Goal: Task Accomplishment & Management: Use online tool/utility

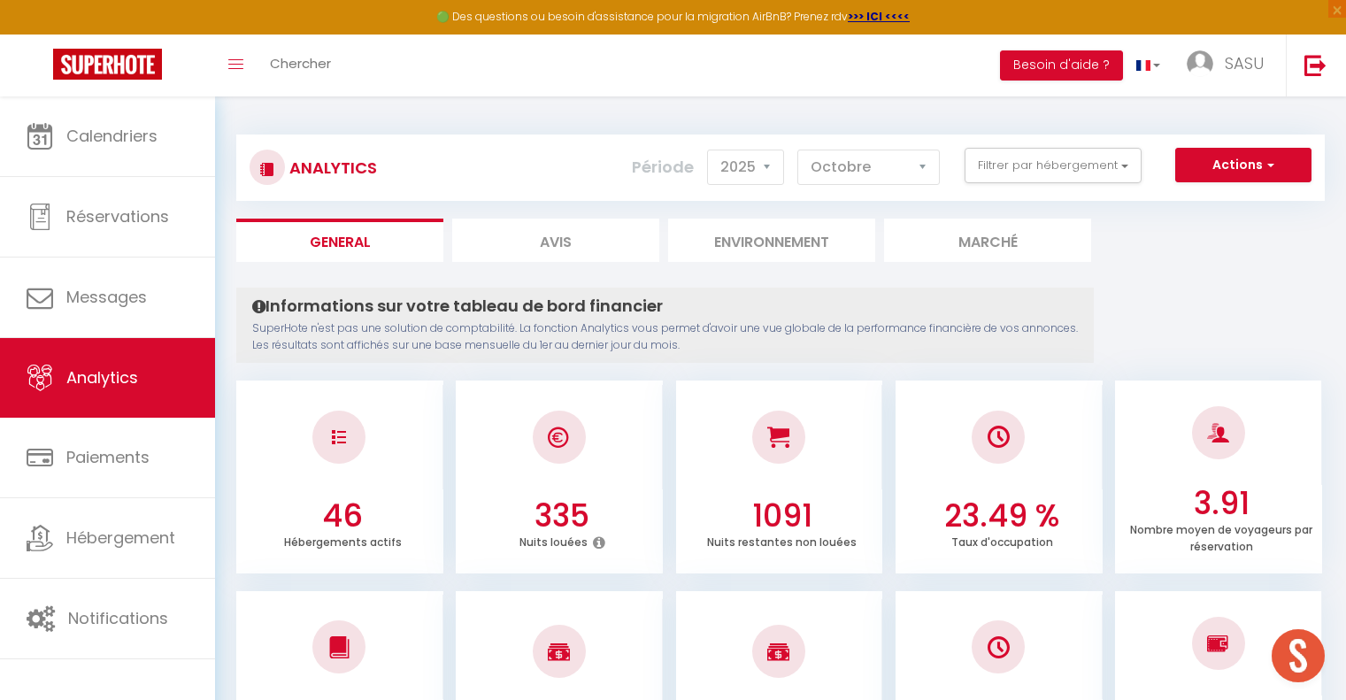
select select "2025"
select select "10"
click at [1223, 168] on button "Actions" at bounding box center [1243, 165] width 136 height 35
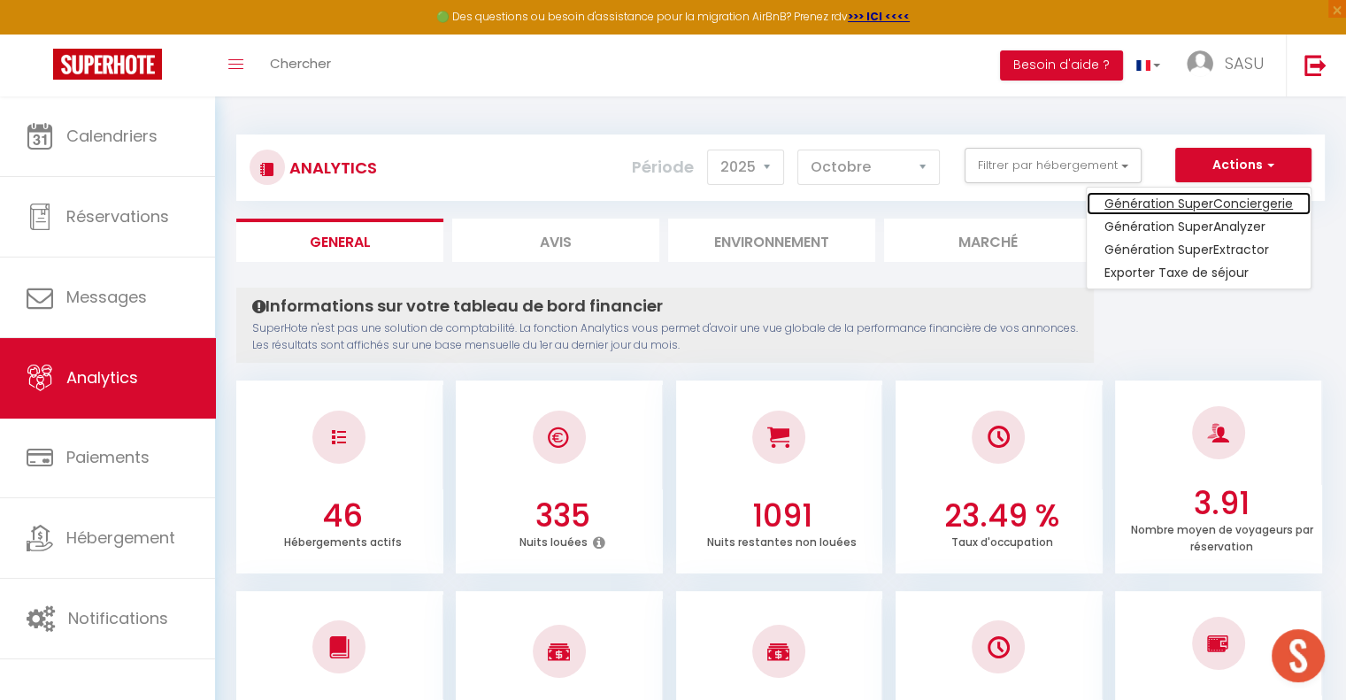
click at [1209, 200] on link "Génération SuperConciergerie" at bounding box center [1198, 203] width 224 height 23
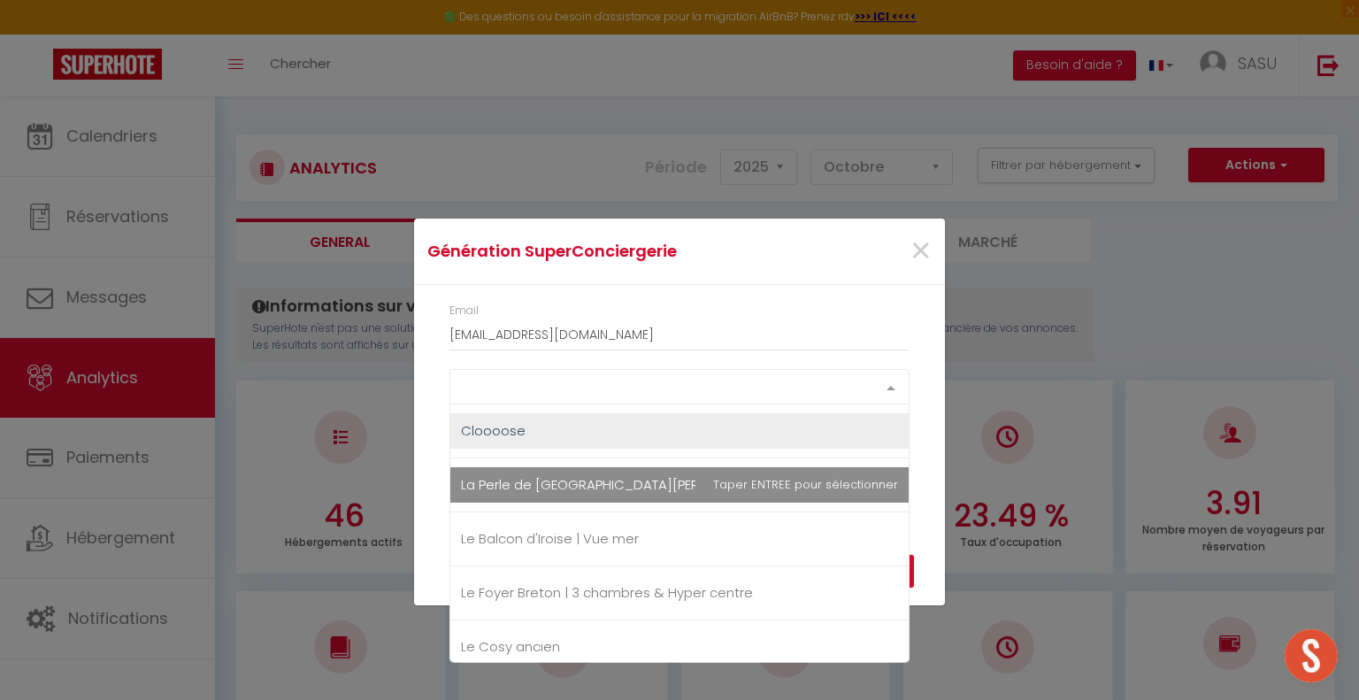
click at [885, 388] on div at bounding box center [890, 387] width 35 height 34
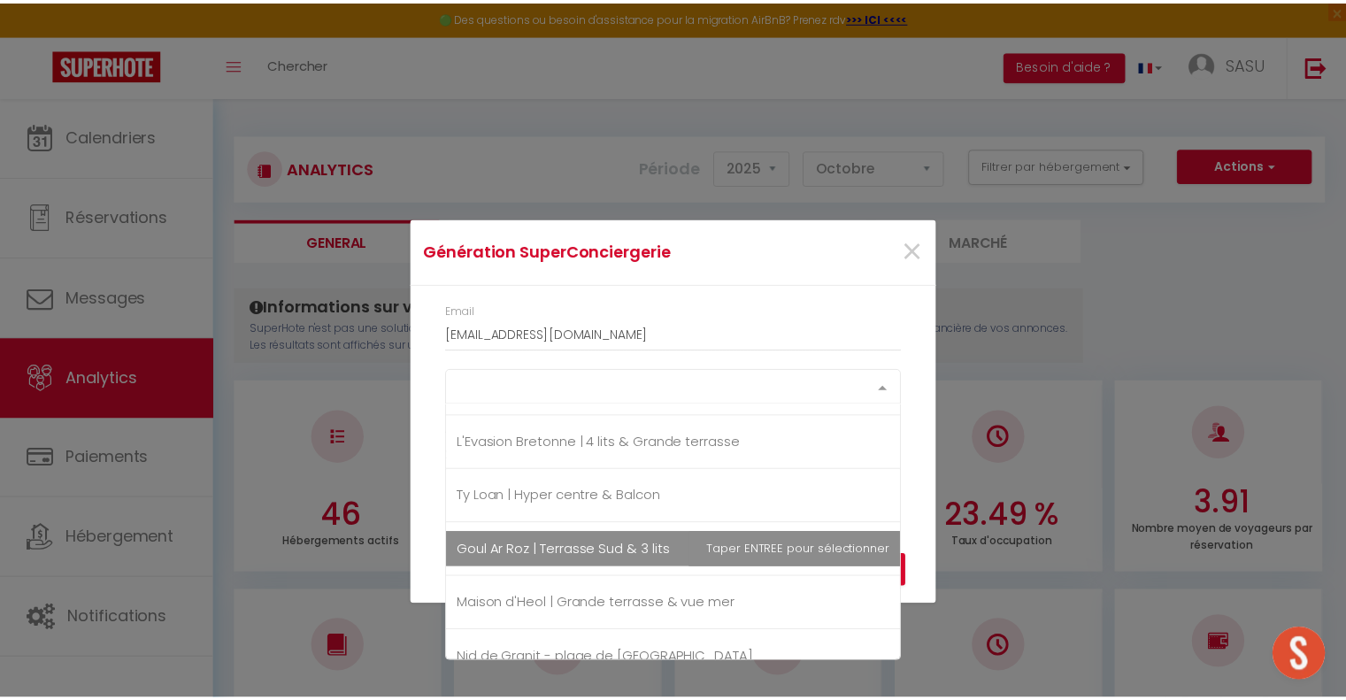
scroll to position [1858, 0]
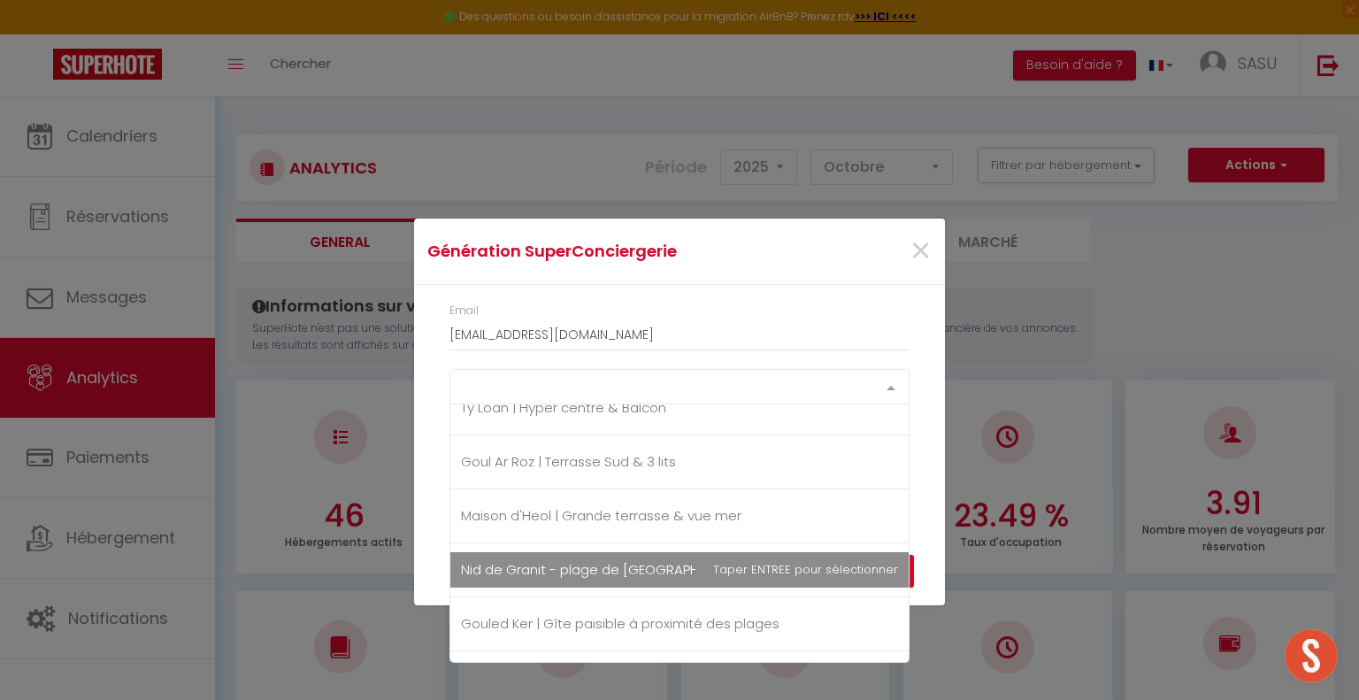
click at [636, 564] on span "Nid de Granit - plage de [GEOGRAPHIC_DATA]" at bounding box center [610, 569] width 299 height 19
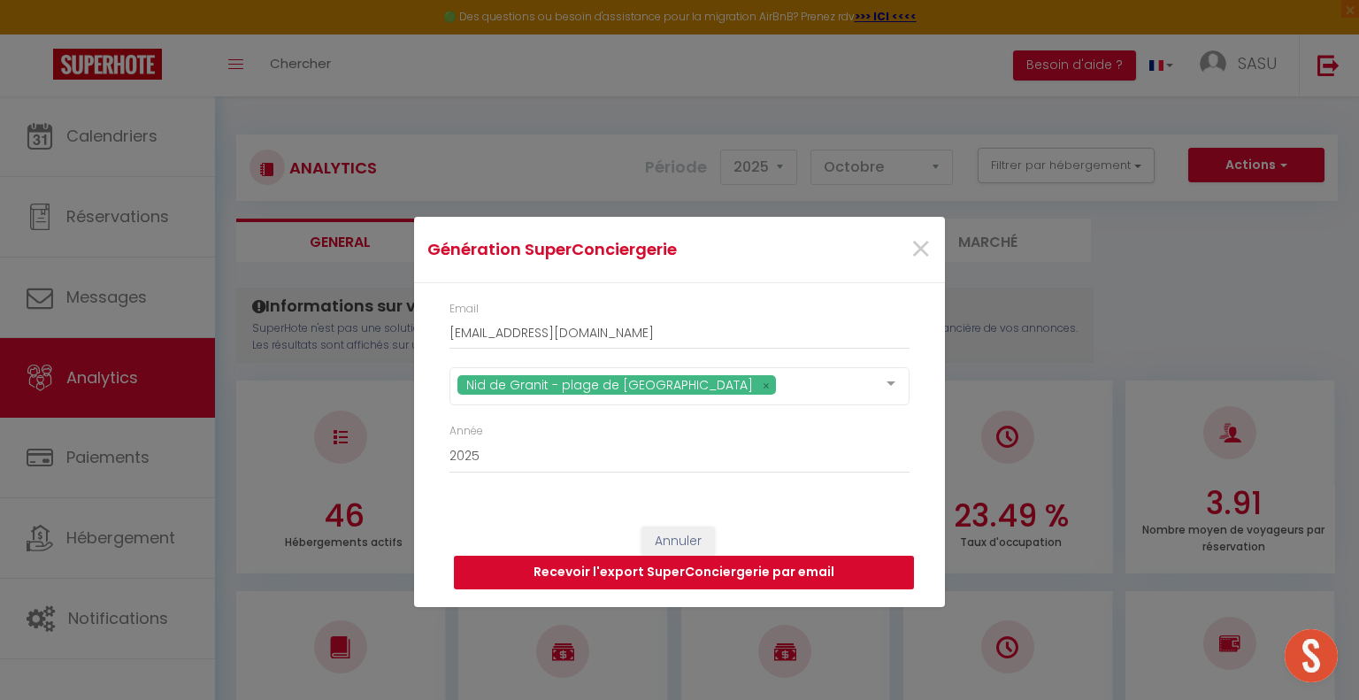
click at [717, 584] on button "Recevoir l'export SuperConciergerie par email" at bounding box center [684, 573] width 460 height 34
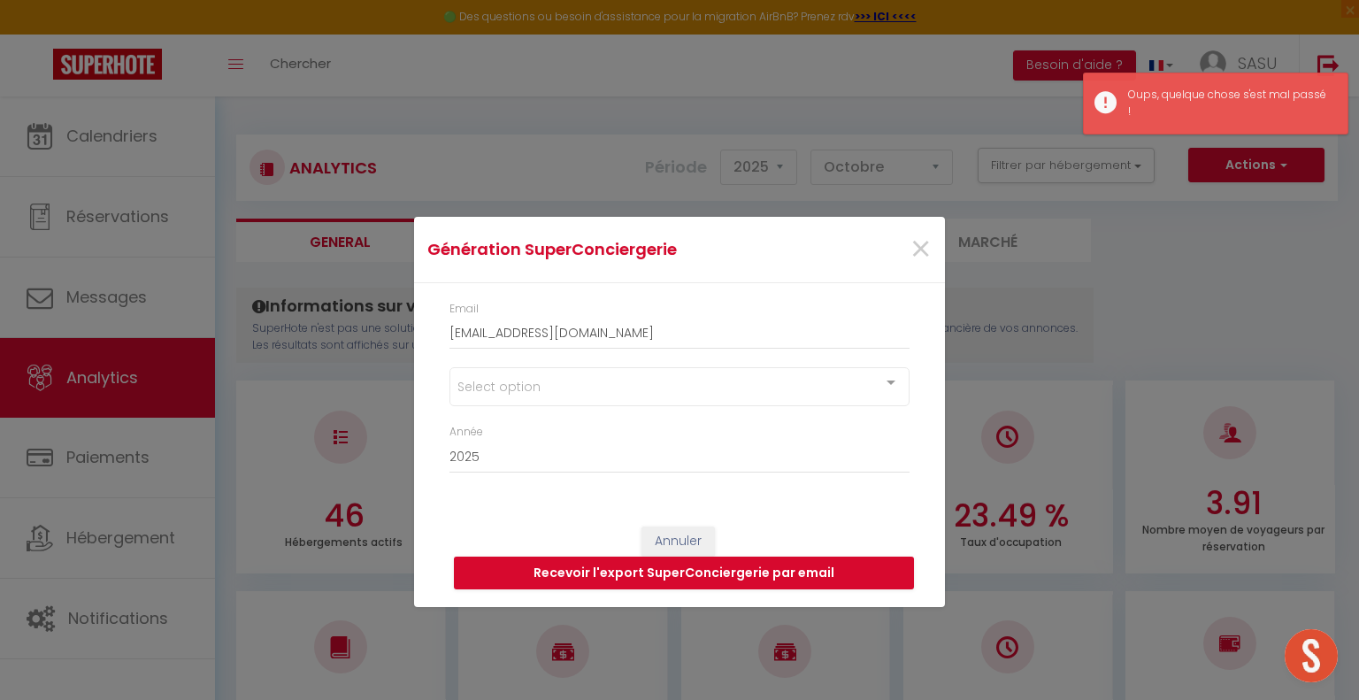
click at [680, 391] on div "Select option" at bounding box center [679, 386] width 460 height 39
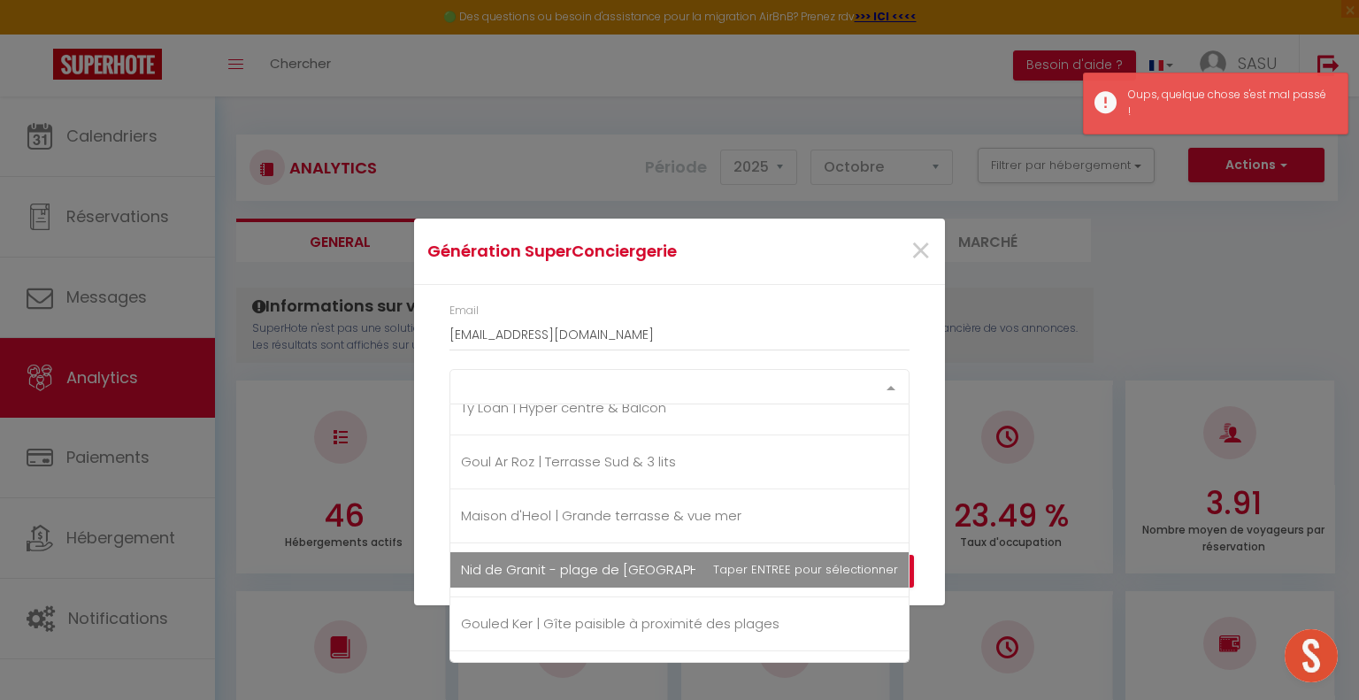
click at [651, 560] on span "Nid de Granit - plage de [GEOGRAPHIC_DATA]" at bounding box center [610, 569] width 299 height 19
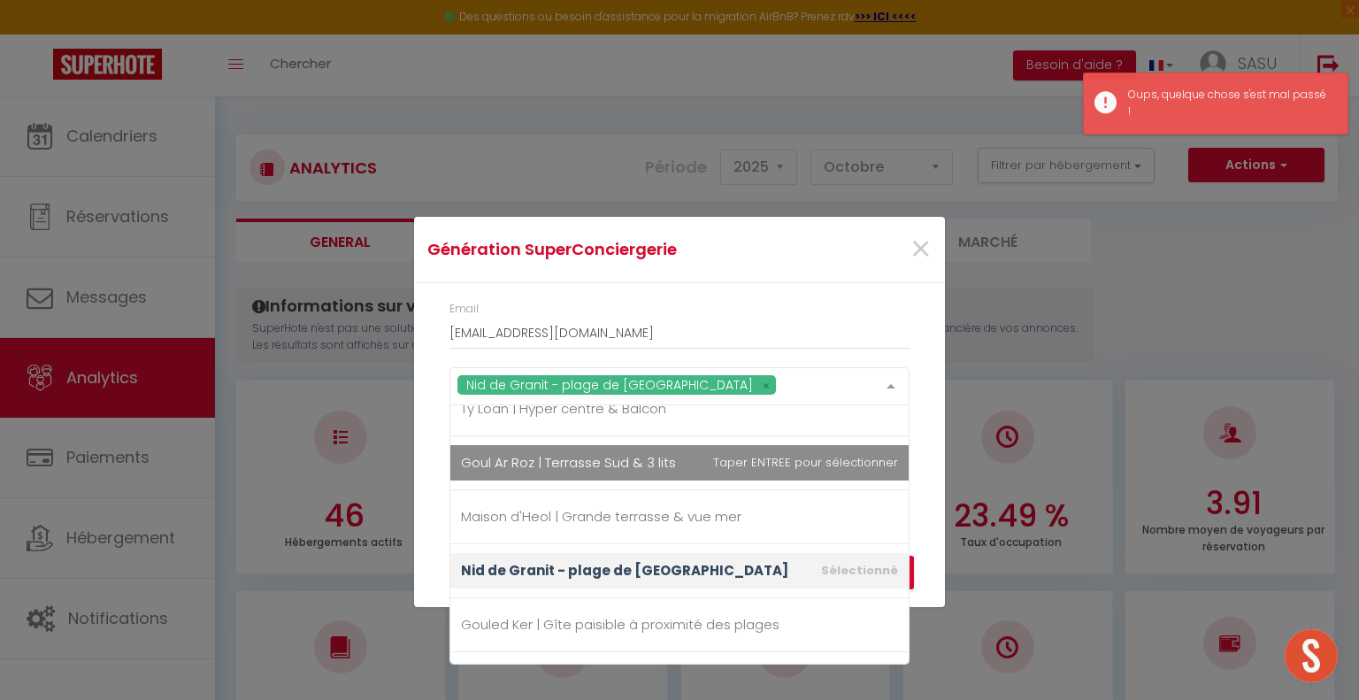
click at [931, 457] on div "Email [EMAIL_ADDRESS][DOMAIN_NAME] Nid de Granit - plage de Morgat Cloooose [GE…" at bounding box center [679, 396] width 531 height 226
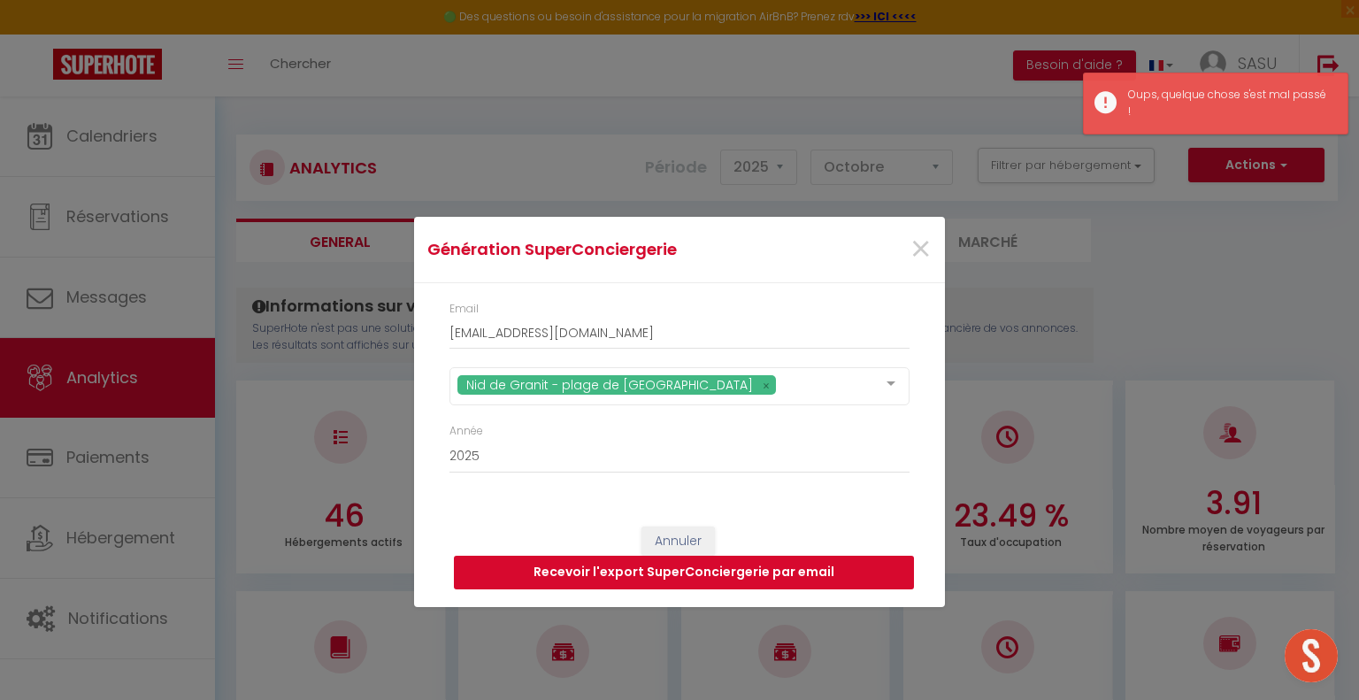
click at [795, 572] on button "Recevoir l'export SuperConciergerie par email" at bounding box center [684, 573] width 460 height 34
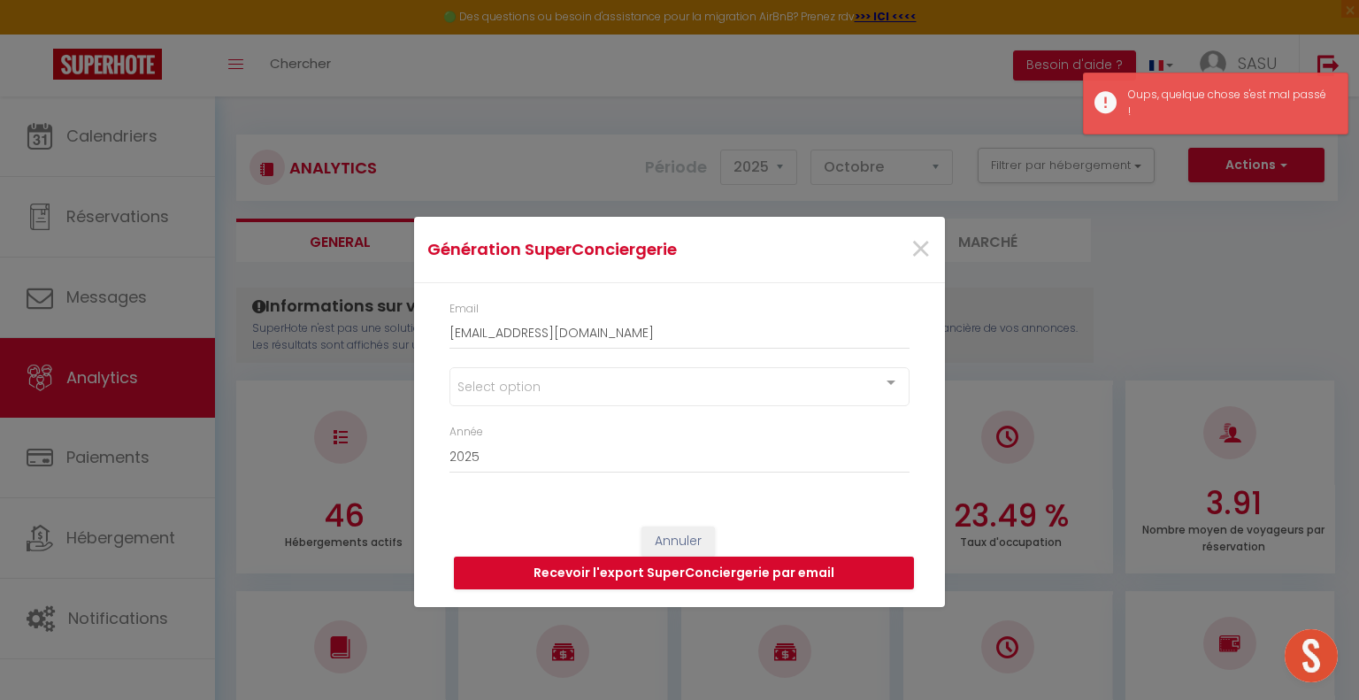
click at [860, 393] on div "Select option" at bounding box center [679, 386] width 460 height 39
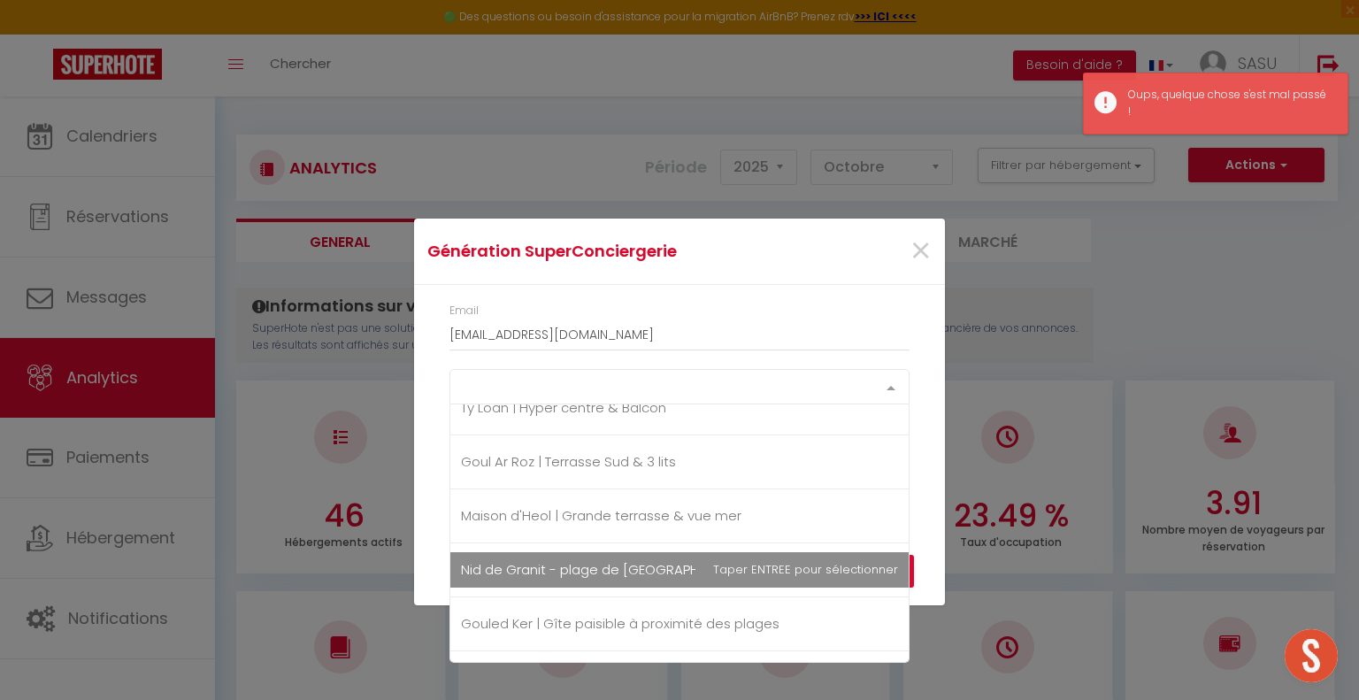
click at [605, 562] on span "Nid de Granit - plage de [GEOGRAPHIC_DATA]" at bounding box center [610, 569] width 299 height 19
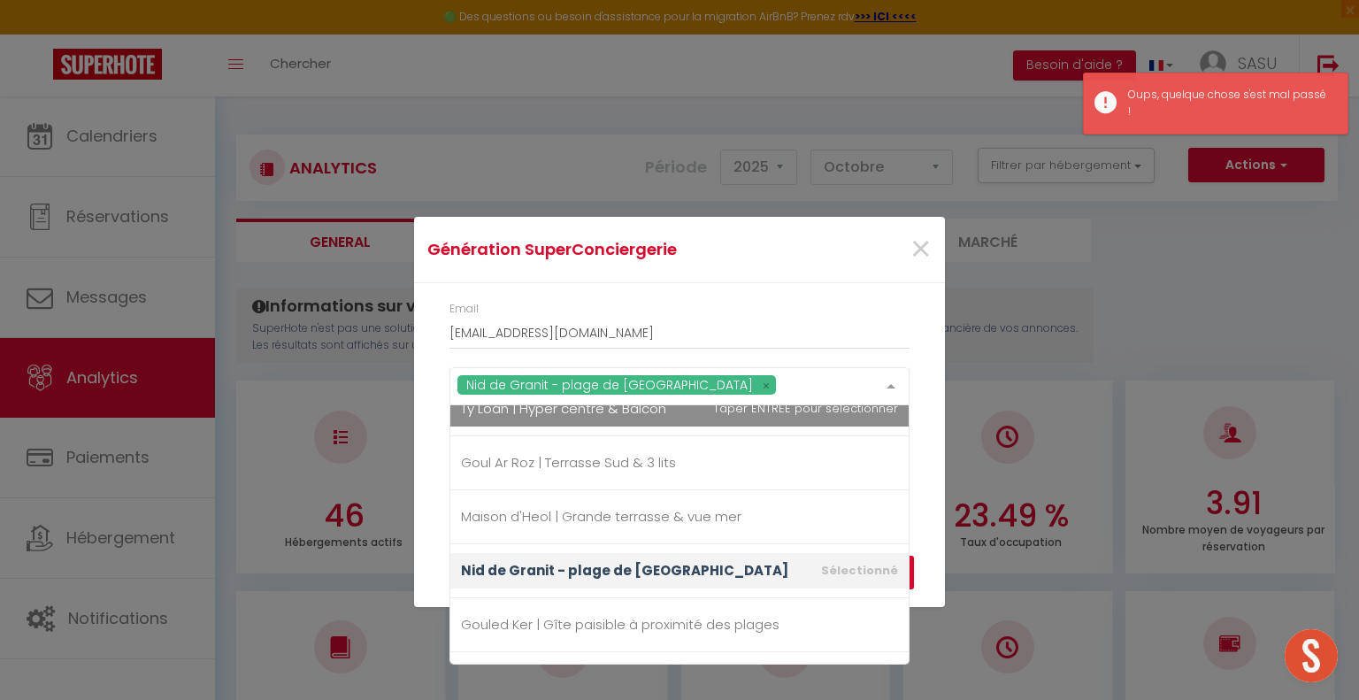
click at [700, 380] on div "Nid de Granit - plage de [GEOGRAPHIC_DATA]" at bounding box center [679, 386] width 460 height 38
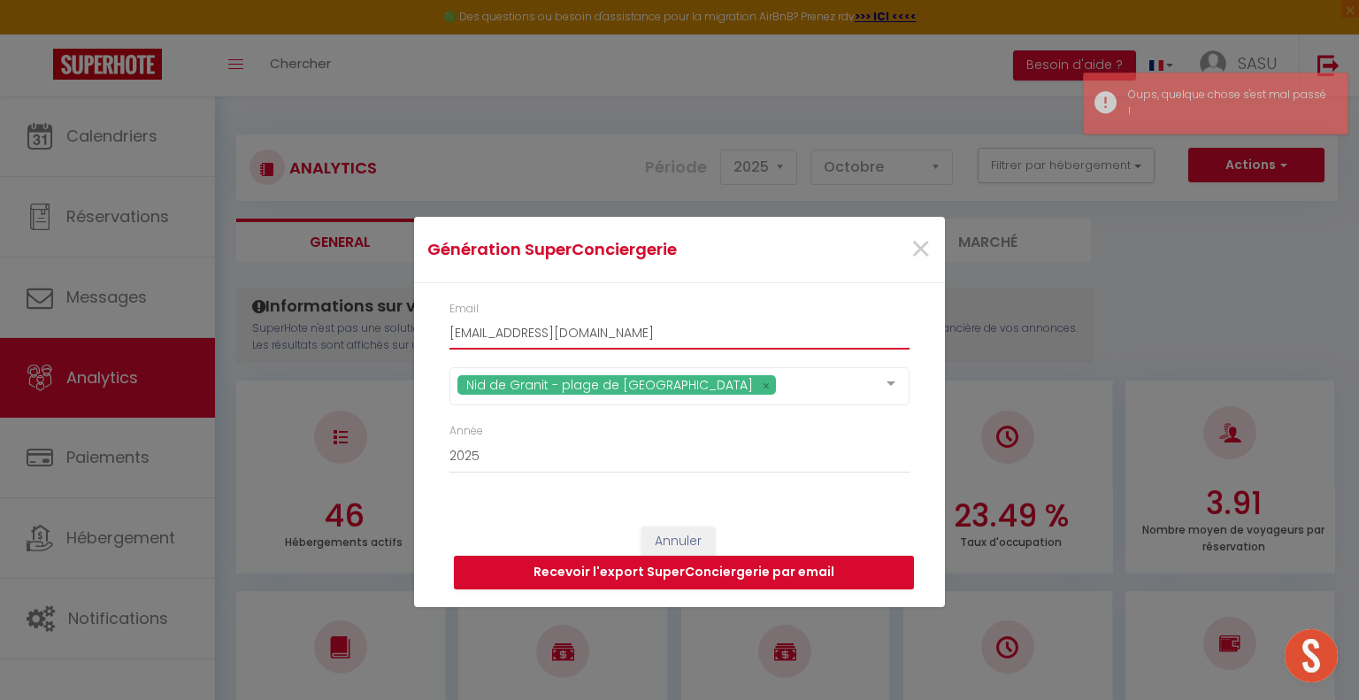
click at [700, 318] on input "[EMAIL_ADDRESS][DOMAIN_NAME]" at bounding box center [679, 334] width 460 height 32
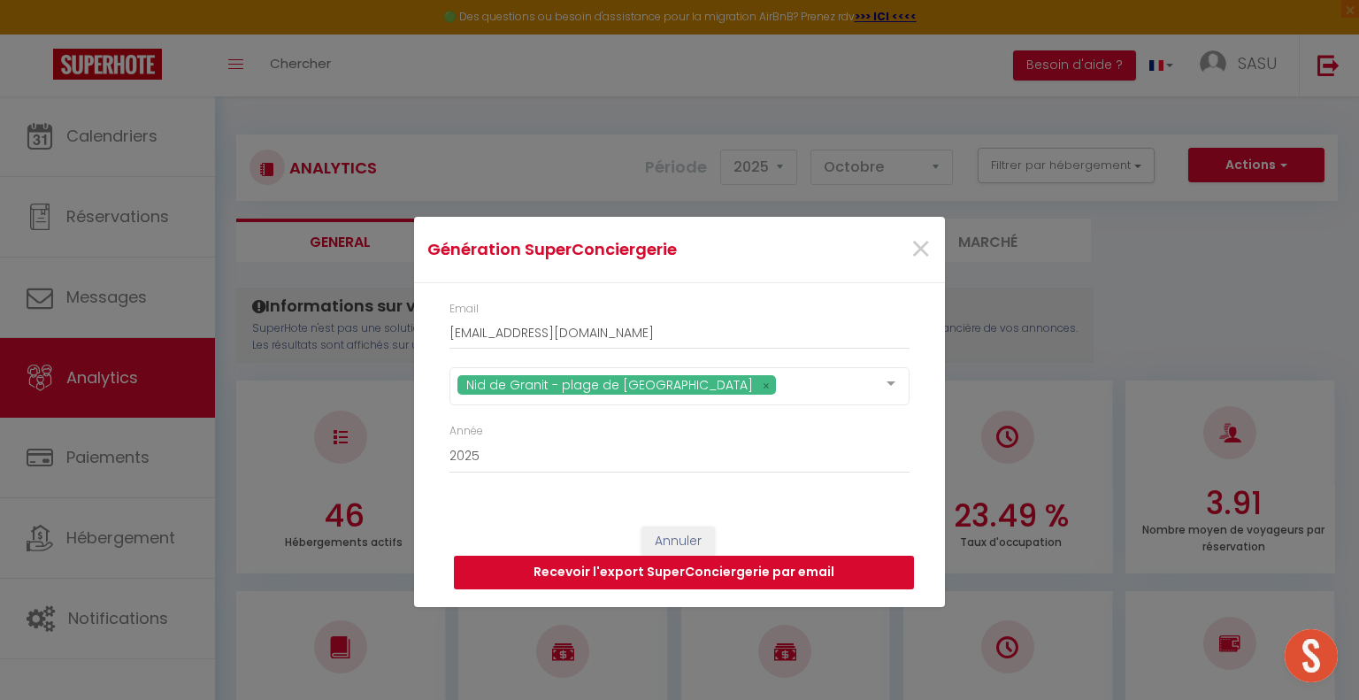
click at [633, 572] on button "Recevoir l'export SuperConciergerie par email" at bounding box center [684, 573] width 460 height 34
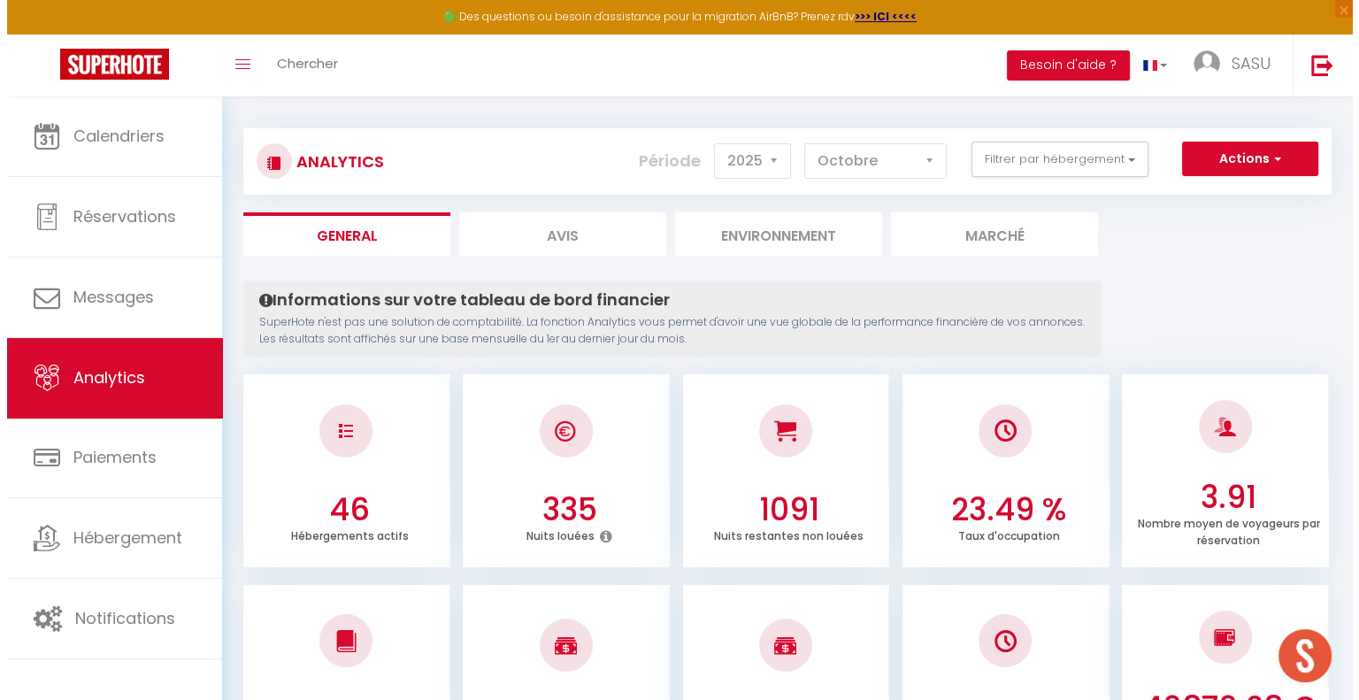
scroll to position [0, 0]
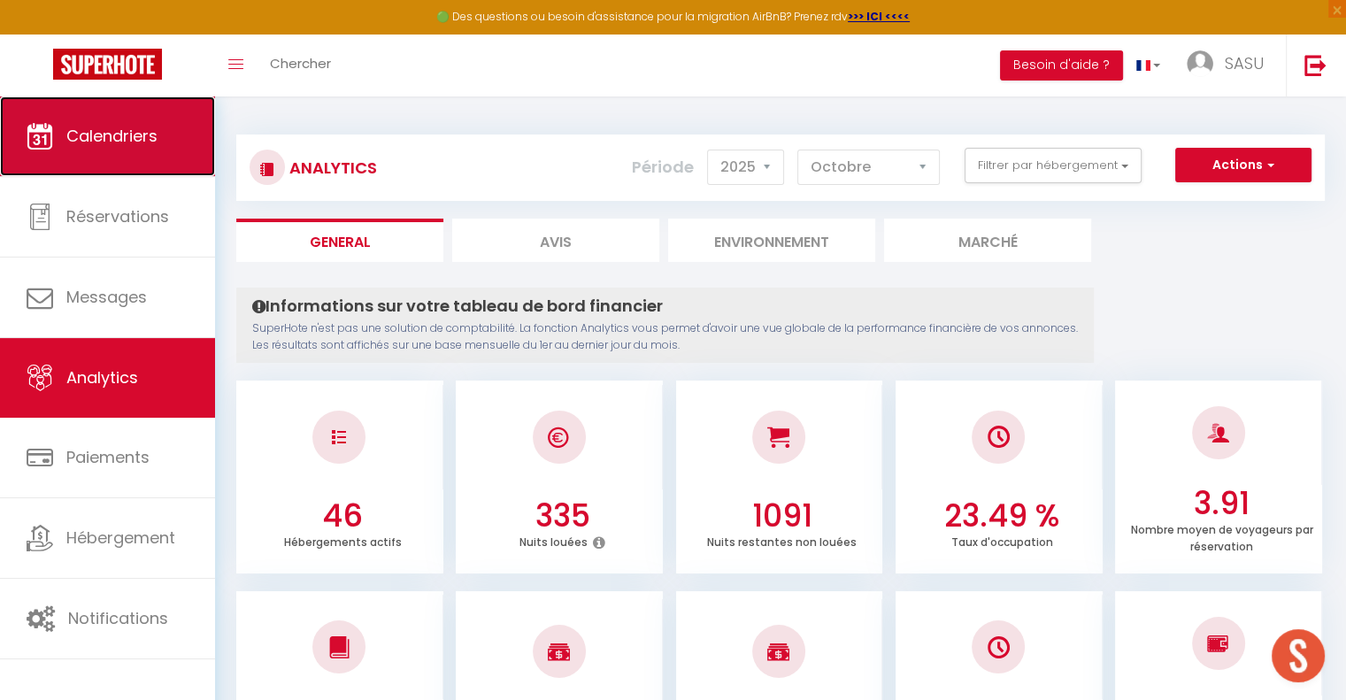
click at [165, 158] on link "Calendriers" at bounding box center [107, 136] width 215 height 80
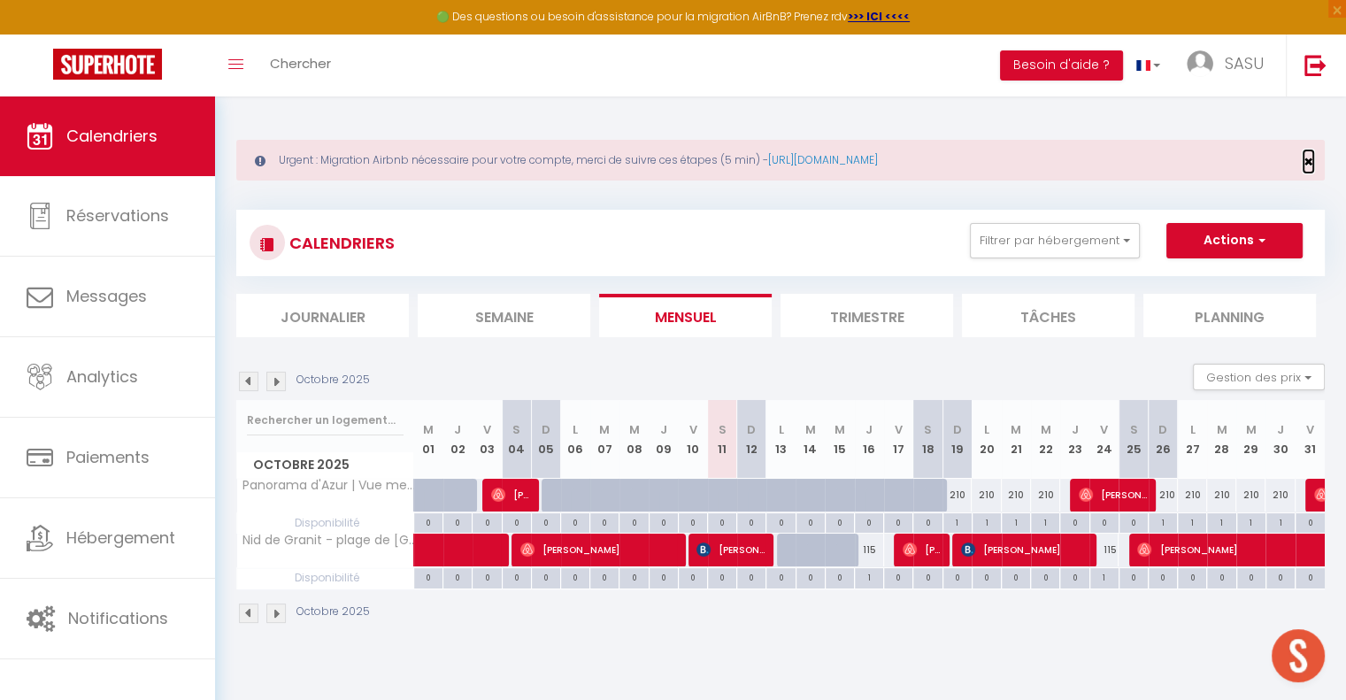
click at [1307, 162] on span "×" at bounding box center [1308, 161] width 10 height 22
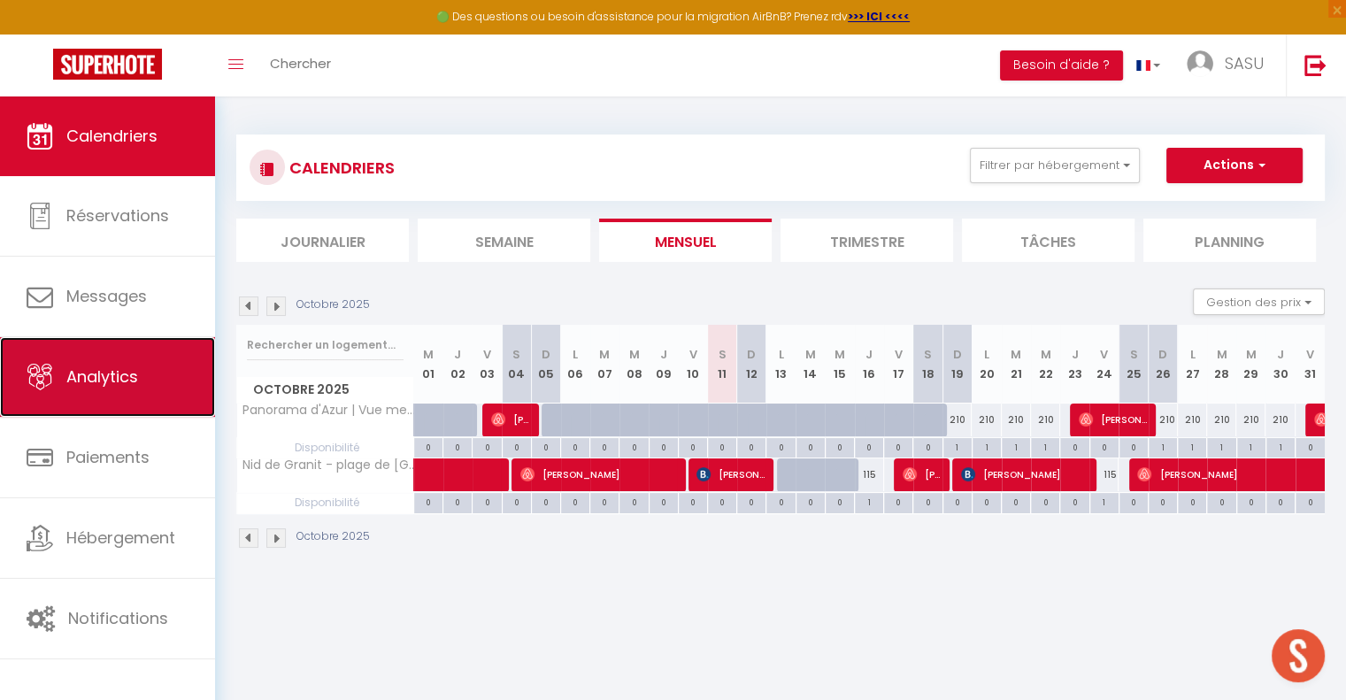
click at [145, 398] on link "Analytics" at bounding box center [107, 377] width 215 height 80
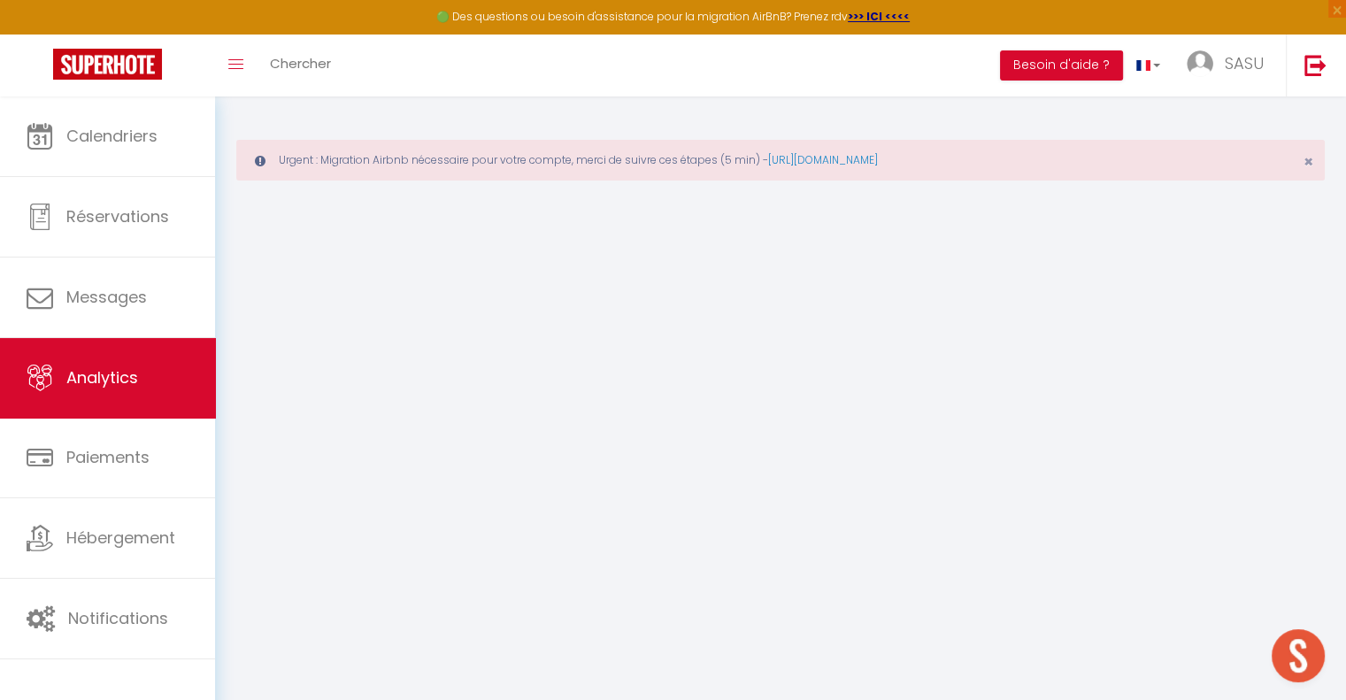
select select "2025"
select select "10"
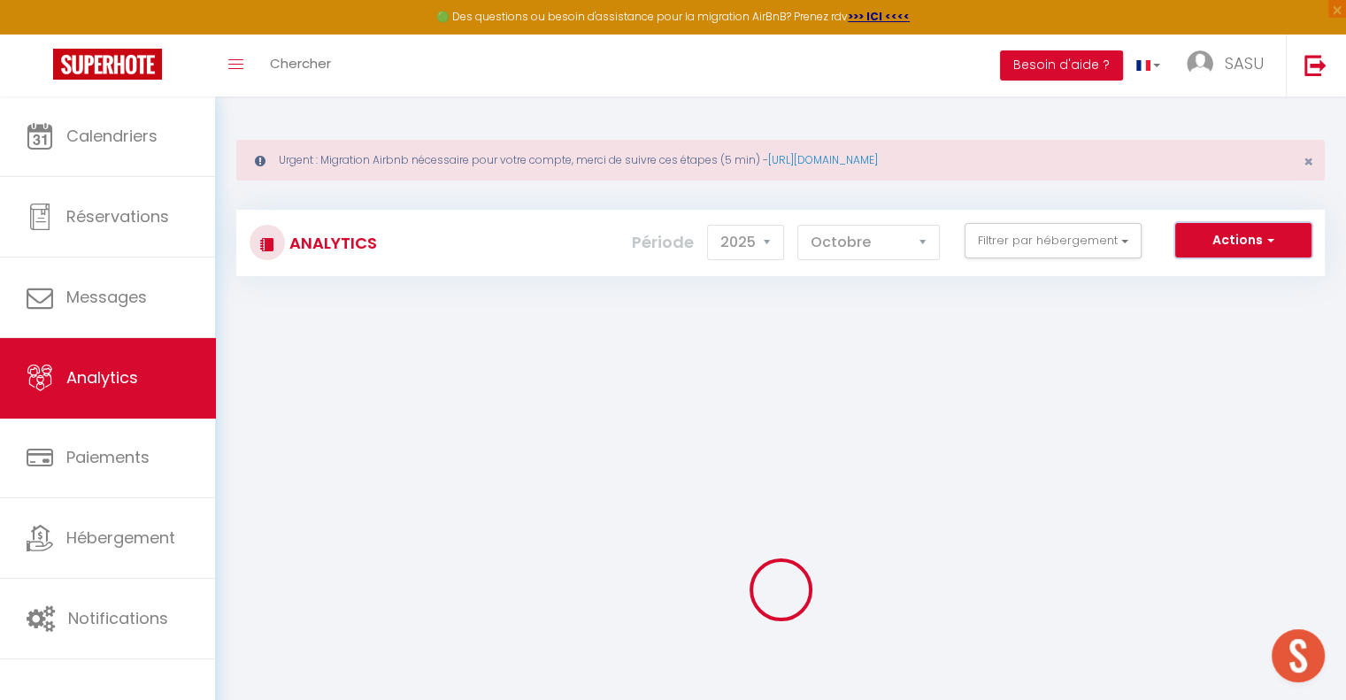
click at [1260, 236] on button "Actions" at bounding box center [1243, 240] width 136 height 35
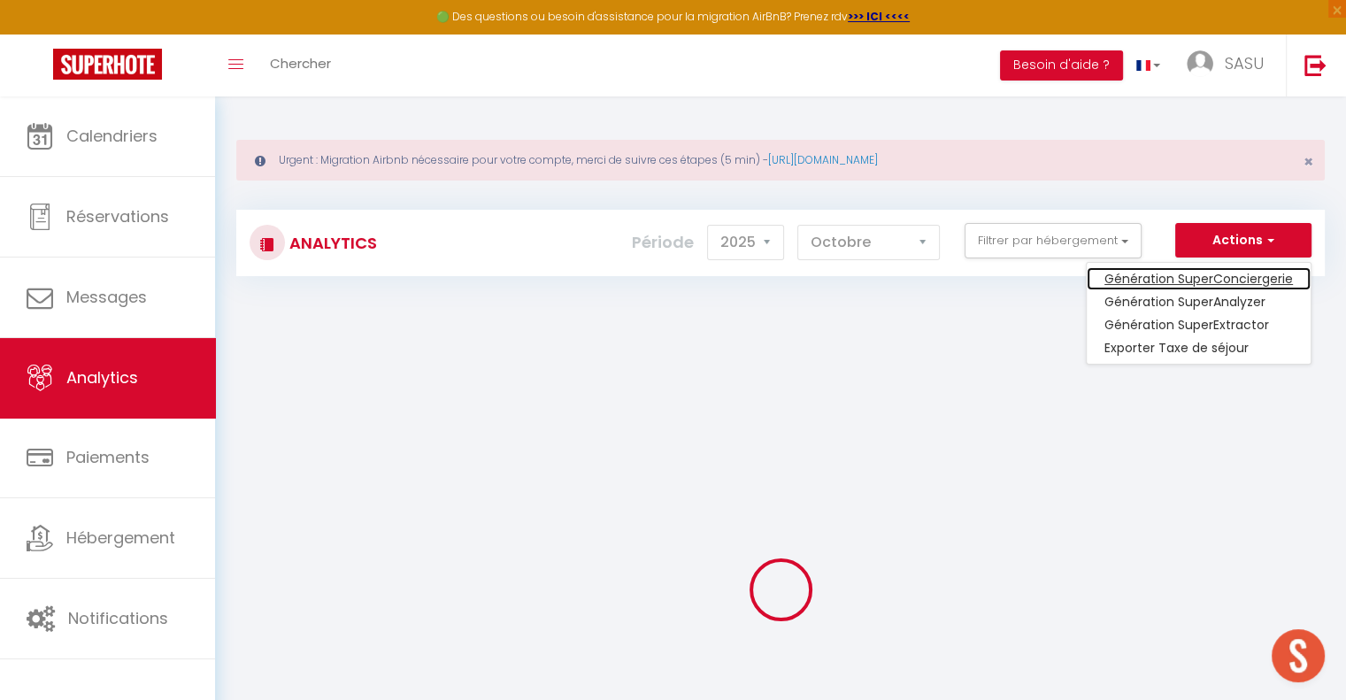
click at [1235, 275] on link "Génération SuperConciergerie" at bounding box center [1198, 278] width 224 height 23
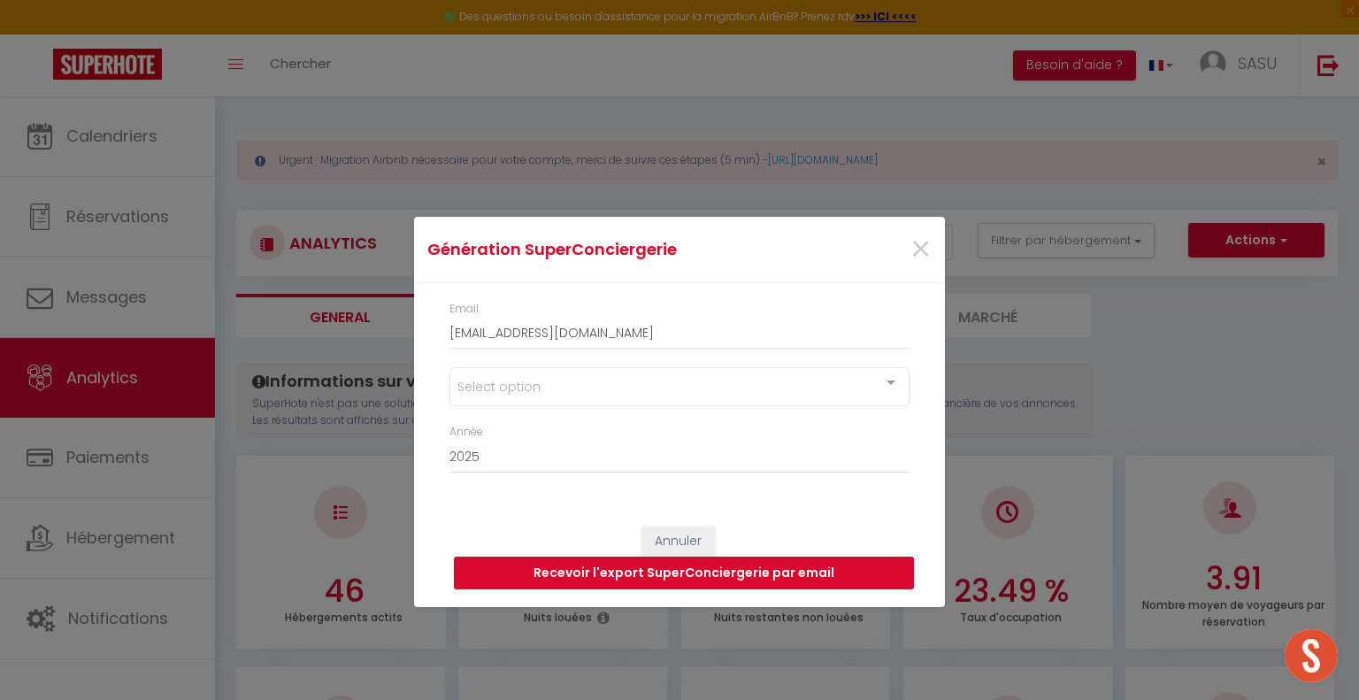
click at [898, 375] on div at bounding box center [890, 385] width 35 height 34
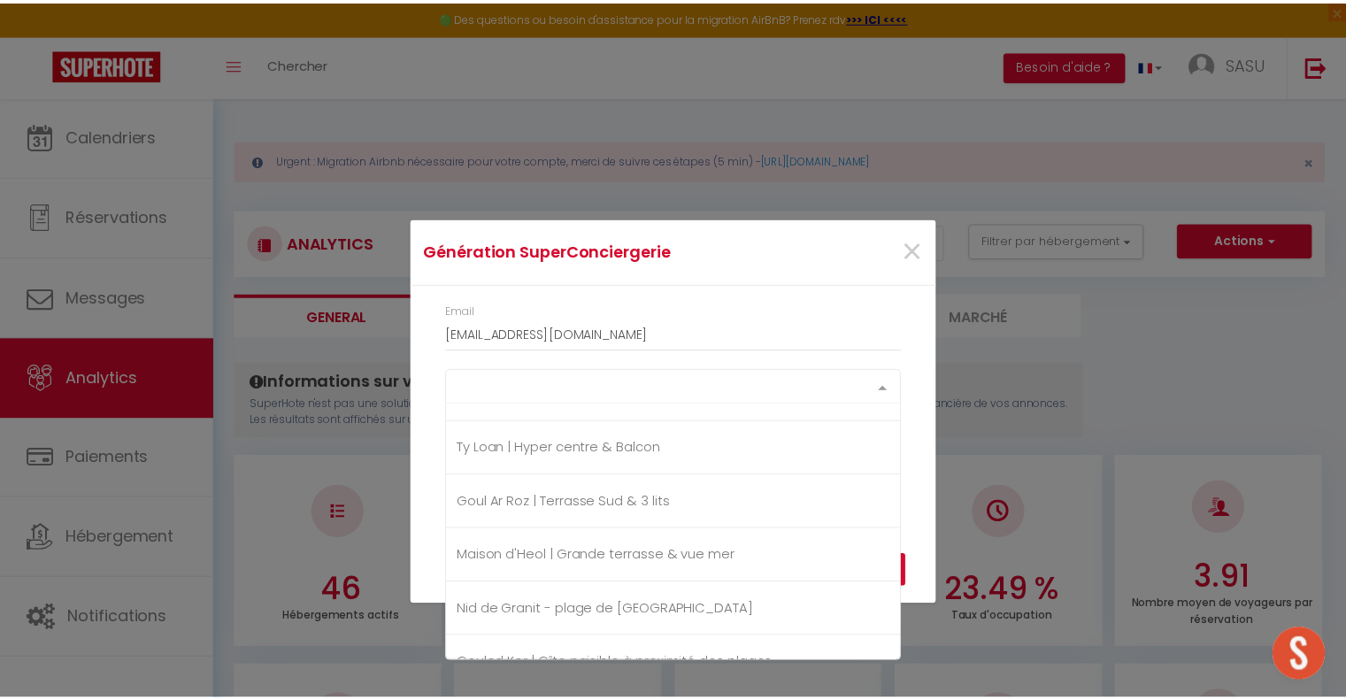
scroll to position [1858, 0]
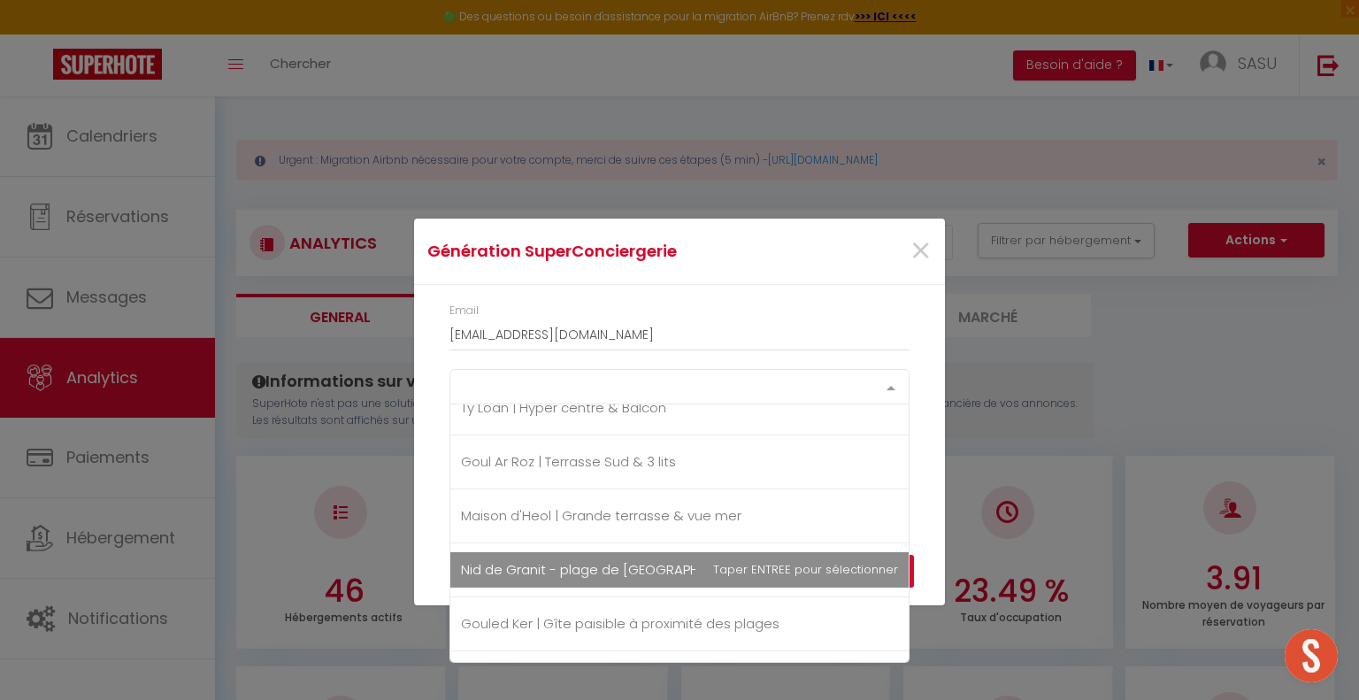
click at [632, 565] on span "Nid de Granit - plage de [GEOGRAPHIC_DATA]" at bounding box center [610, 569] width 299 height 19
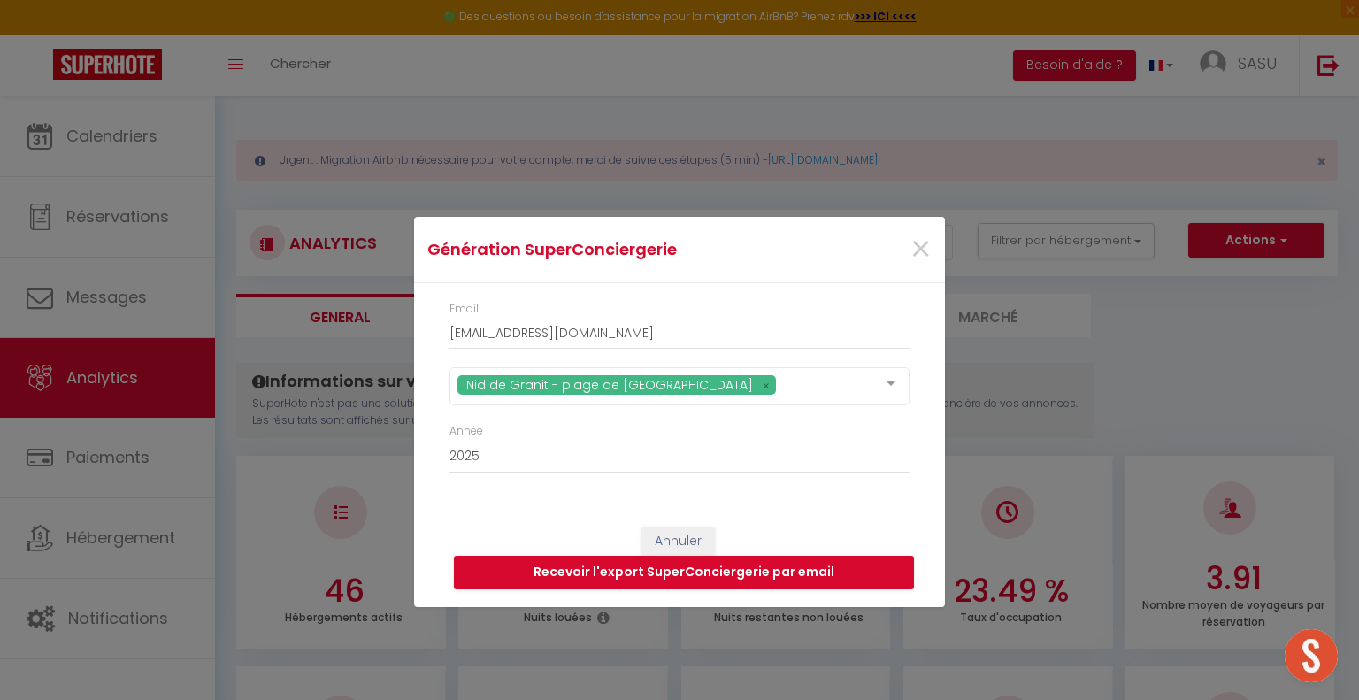
click at [942, 527] on div "Annuler Recevoir l'export SuperConciergerie par email" at bounding box center [679, 558] width 531 height 98
click at [860, 576] on button "Recevoir l'export SuperConciergerie par email" at bounding box center [684, 573] width 460 height 34
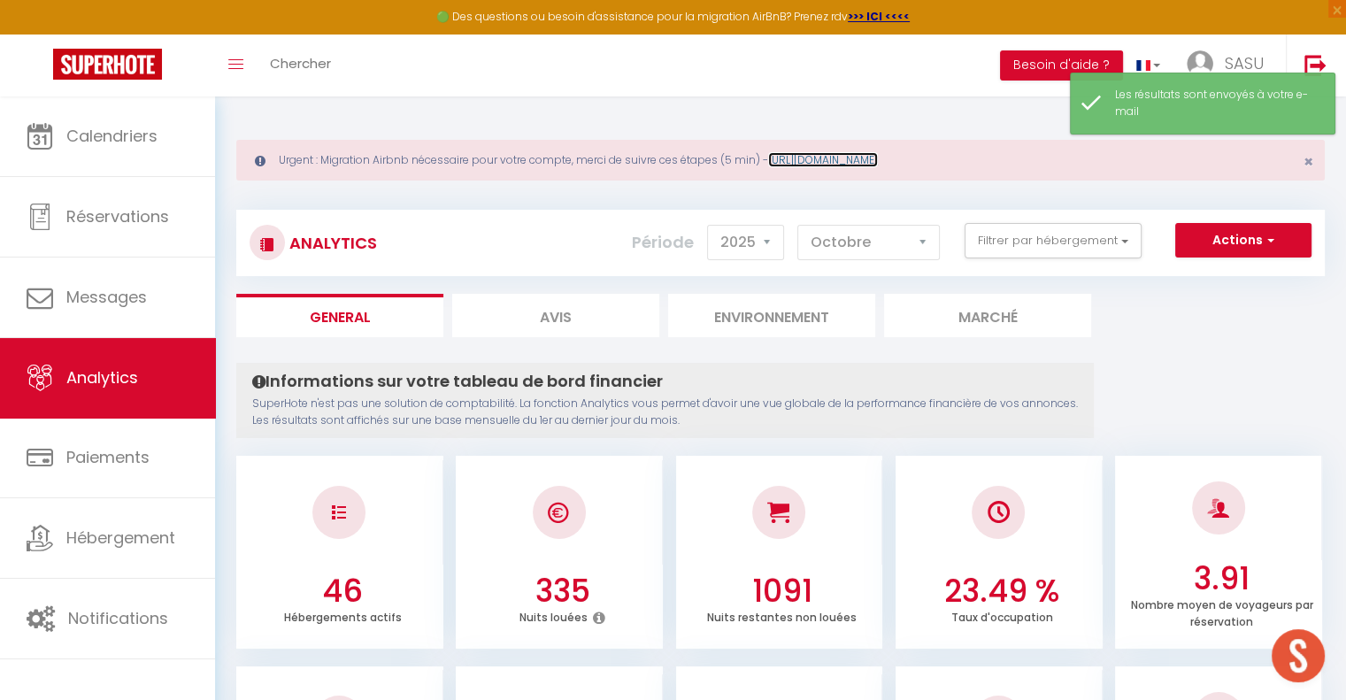
click at [878, 157] on link "[URL][DOMAIN_NAME]" at bounding box center [823, 159] width 110 height 15
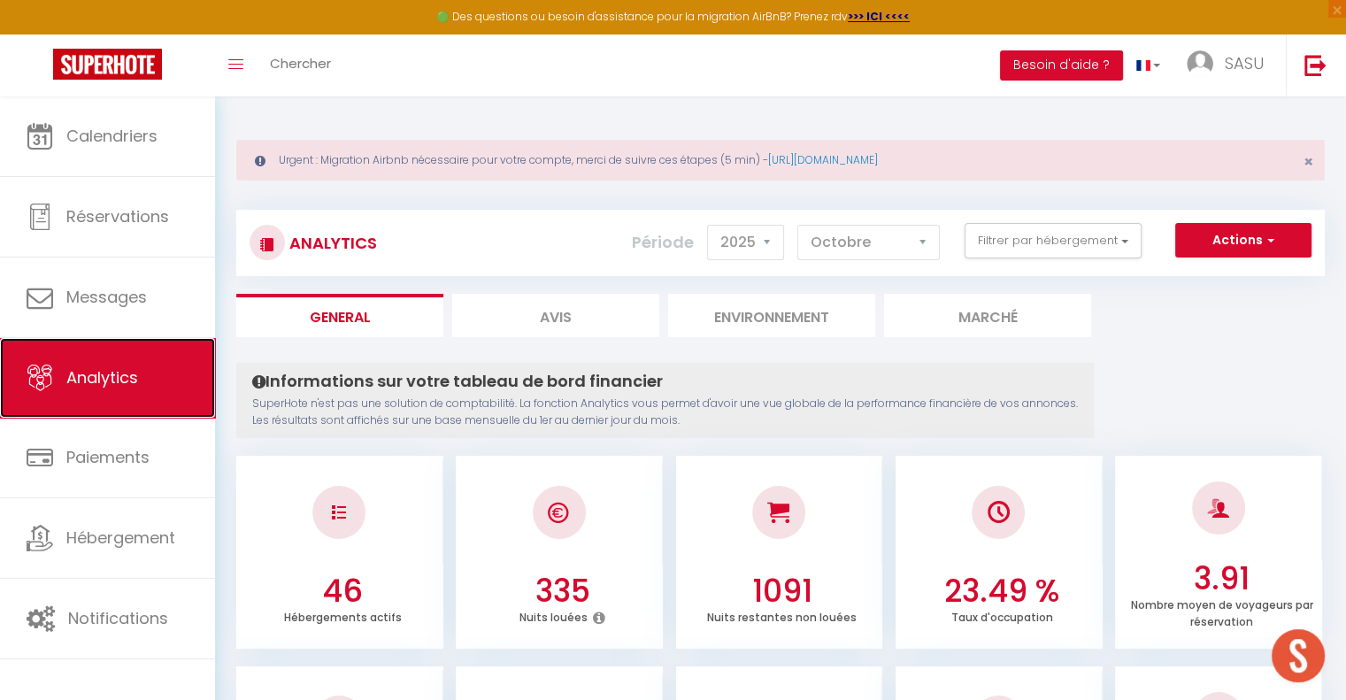
click at [183, 373] on link "Analytics" at bounding box center [107, 378] width 215 height 80
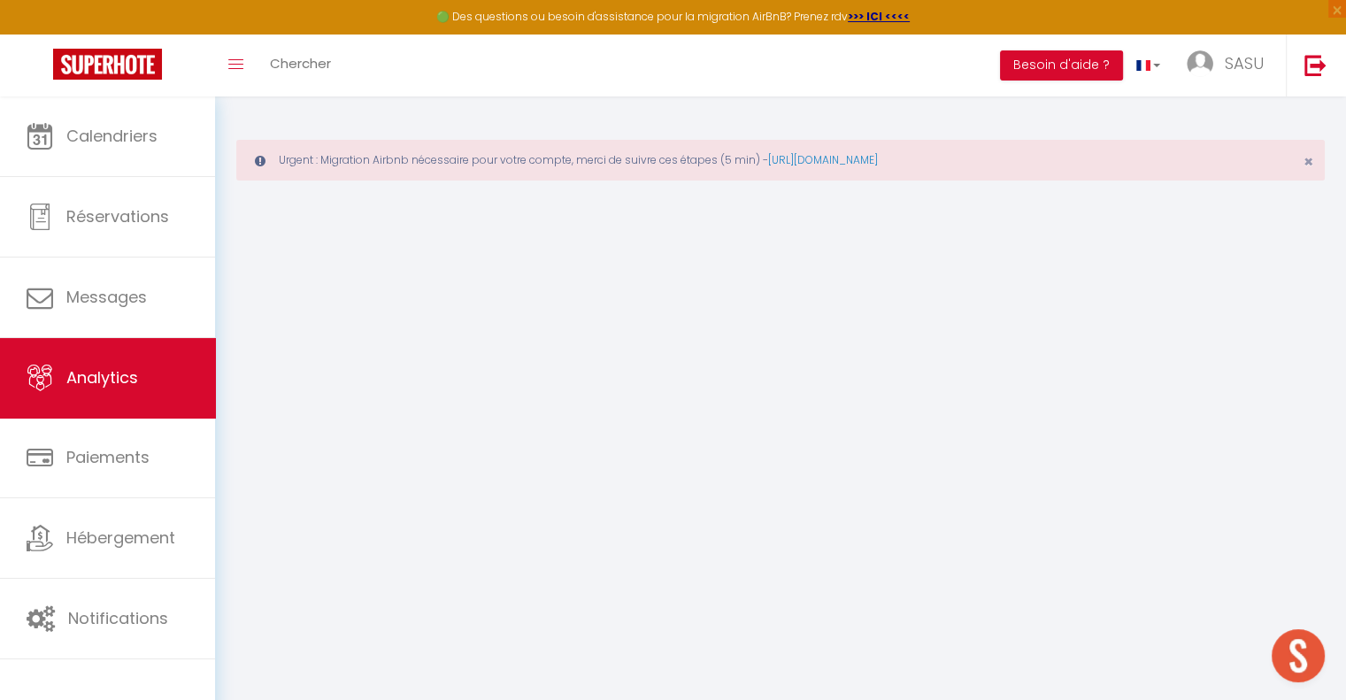
select select "2025"
select select "10"
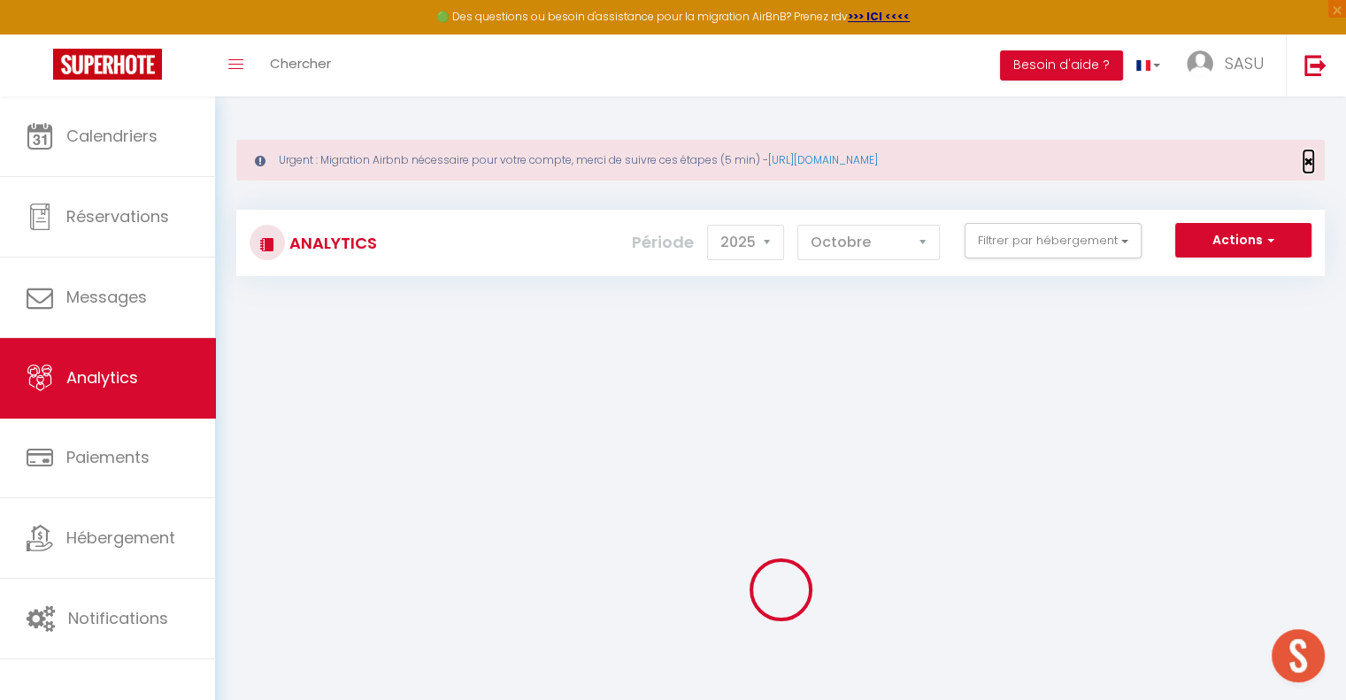
click at [1309, 162] on span "×" at bounding box center [1308, 161] width 10 height 22
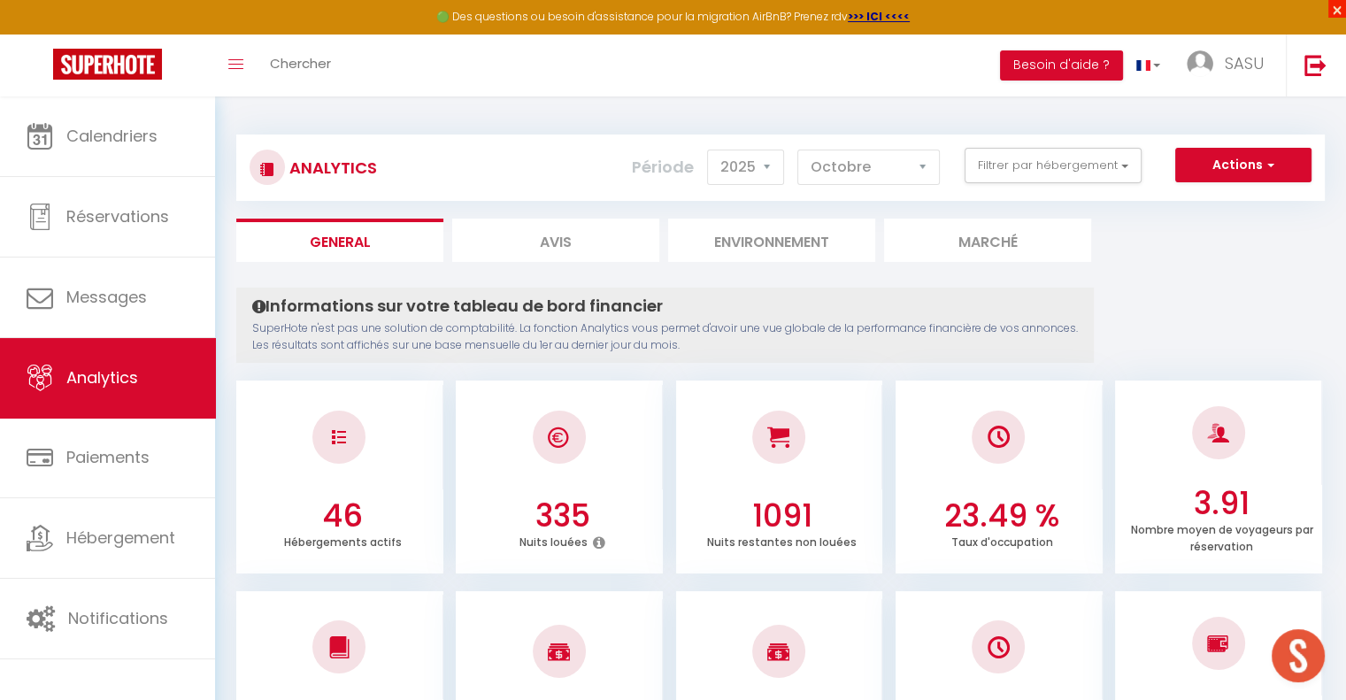
click at [1338, 12] on span "×" at bounding box center [1337, 9] width 18 height 18
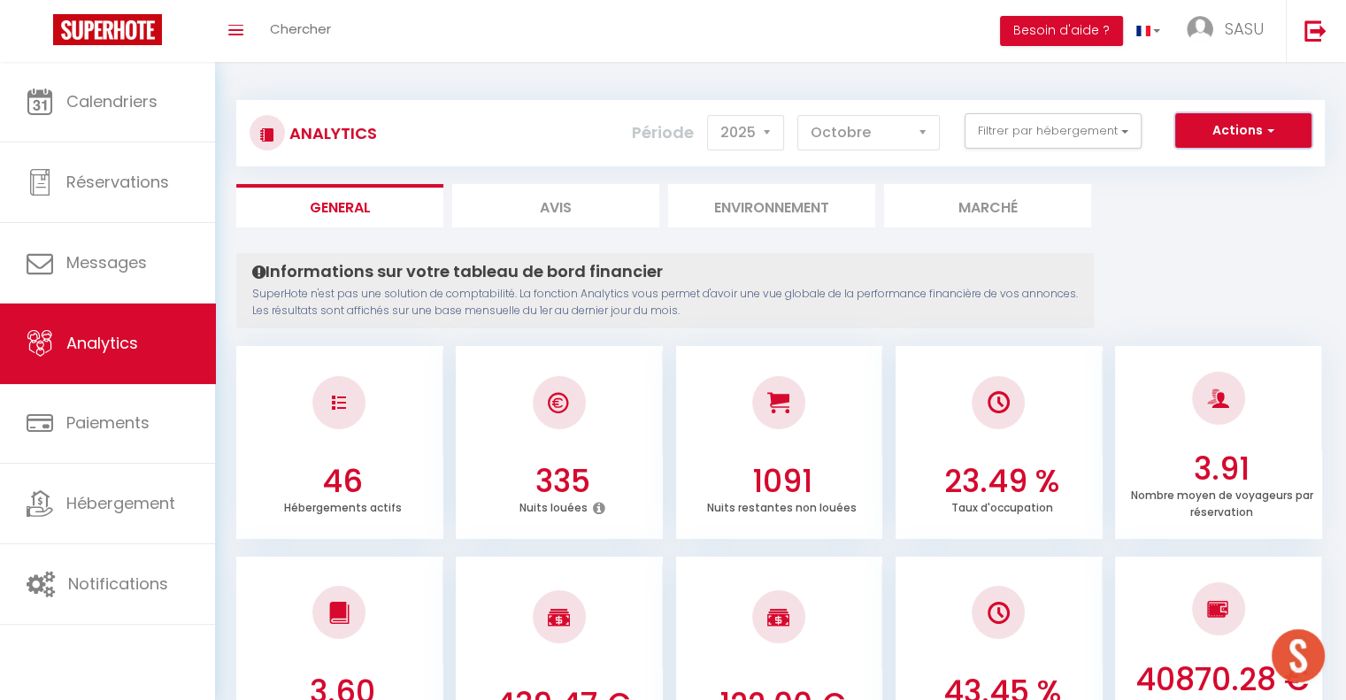
click at [1212, 132] on button "Actions" at bounding box center [1243, 130] width 136 height 35
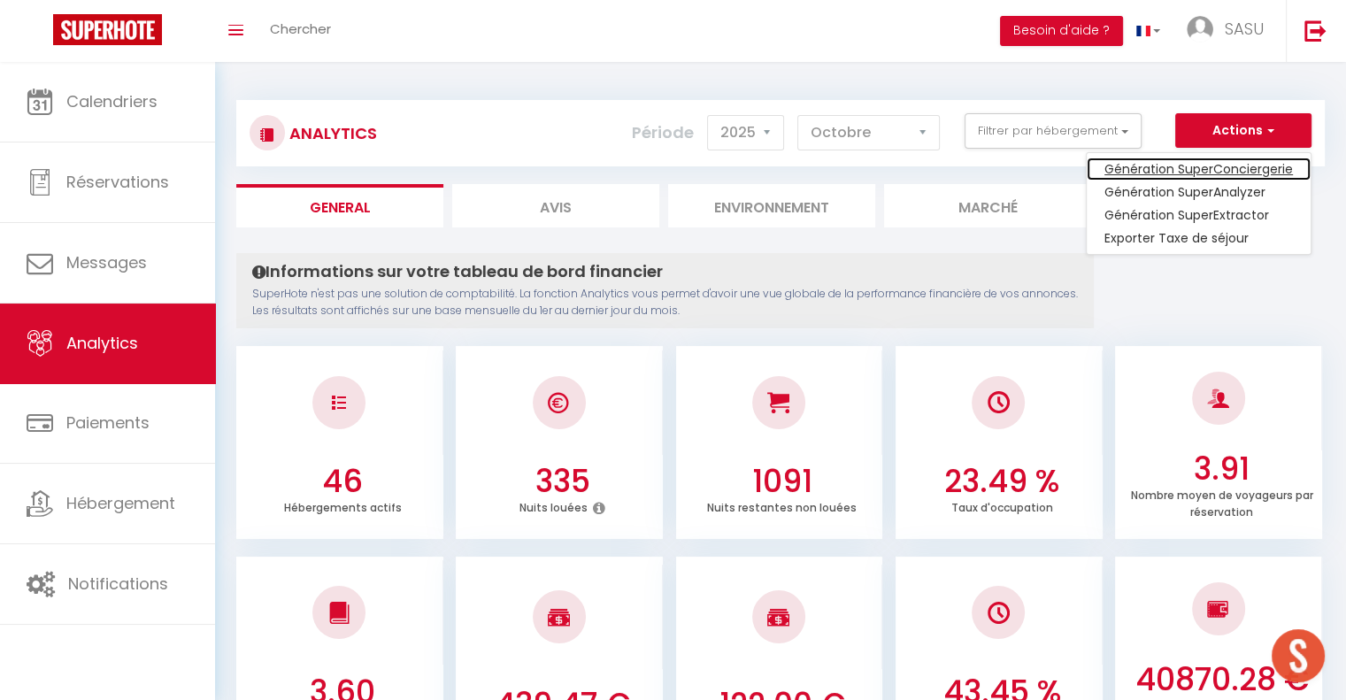
click at [1209, 166] on link "Génération SuperConciergerie" at bounding box center [1198, 168] width 224 height 23
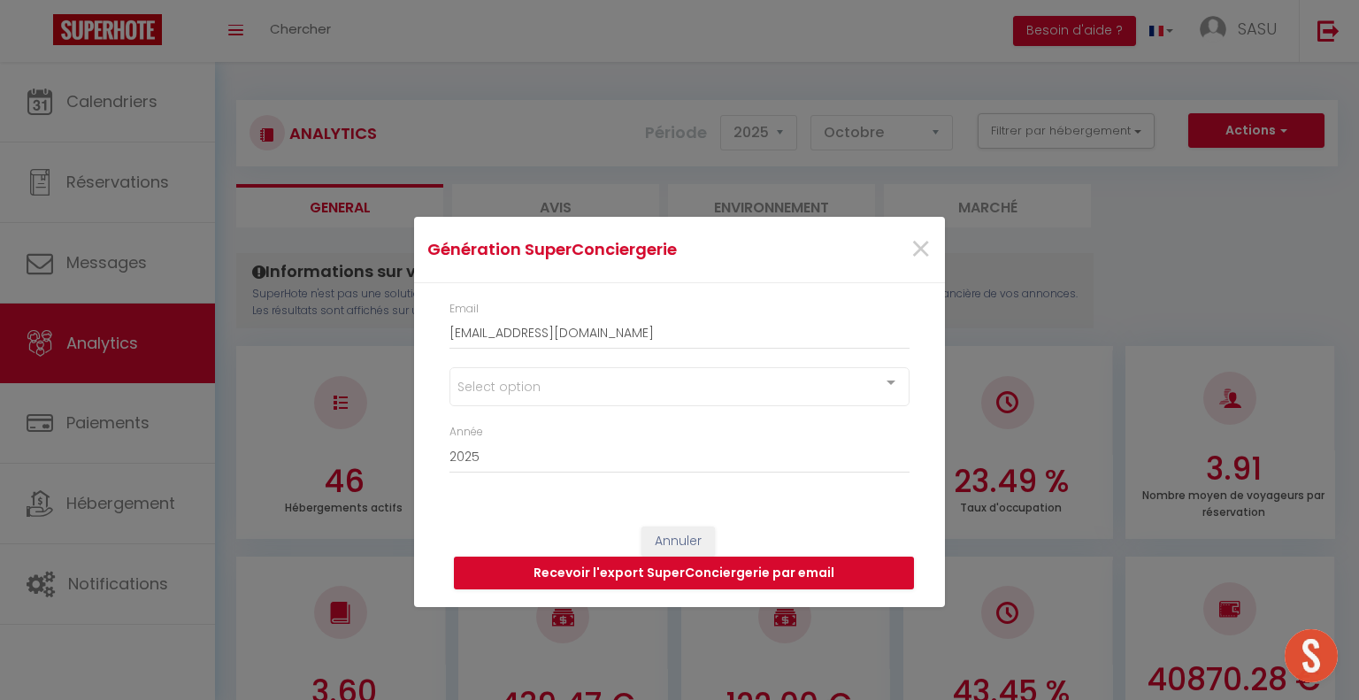
click at [885, 379] on div at bounding box center [890, 385] width 35 height 34
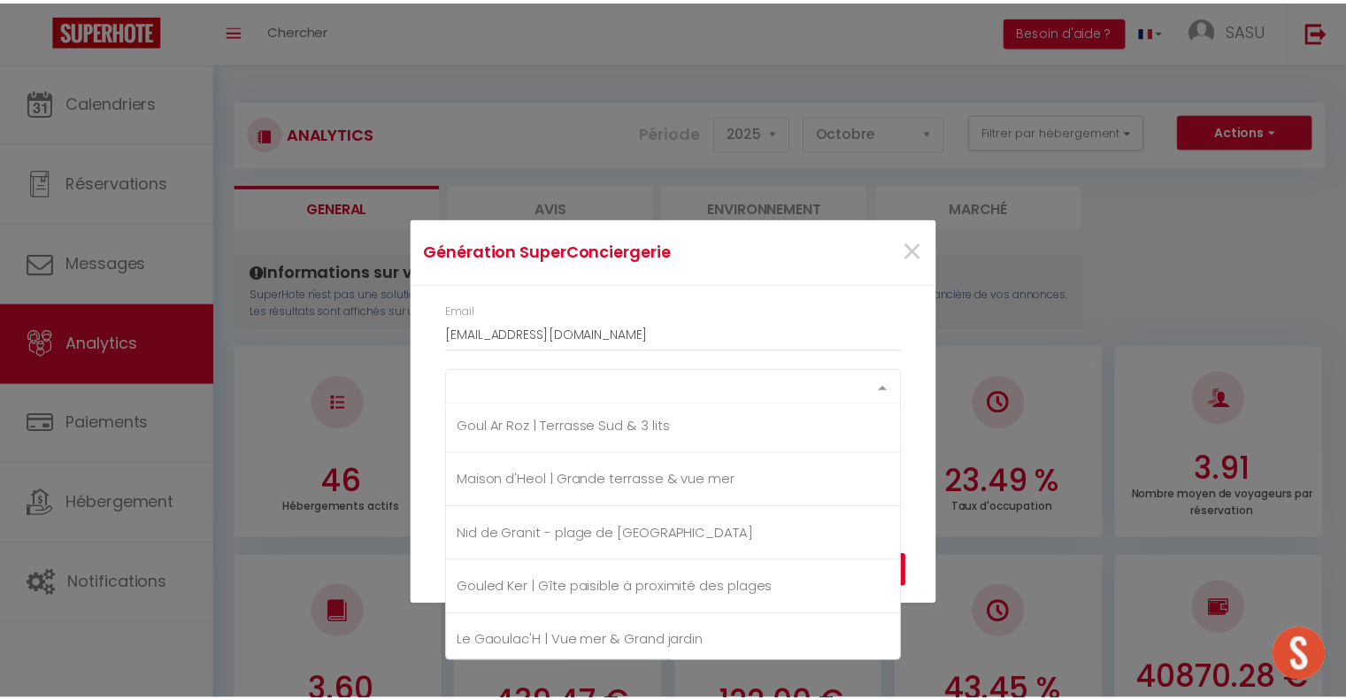
scroll to position [1928, 0]
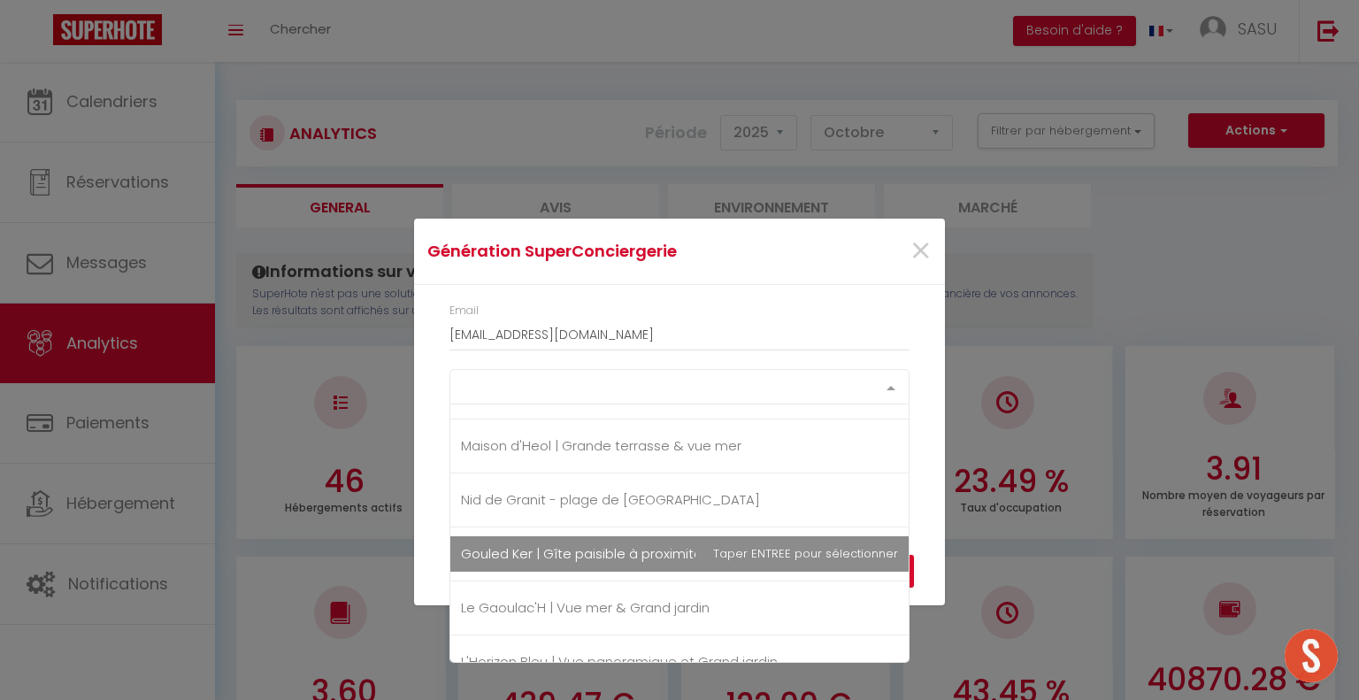
click at [573, 544] on span "Gouled Ker | Gîte paisible à proximité des plages" at bounding box center [620, 553] width 319 height 19
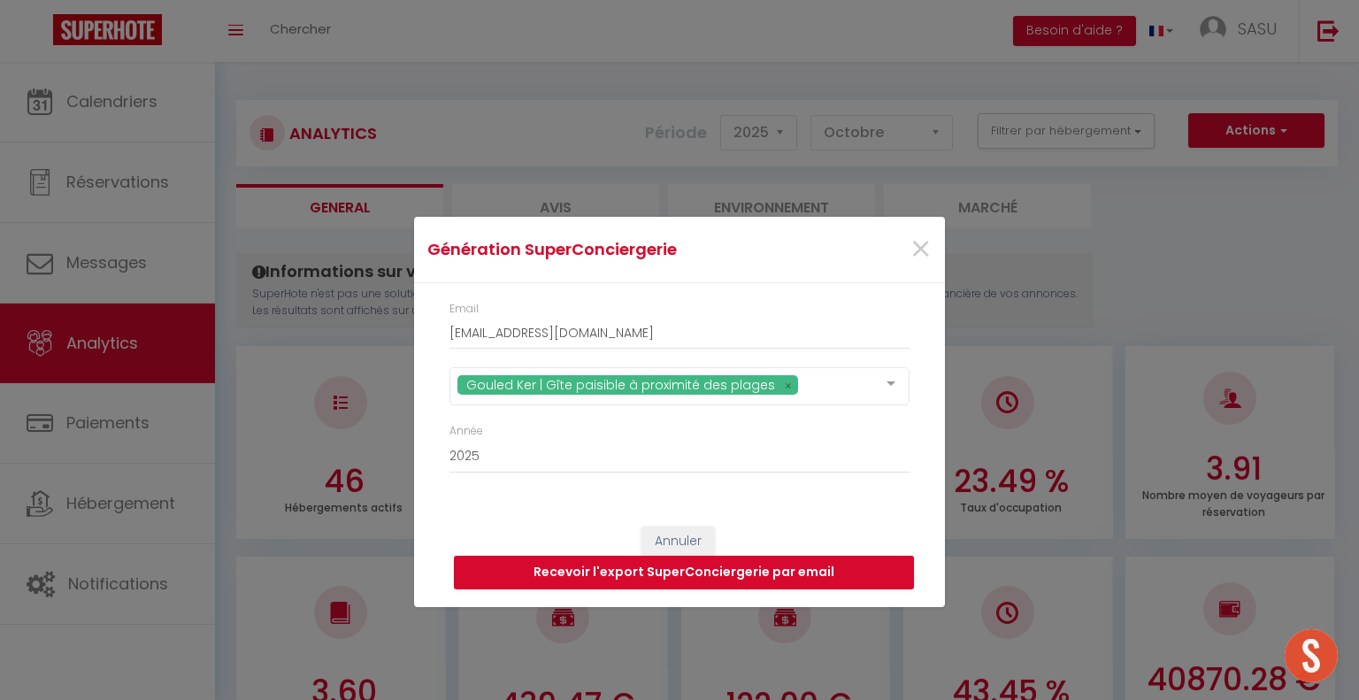
click at [940, 440] on div "Email [EMAIL_ADDRESS][DOMAIN_NAME] Gouled Ker | Gîte paisible à proximité des p…" at bounding box center [679, 396] width 531 height 226
click at [851, 571] on button "Recevoir l'export SuperConciergerie par email" at bounding box center [684, 573] width 460 height 34
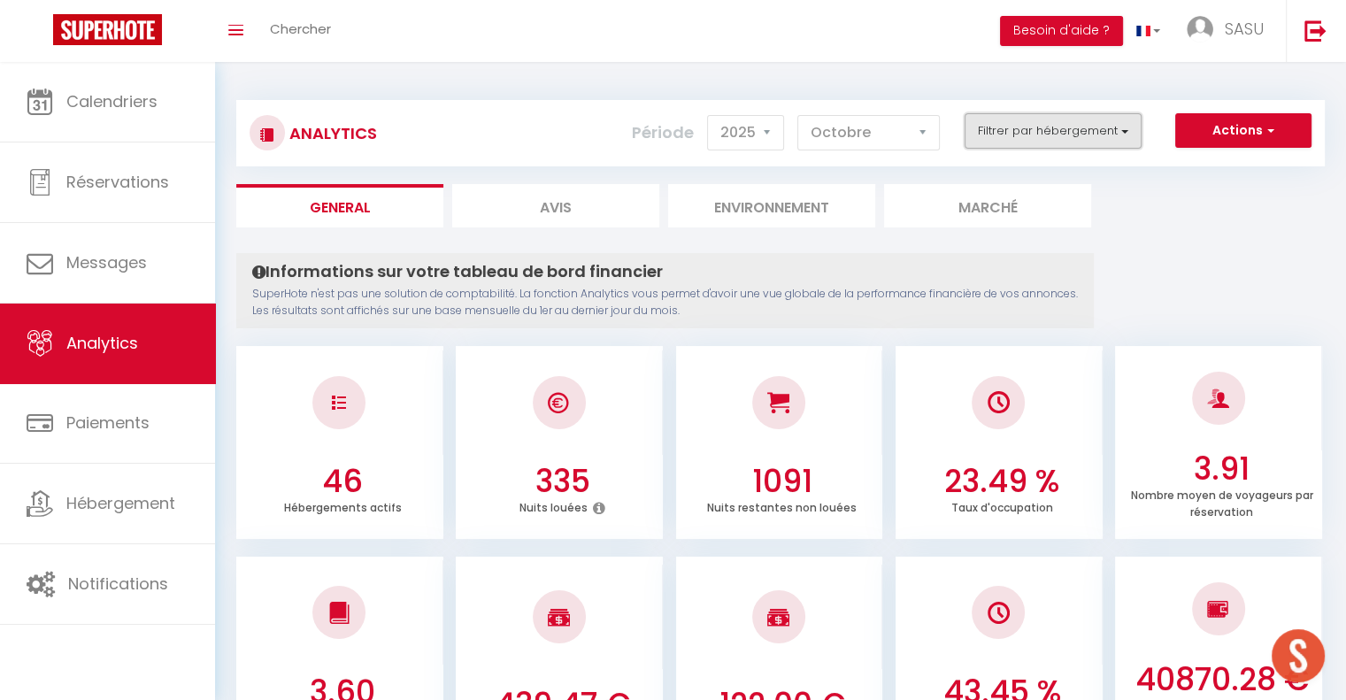
click at [1125, 137] on button "Filtrer par hébergement" at bounding box center [1052, 130] width 177 height 35
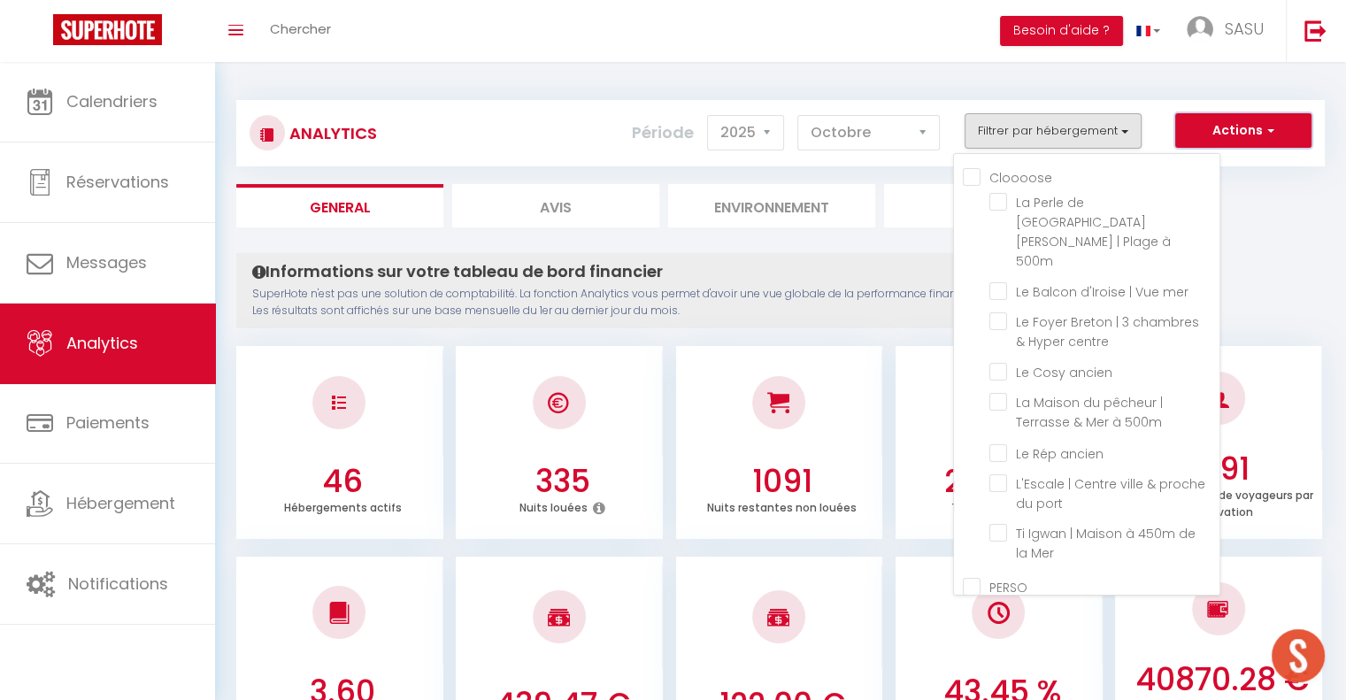
drag, startPoint x: 1224, startPoint y: 133, endPoint x: 1217, endPoint y: 150, distance: 18.7
click at [1224, 134] on button "Actions" at bounding box center [1243, 130] width 136 height 35
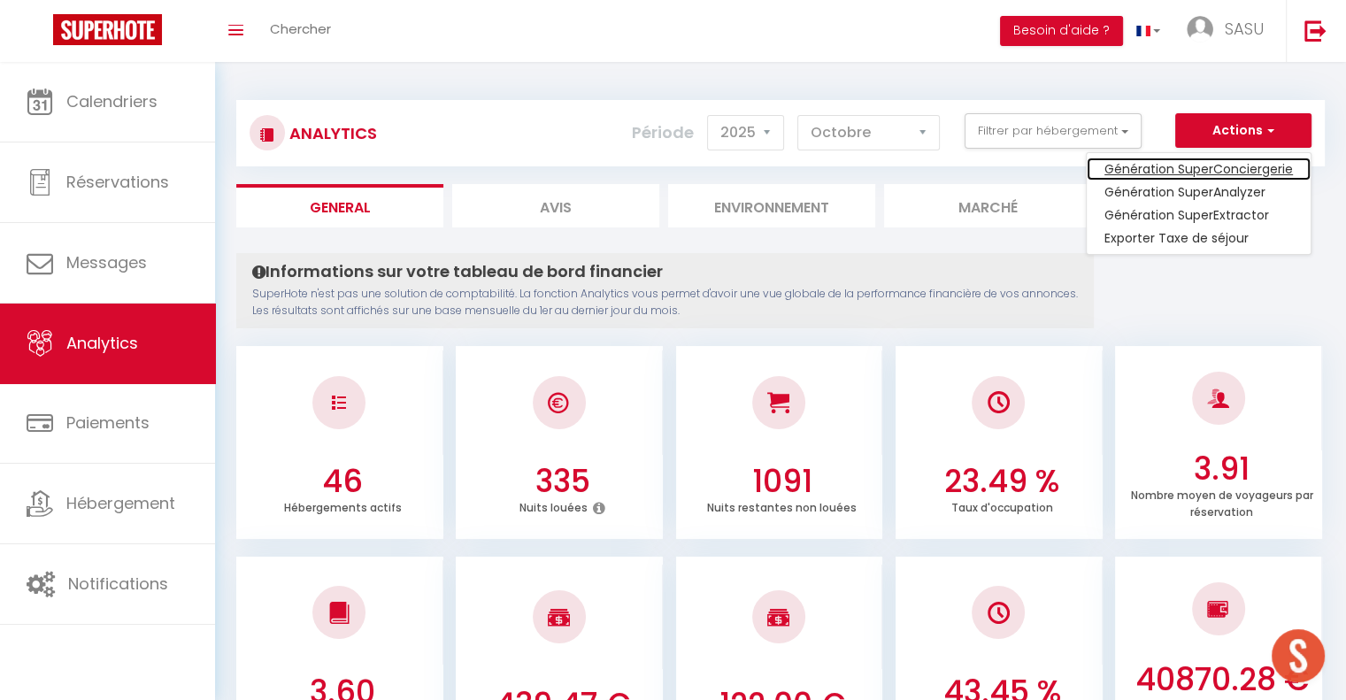
click at [1200, 172] on link "Génération SuperConciergerie" at bounding box center [1198, 168] width 224 height 23
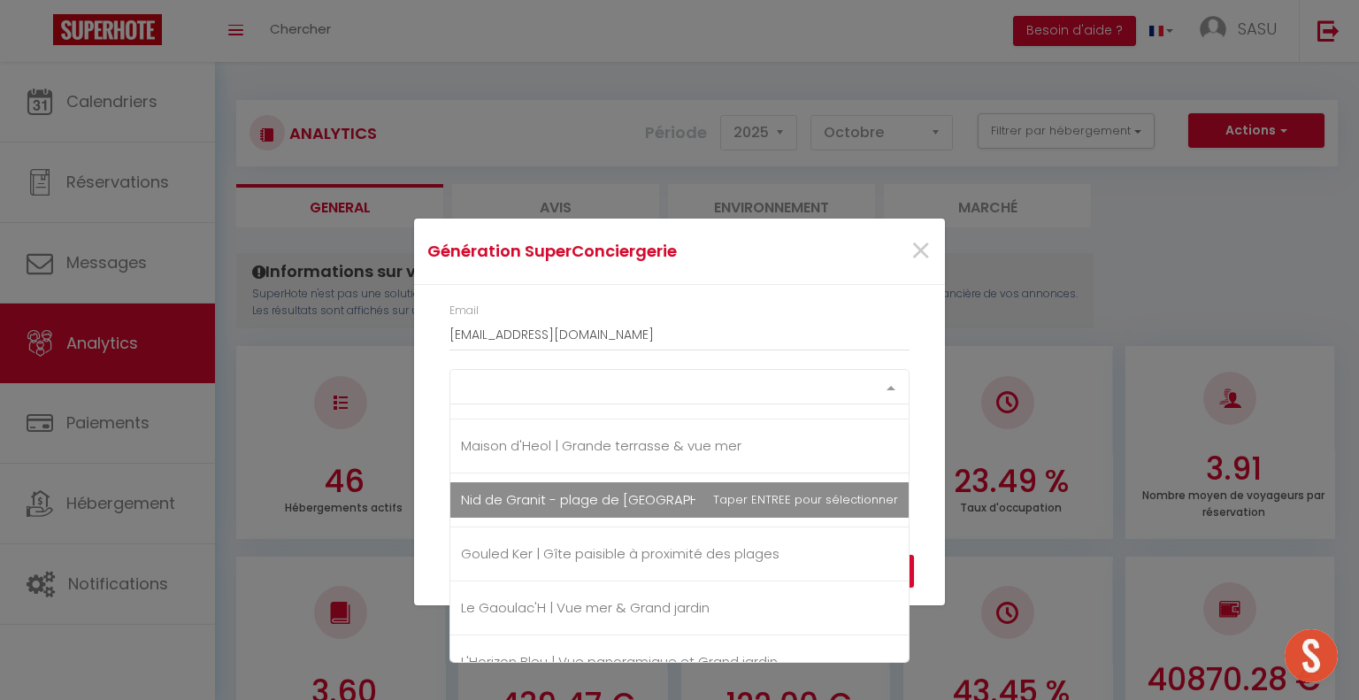
click at [864, 381] on div "Select option" at bounding box center [679, 386] width 460 height 35
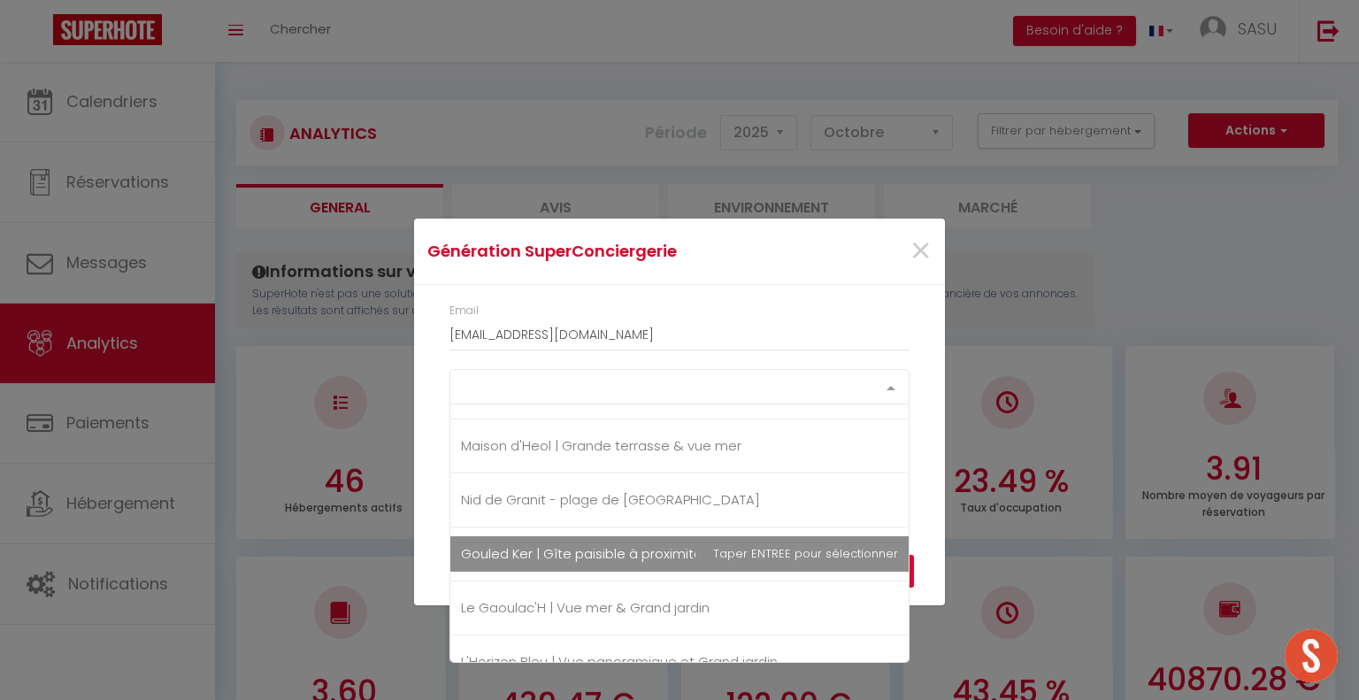
click at [680, 544] on span "Gouled Ker | Gîte paisible à proximité des plages" at bounding box center [620, 553] width 319 height 19
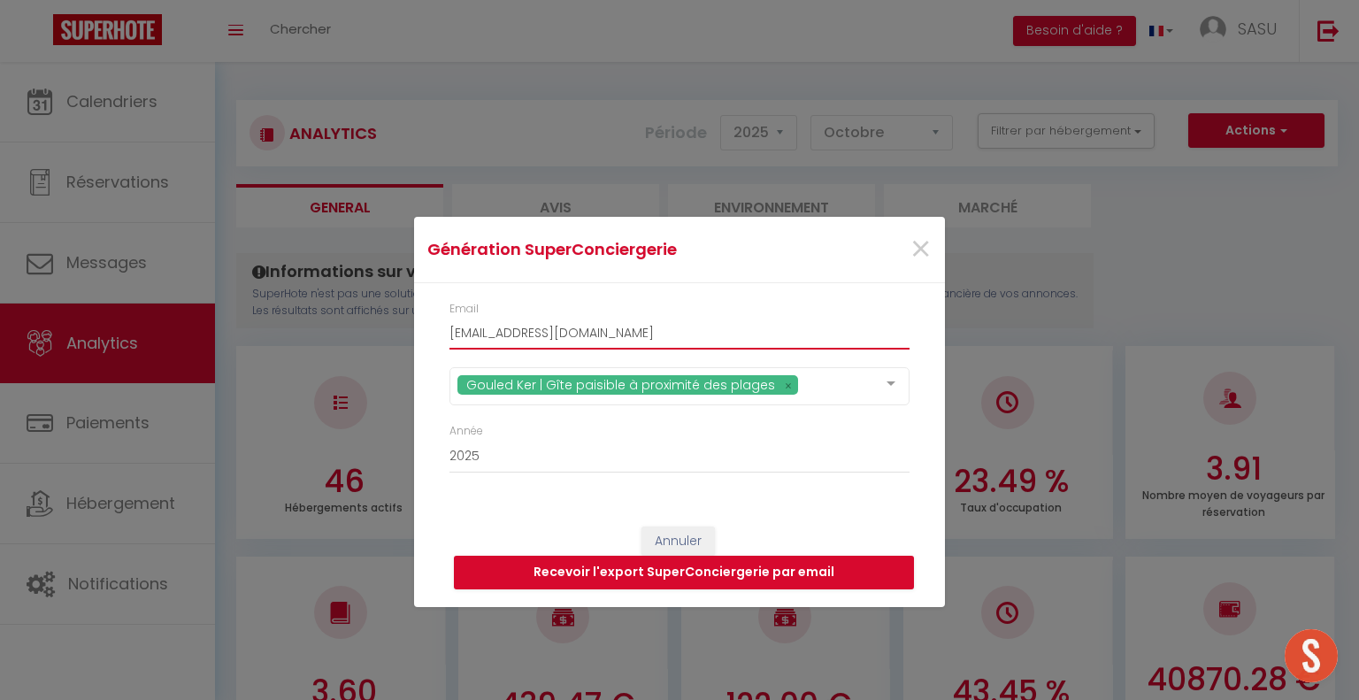
click at [865, 318] on input "[EMAIL_ADDRESS][DOMAIN_NAME]" at bounding box center [679, 334] width 460 height 32
click at [754, 570] on button "Recevoir l'export SuperConciergerie par email" at bounding box center [684, 573] width 460 height 34
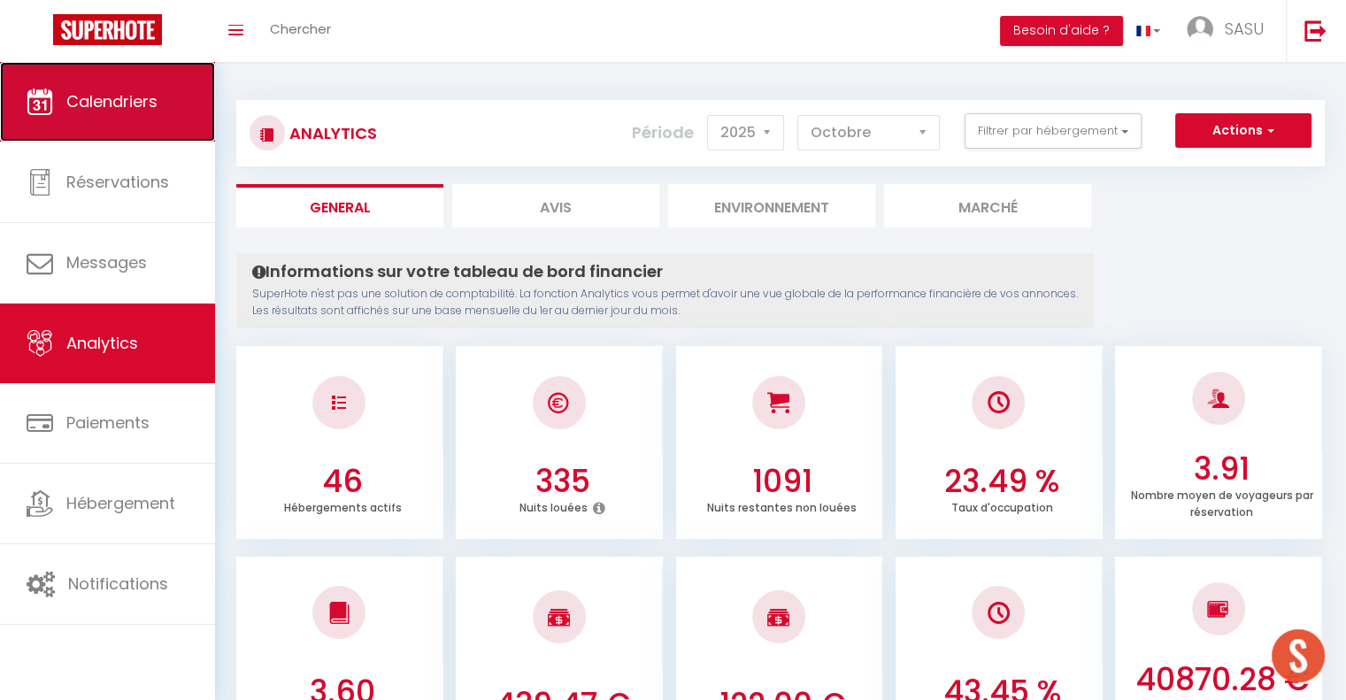
click at [89, 81] on link "Calendriers" at bounding box center [107, 102] width 215 height 80
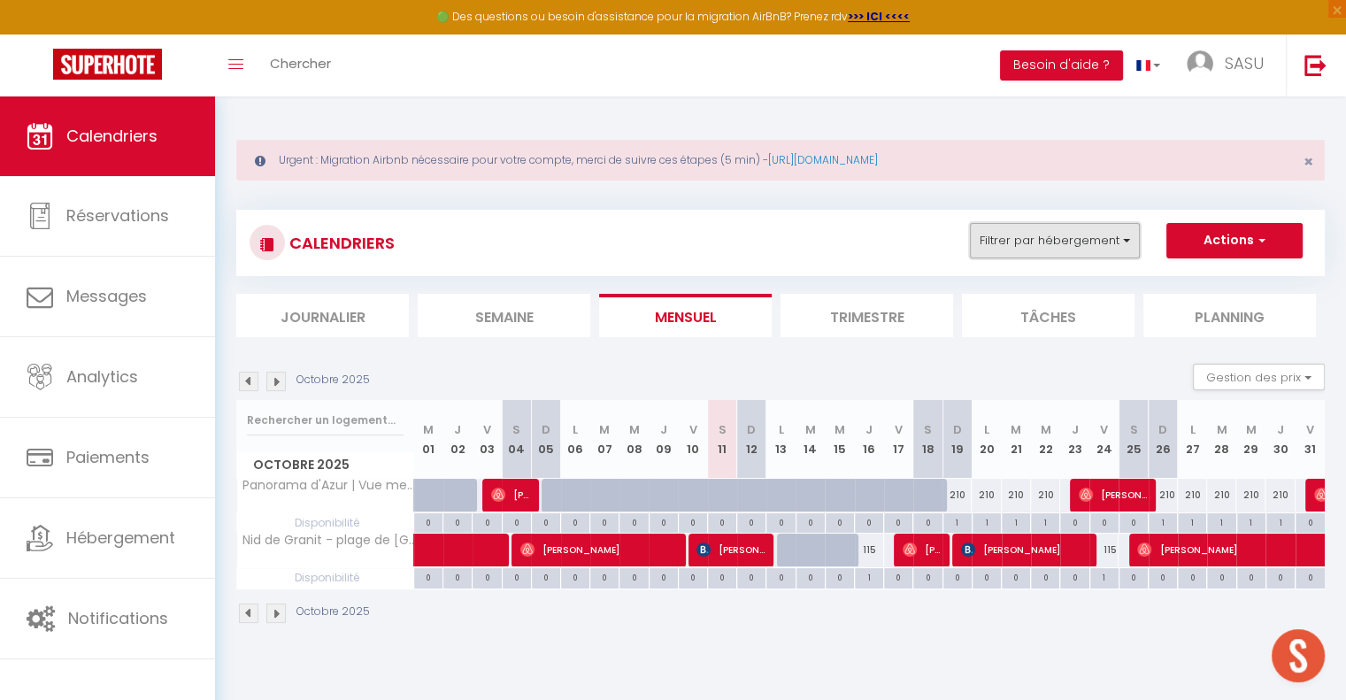
click at [1064, 244] on button "Filtrer par hébergement" at bounding box center [1055, 240] width 170 height 35
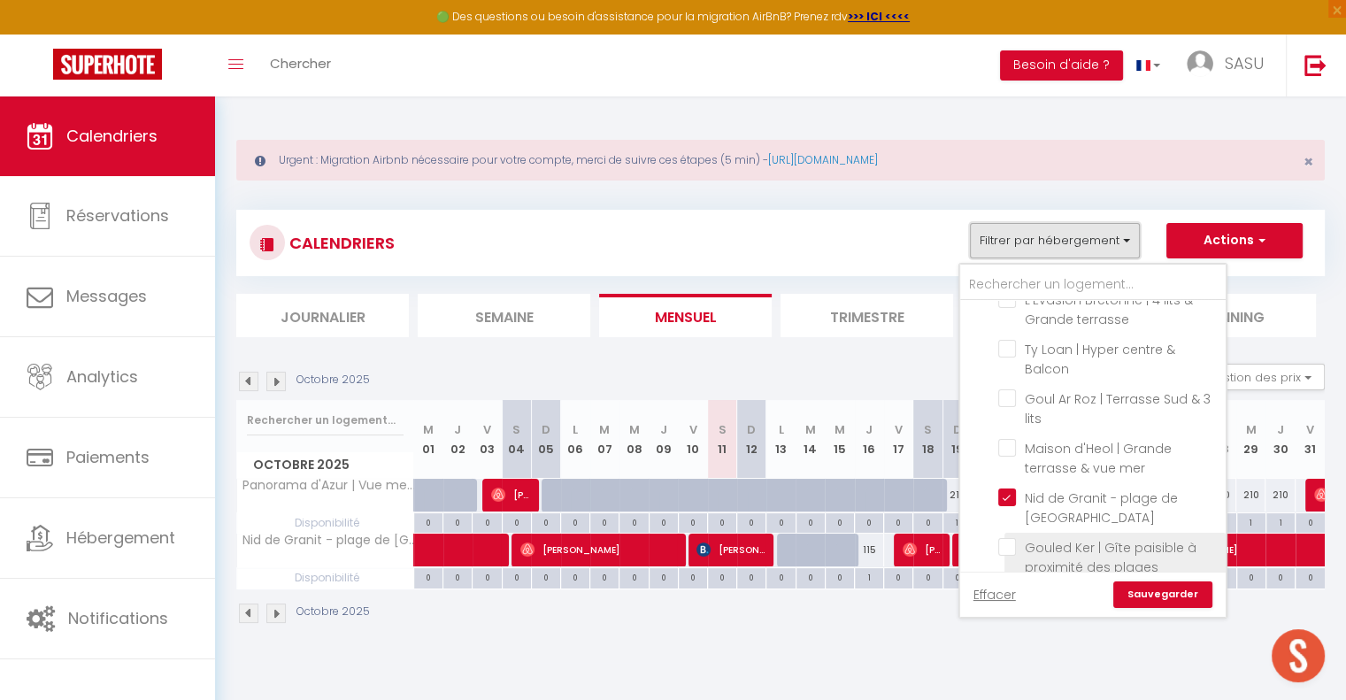
scroll to position [1577, 0]
click at [1014, 531] on input "Gouled Ker | Gîte paisible à proximité des plages" at bounding box center [1108, 540] width 221 height 18
checkbox input "true"
checkbox input "false"
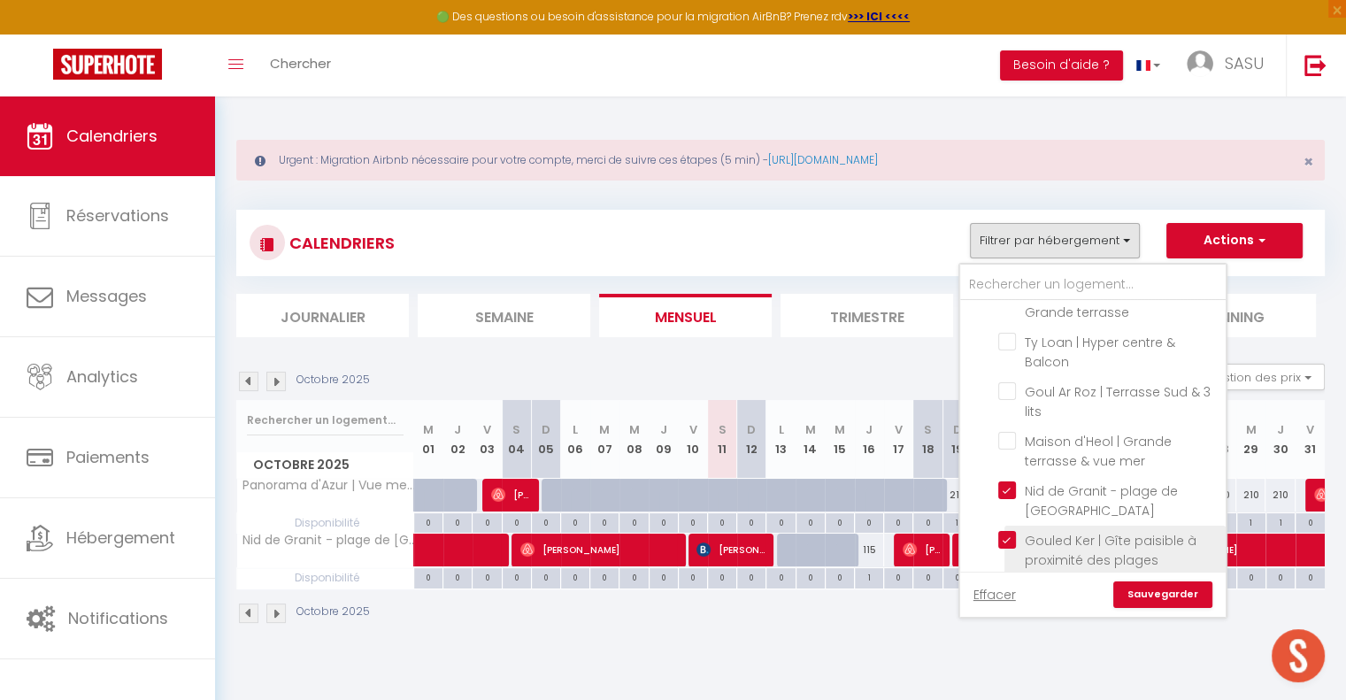
checkbox input "false"
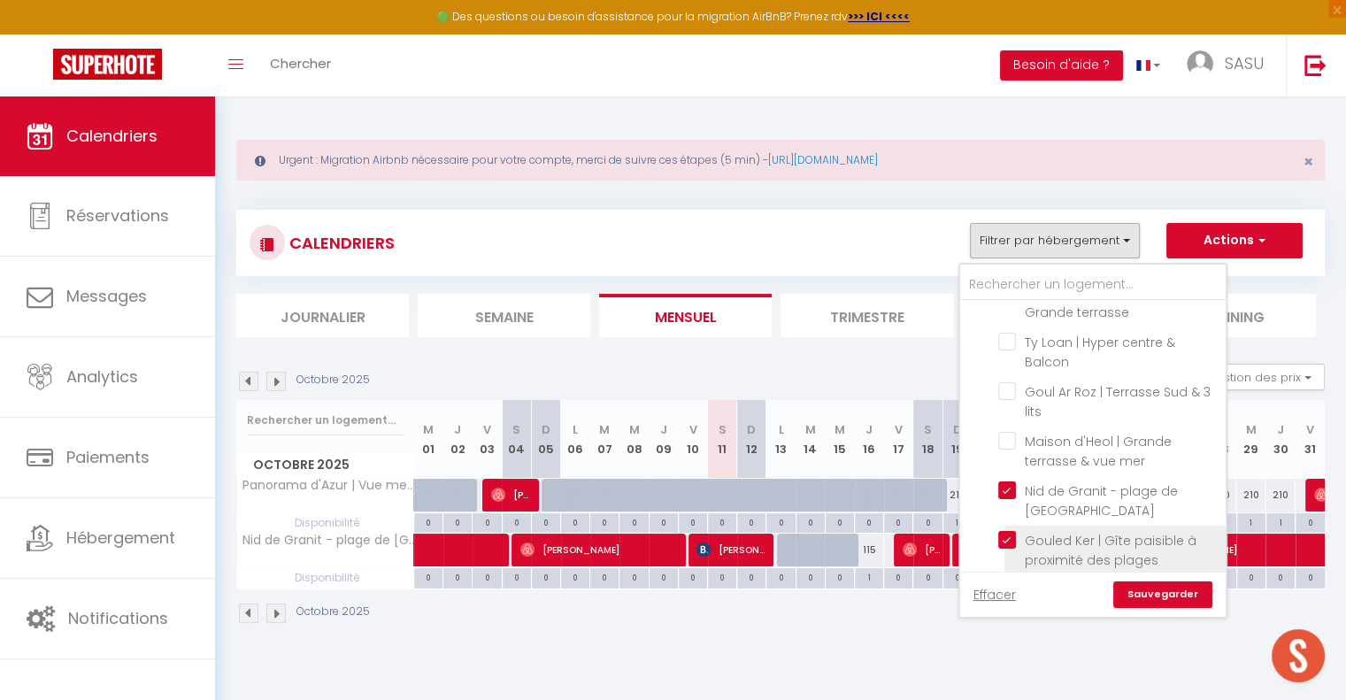
checkbox input "false"
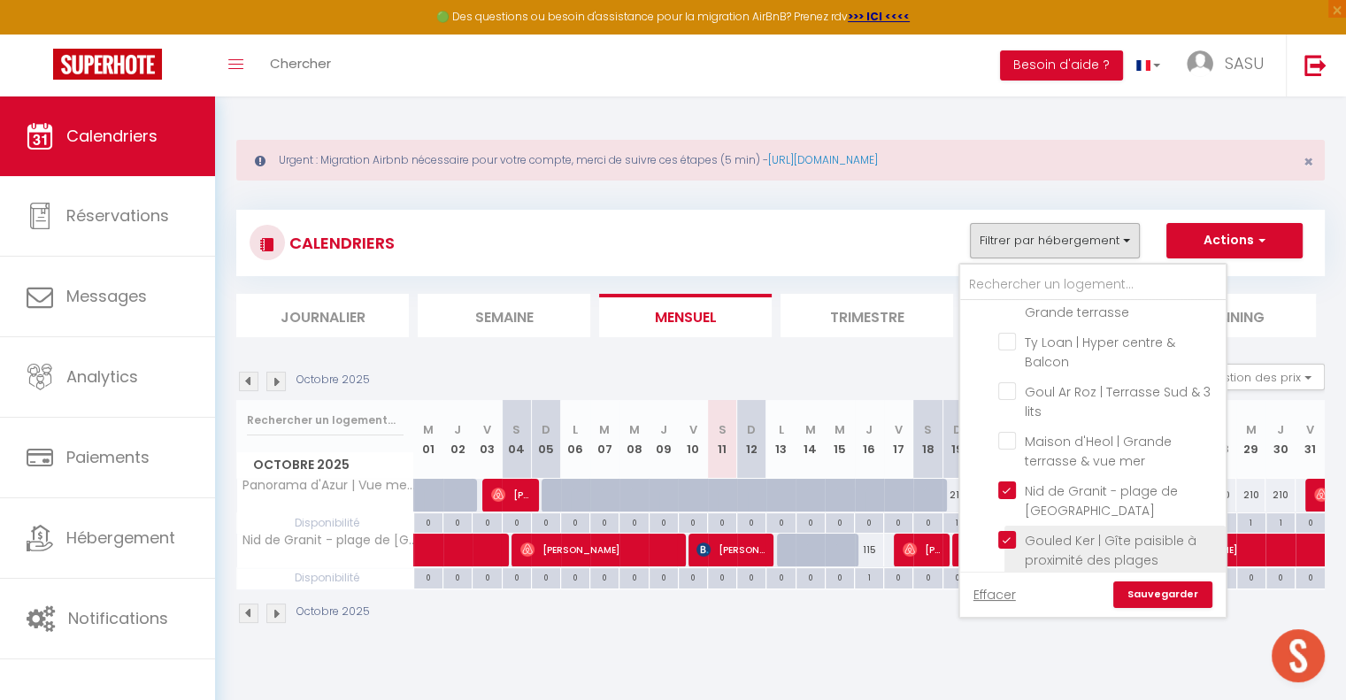
checkbox input "false"
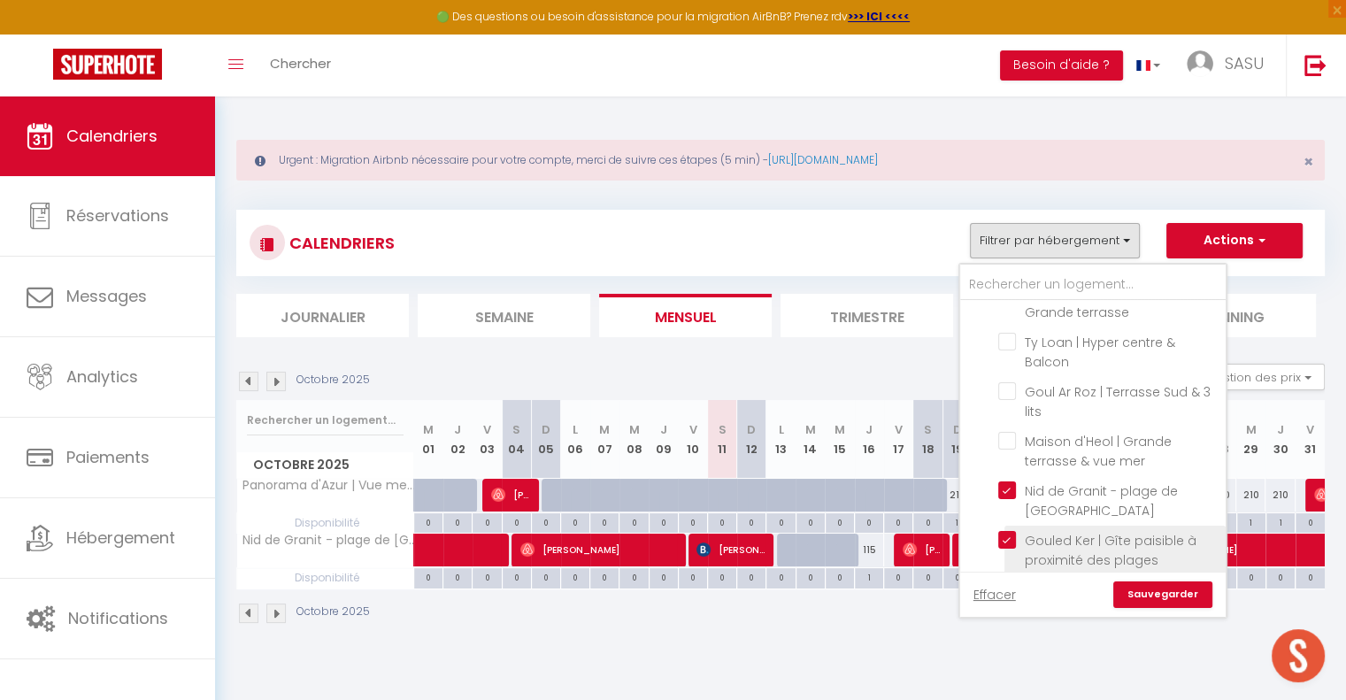
checkbox input "false"
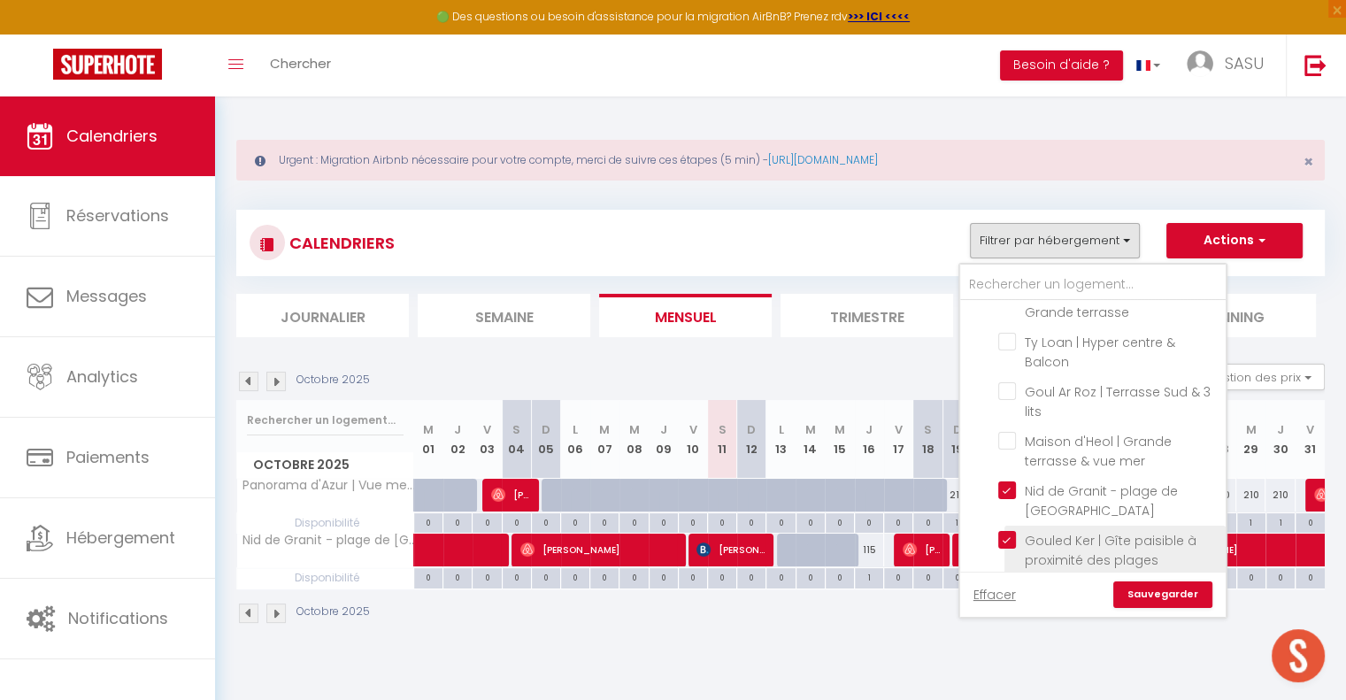
checkbox input "false"
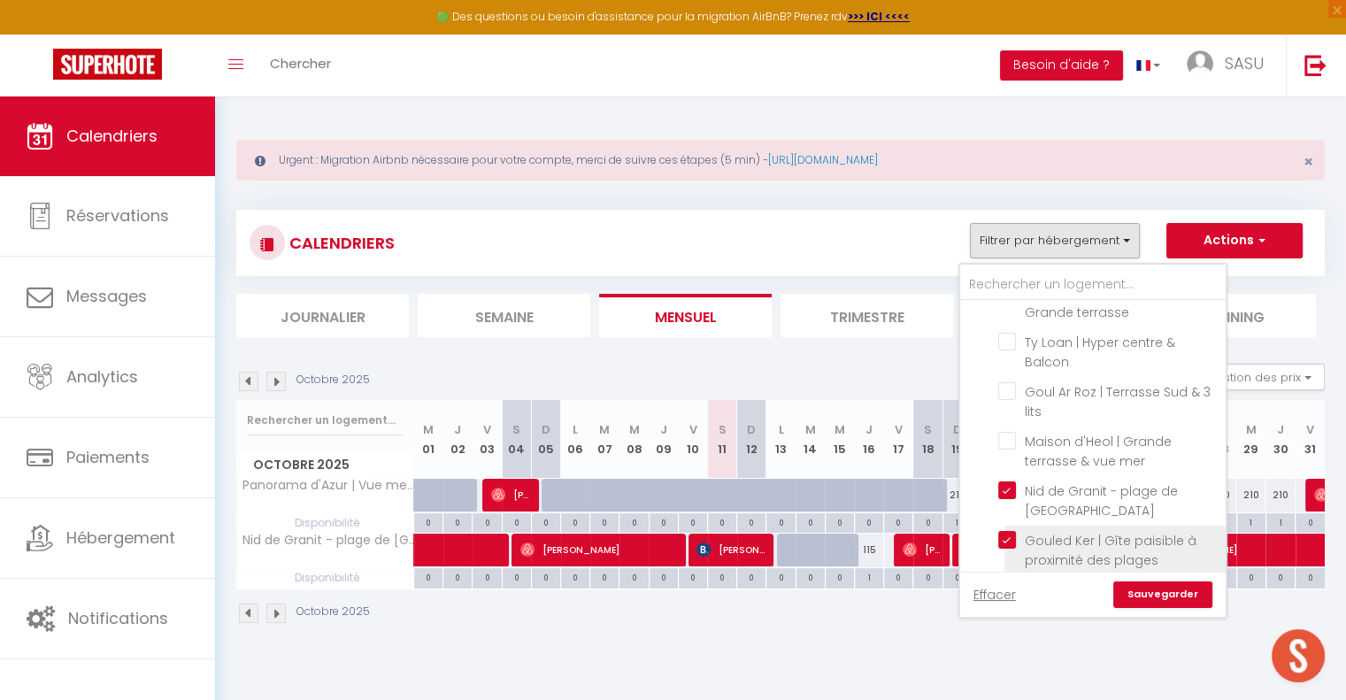
checkbox input "false"
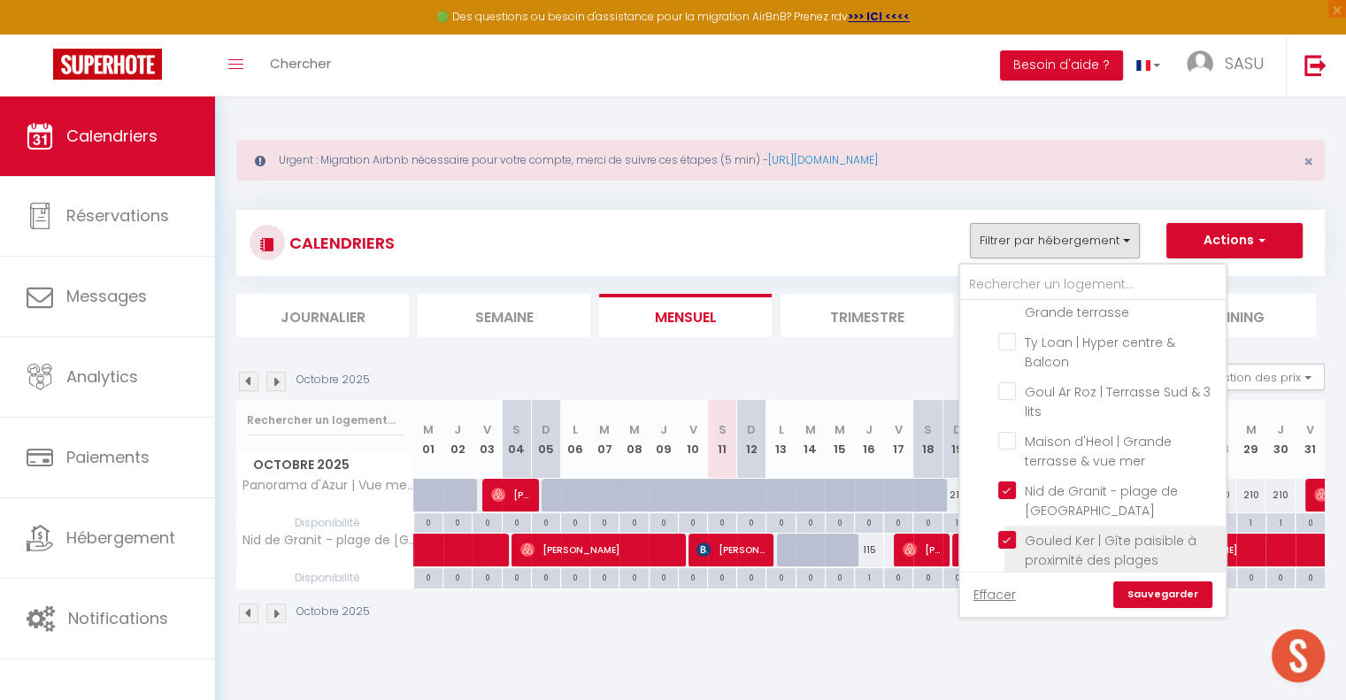
checkbox input "false"
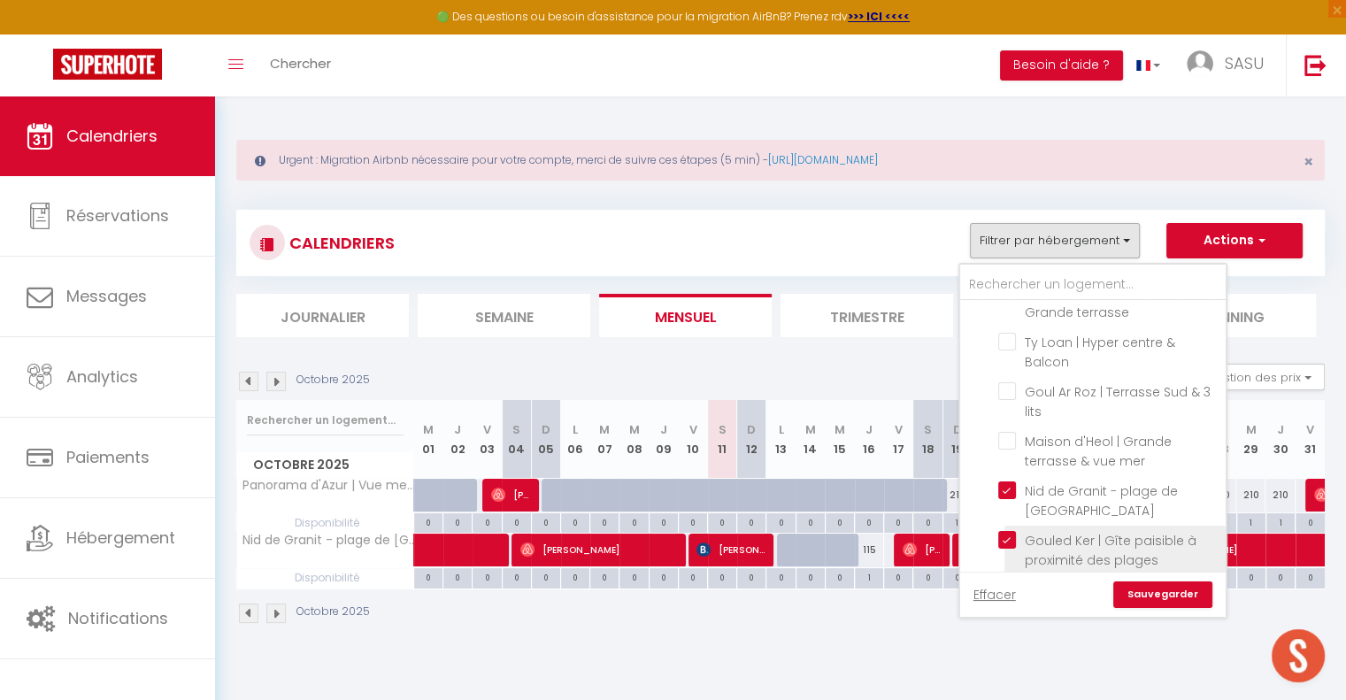
checkbox input "false"
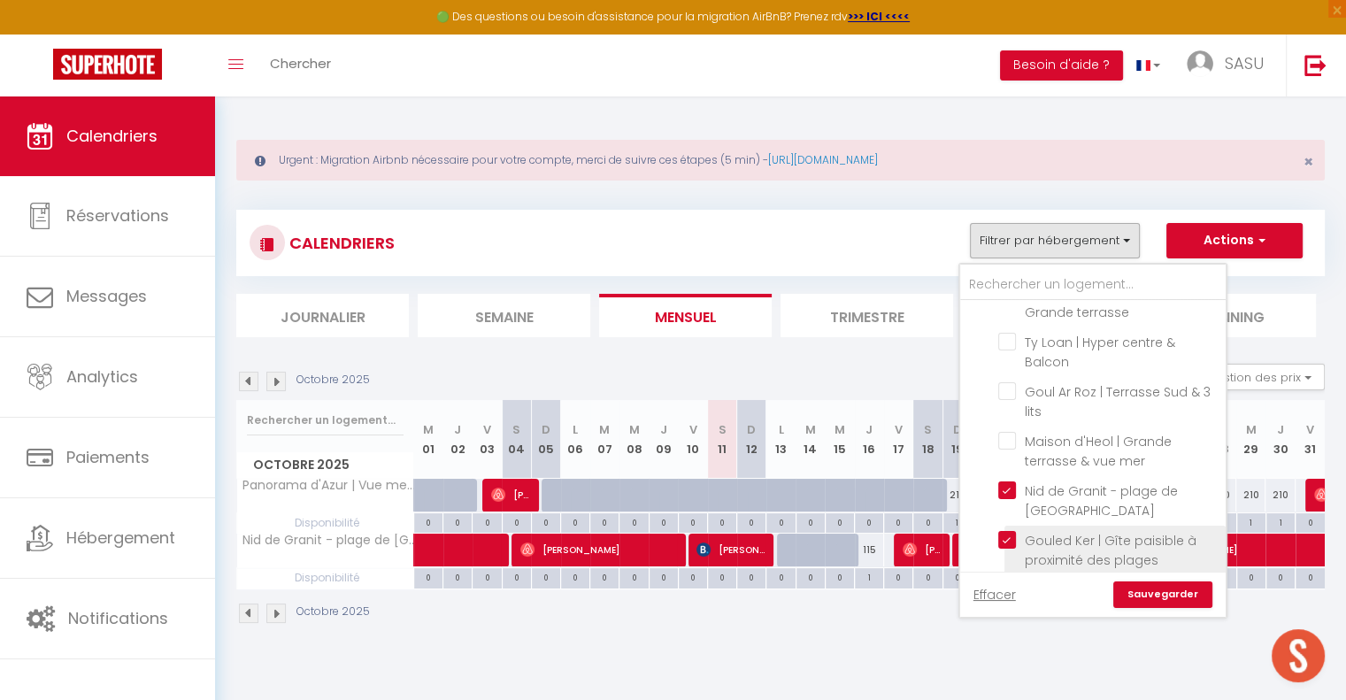
checkbox input "false"
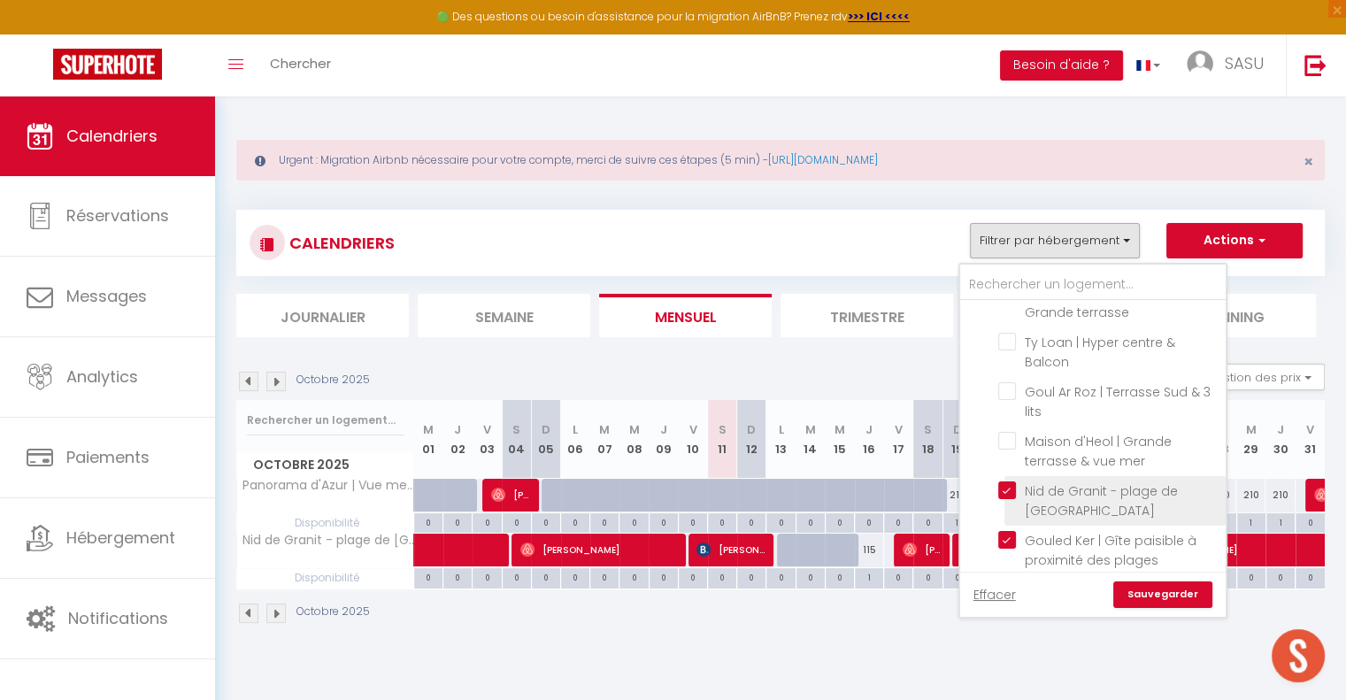
click at [1015, 481] on input "Nid de Granit - plage de [GEOGRAPHIC_DATA]" at bounding box center [1108, 490] width 221 height 18
checkbox input "false"
click at [1176, 592] on link "Sauvegarder" at bounding box center [1162, 594] width 99 height 27
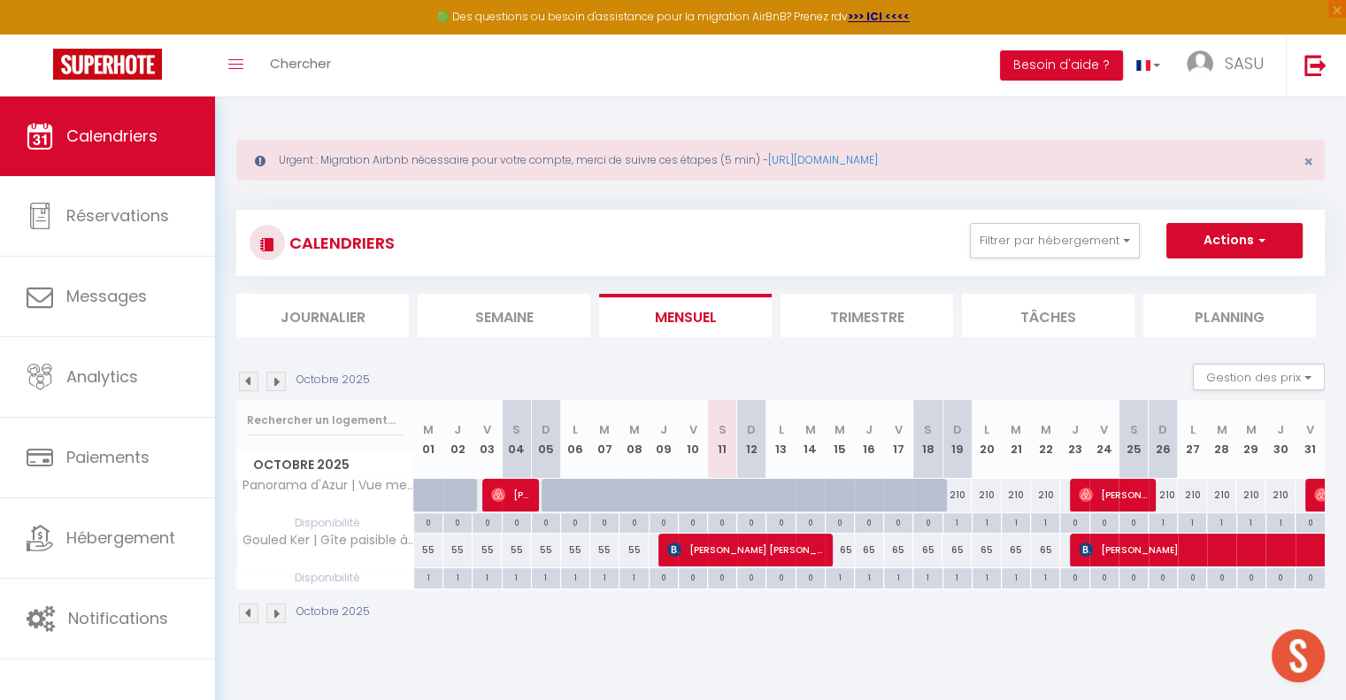
click at [244, 374] on img at bounding box center [248, 381] width 19 height 19
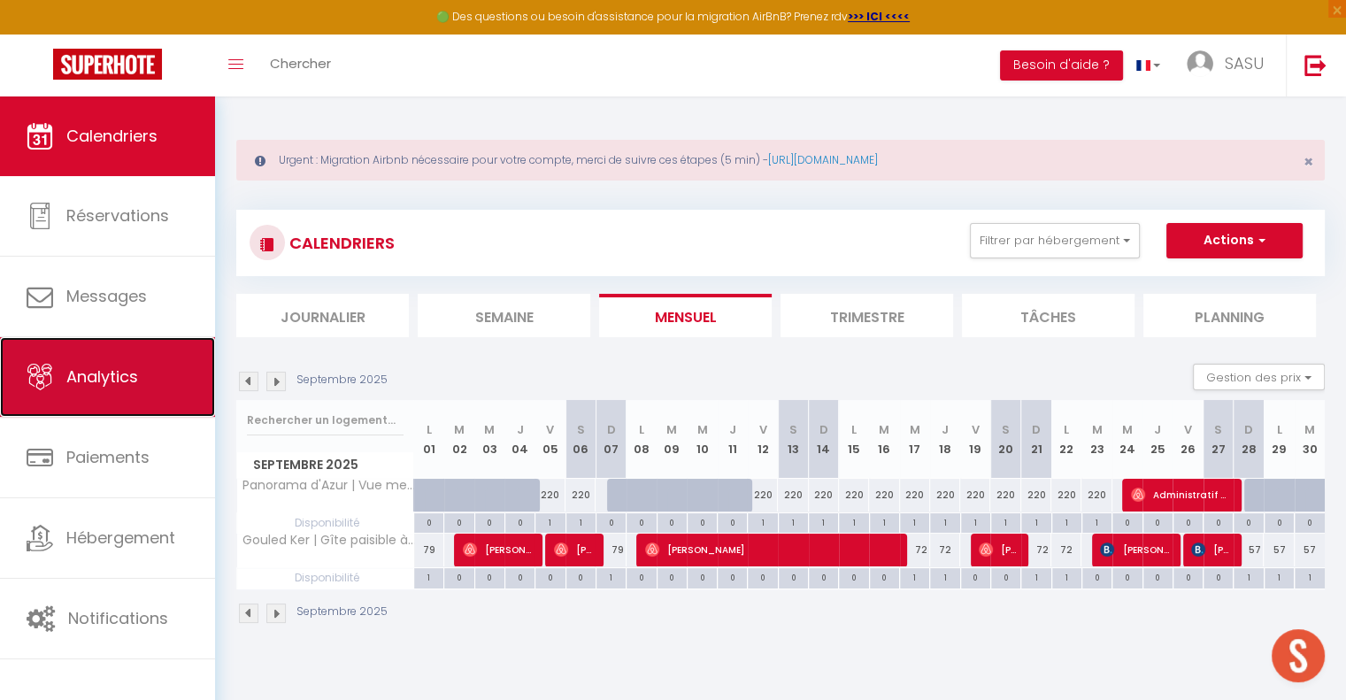
click at [171, 374] on link "Analytics" at bounding box center [107, 377] width 215 height 80
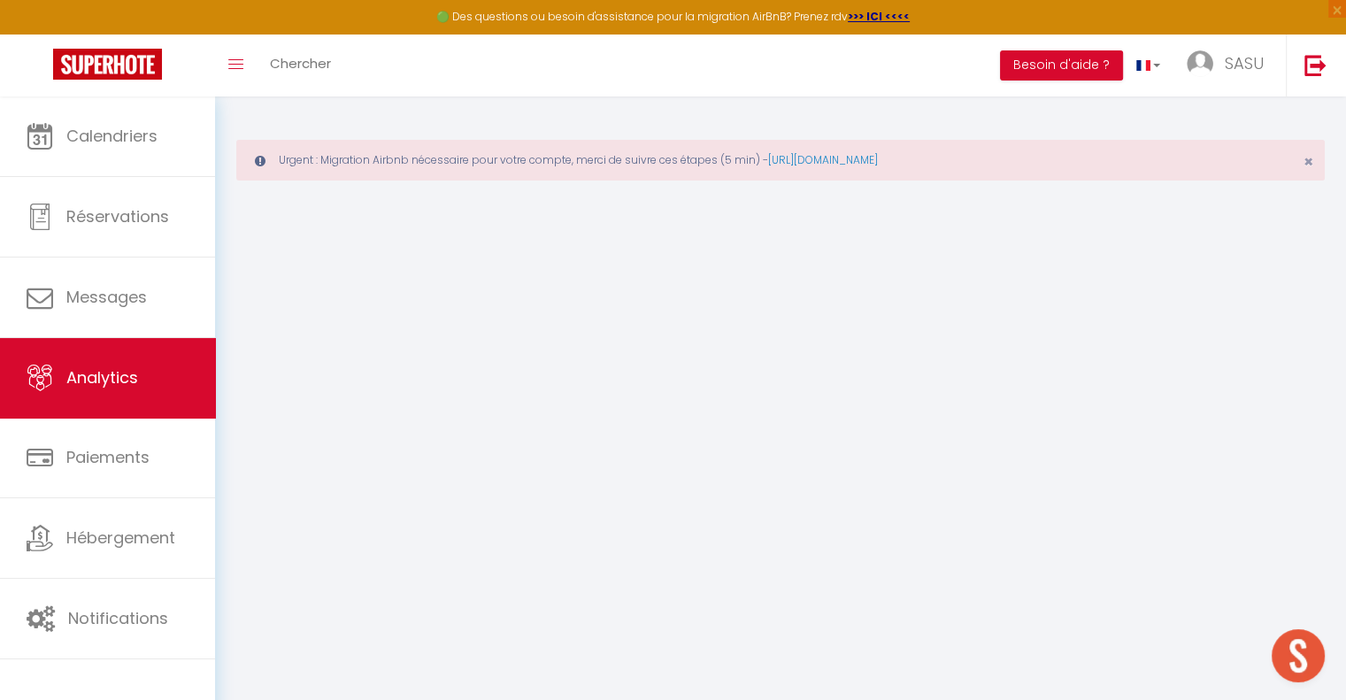
select select "2025"
select select "10"
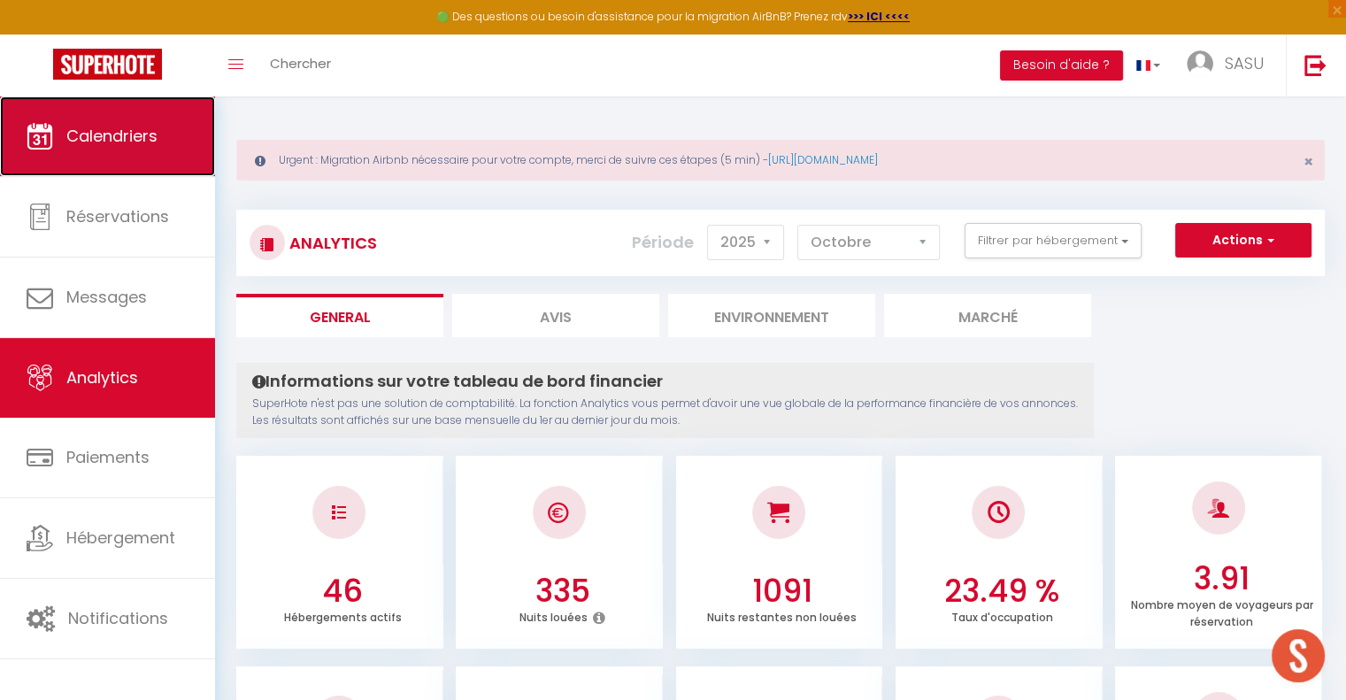
click at [177, 148] on link "Calendriers" at bounding box center [107, 136] width 215 height 80
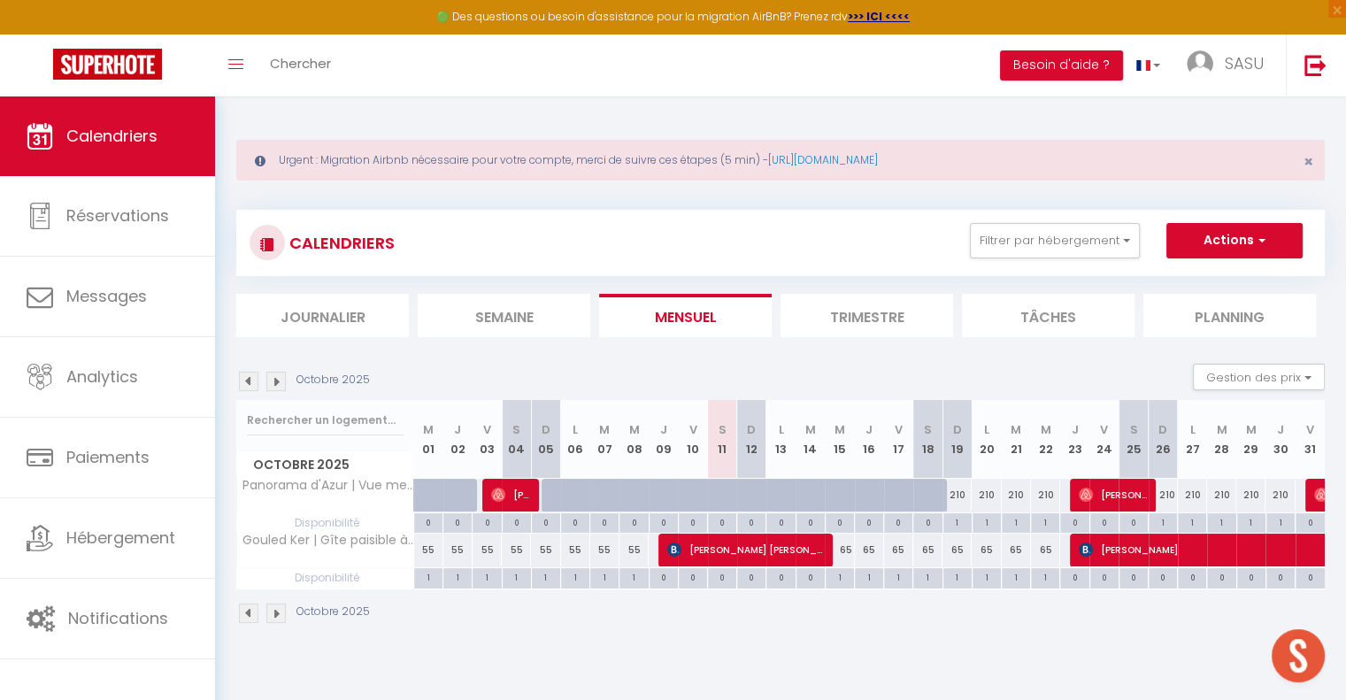
click at [251, 375] on img at bounding box center [248, 381] width 19 height 19
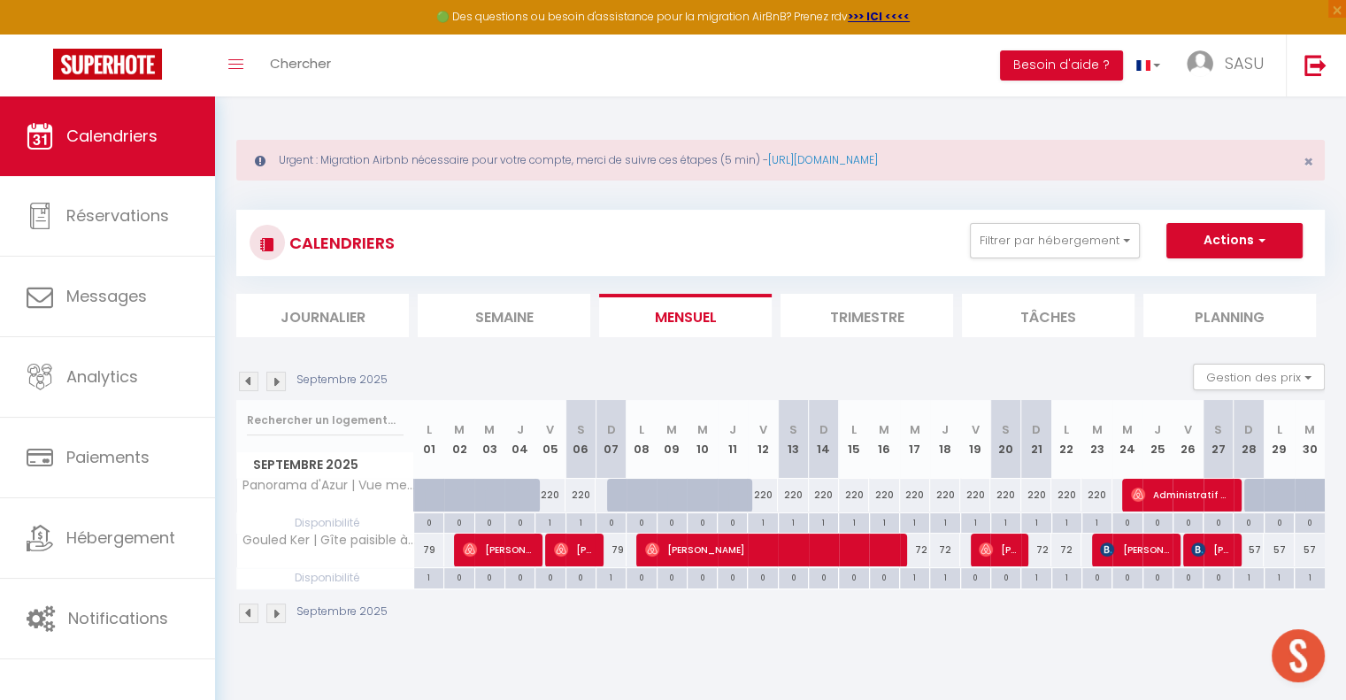
click at [250, 612] on img at bounding box center [248, 612] width 19 height 19
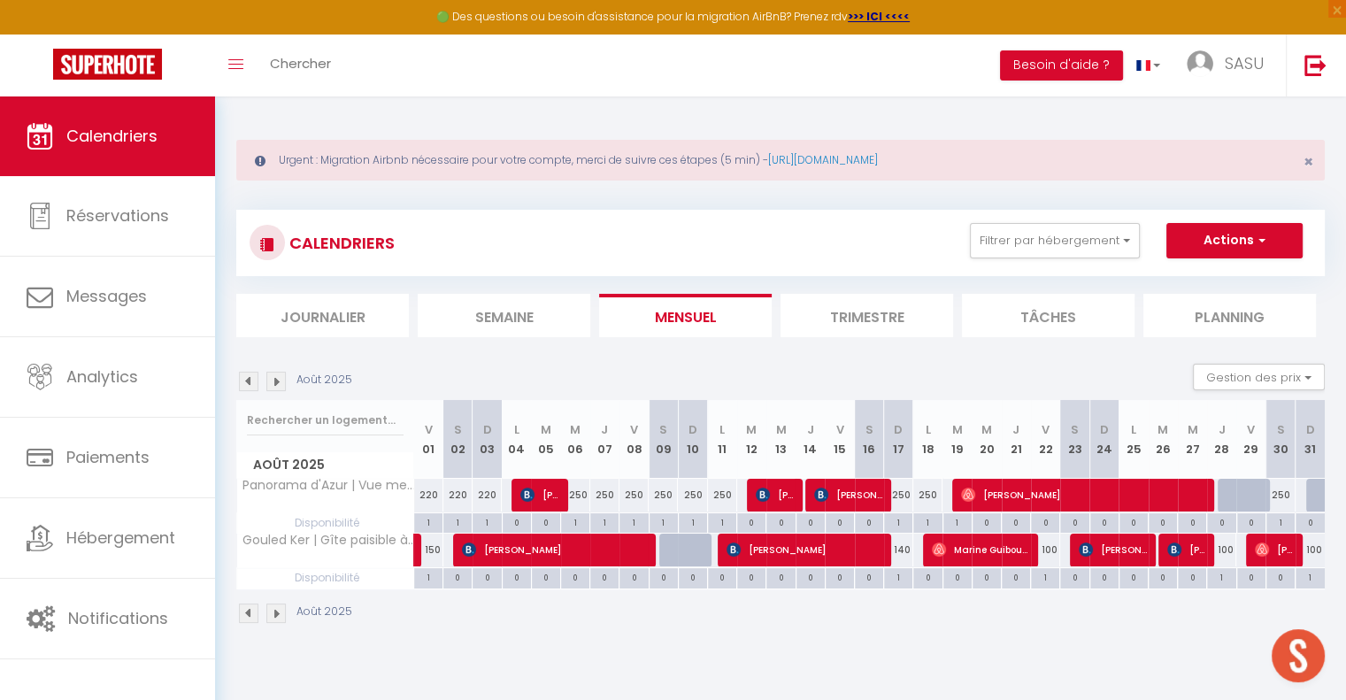
click at [276, 615] on img at bounding box center [275, 612] width 19 height 19
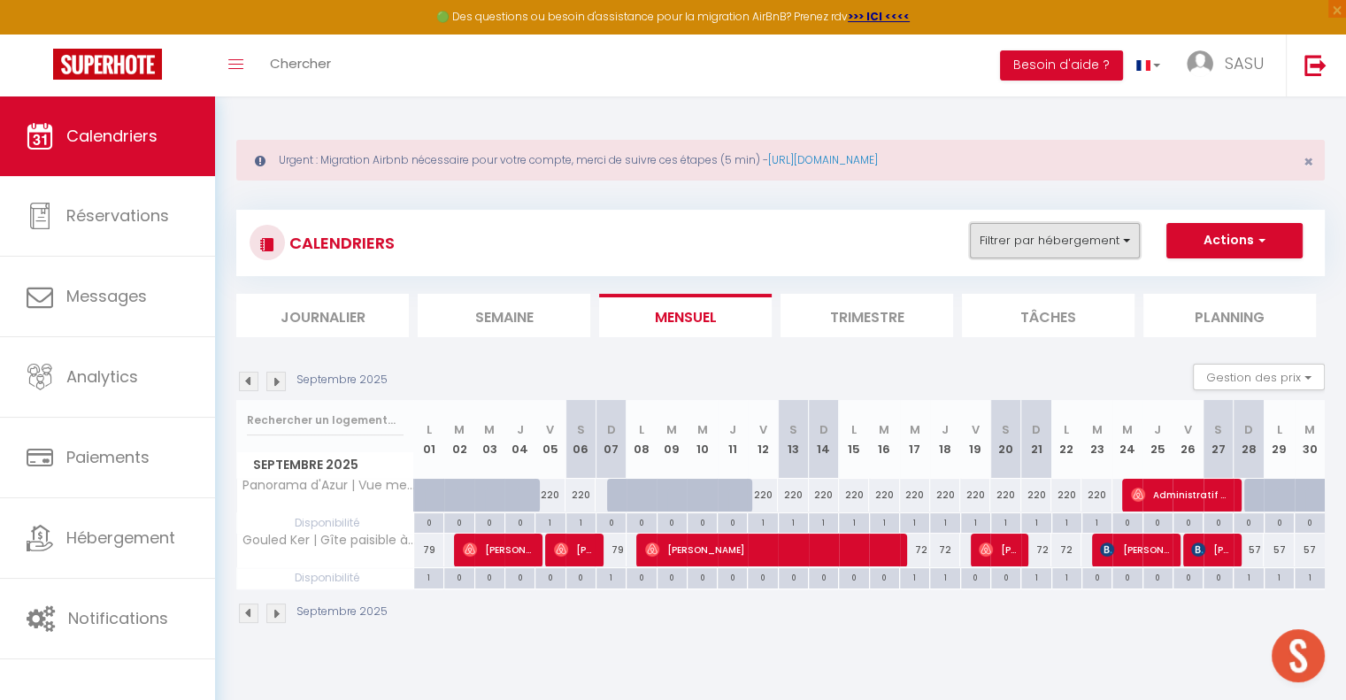
click at [1118, 245] on button "Filtrer par hébergement" at bounding box center [1055, 240] width 170 height 35
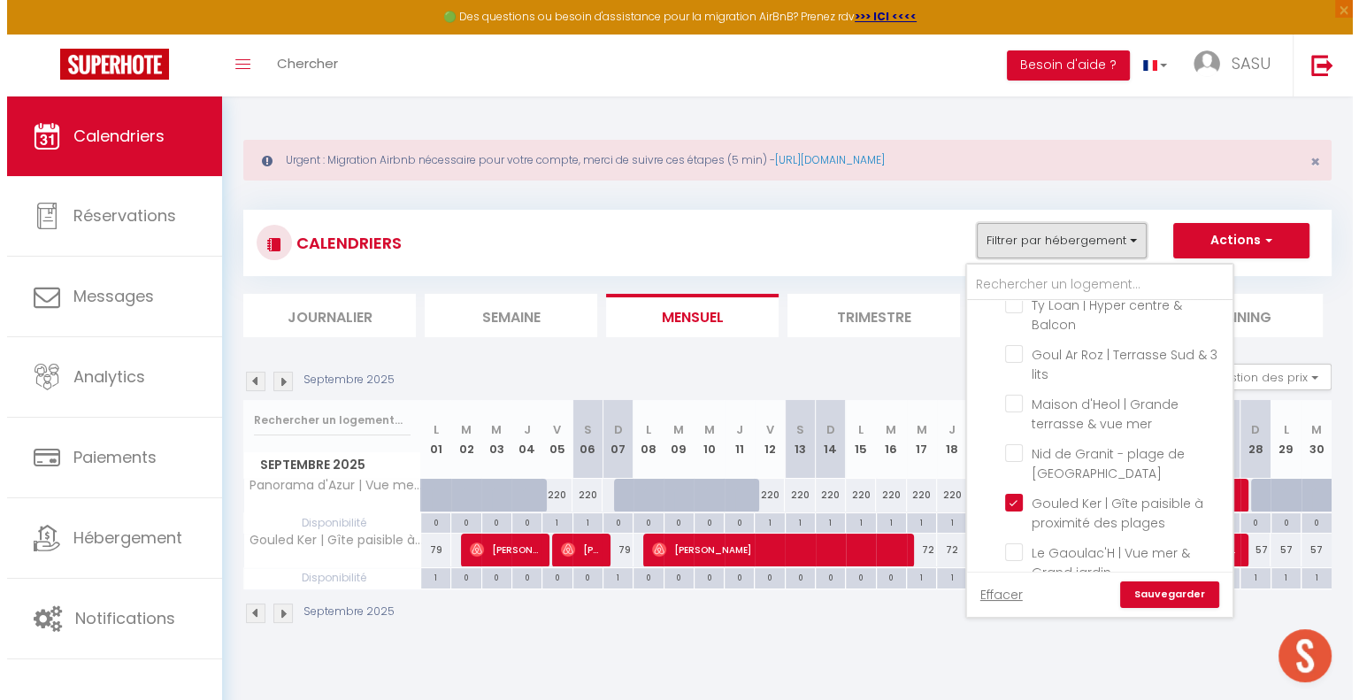
scroll to position [1635, 0]
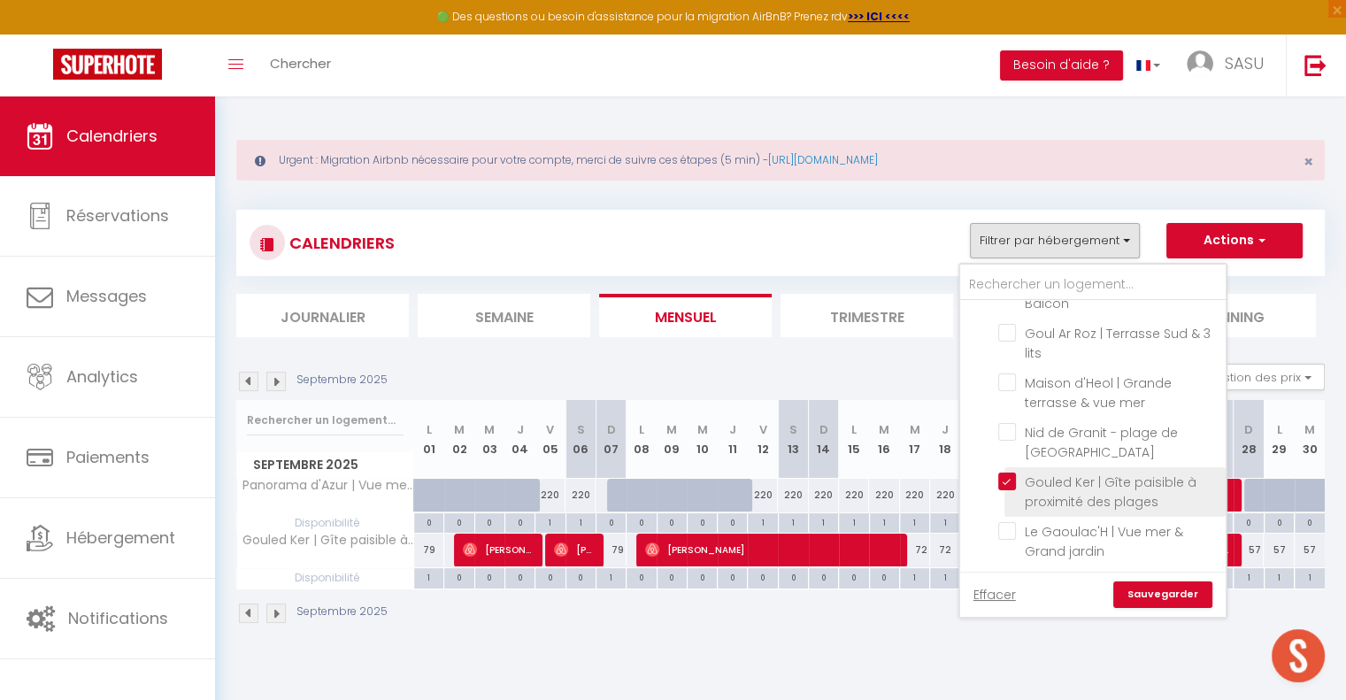
click at [1009, 472] on input "Gouled Ker | Gîte paisible à proximité des plages" at bounding box center [1108, 481] width 221 height 18
checkbox input "false"
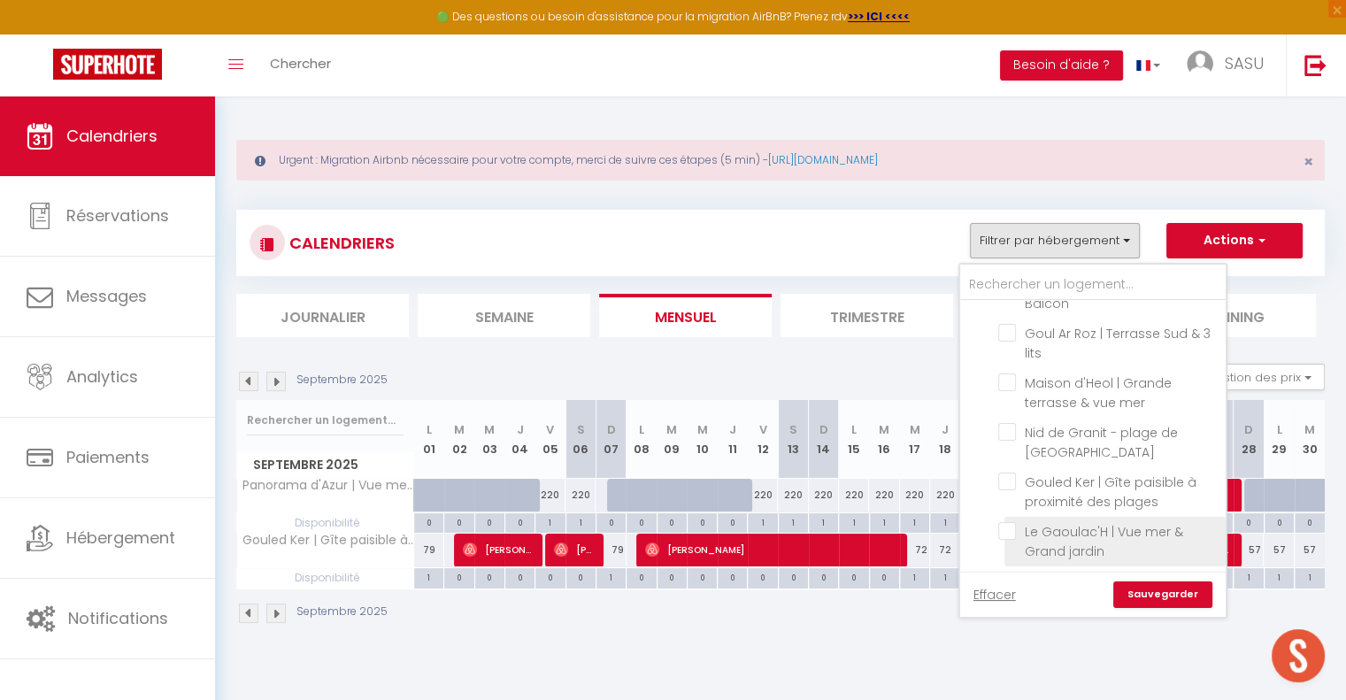
click at [1012, 522] on input "Le Gaoulac'H | Vue mer & Grand jardin" at bounding box center [1108, 531] width 221 height 18
checkbox input "true"
checkbox input "false"
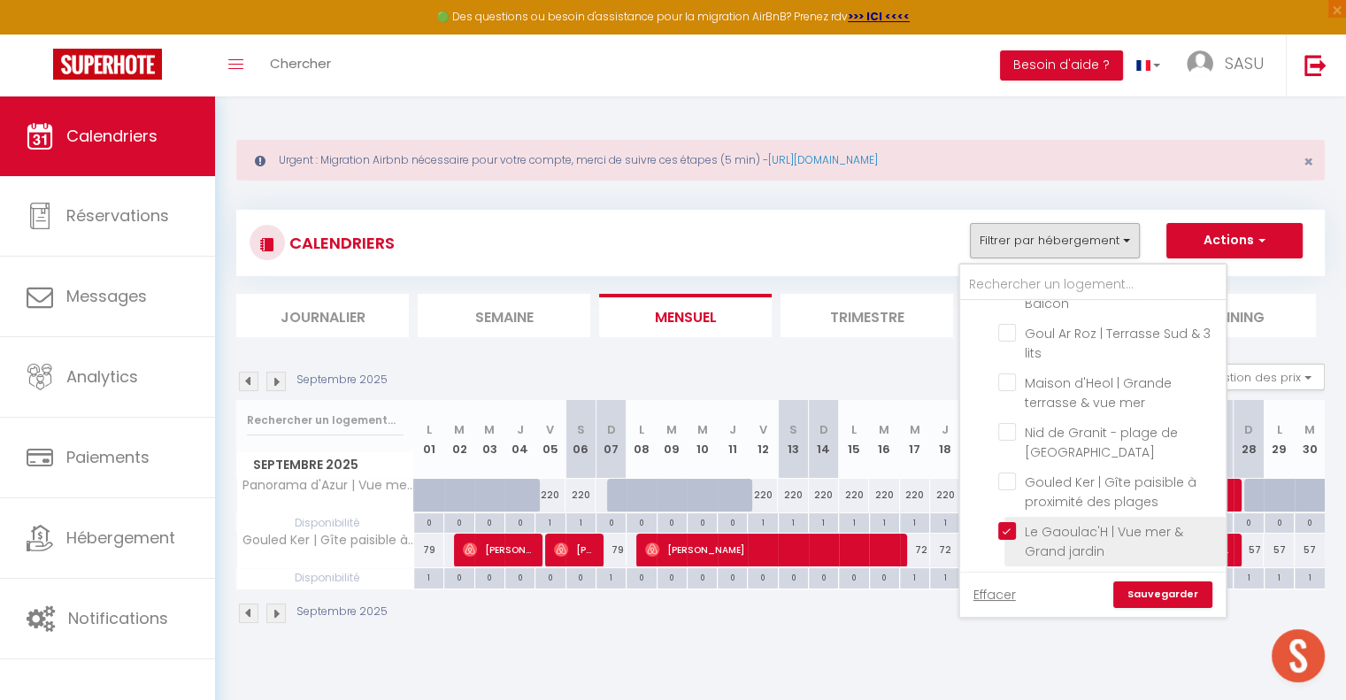
checkbox input "false"
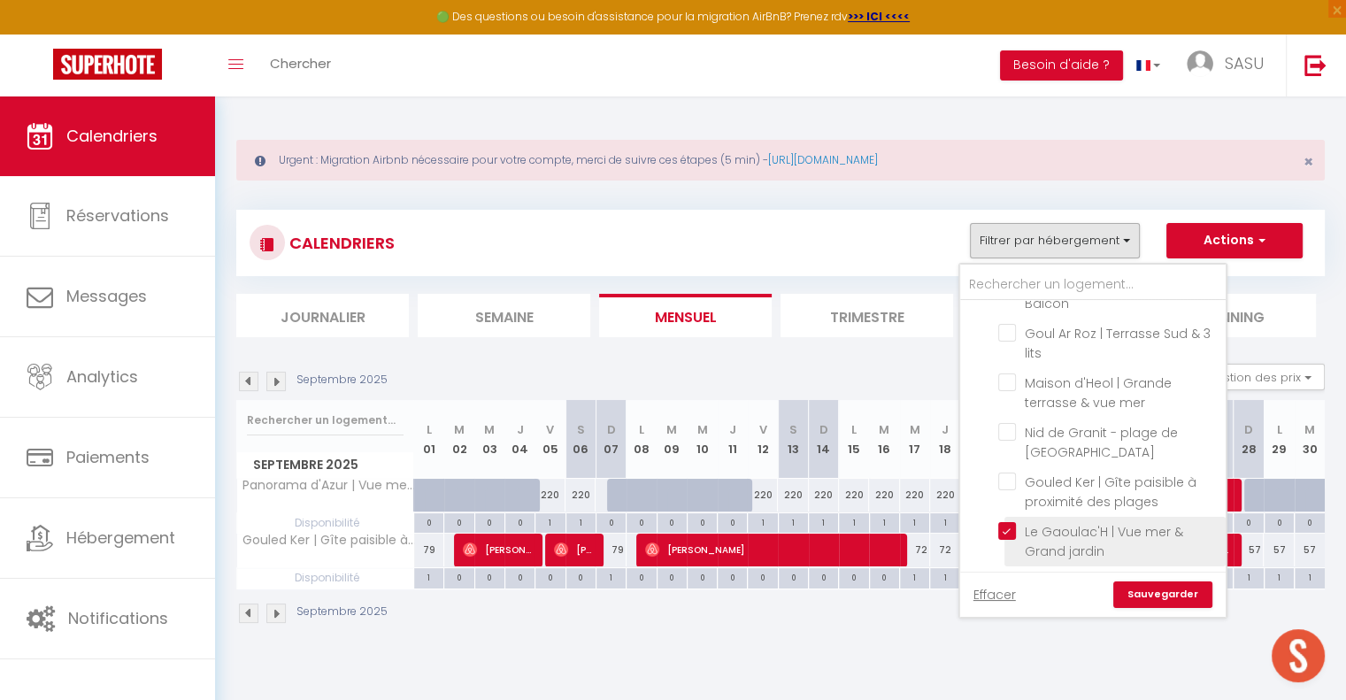
checkbox input "false"
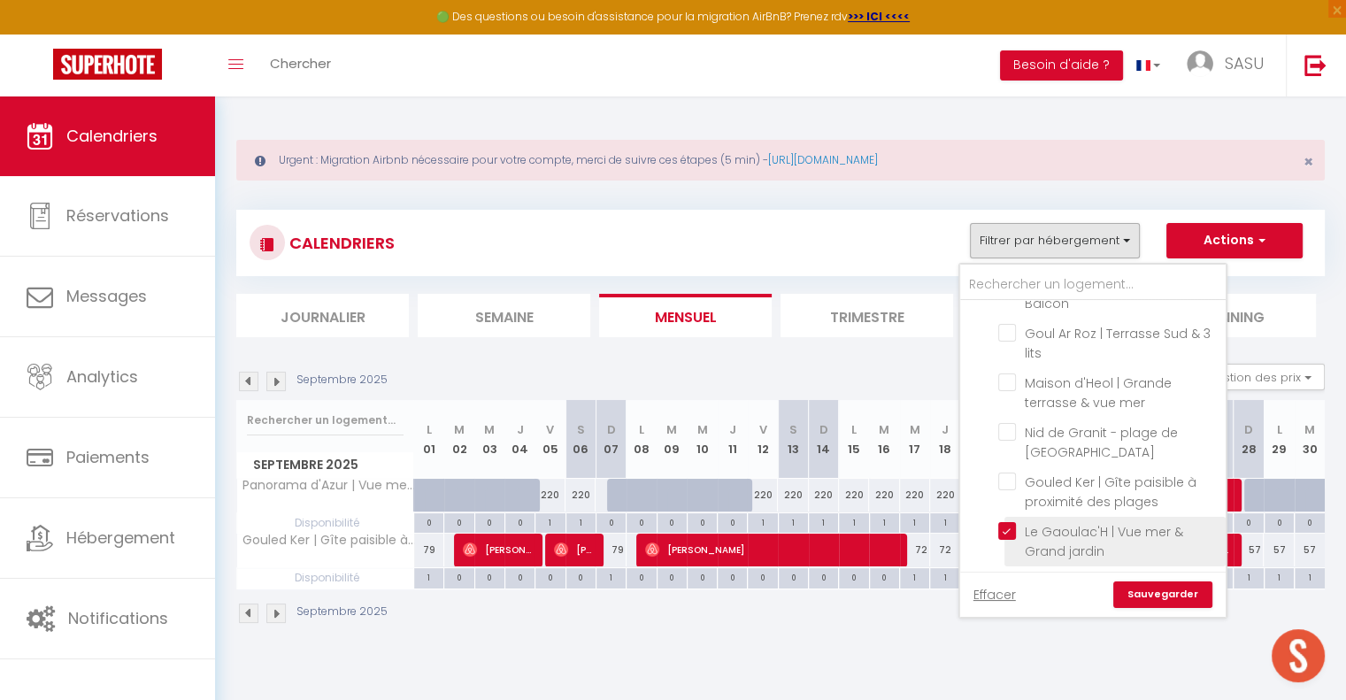
checkbox input "false"
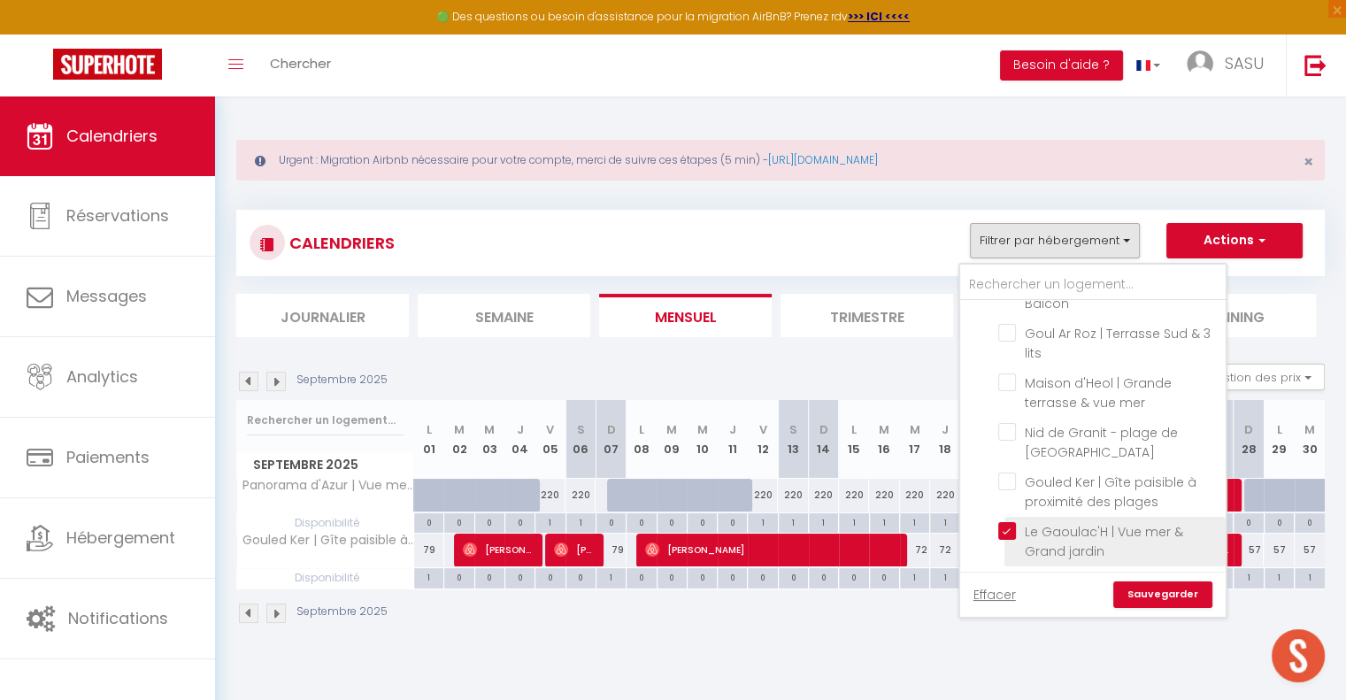
checkbox input "false"
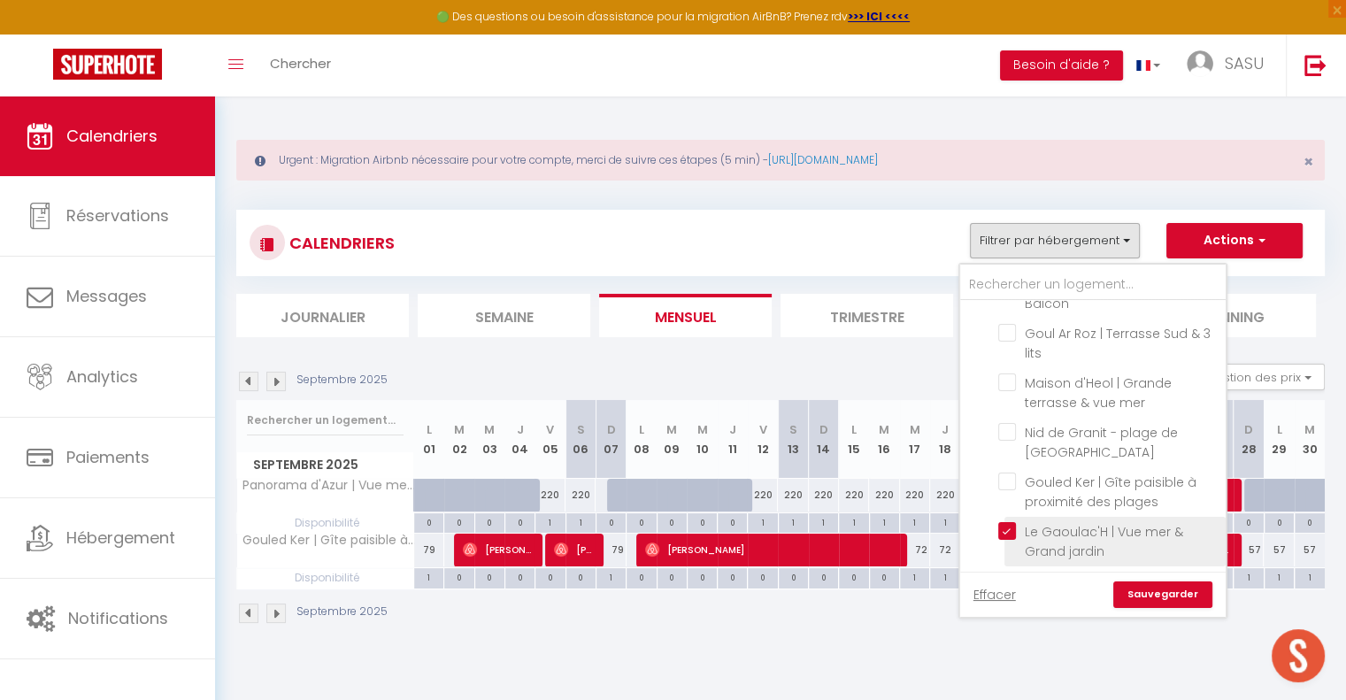
checkbox input "false"
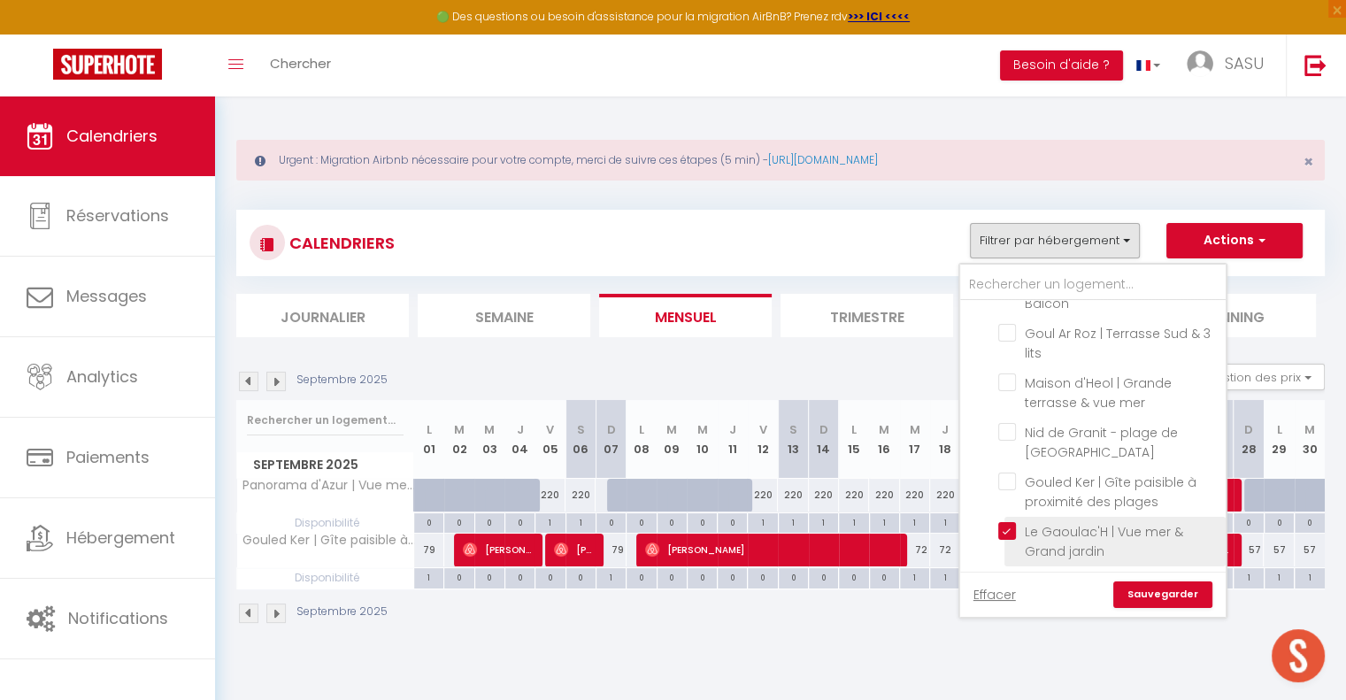
checkbox input "false"
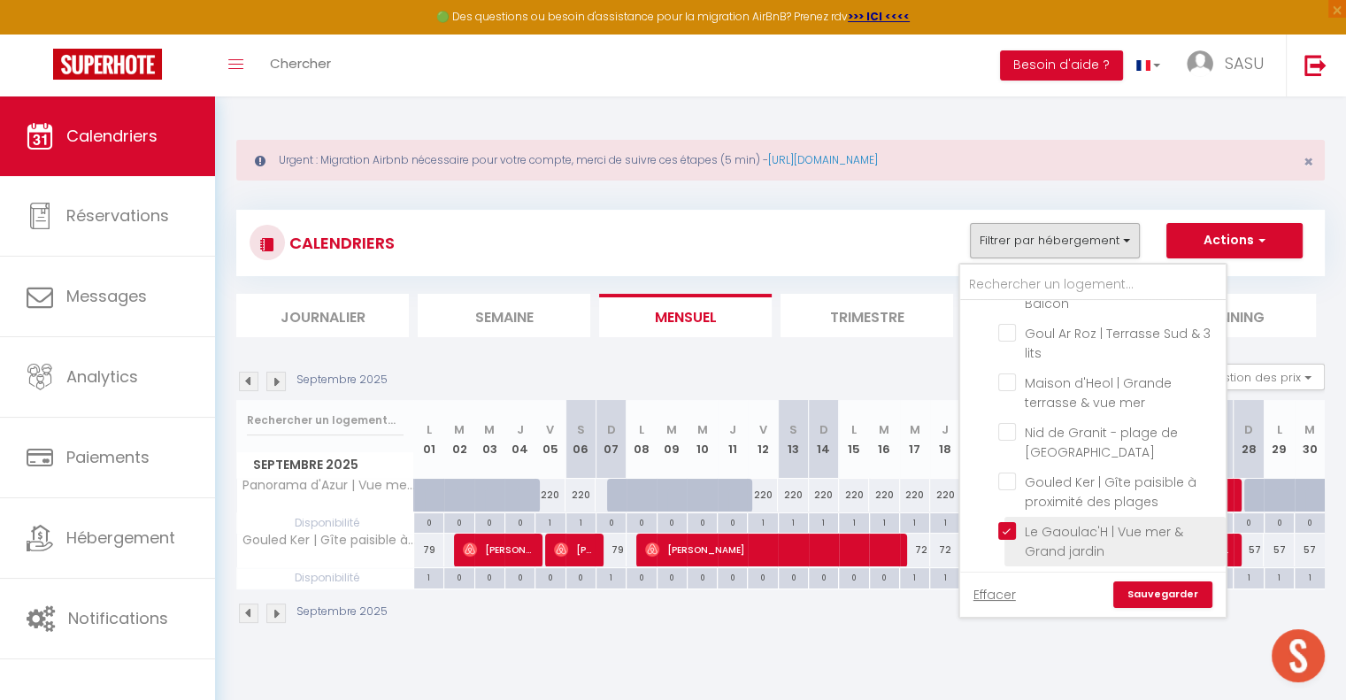
checkbox input "false"
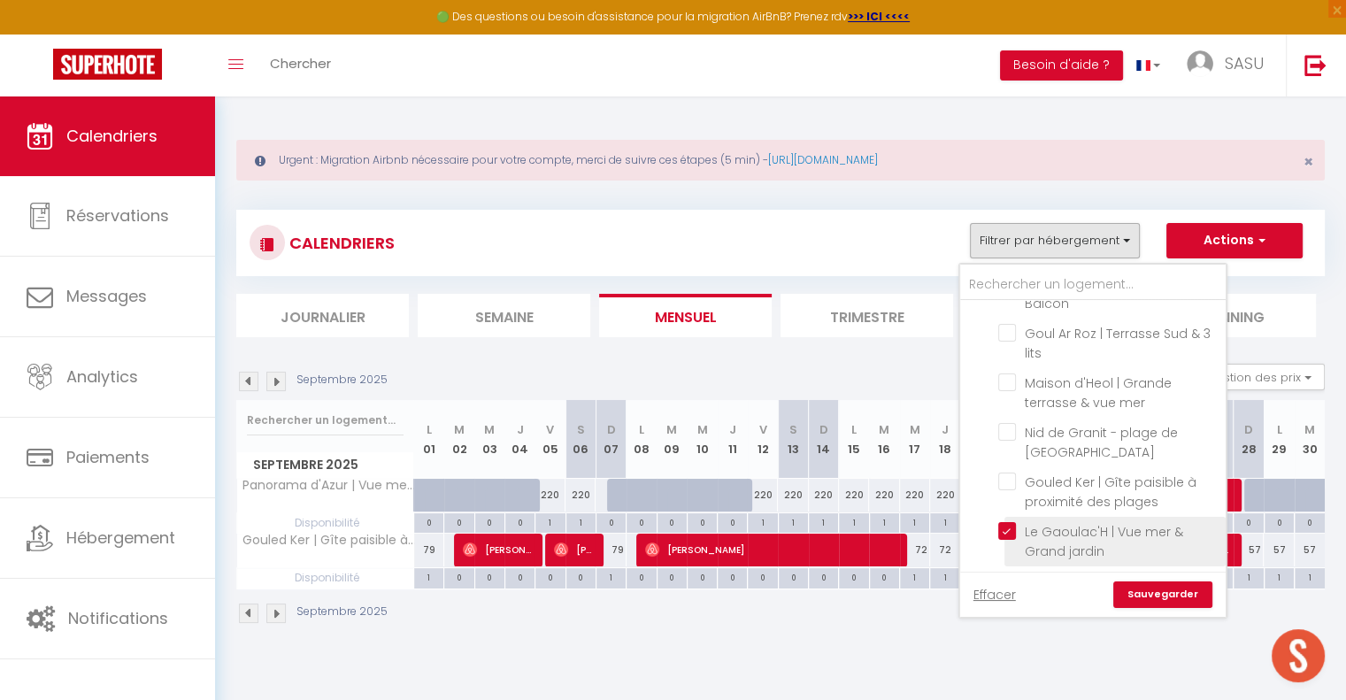
checkbox input "false"
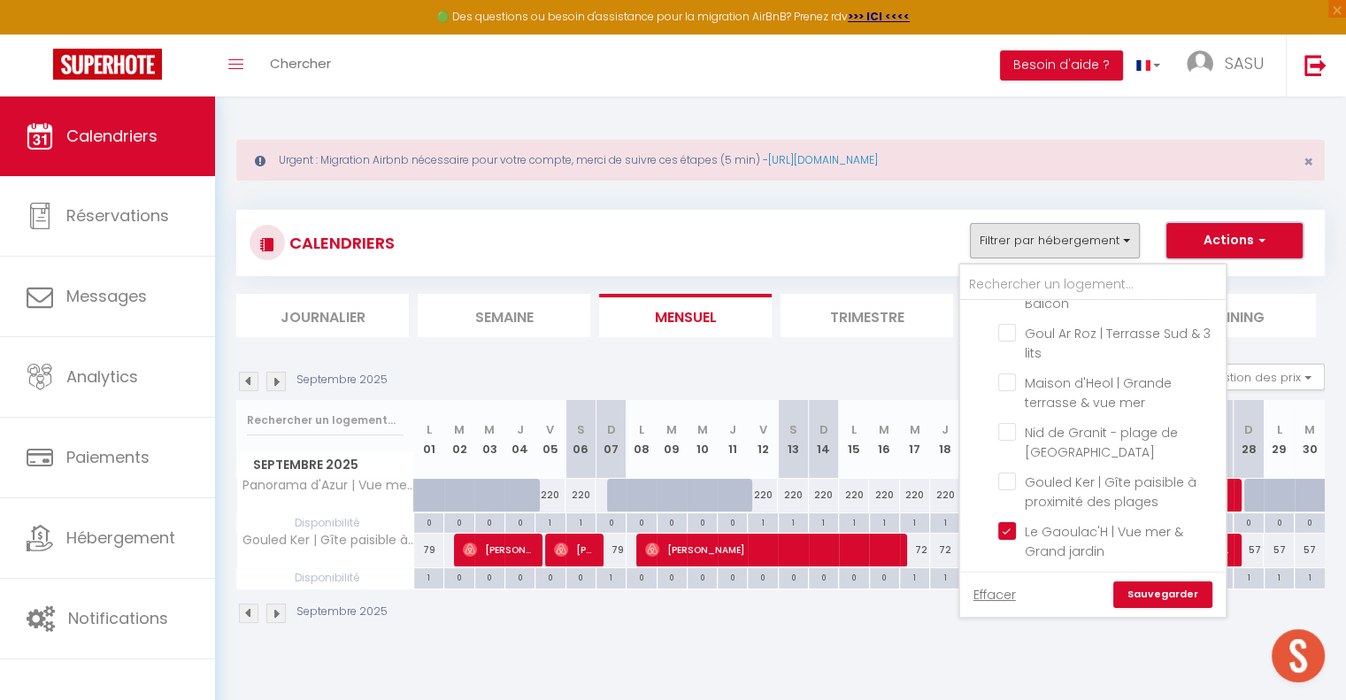
click at [1274, 243] on button "Actions" at bounding box center [1234, 240] width 136 height 35
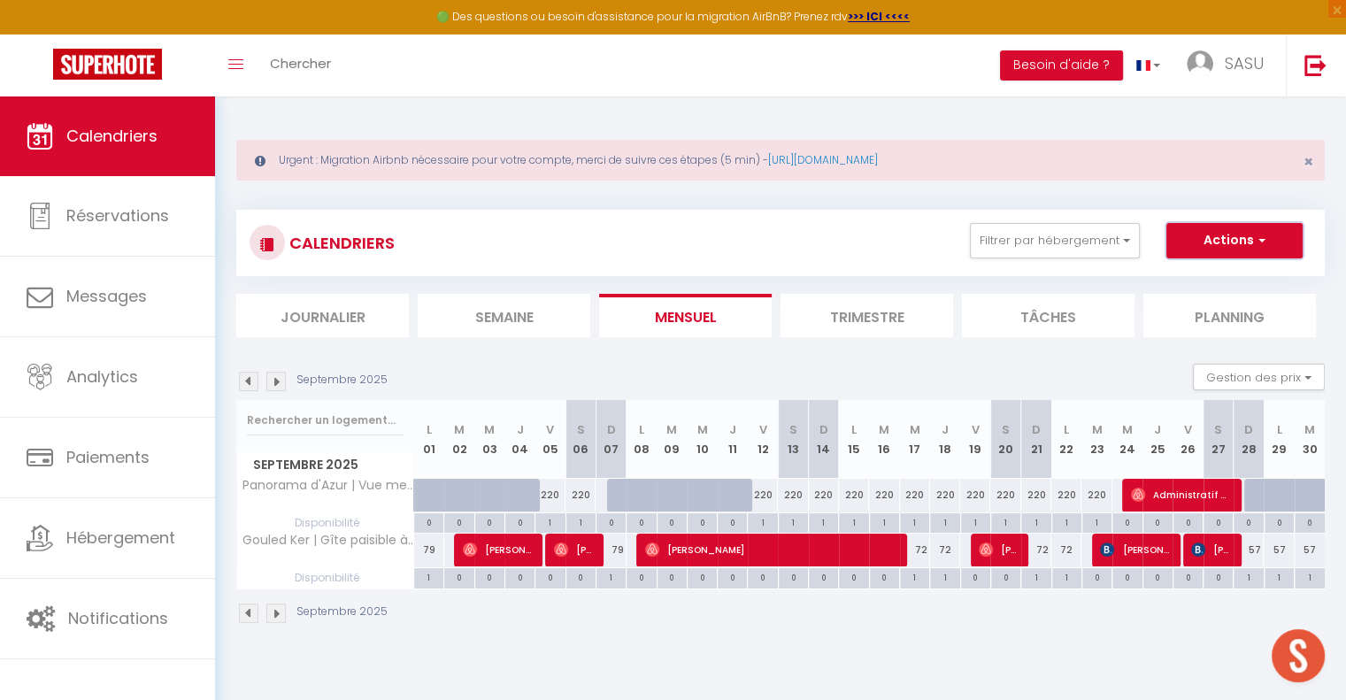
click at [1206, 239] on button "Actions" at bounding box center [1234, 240] width 136 height 35
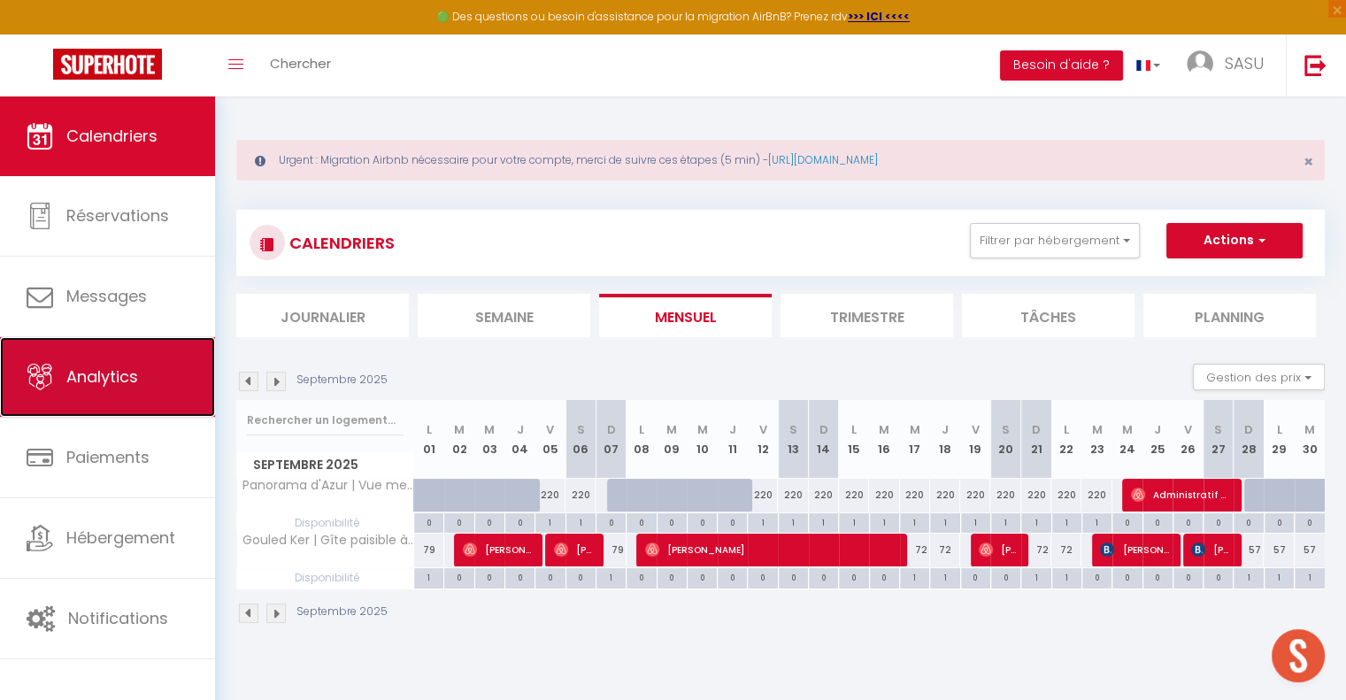
click at [138, 371] on span "Analytics" at bounding box center [102, 376] width 72 height 22
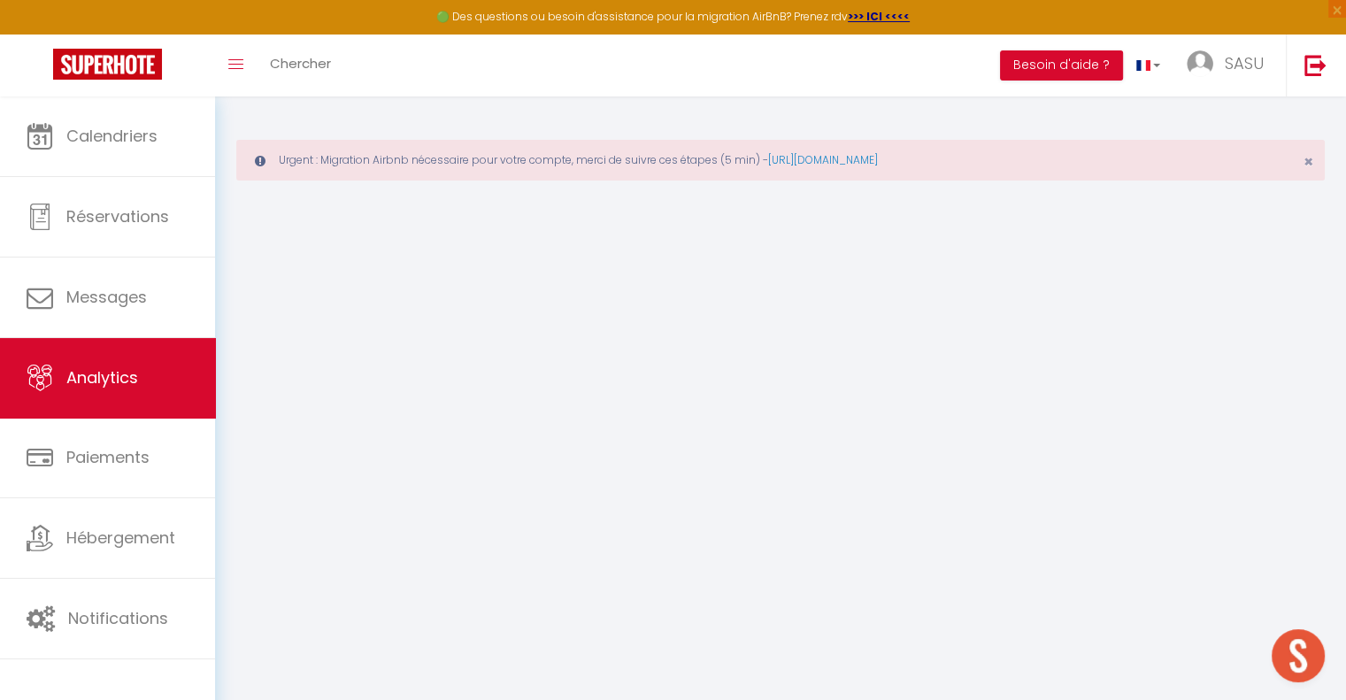
select select "2025"
select select "10"
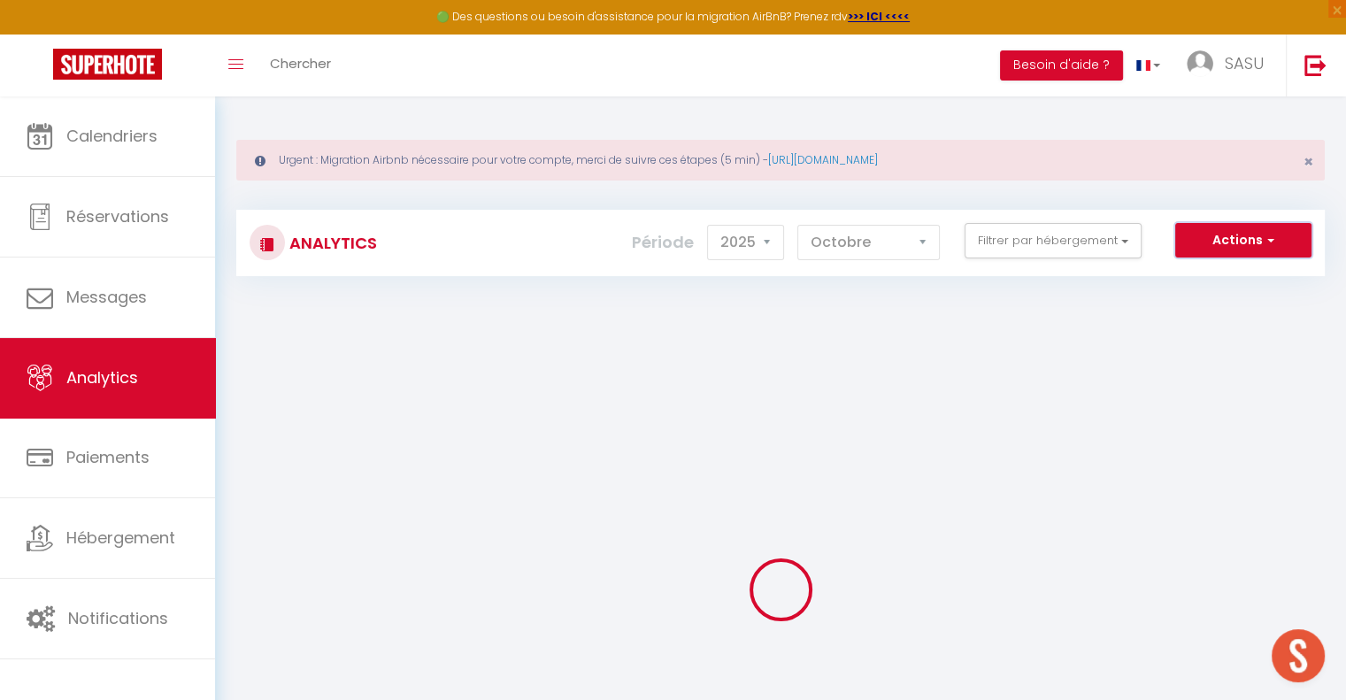
click at [1263, 229] on button "Actions" at bounding box center [1243, 240] width 136 height 35
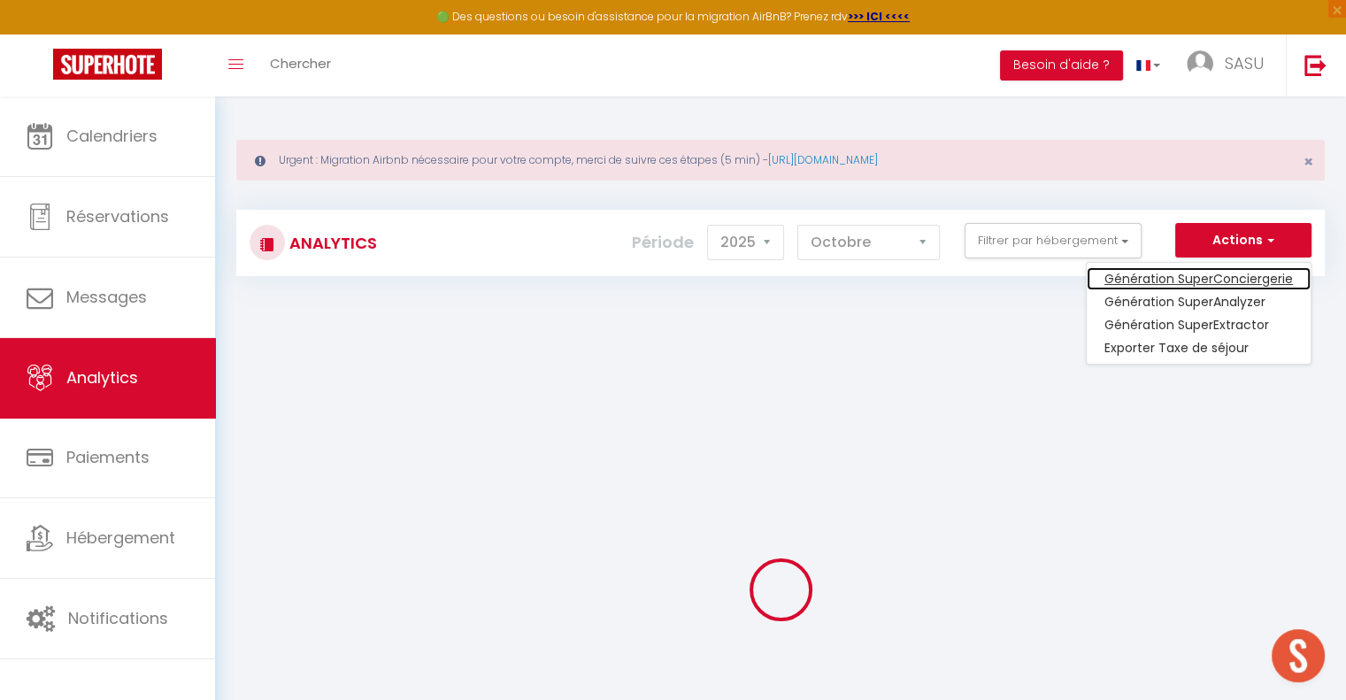
click at [1249, 274] on link "Génération SuperConciergerie" at bounding box center [1198, 278] width 224 height 23
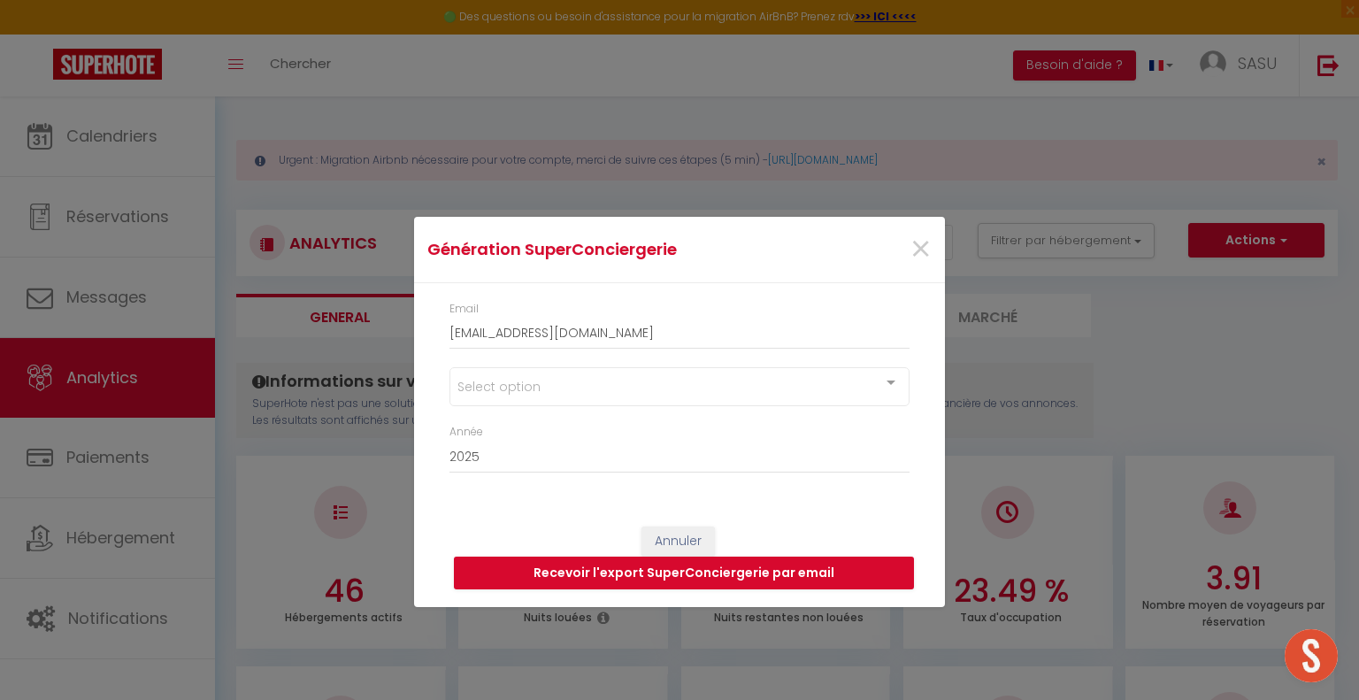
click at [888, 380] on div at bounding box center [890, 385] width 35 height 34
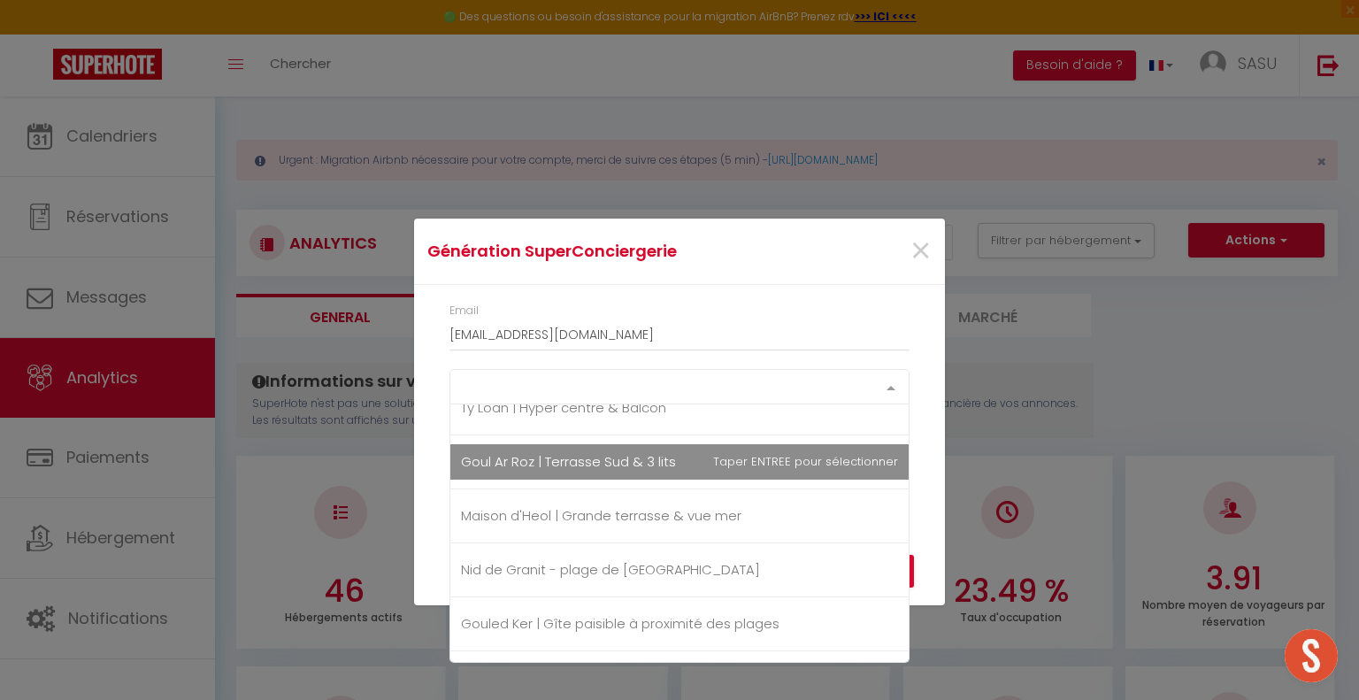
scroll to position [1946, 0]
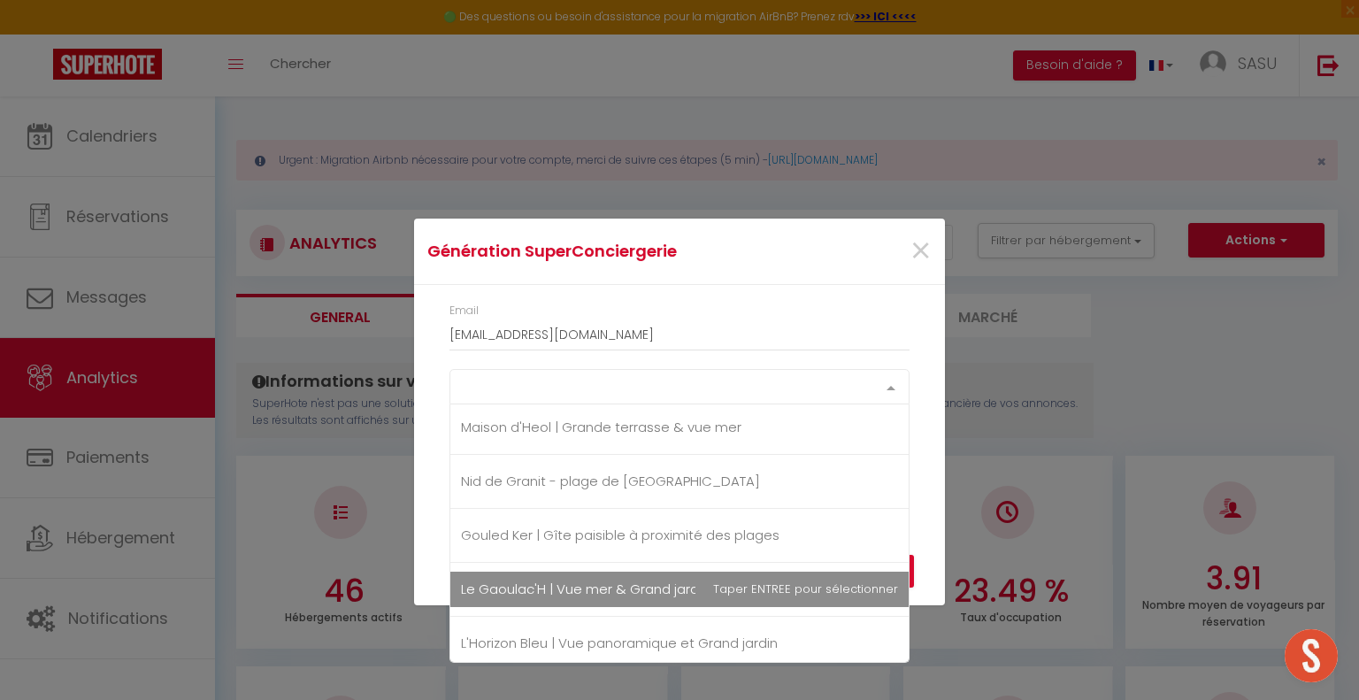
click at [628, 580] on span "Le Gaoulac'H | Vue mer & Grand jardin" at bounding box center [585, 589] width 249 height 19
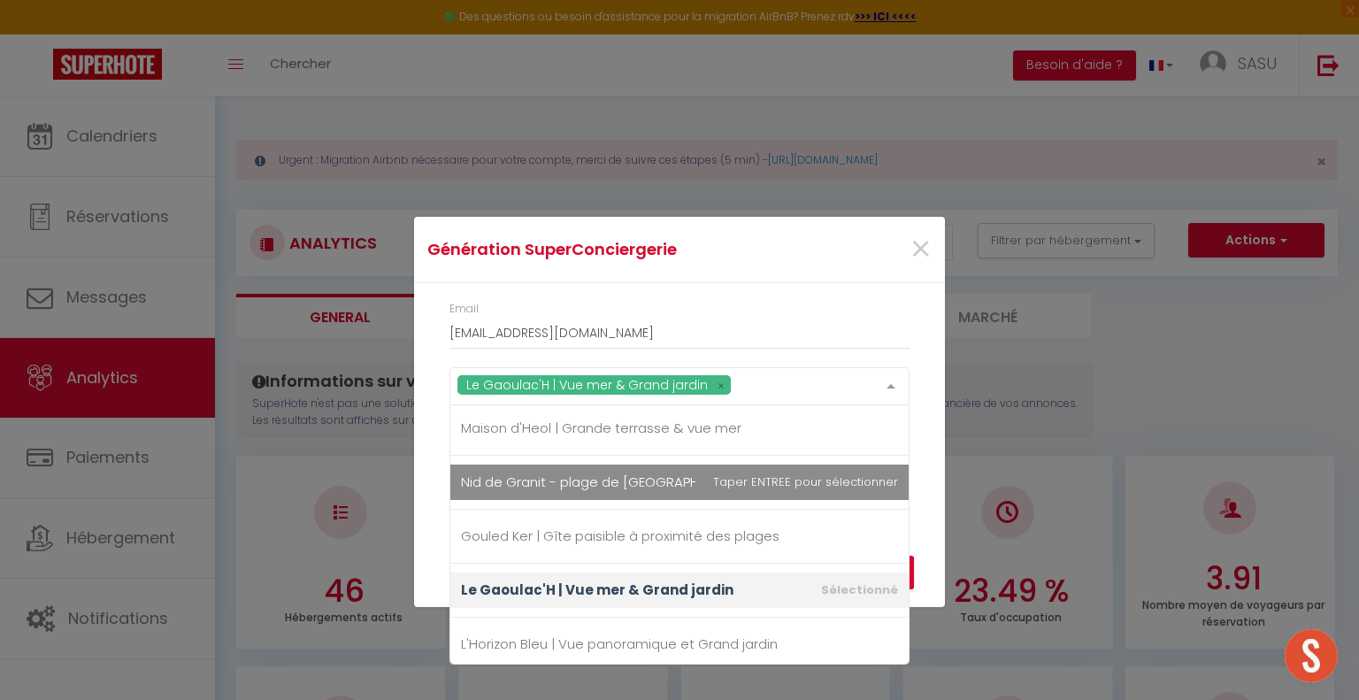
click at [928, 452] on div "Email [EMAIL_ADDRESS][DOMAIN_NAME] Le Gaoulac'H | Vue mer & Grand jardin Cloooo…" at bounding box center [679, 396] width 531 height 226
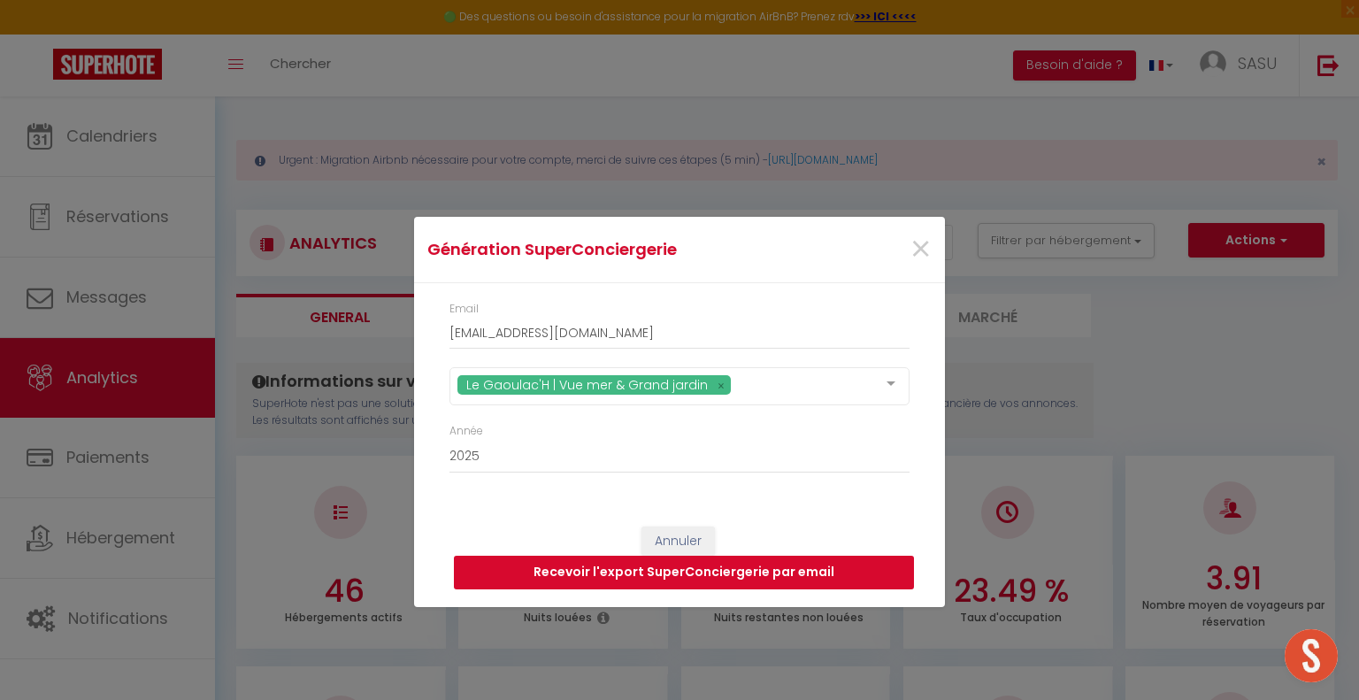
click at [842, 570] on button "Recevoir l'export SuperConciergerie par email" at bounding box center [684, 573] width 460 height 34
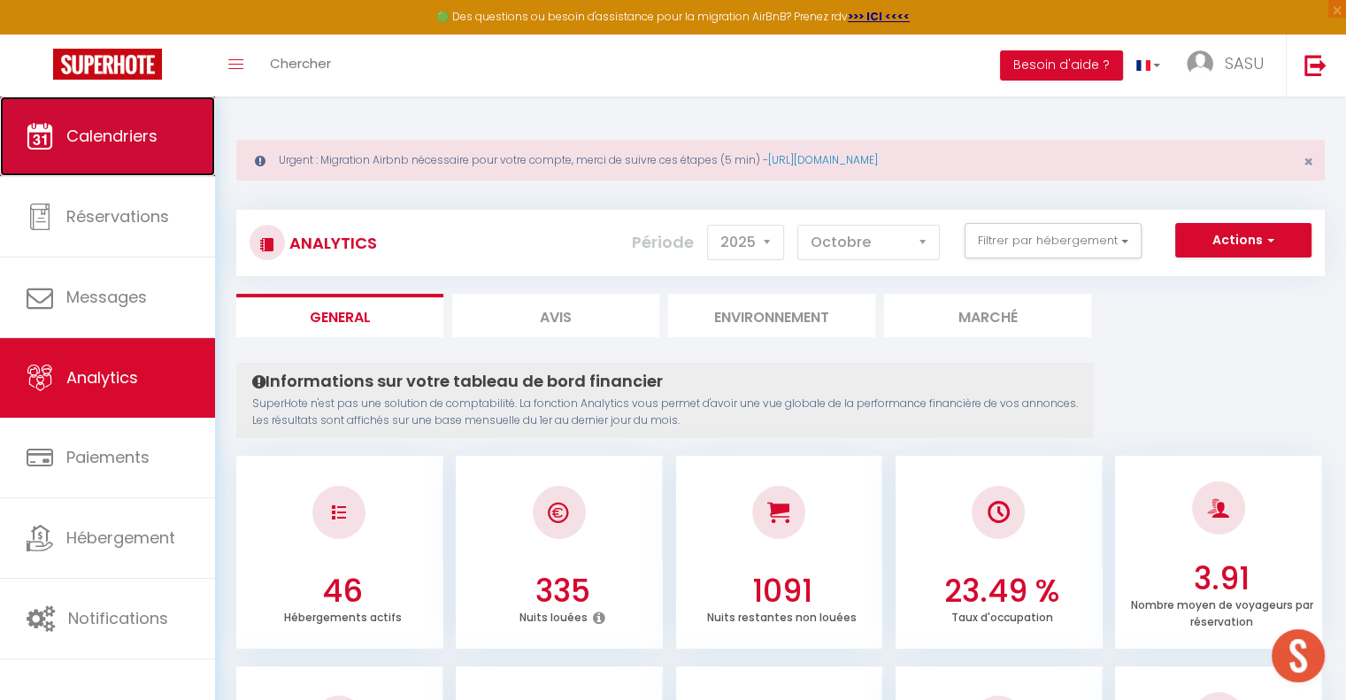
click at [127, 148] on link "Calendriers" at bounding box center [107, 136] width 215 height 80
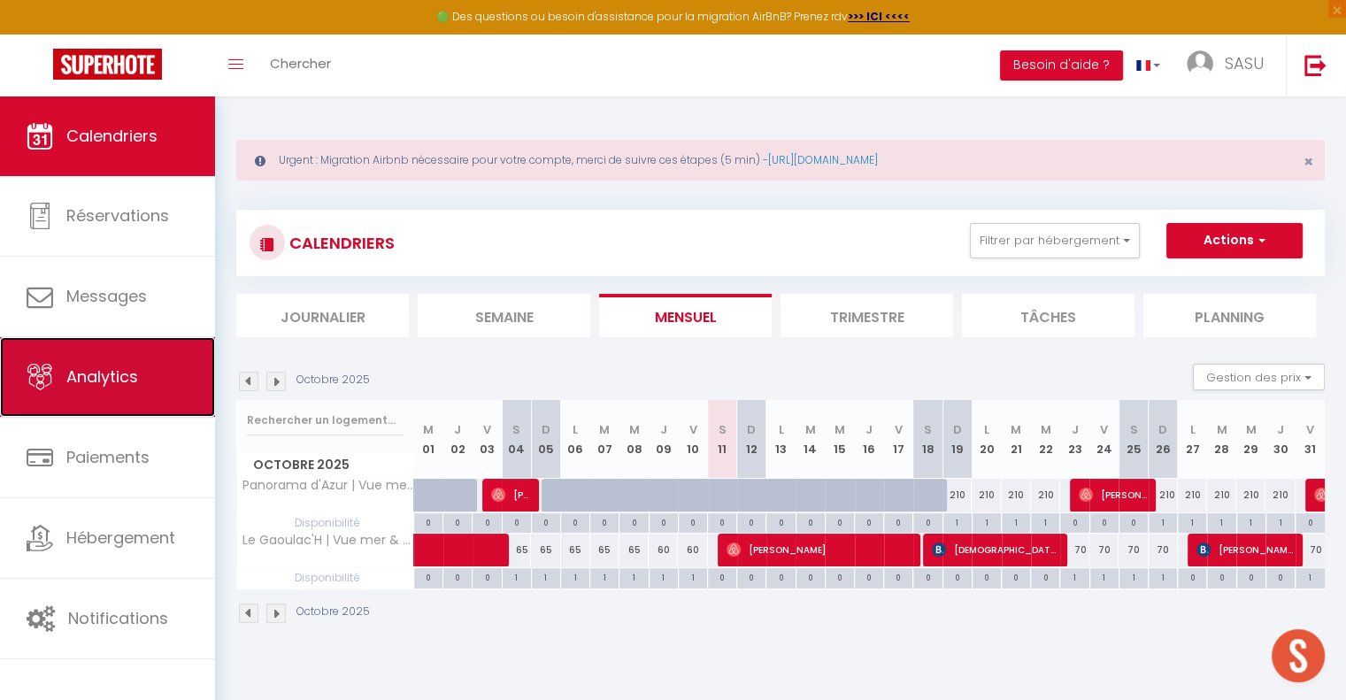
click at [141, 403] on link "Analytics" at bounding box center [107, 377] width 215 height 80
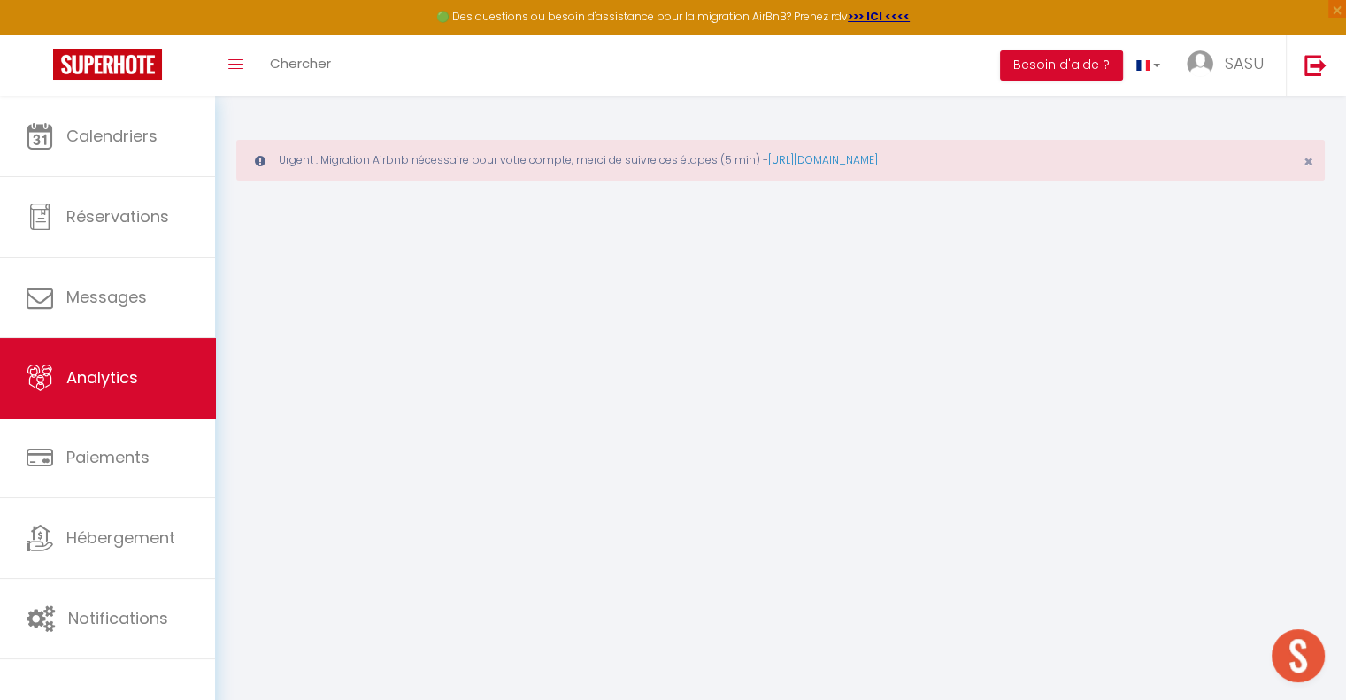
select select "2025"
select select "10"
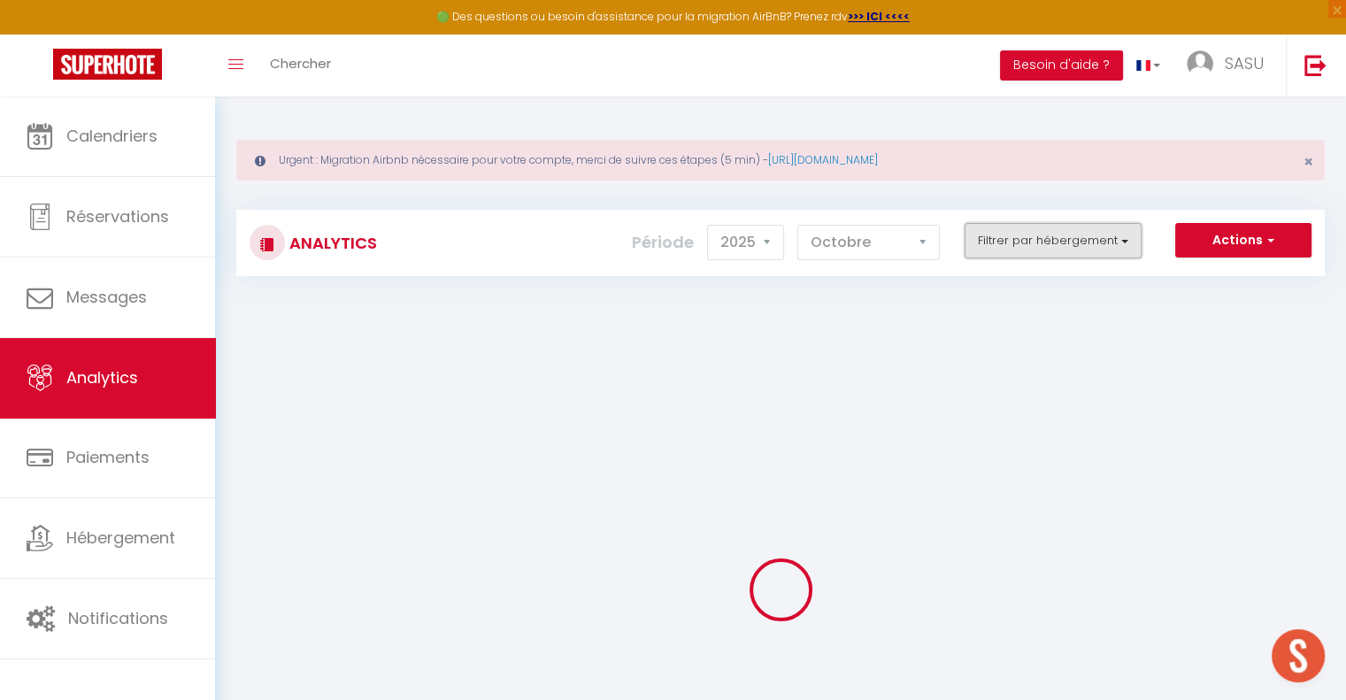
click at [1114, 242] on button "Filtrer par hébergement" at bounding box center [1052, 240] width 177 height 35
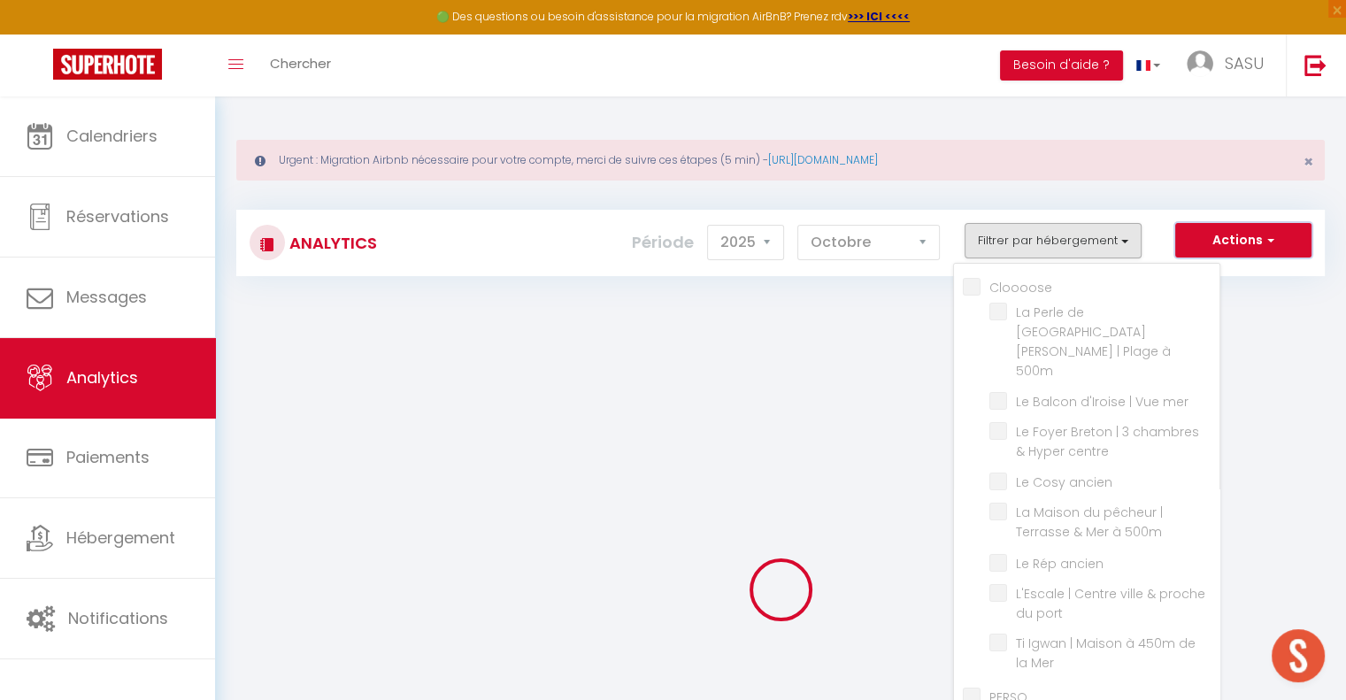
click at [1251, 235] on button "Actions" at bounding box center [1243, 240] width 136 height 35
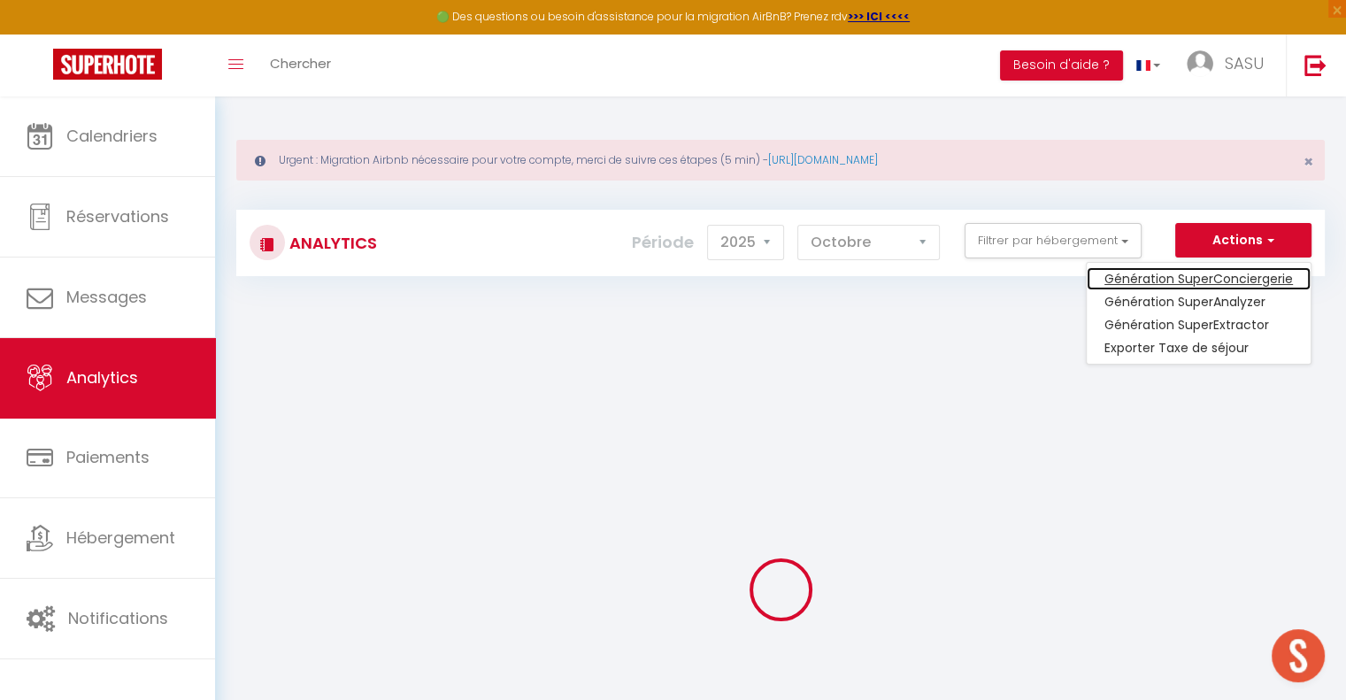
click at [1238, 269] on link "Génération SuperConciergerie" at bounding box center [1198, 278] width 224 height 23
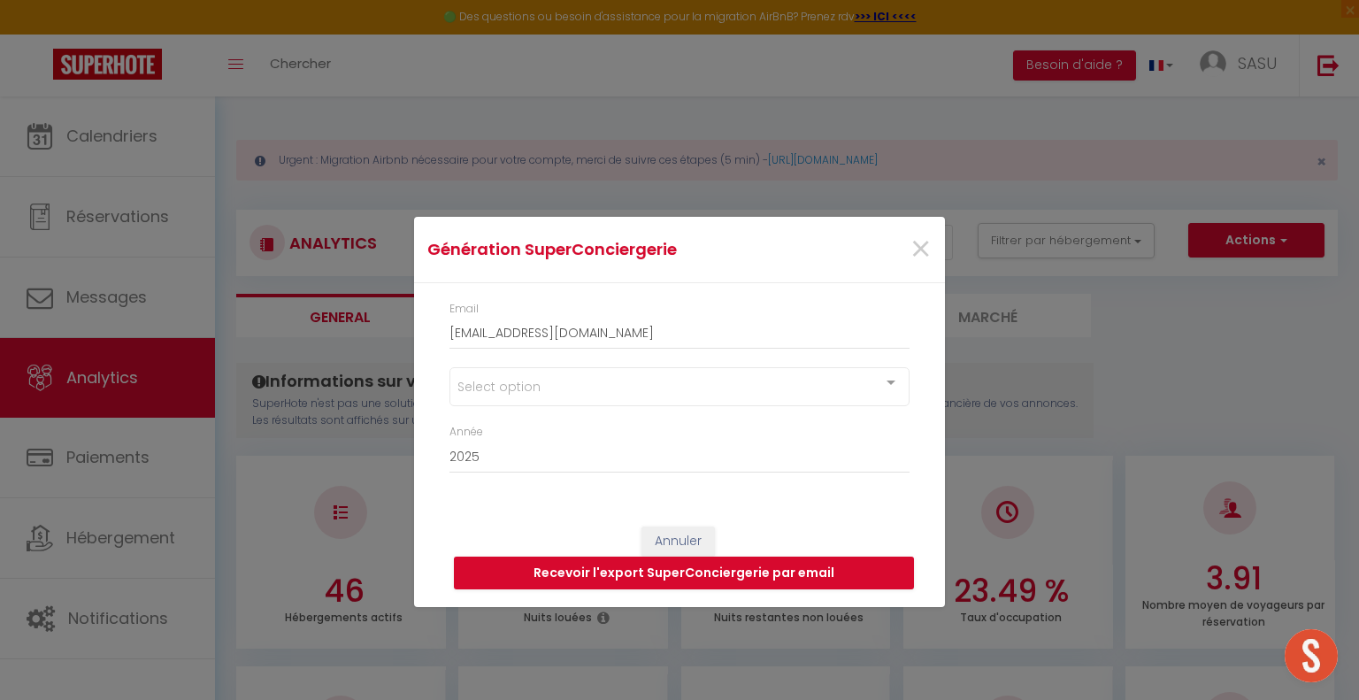
click at [893, 382] on div at bounding box center [890, 385] width 35 height 34
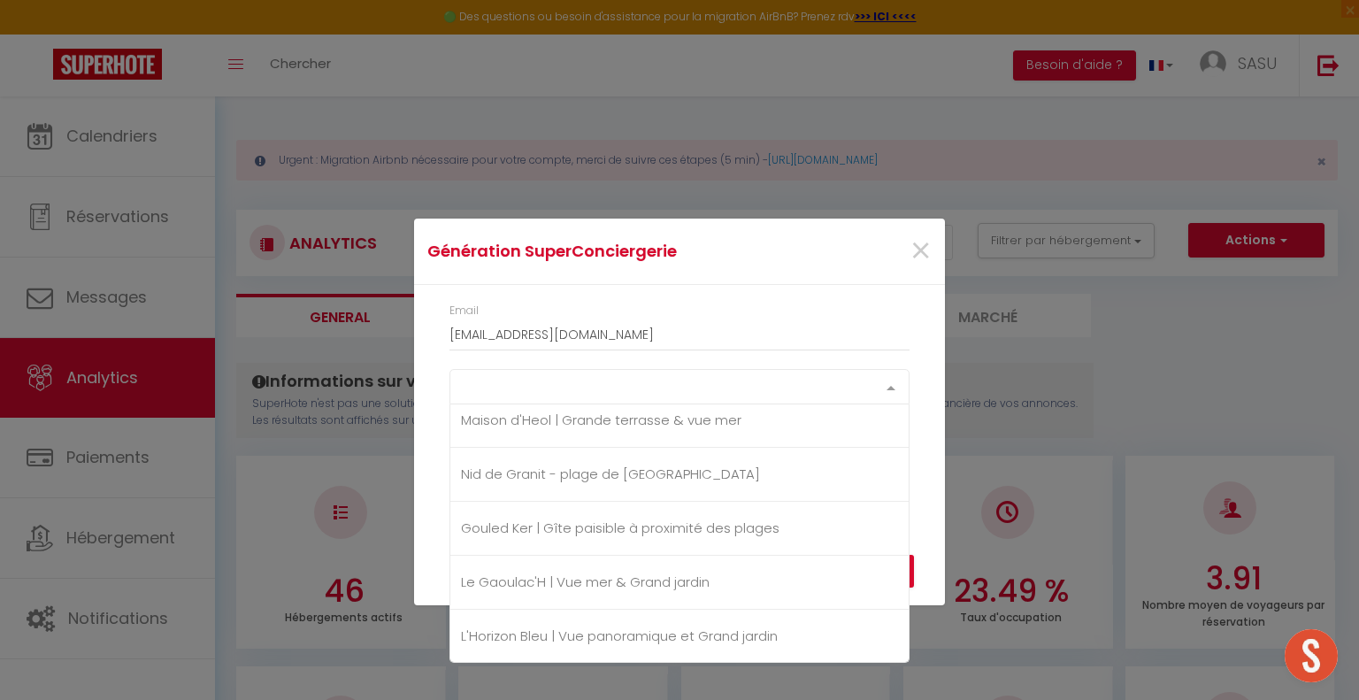
scroll to position [1997, 0]
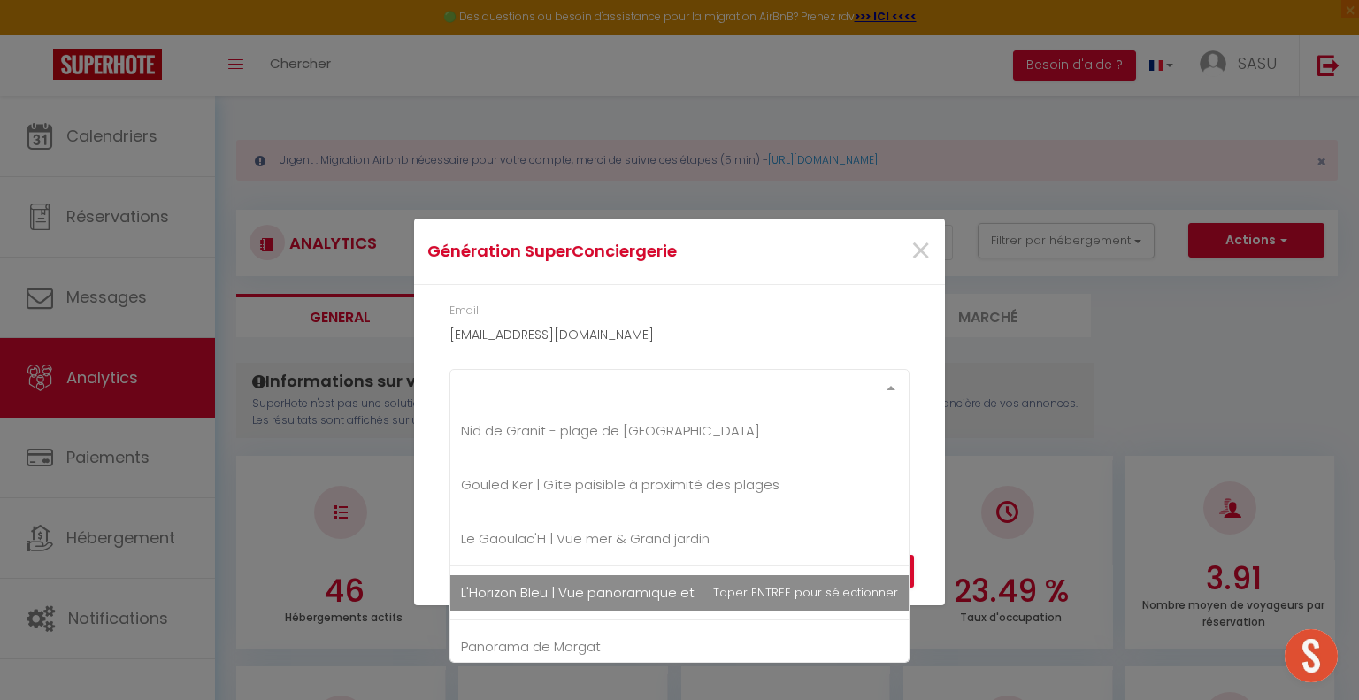
click at [781, 584] on span "L'Horizon Bleu | Vue panoramique et Grand jardin" at bounding box center [679, 592] width 458 height 35
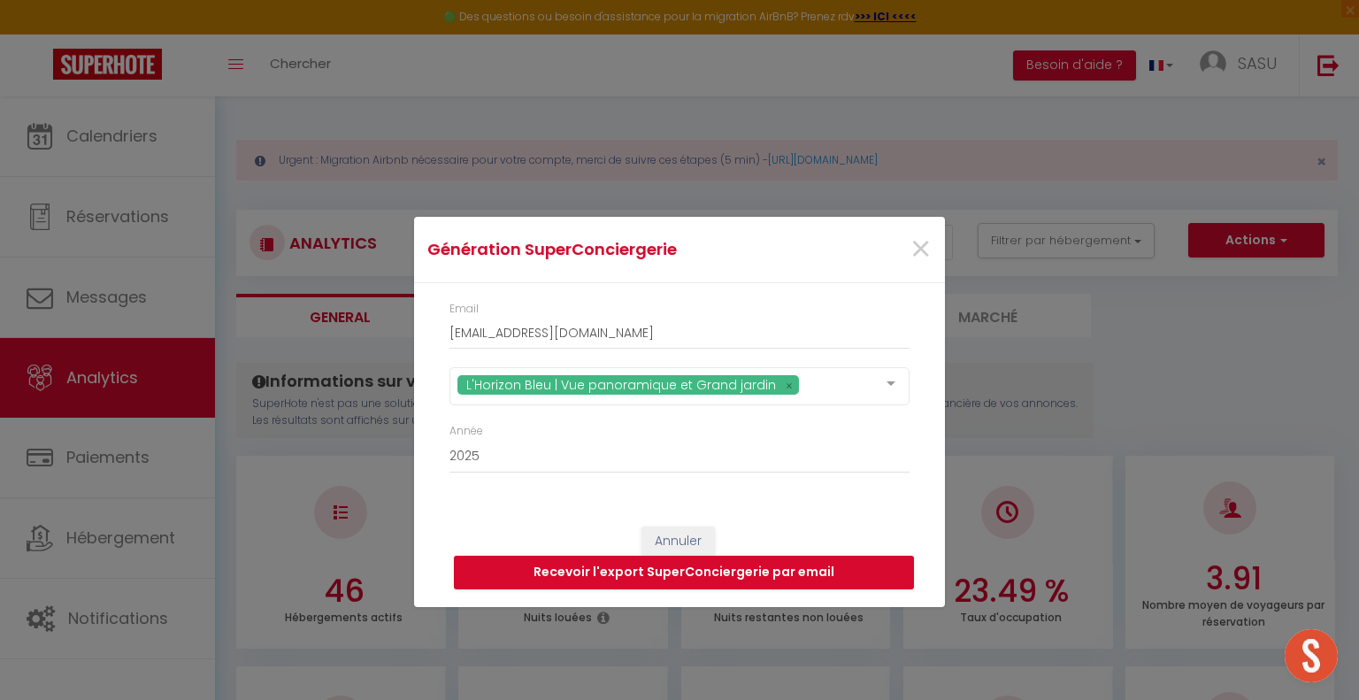
click at [934, 480] on div "Email [EMAIL_ADDRESS][DOMAIN_NAME] L'Horizon Bleu | Vue panoramique et Grand ja…" at bounding box center [679, 396] width 531 height 226
click at [897, 374] on div at bounding box center [890, 385] width 35 height 34
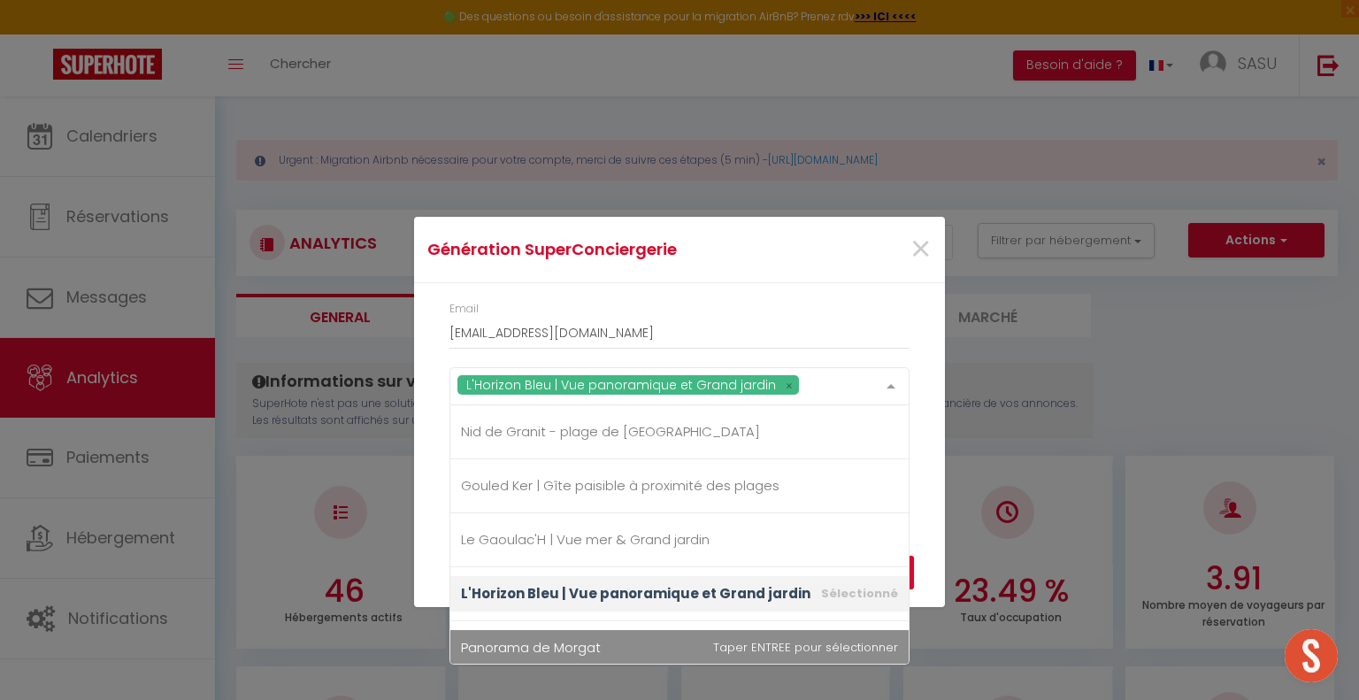
click at [655, 637] on span "Panorama de Morgat" at bounding box center [679, 647] width 458 height 35
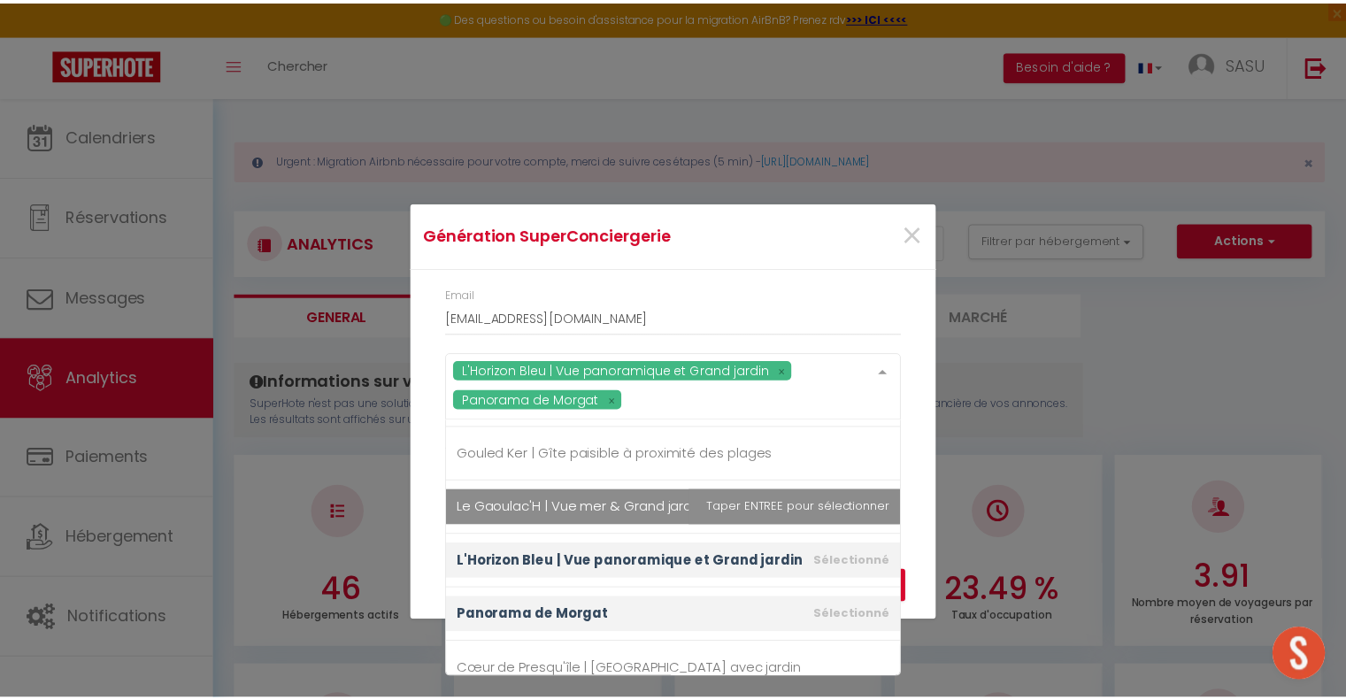
scroll to position [2085, 0]
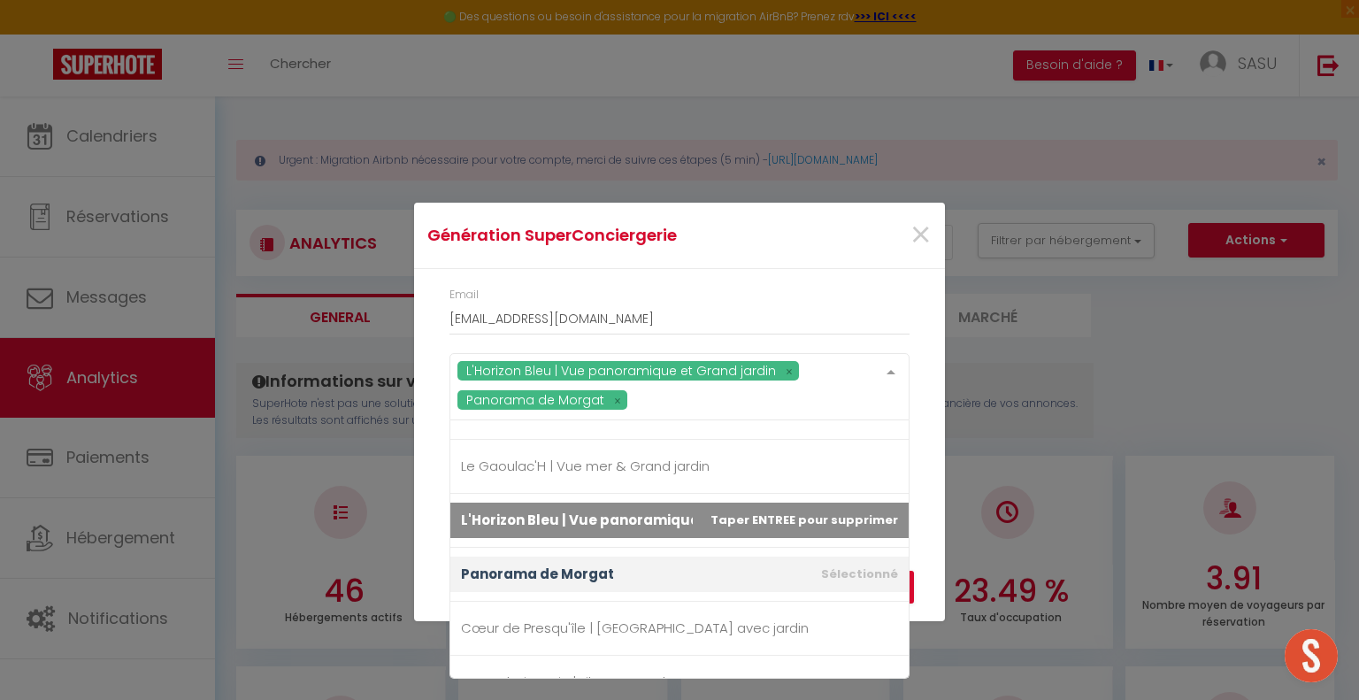
click at [933, 501] on div "Email [EMAIL_ADDRESS][DOMAIN_NAME] L'Horizon Bleu | Vue panoramique et Grand ja…" at bounding box center [679, 396] width 531 height 255
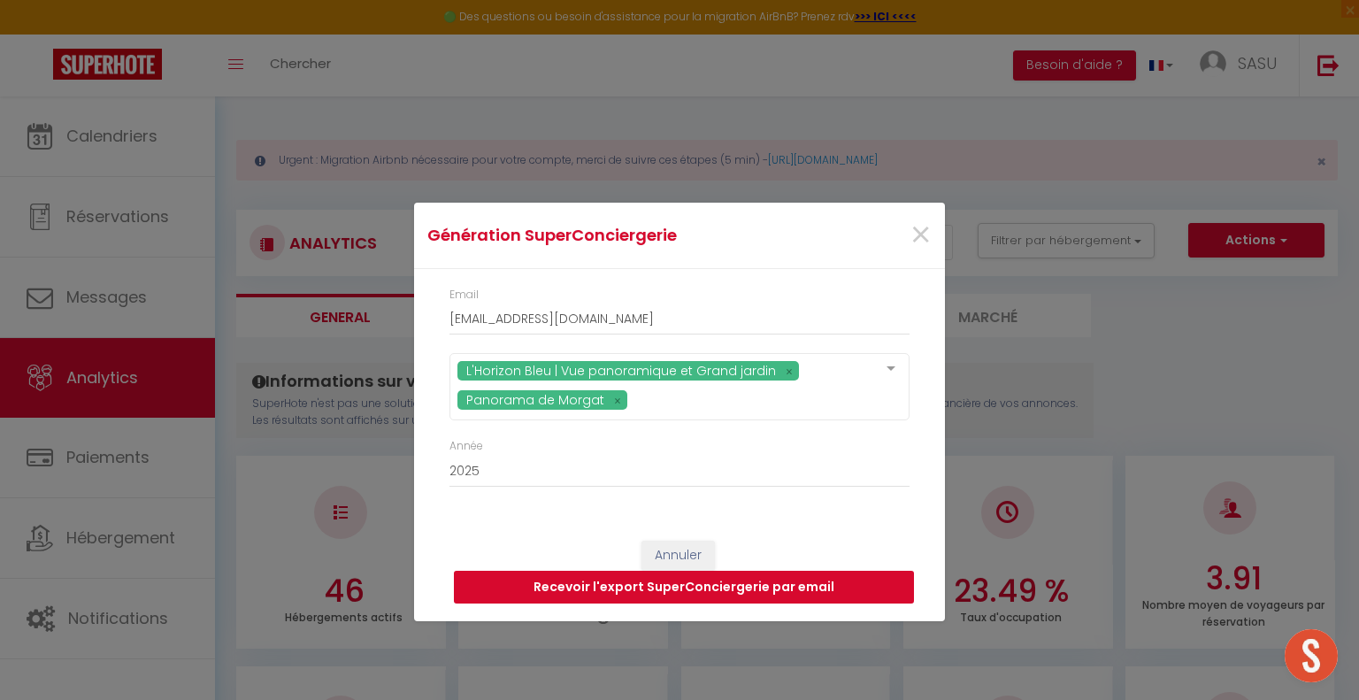
click at [880, 582] on button "Recevoir l'export SuperConciergerie par email" at bounding box center [684, 588] width 460 height 34
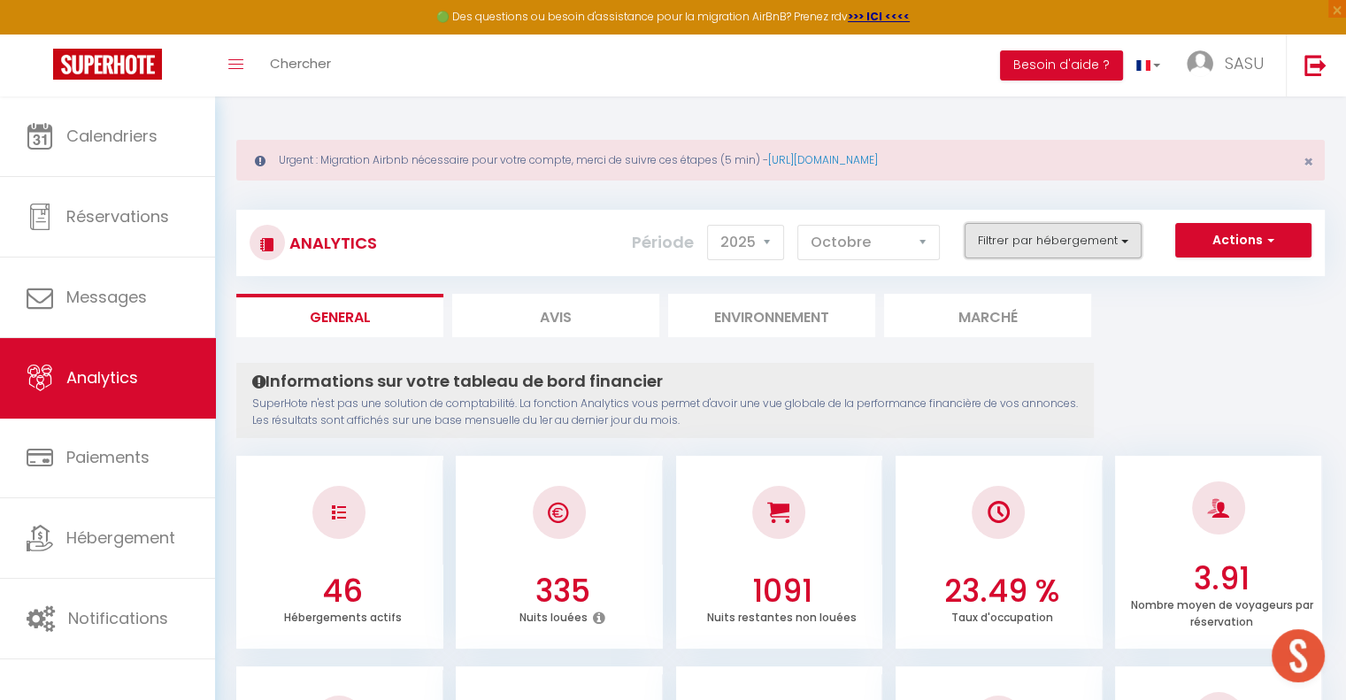
click at [1125, 241] on button "Filtrer par hébergement" at bounding box center [1052, 240] width 177 height 35
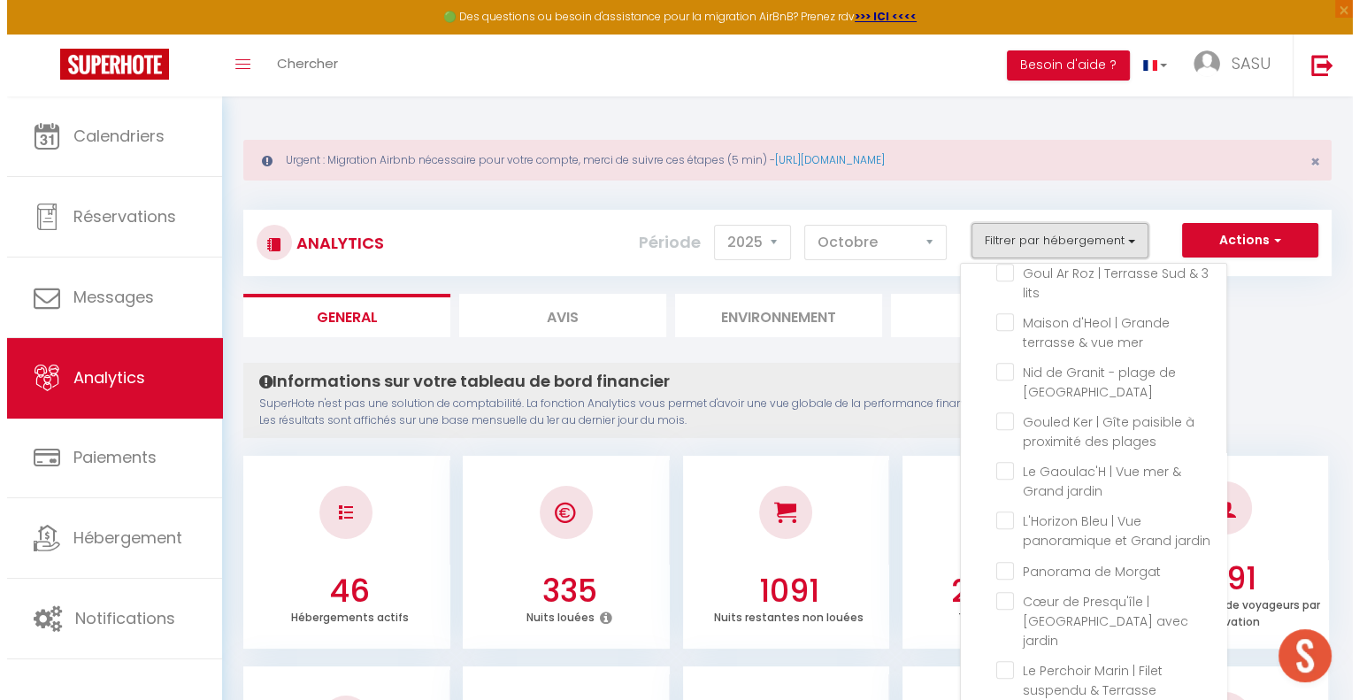
scroll to position [1617, 0]
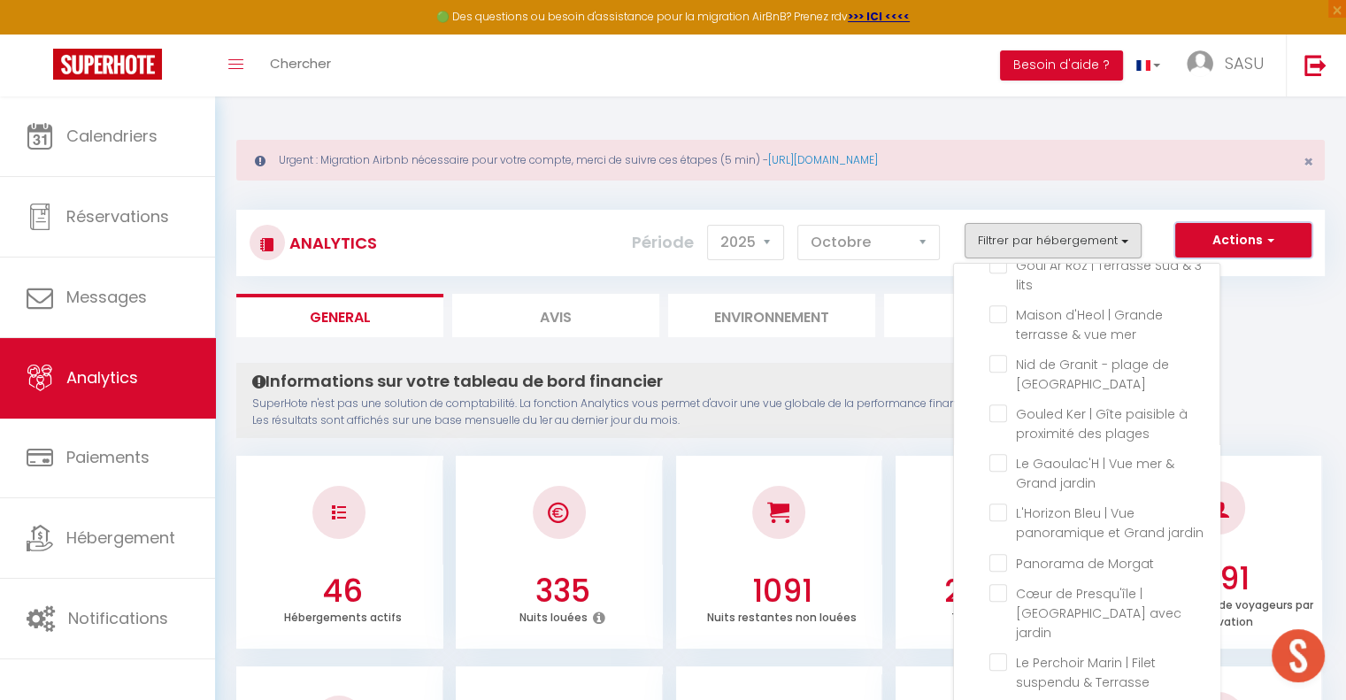
click at [1260, 244] on button "Actions" at bounding box center [1243, 240] width 136 height 35
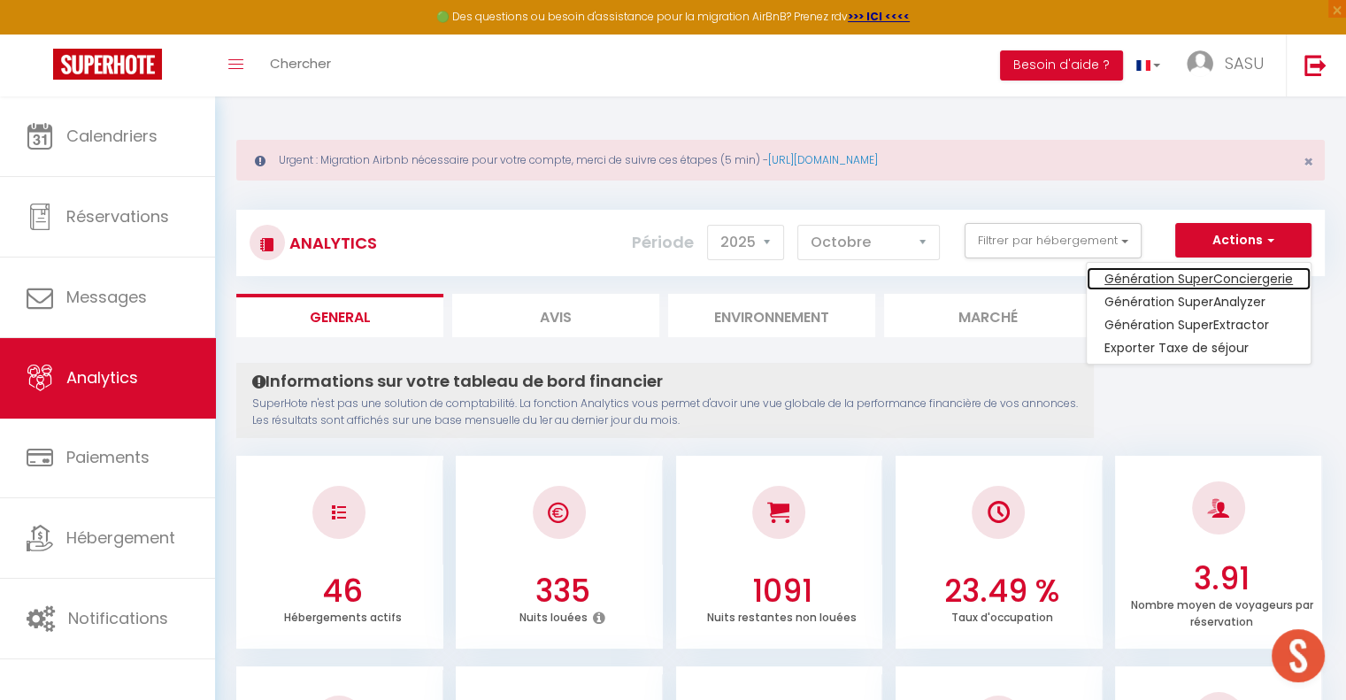
click at [1236, 274] on link "Génération SuperConciergerie" at bounding box center [1198, 278] width 224 height 23
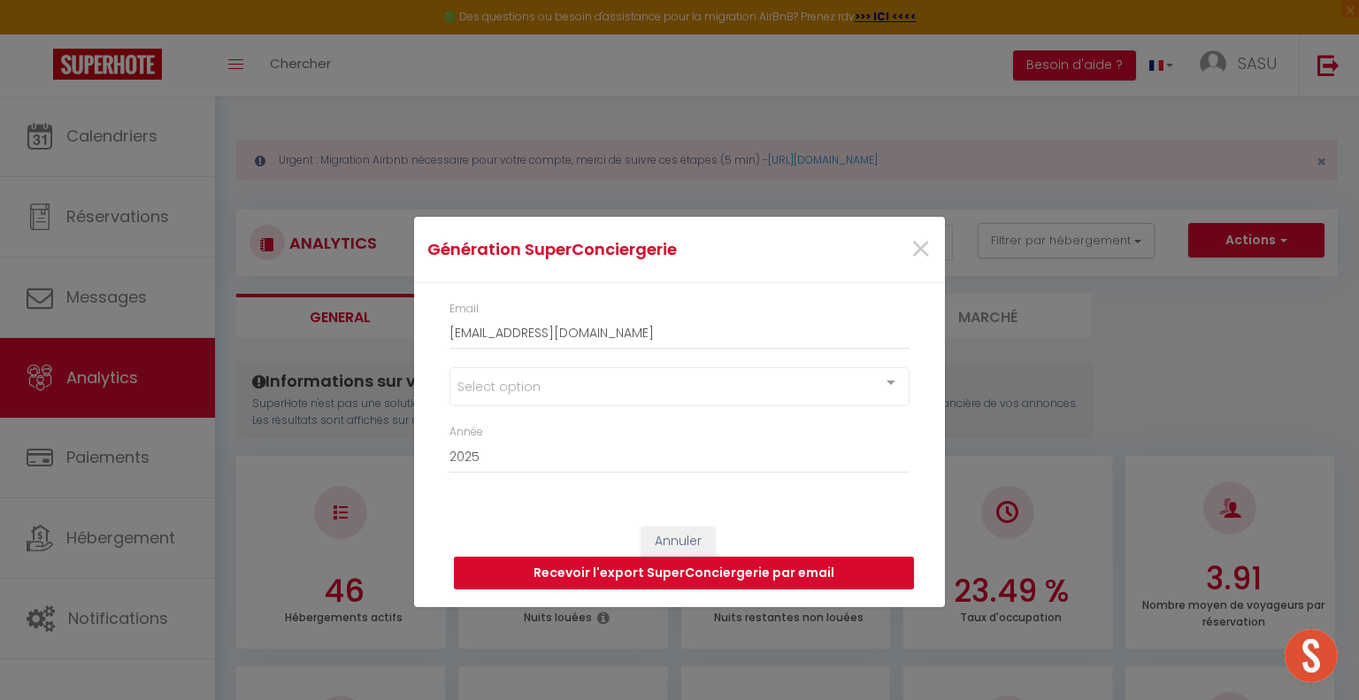
click at [864, 372] on div "Select option" at bounding box center [679, 386] width 460 height 39
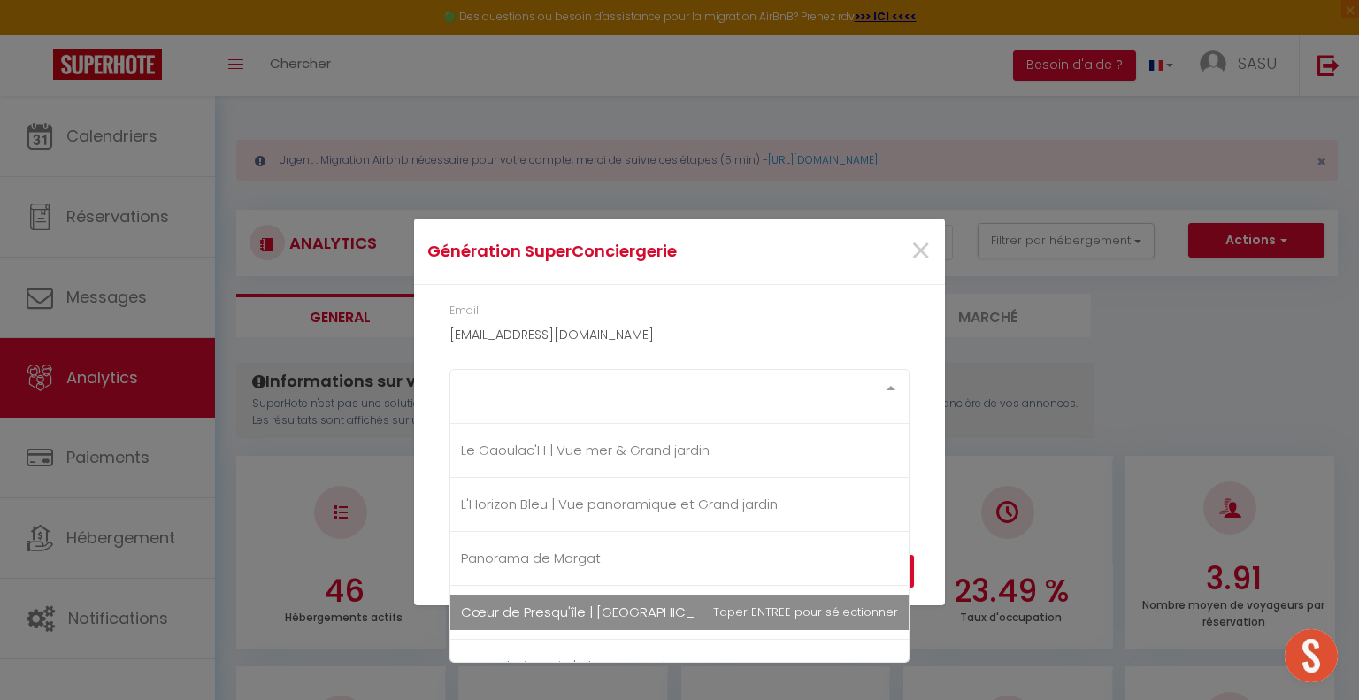
click at [683, 603] on span "Cœur de Presqu'île | [GEOGRAPHIC_DATA] avec jardin" at bounding box center [635, 612] width 348 height 19
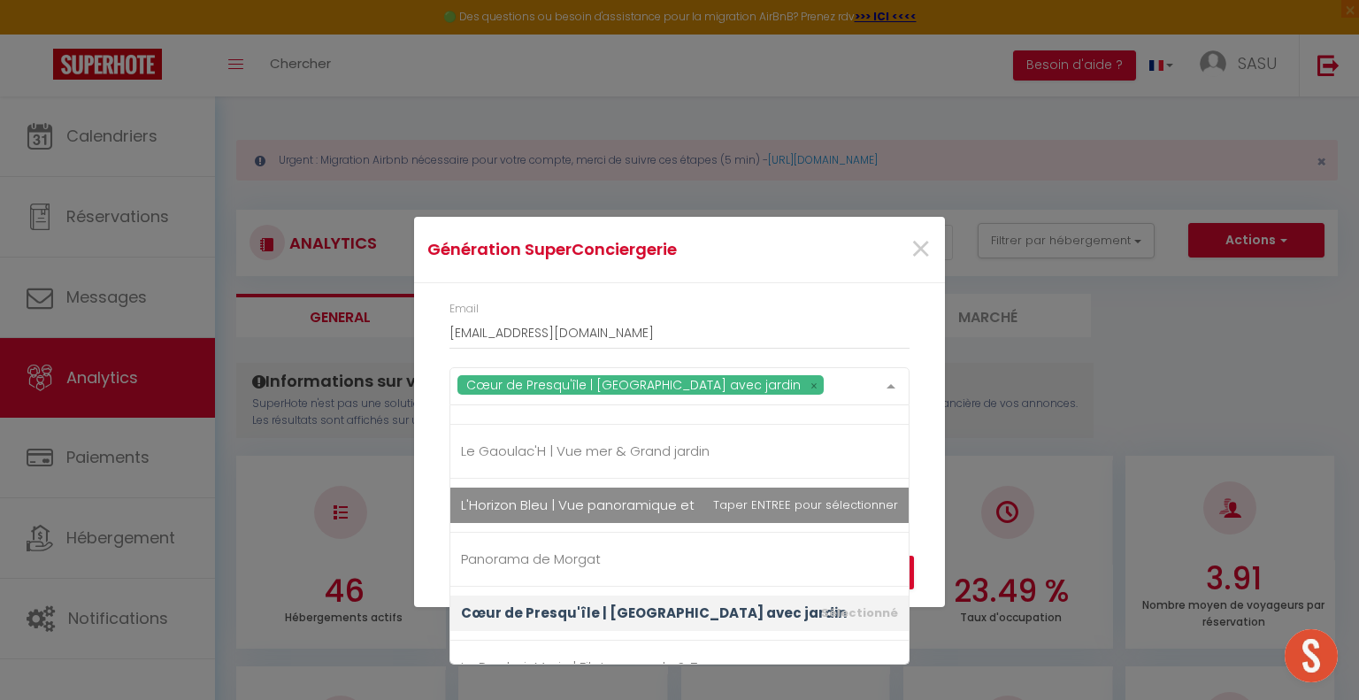
click at [936, 480] on div "Email [EMAIL_ADDRESS][DOMAIN_NAME] [GEOGRAPHIC_DATA] | Maison spacieuse avec [G…" at bounding box center [679, 396] width 531 height 226
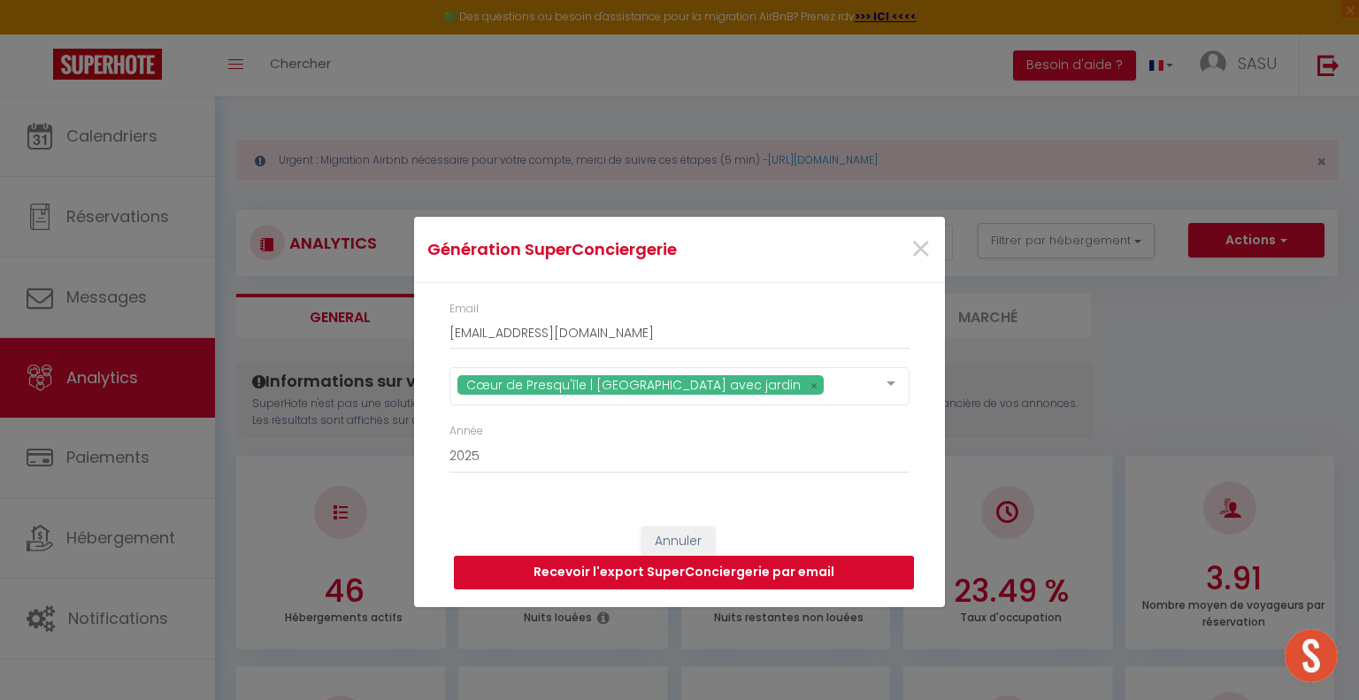
click at [874, 578] on button "Recevoir l'export SuperConciergerie par email" at bounding box center [684, 573] width 460 height 34
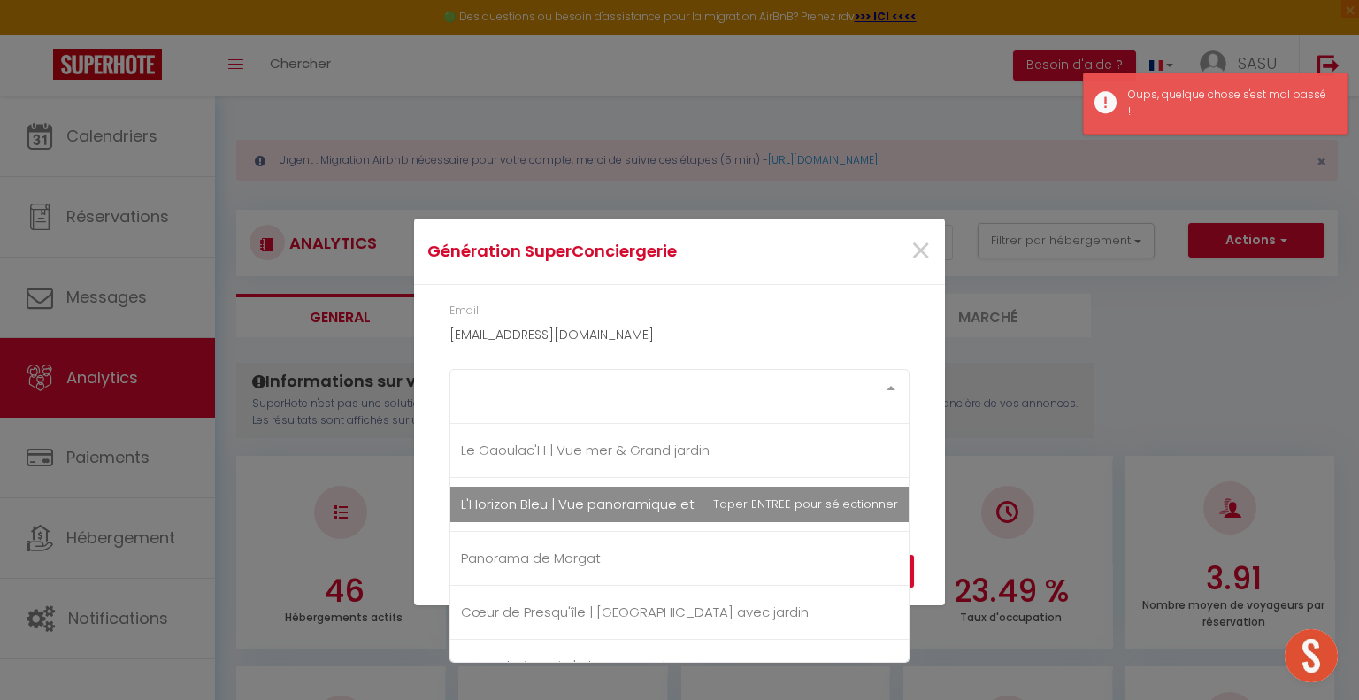
drag, startPoint x: 902, startPoint y: 381, endPoint x: 881, endPoint y: 391, distance: 23.4
click at [902, 381] on div at bounding box center [890, 387] width 35 height 34
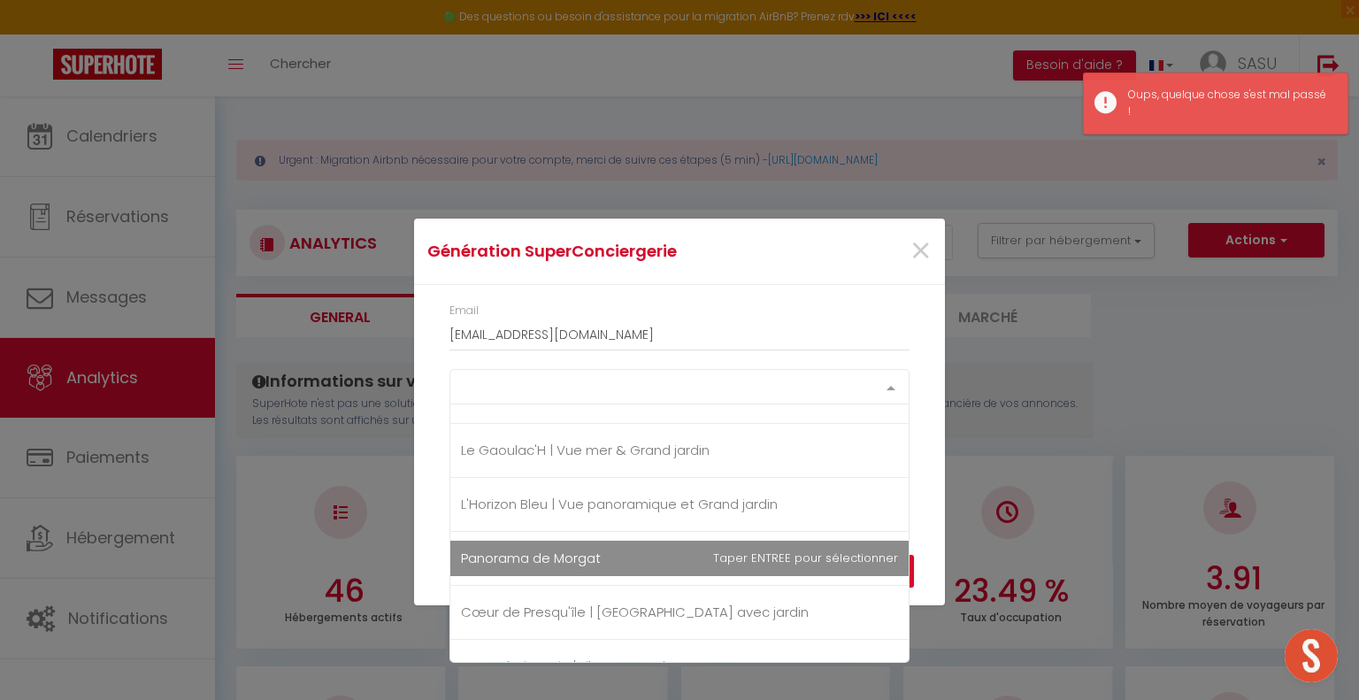
scroll to position [2174, 0]
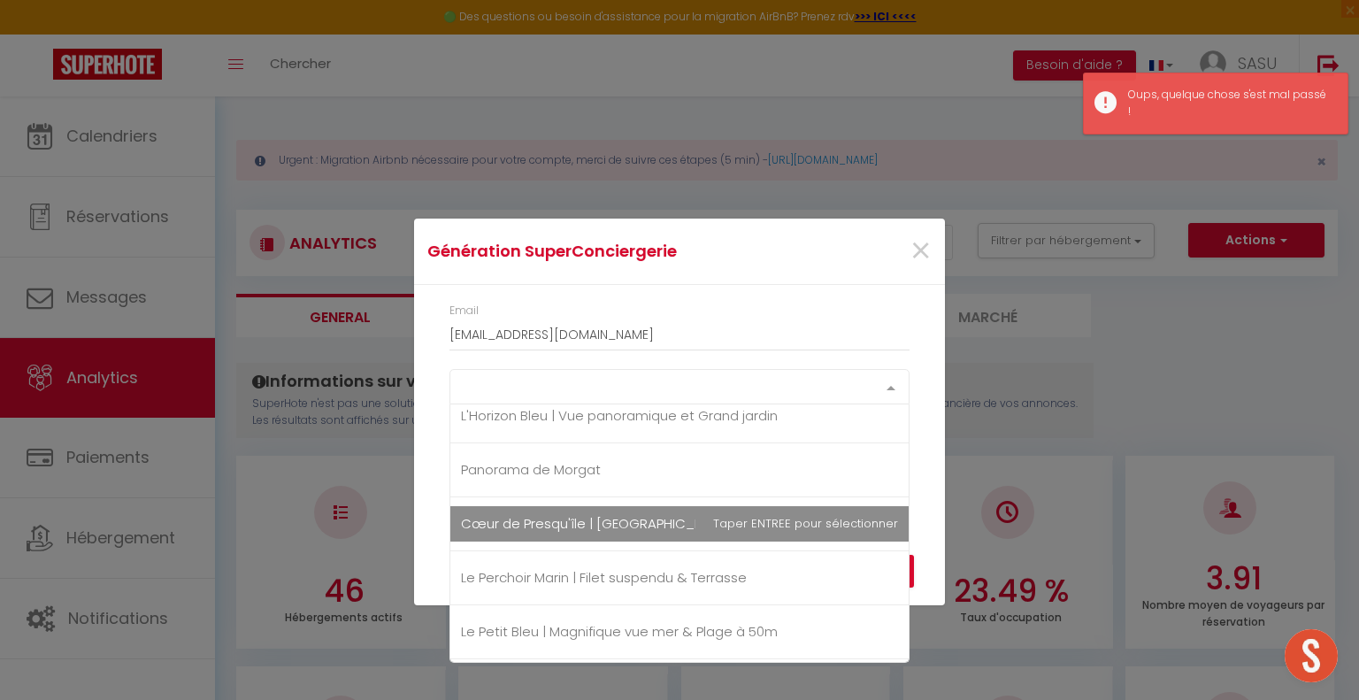
click at [641, 515] on span "Cœur de Presqu'île | [GEOGRAPHIC_DATA] avec jardin" at bounding box center [635, 523] width 348 height 19
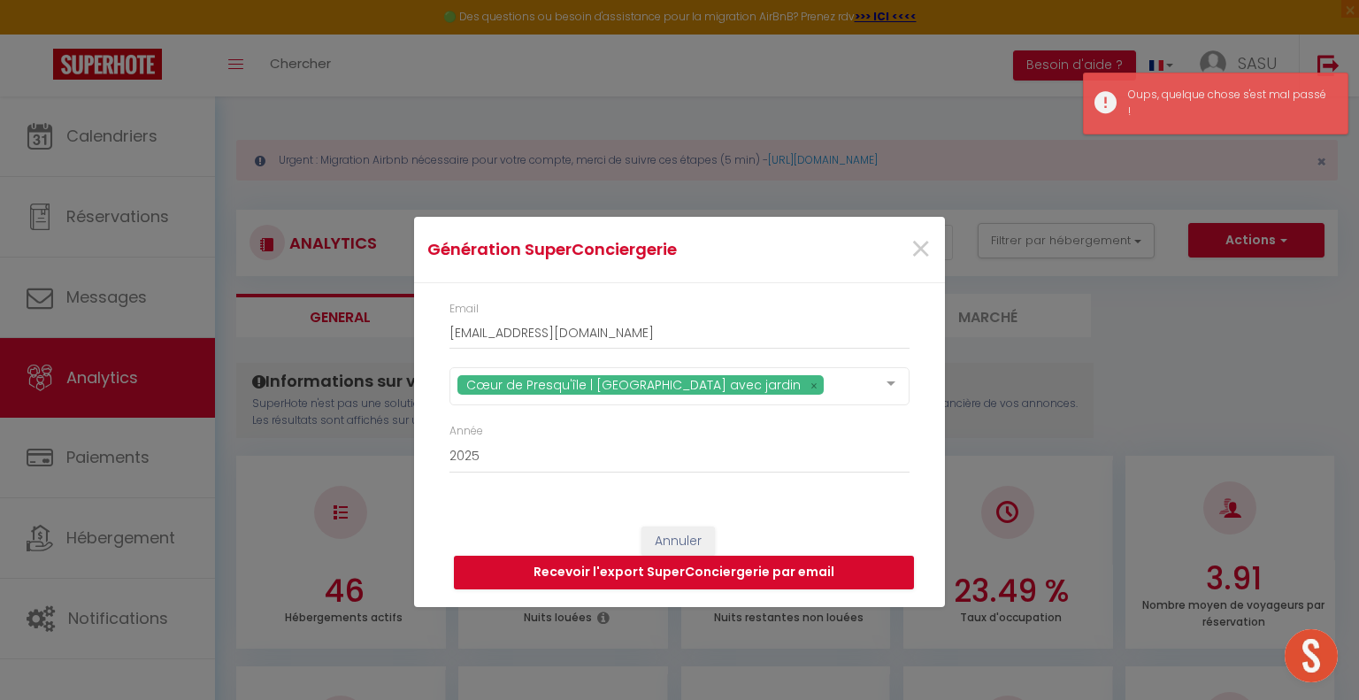
click at [927, 544] on div "Annuler Recevoir l'export SuperConciergerie par email" at bounding box center [679, 558] width 531 height 98
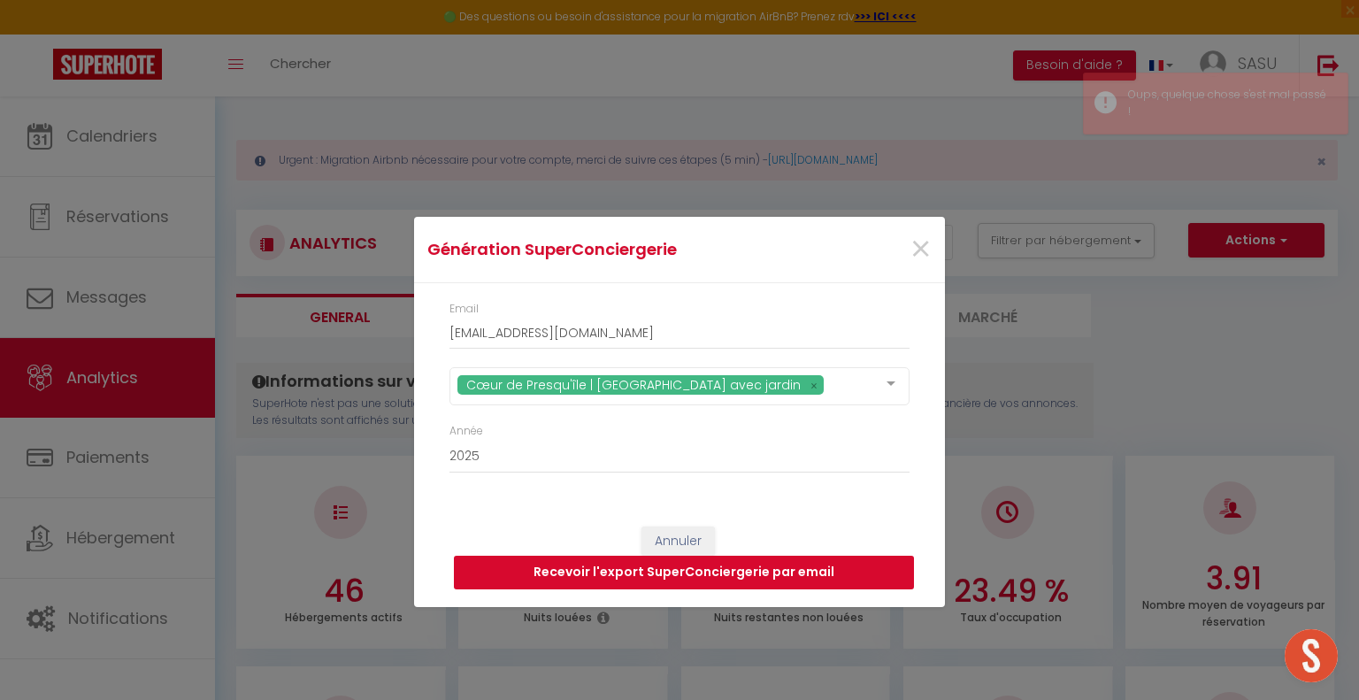
click at [874, 564] on button "Recevoir l'export SuperConciergerie par email" at bounding box center [684, 573] width 460 height 34
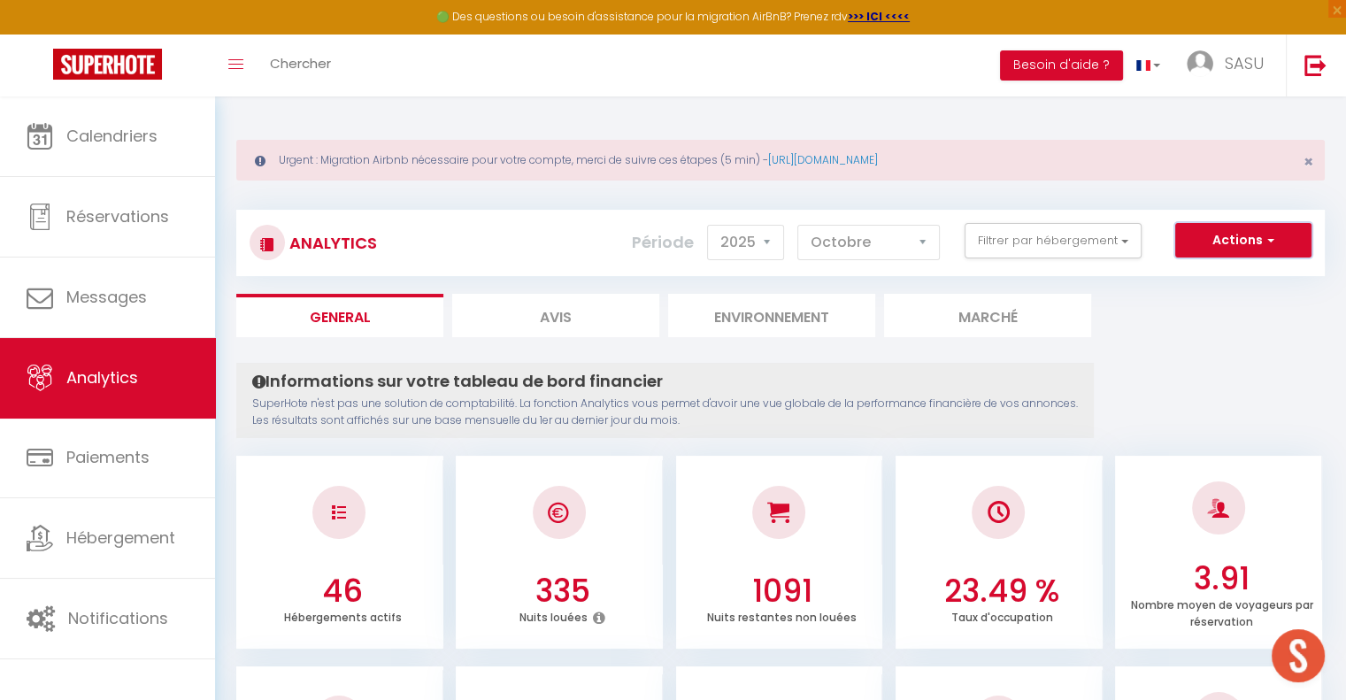
click at [1212, 236] on button "Actions" at bounding box center [1243, 240] width 136 height 35
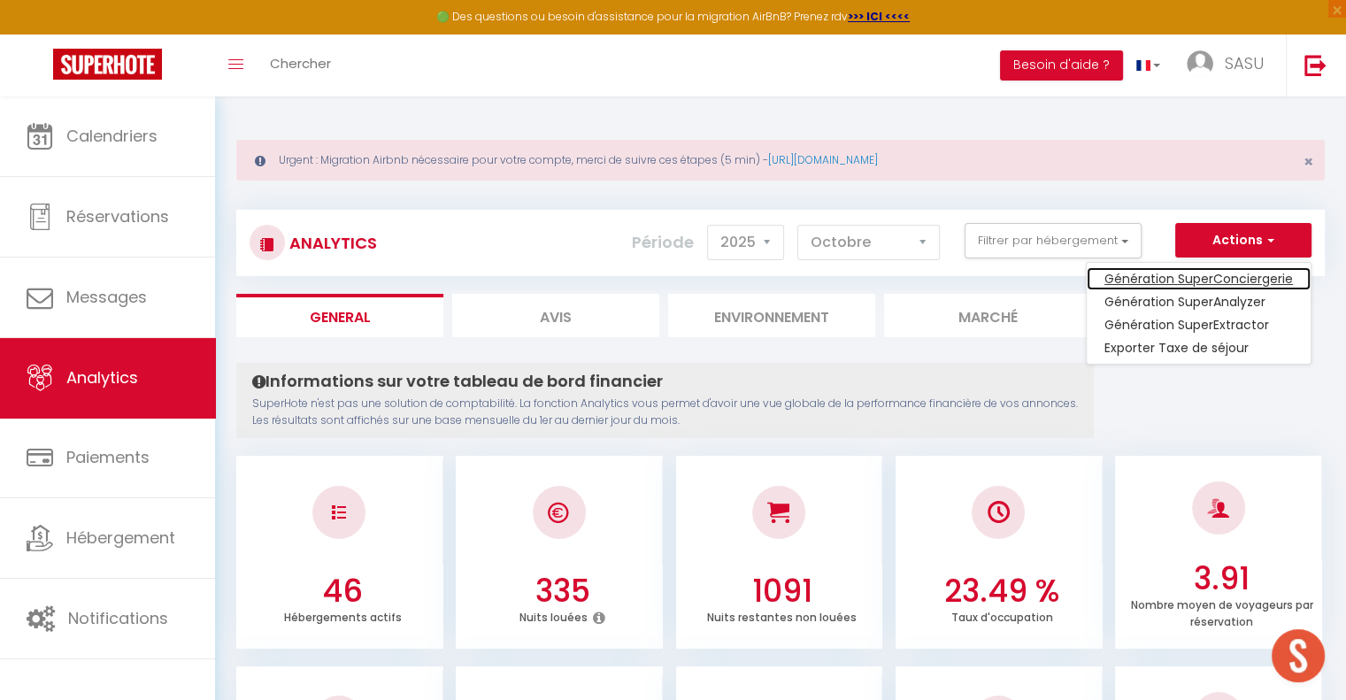
click at [1205, 275] on link "Génération SuperConciergerie" at bounding box center [1198, 278] width 224 height 23
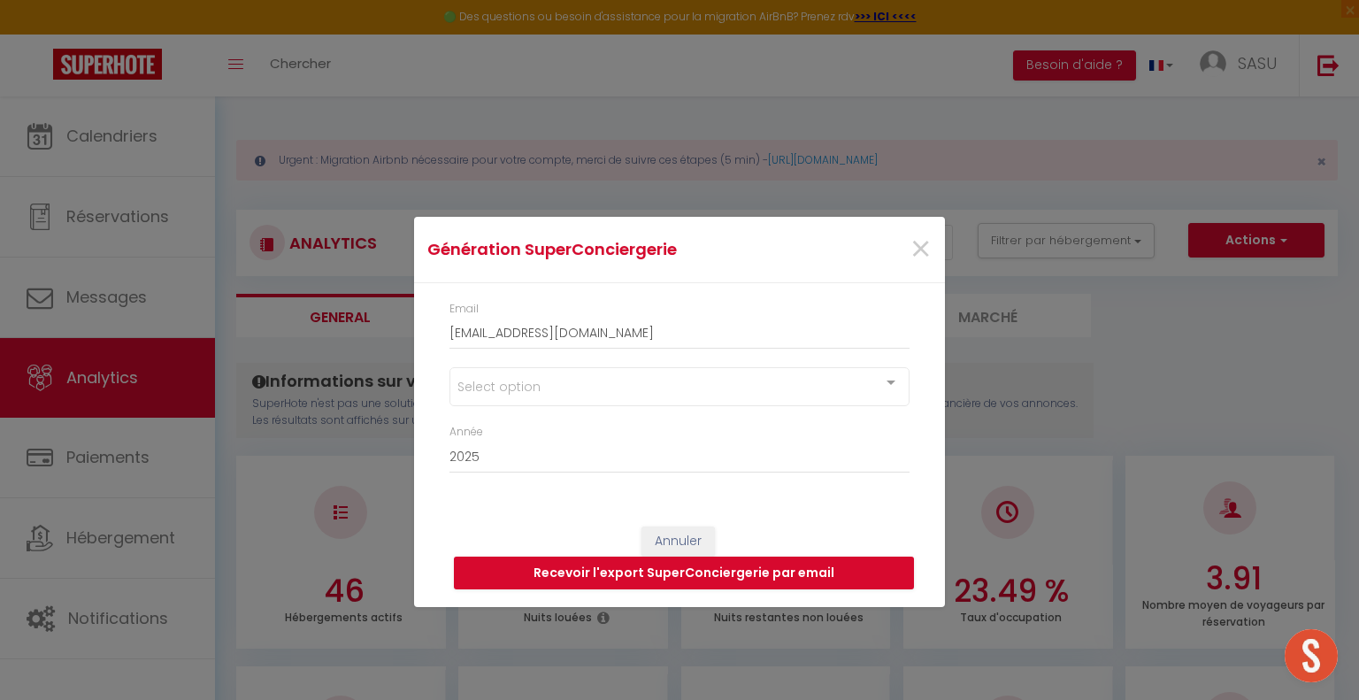
click at [886, 383] on div at bounding box center [890, 385] width 35 height 34
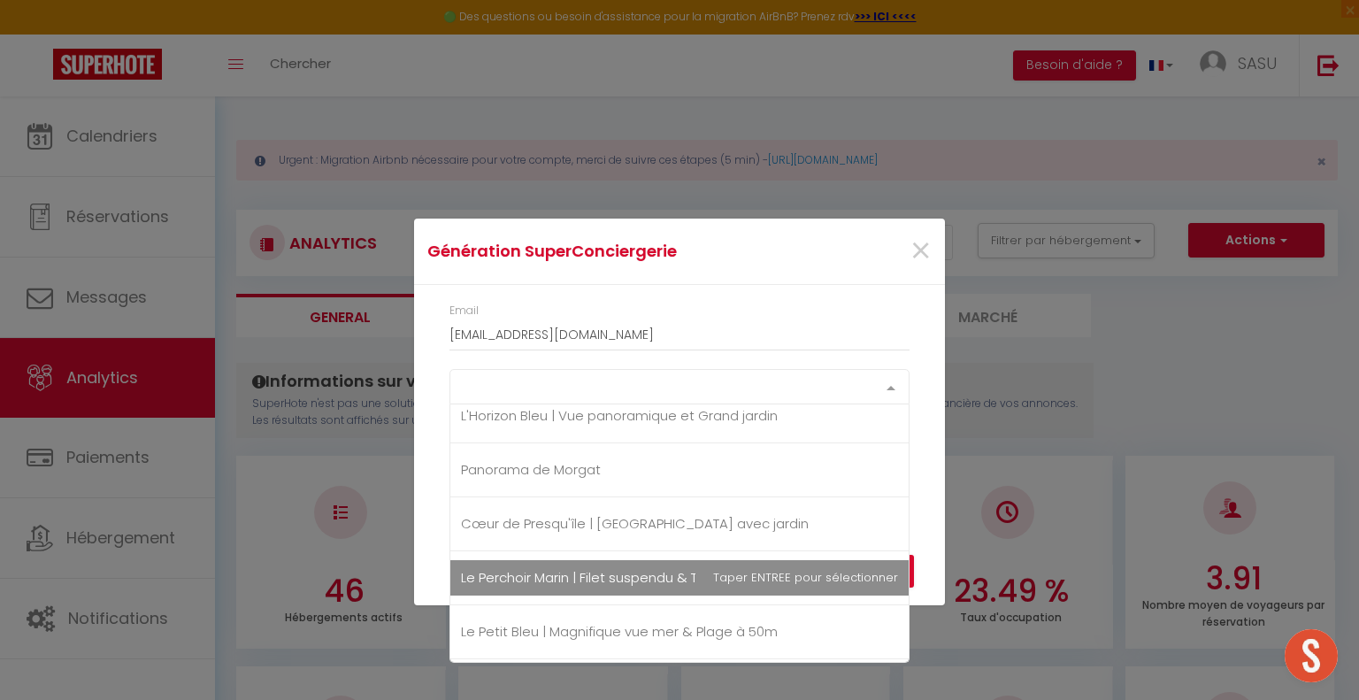
click at [602, 568] on span "Le Perchoir Marin | Filet suspendu & Terrasse" at bounding box center [604, 577] width 286 height 19
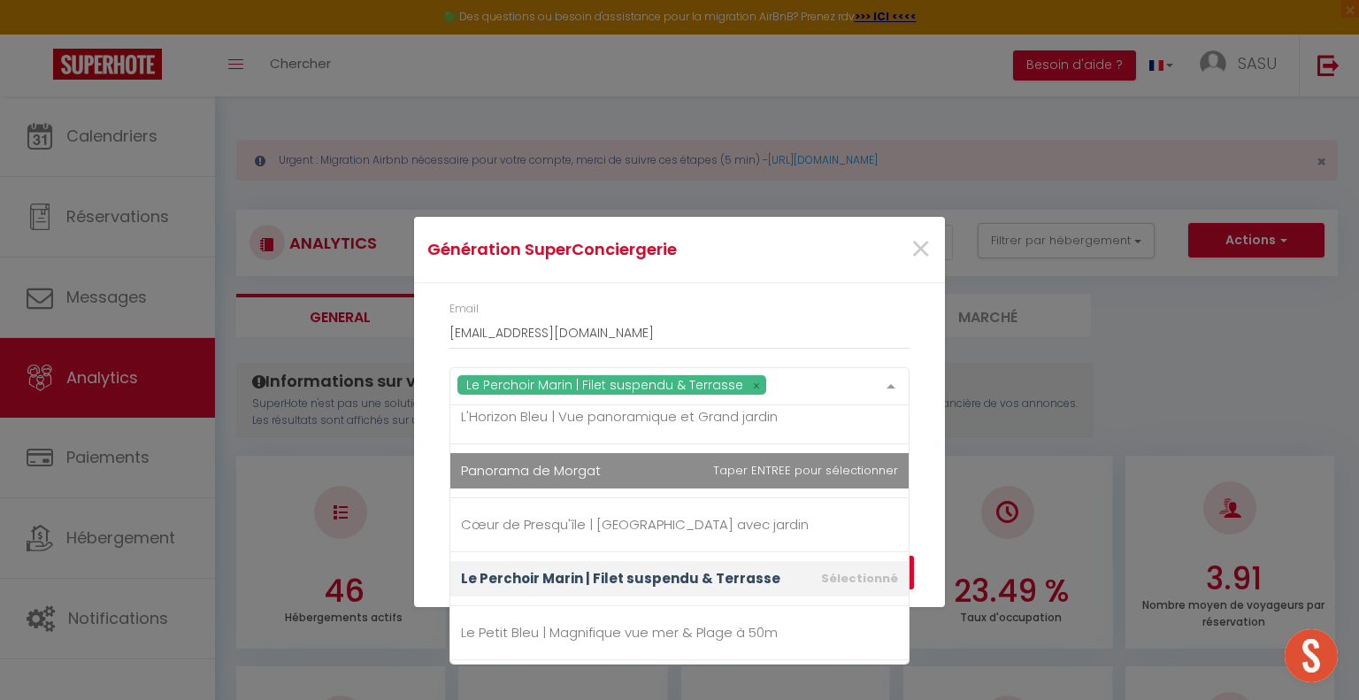
click at [940, 462] on div "Email [EMAIL_ADDRESS][DOMAIN_NAME] Le Perchoir Marin | Filet suspendu & Terrass…" at bounding box center [679, 396] width 531 height 226
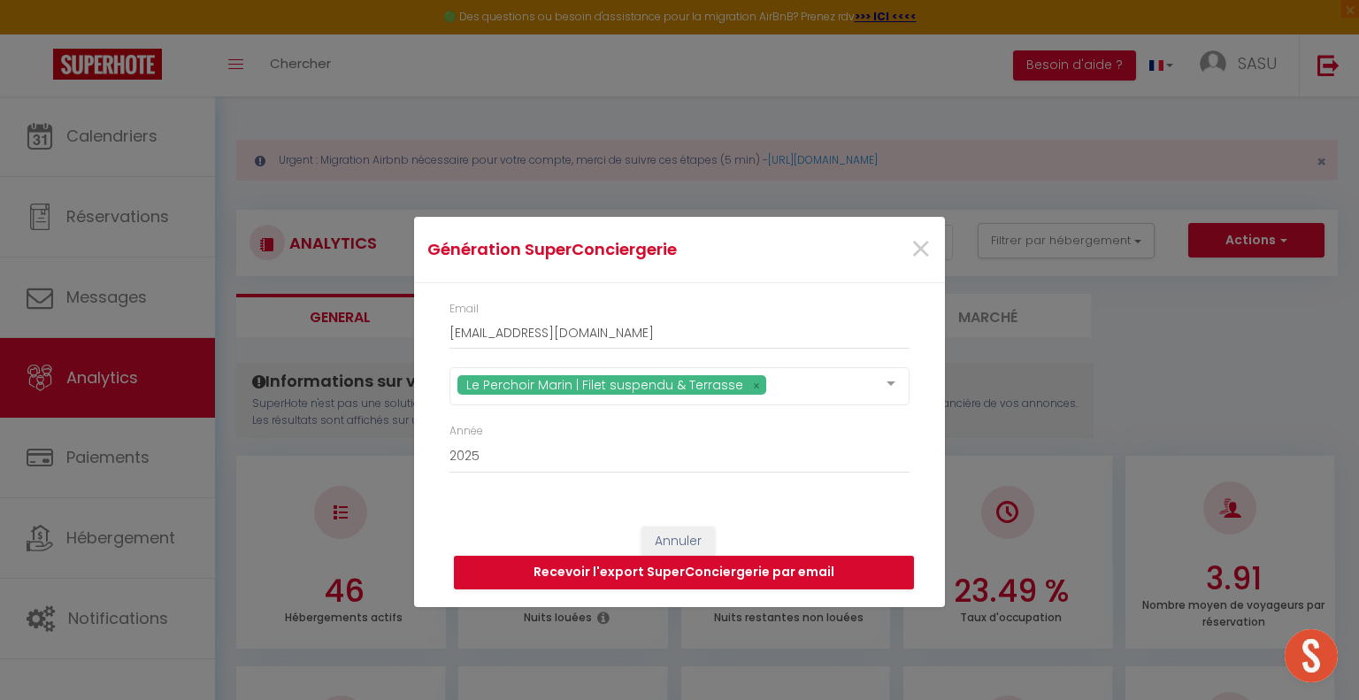
click at [858, 384] on div "Le Perchoir Marin | Filet suspendu & Terrasse" at bounding box center [679, 386] width 460 height 38
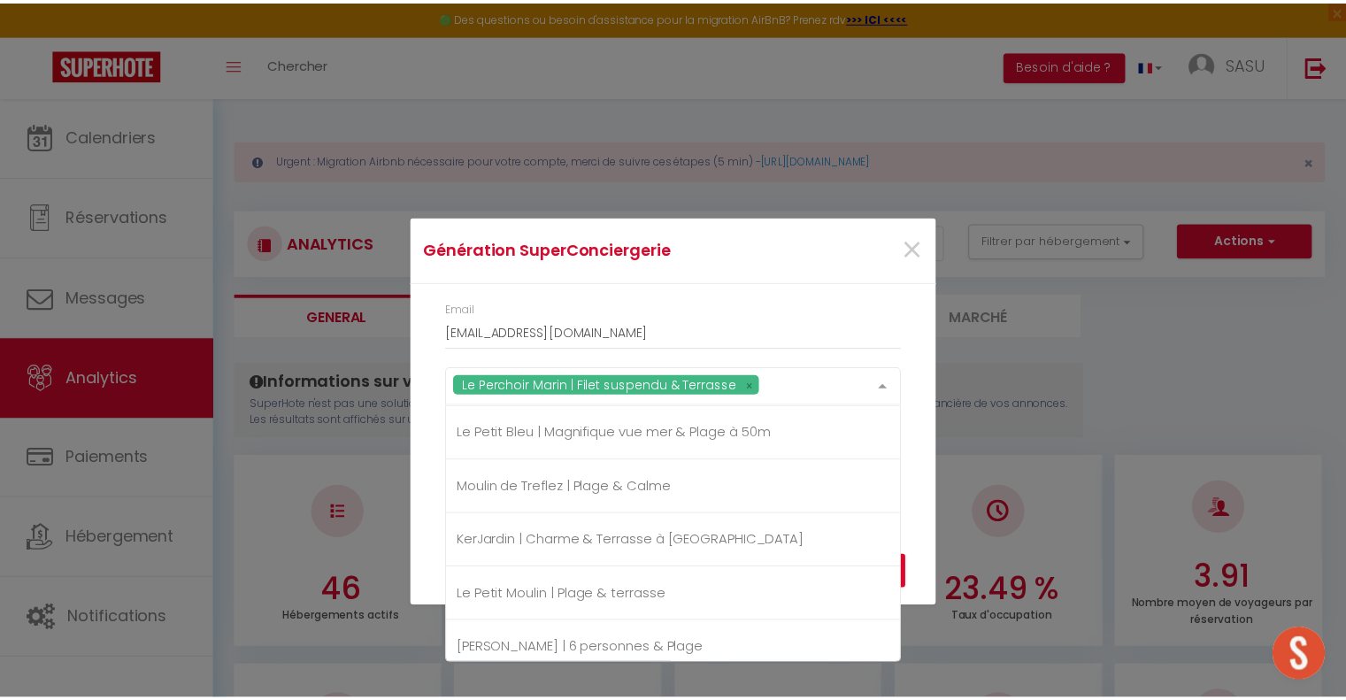
scroll to position [2305, 0]
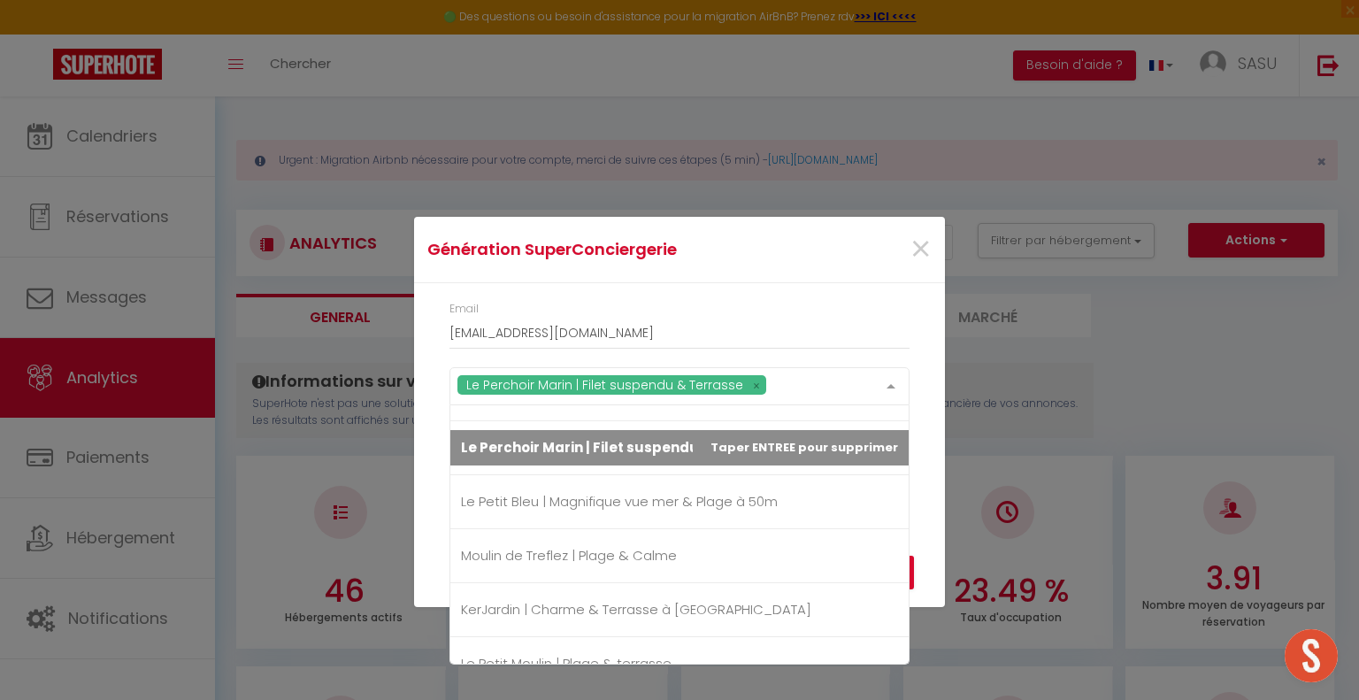
click at [936, 449] on div "Email [EMAIL_ADDRESS][DOMAIN_NAME] Le Perchoir Marin | Filet suspendu & Terrass…" at bounding box center [679, 396] width 531 height 226
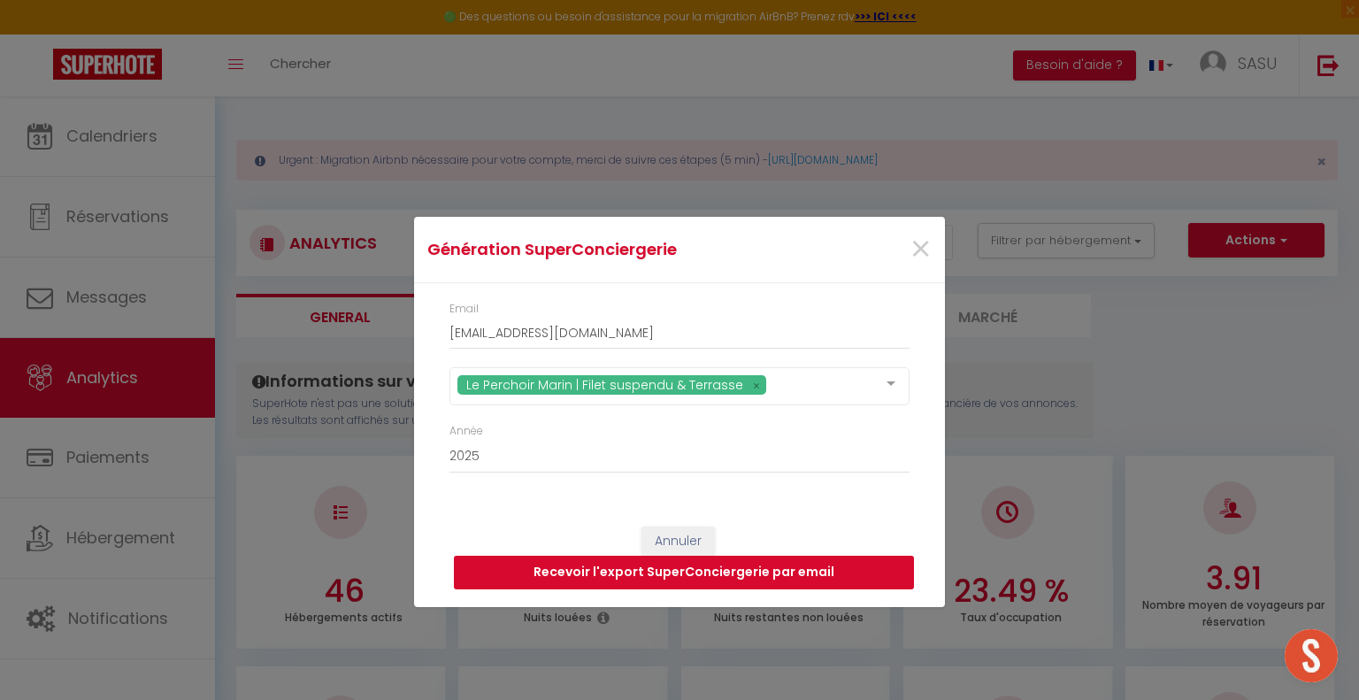
click at [826, 572] on button "Recevoir l'export SuperConciergerie par email" at bounding box center [684, 573] width 460 height 34
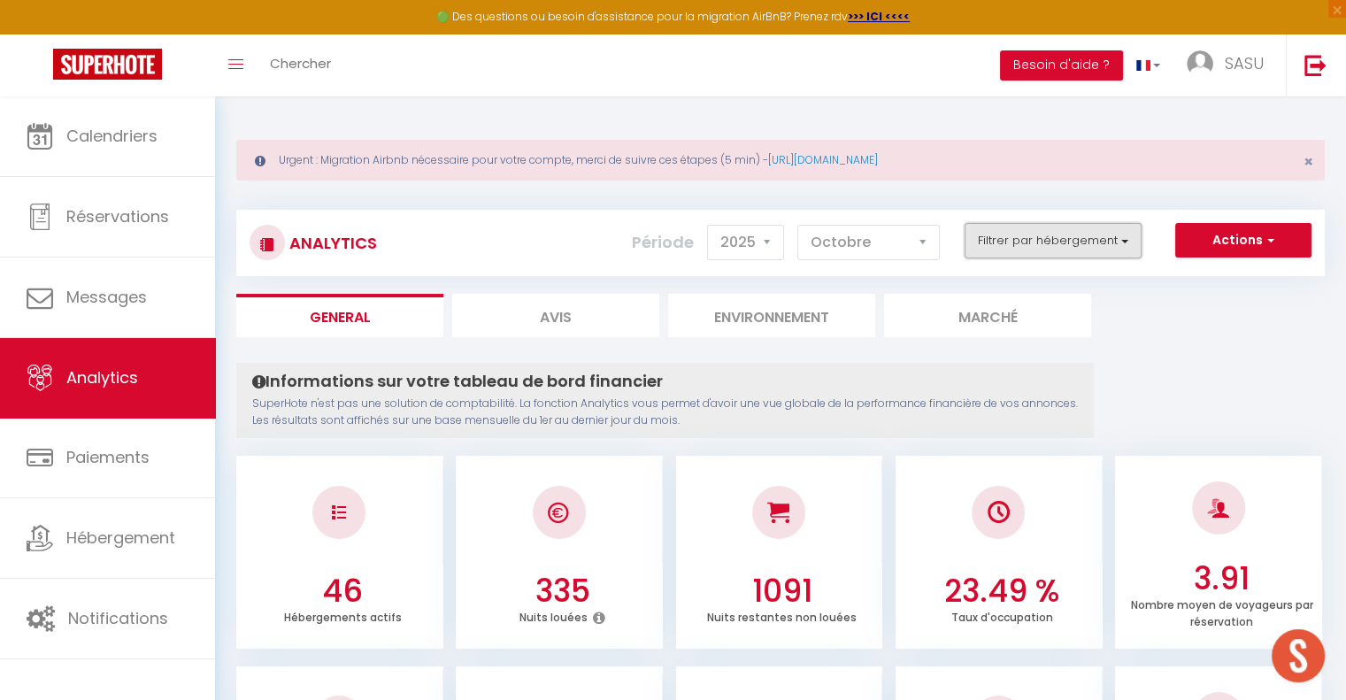
click at [1126, 248] on button "Filtrer par hébergement" at bounding box center [1052, 240] width 177 height 35
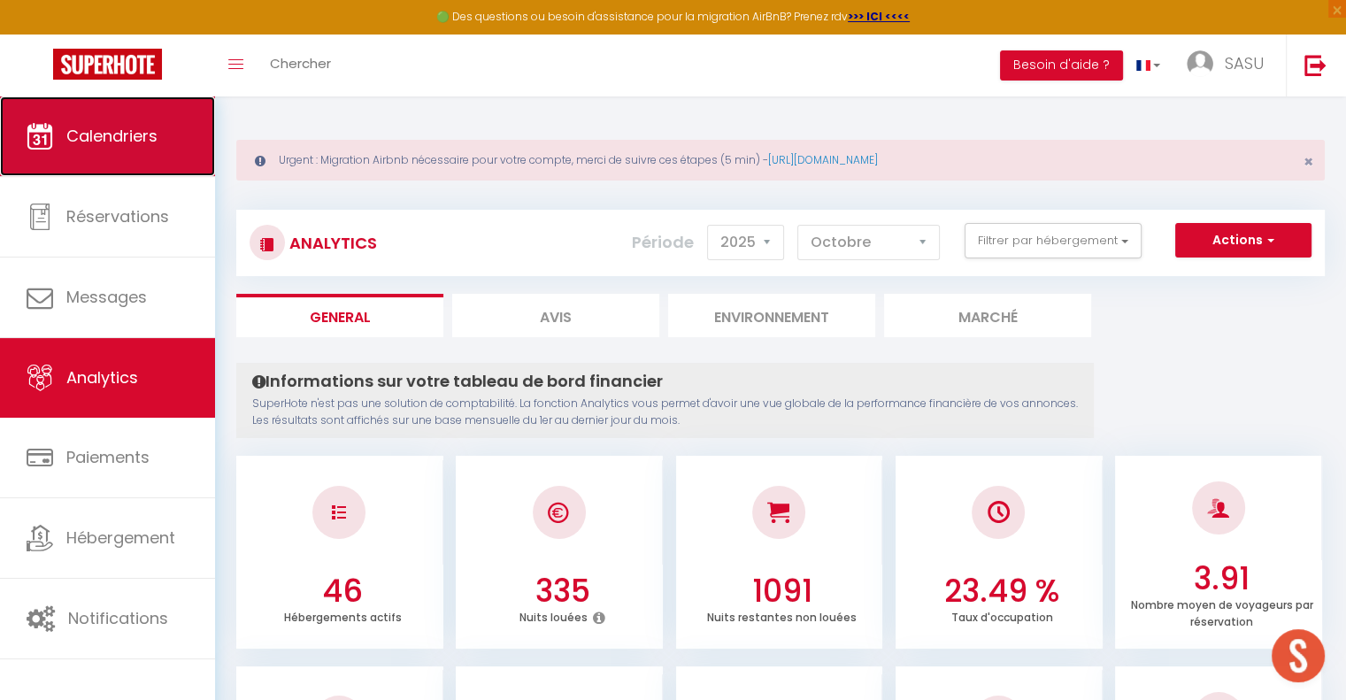
click at [136, 127] on span "Calendriers" at bounding box center [111, 136] width 91 height 22
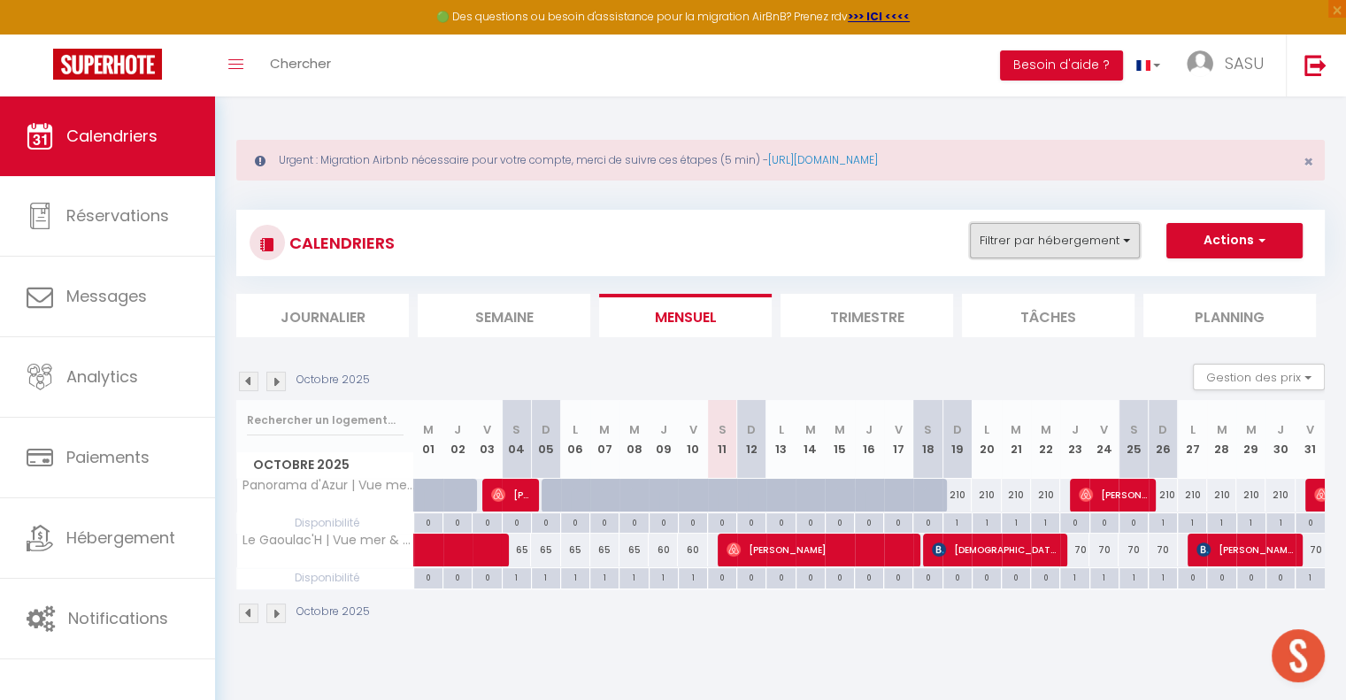
click at [1109, 237] on button "Filtrer par hébergement" at bounding box center [1055, 240] width 170 height 35
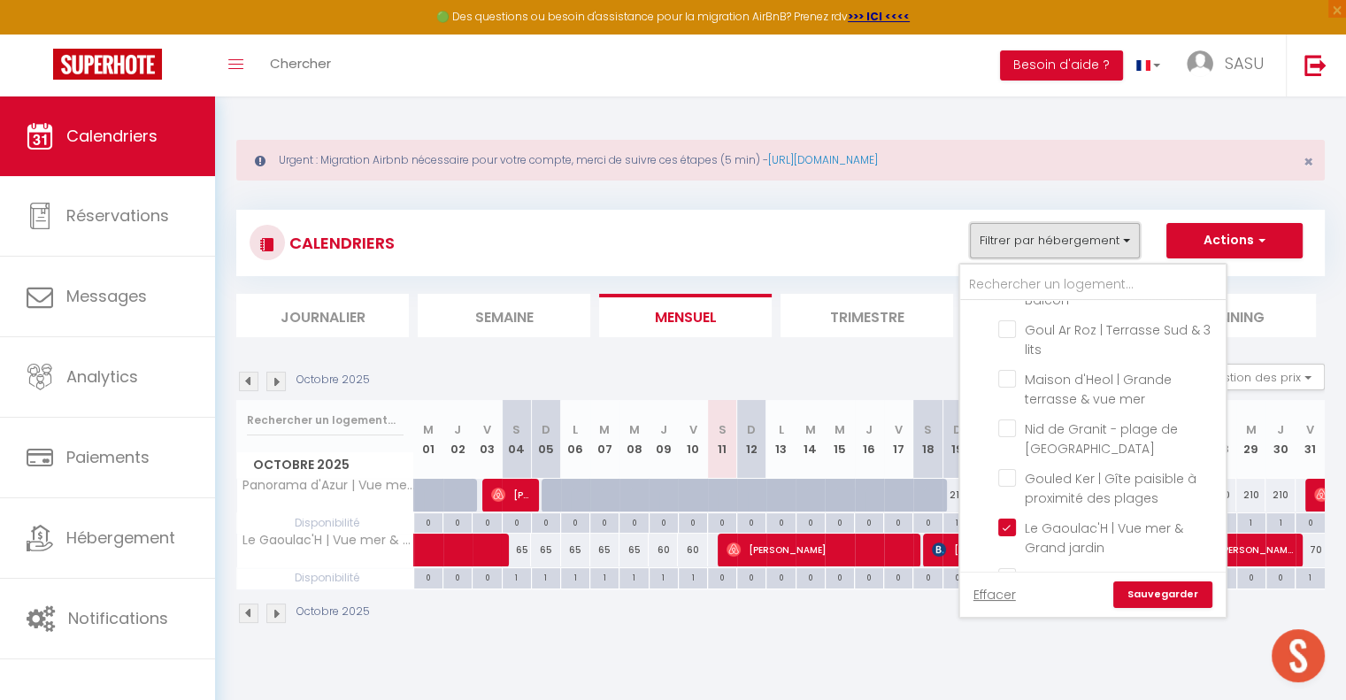
scroll to position [1681, 0]
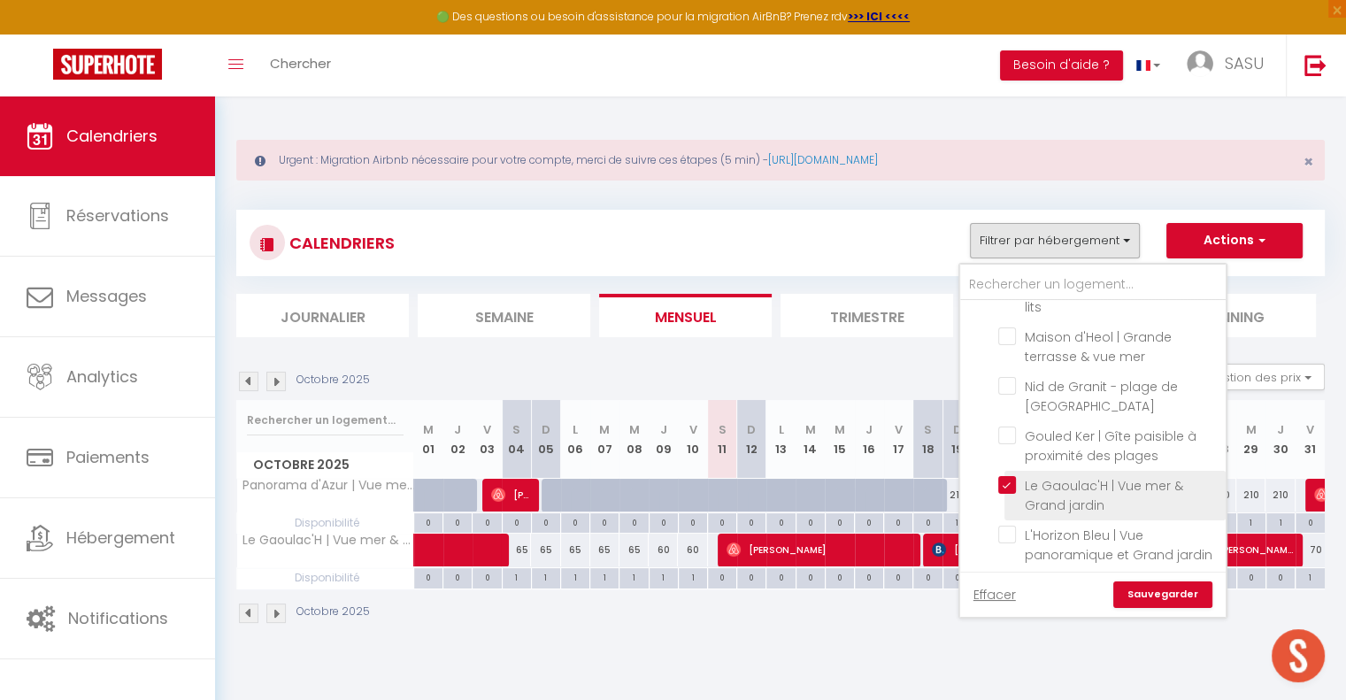
click at [1009, 476] on input "Le Gaoulac'H | Vue mer & Grand jardin" at bounding box center [1108, 485] width 221 height 18
checkbox input "false"
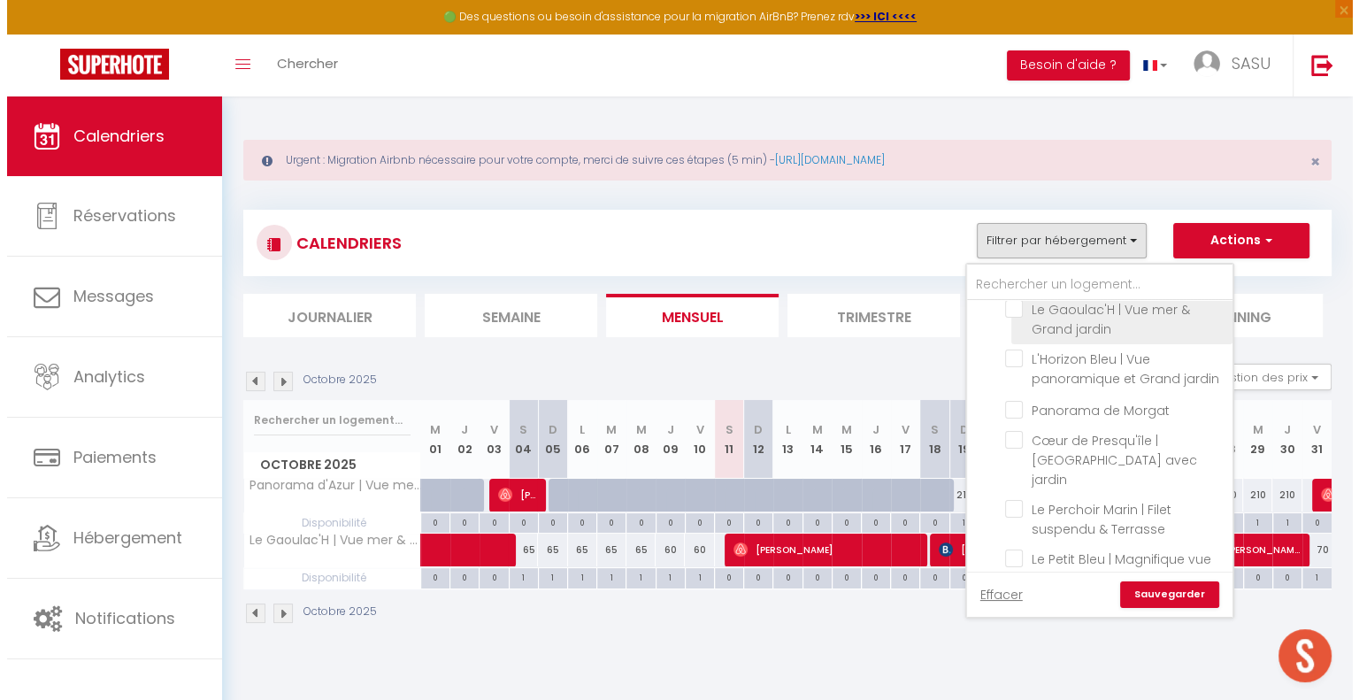
scroll to position [1858, 0]
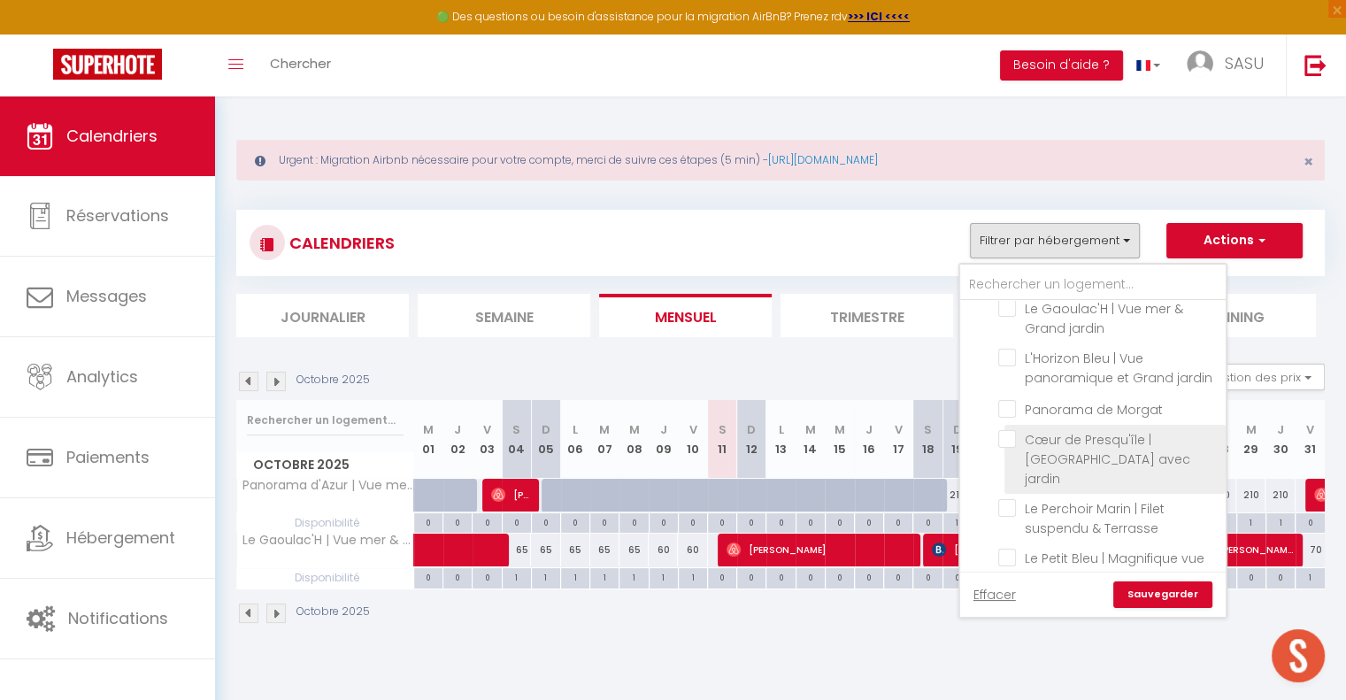
click at [1012, 430] on input "Cœur de Presqu'île | [GEOGRAPHIC_DATA] avec jardin" at bounding box center [1108, 439] width 221 height 18
checkbox input "true"
checkbox input "false"
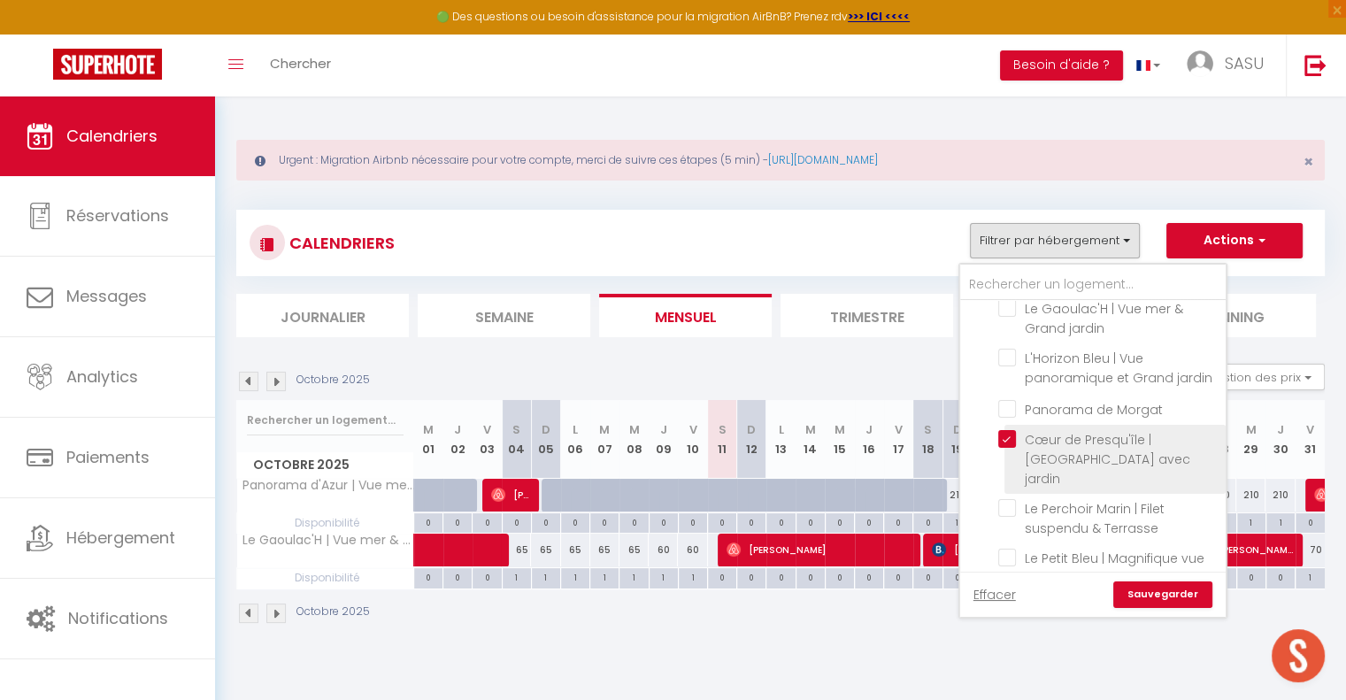
checkbox input "false"
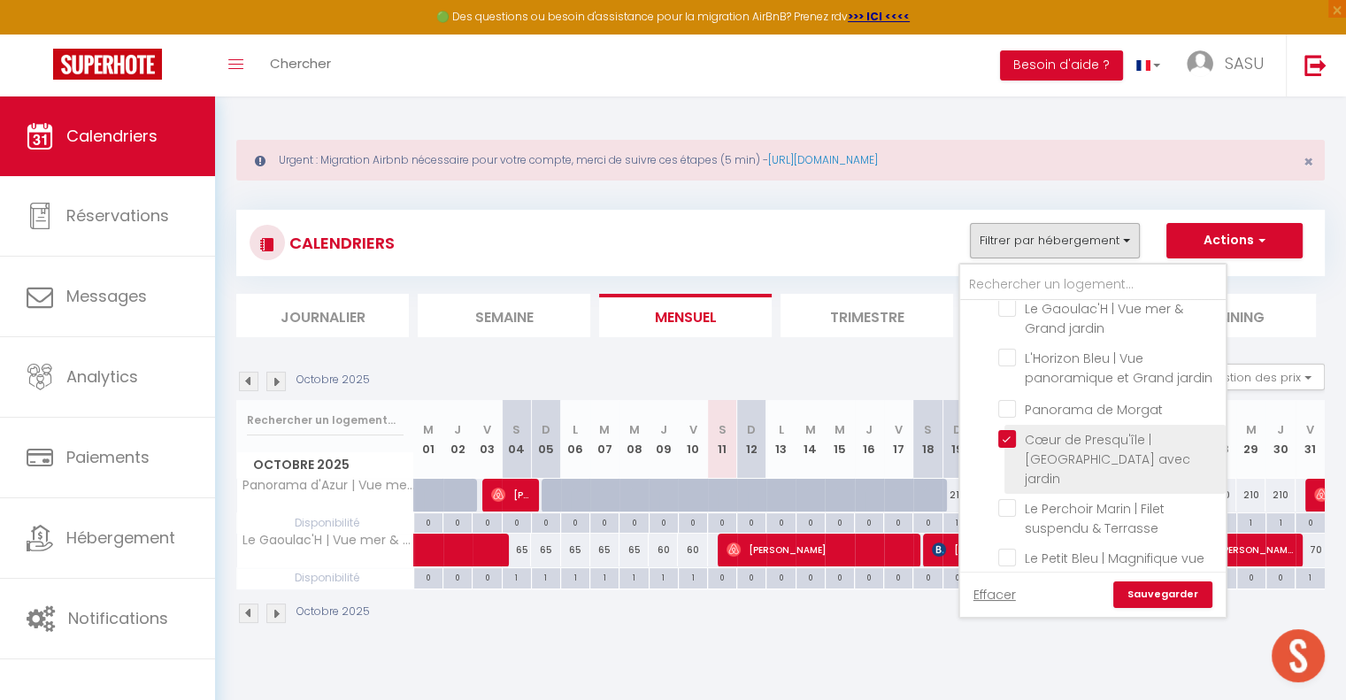
checkbox input "false"
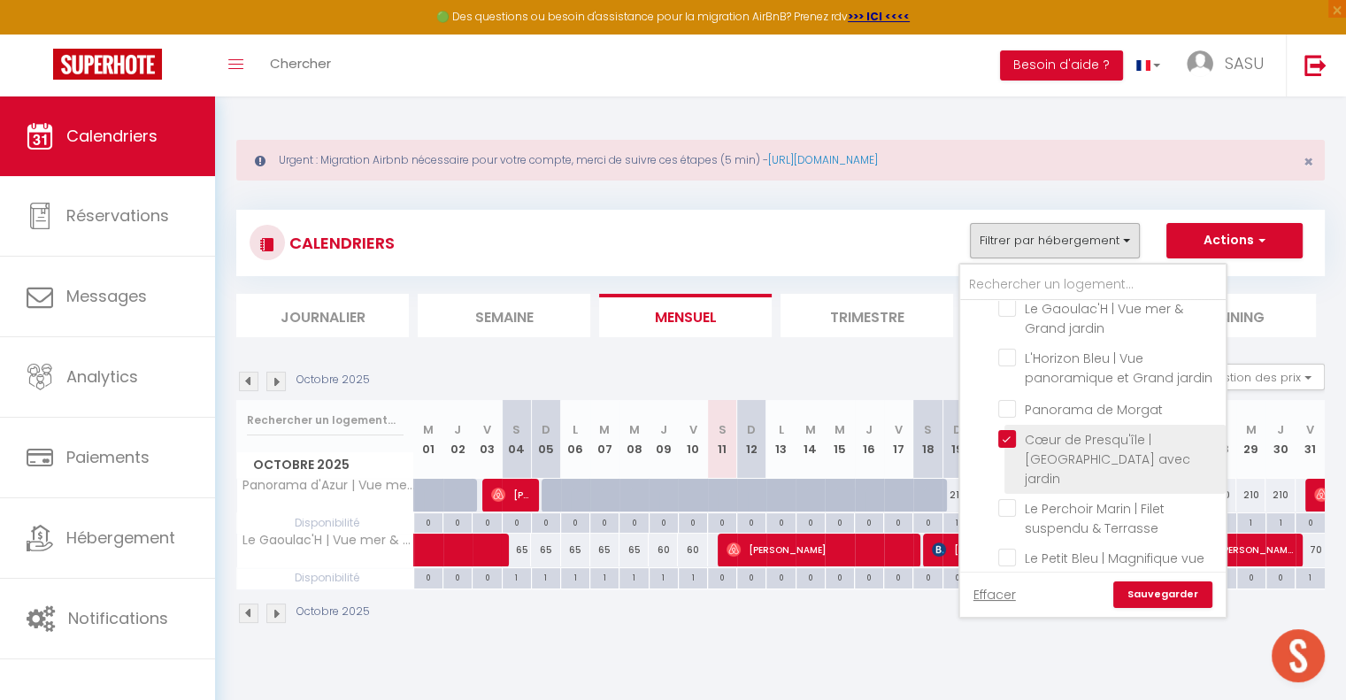
checkbox input "false"
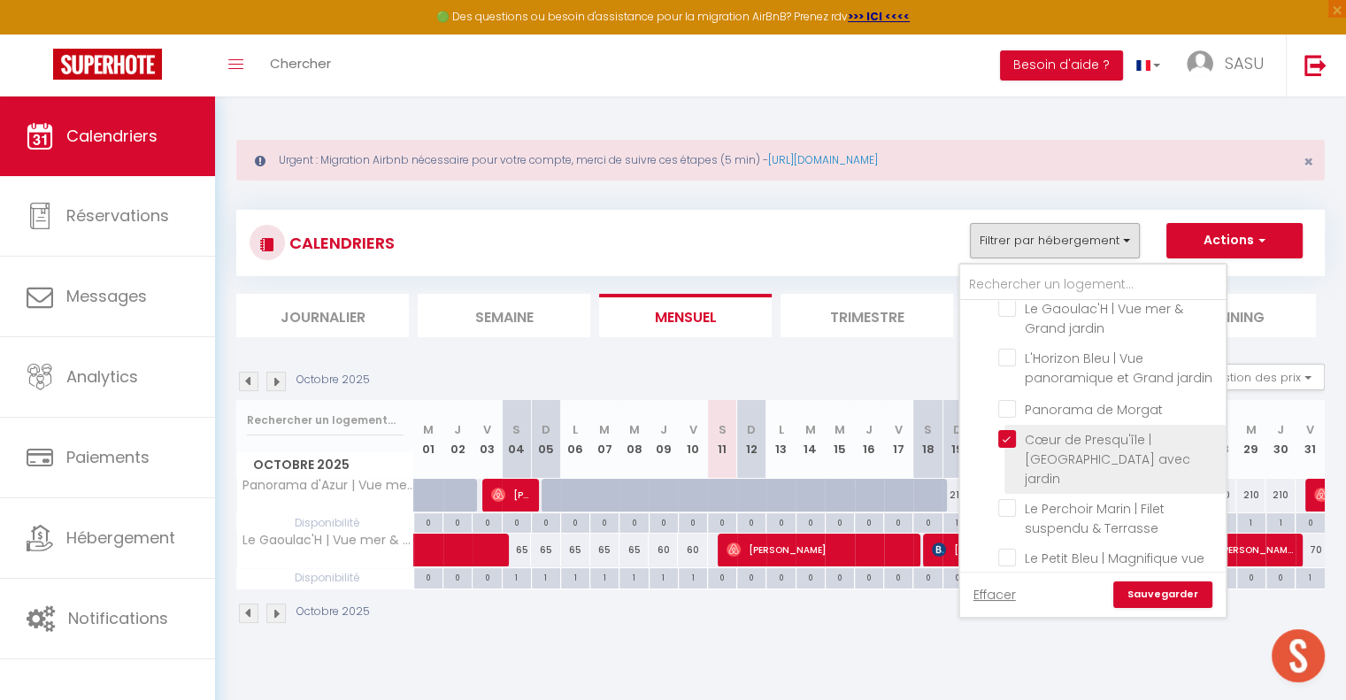
checkbox input "false"
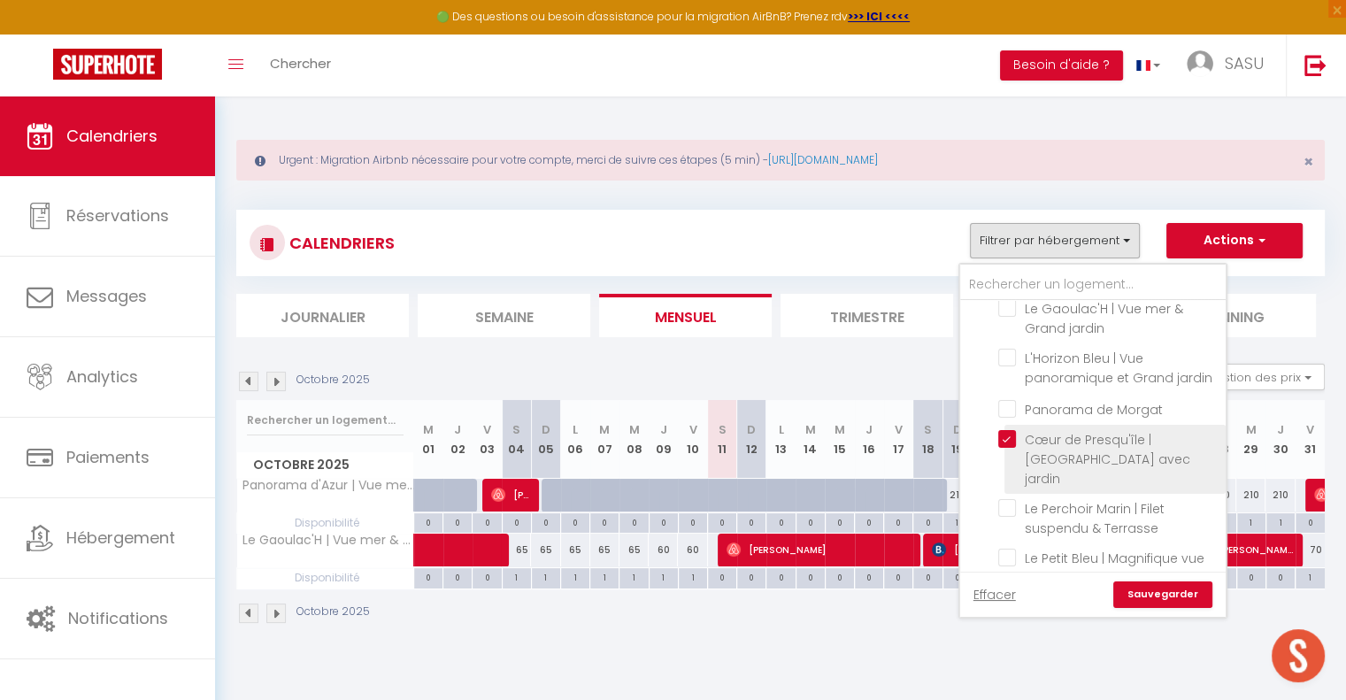
checkbox input "false"
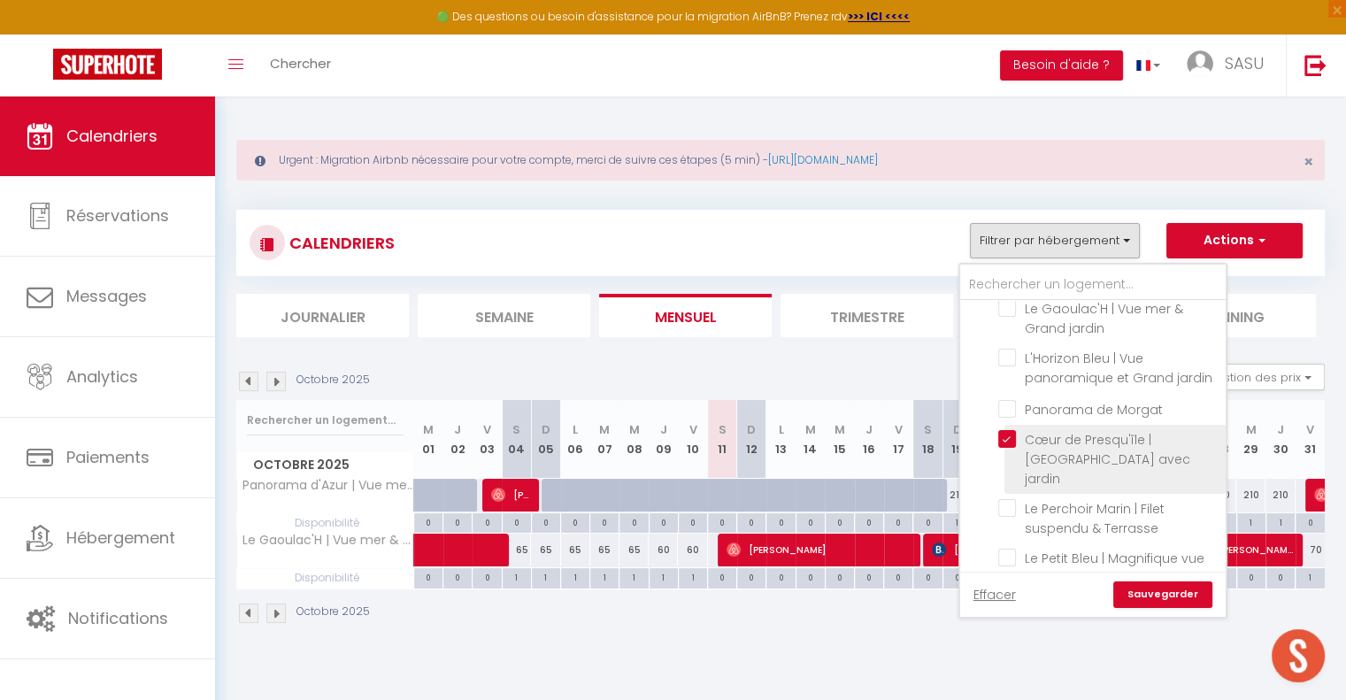
checkbox input "false"
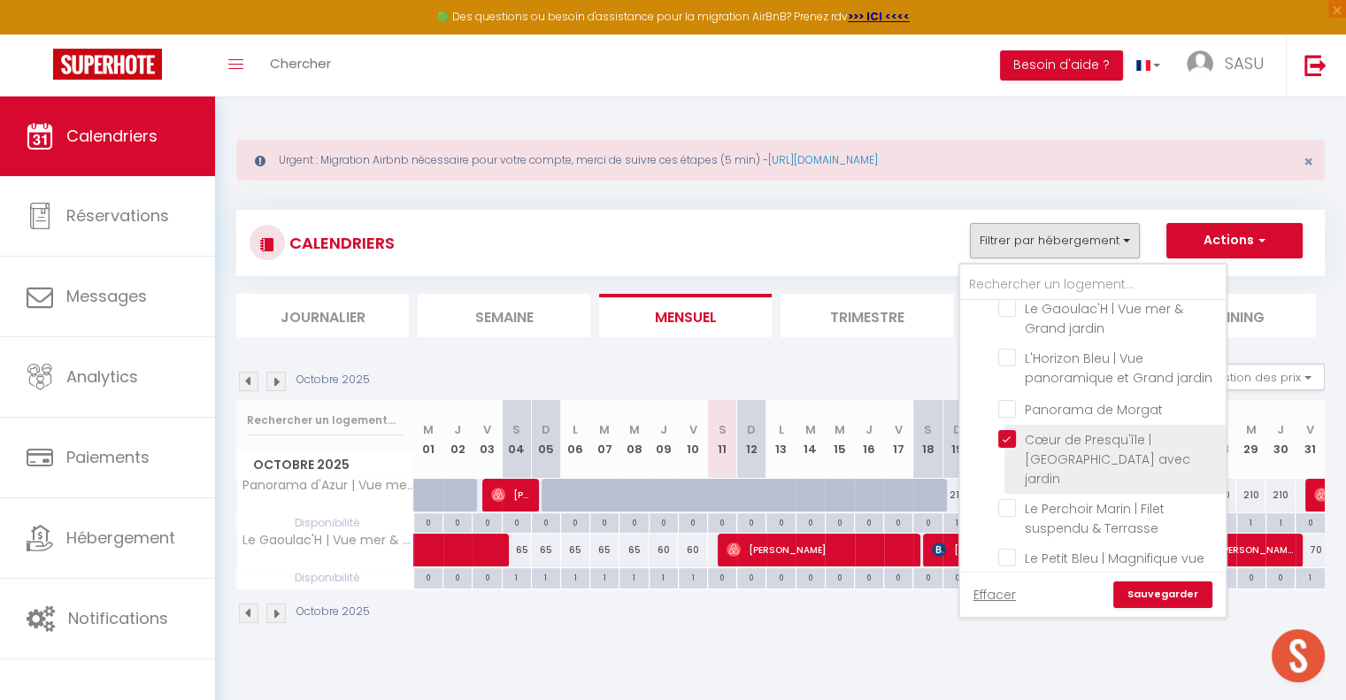
checkbox input "false"
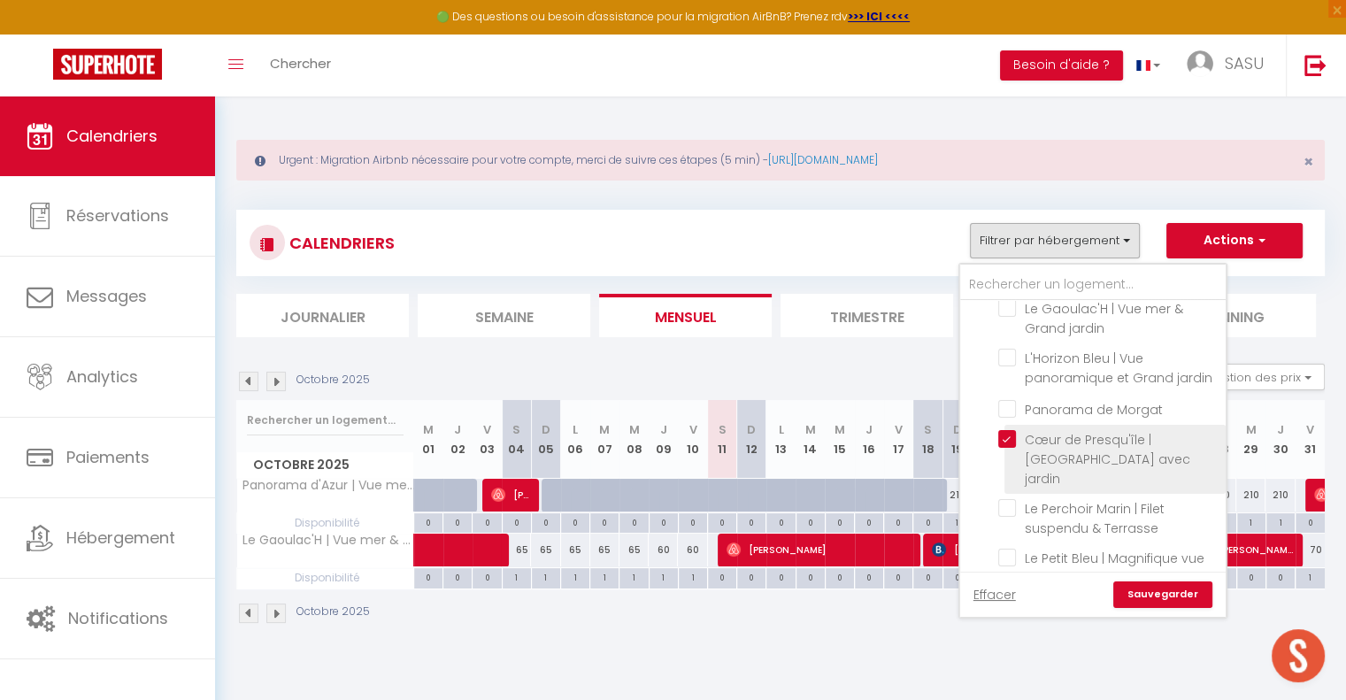
checkbox input "false"
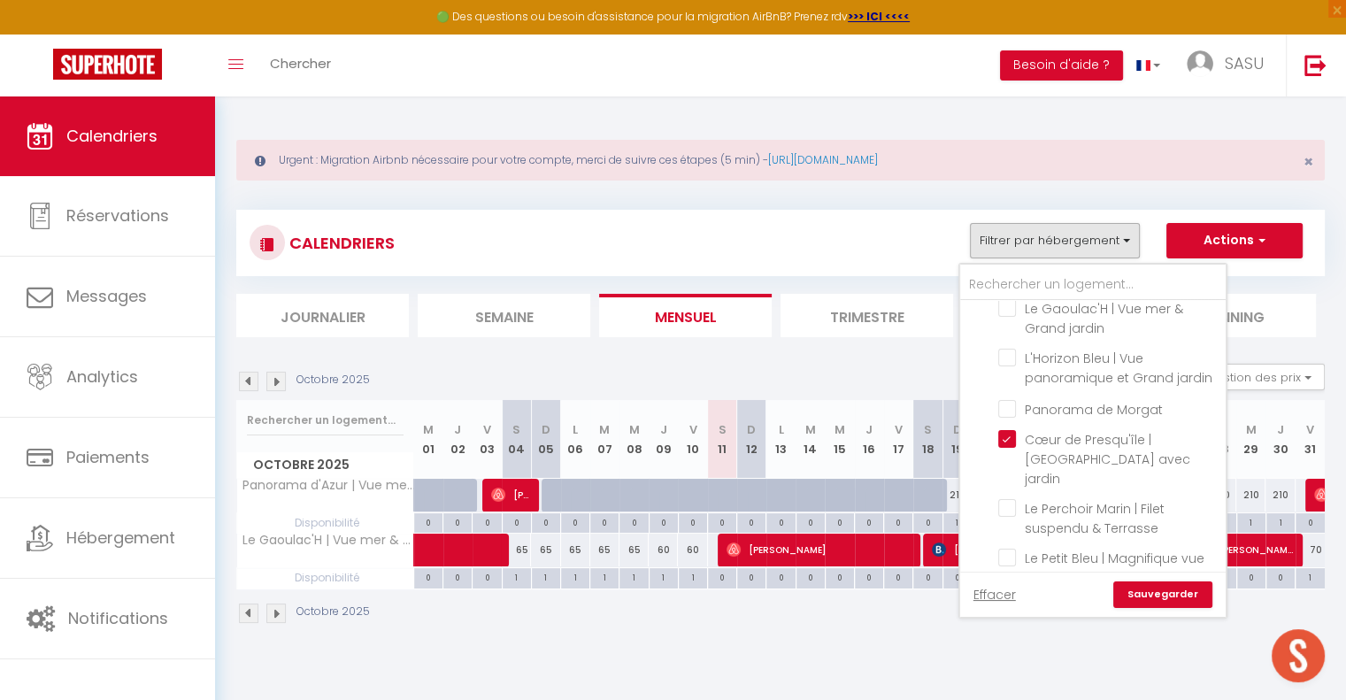
click at [1160, 588] on link "Sauvegarder" at bounding box center [1162, 594] width 99 height 27
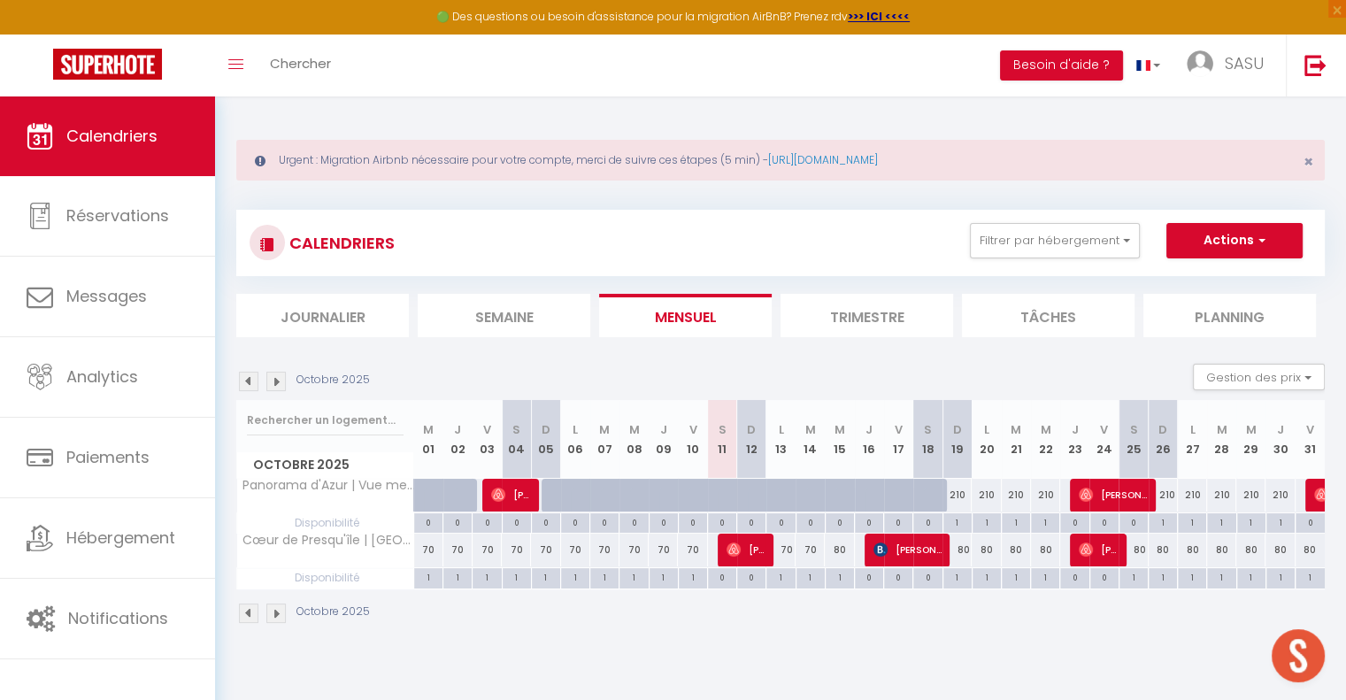
click at [272, 386] on img at bounding box center [275, 381] width 19 height 19
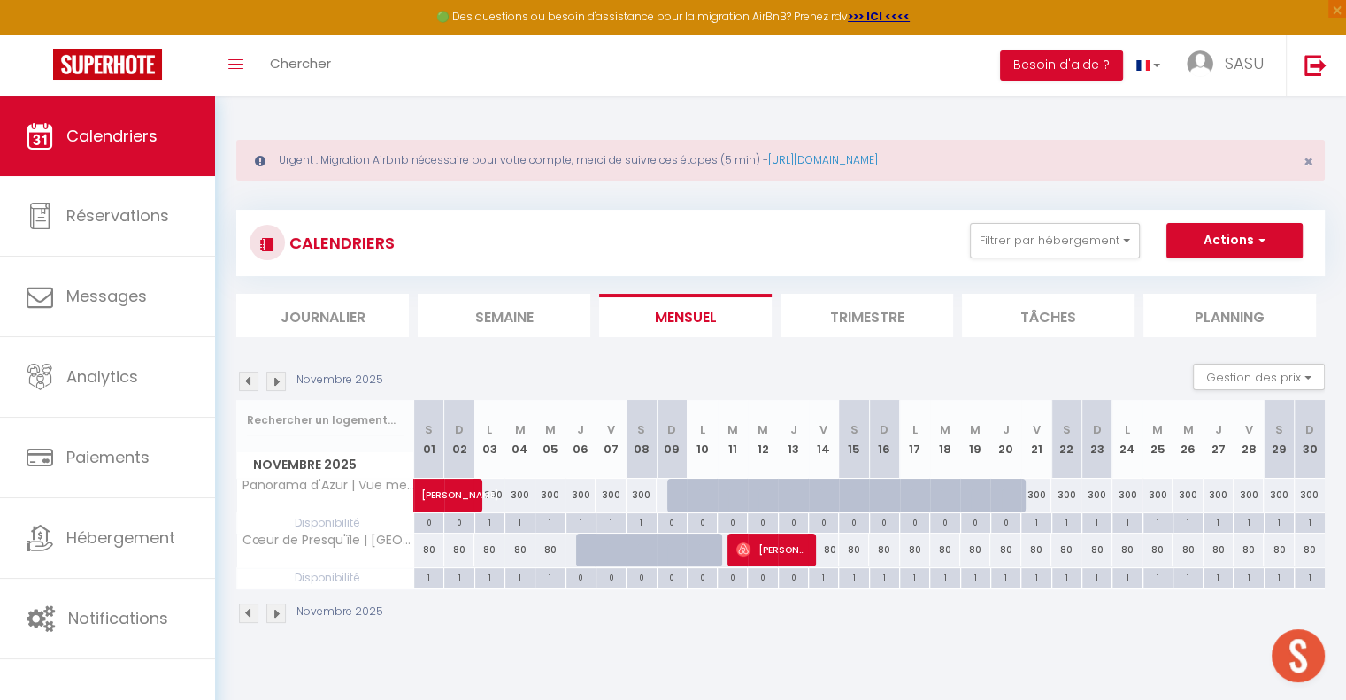
click at [252, 380] on img at bounding box center [248, 381] width 19 height 19
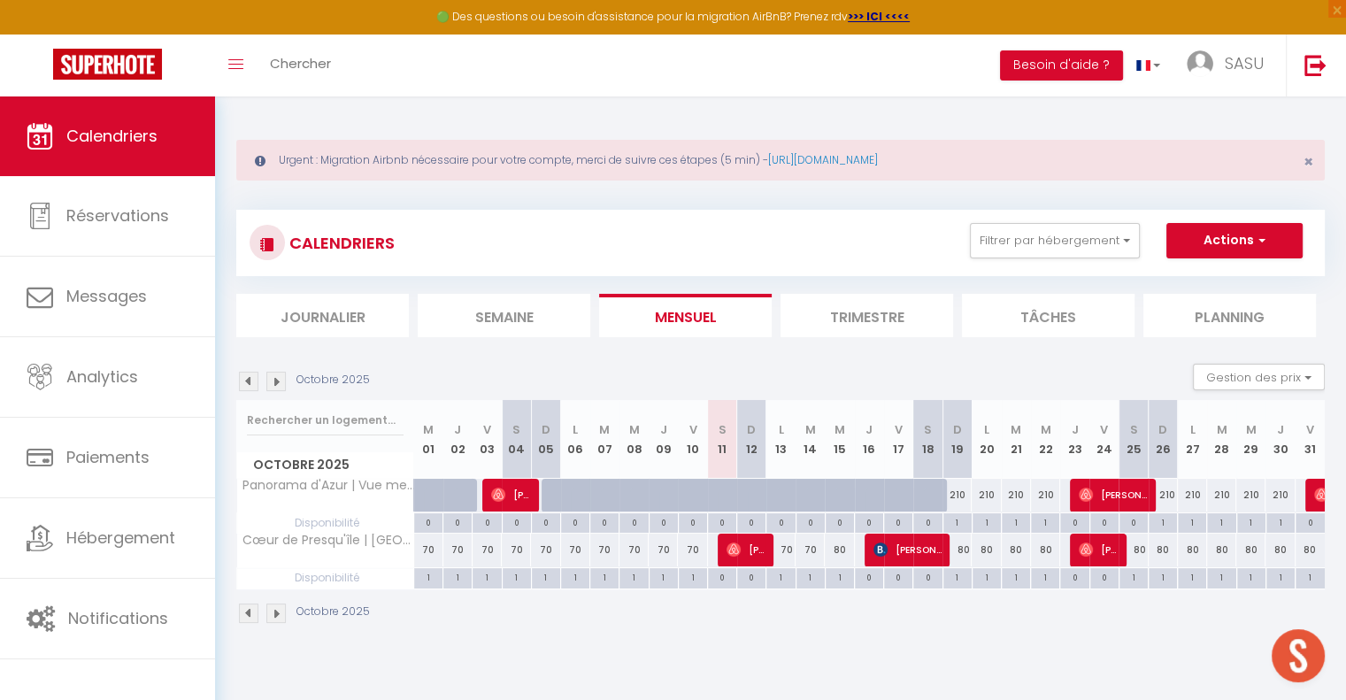
click at [278, 380] on img at bounding box center [275, 381] width 19 height 19
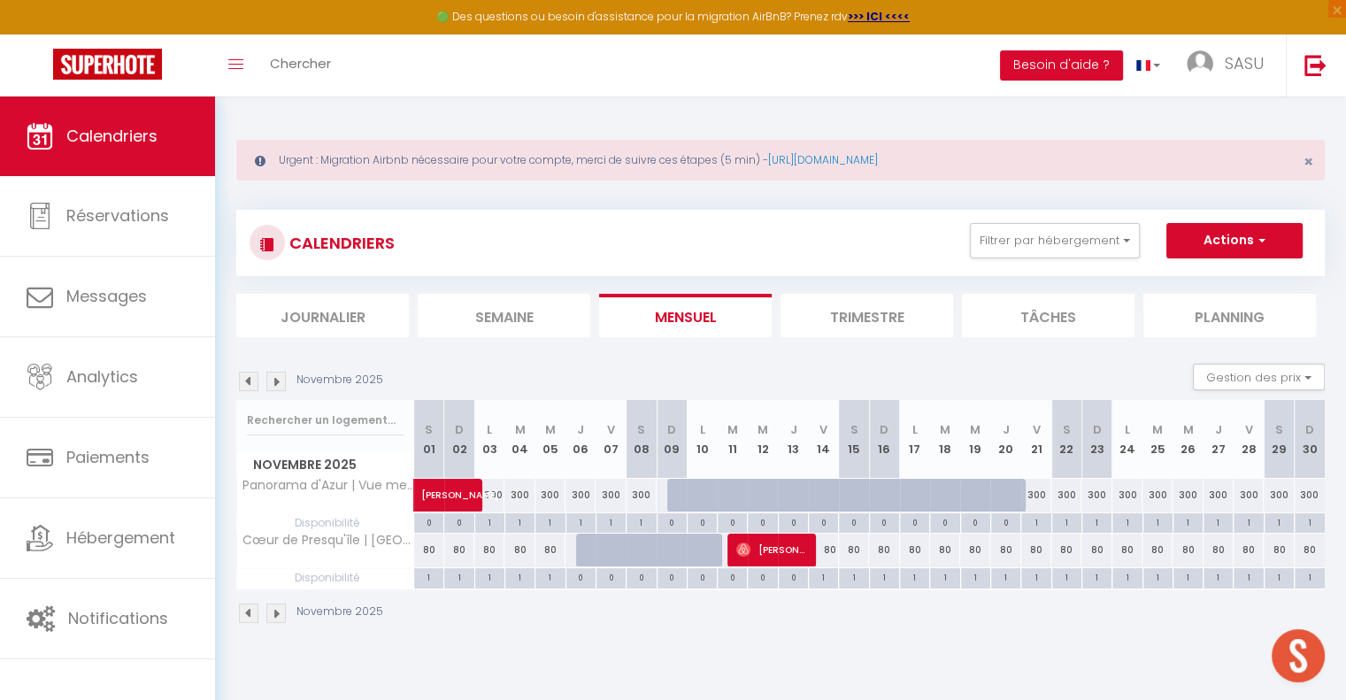
click at [278, 380] on img at bounding box center [275, 381] width 19 height 19
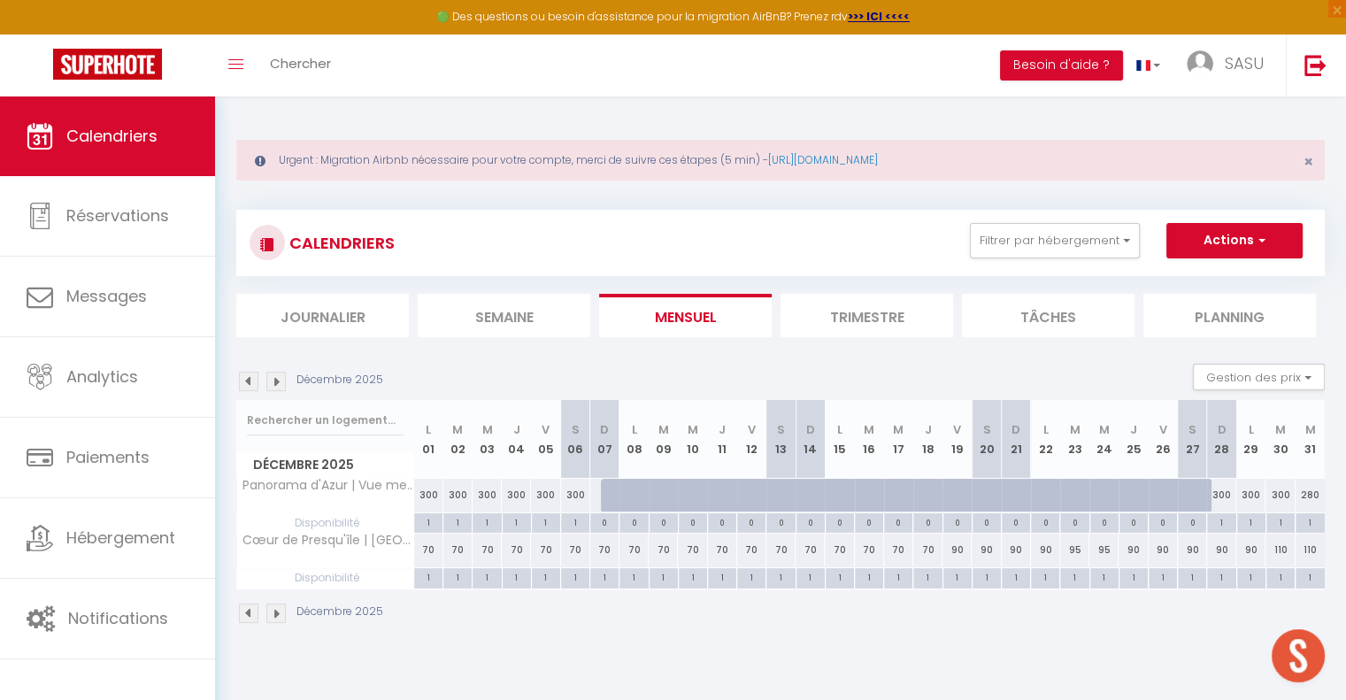
click at [278, 380] on img at bounding box center [275, 381] width 19 height 19
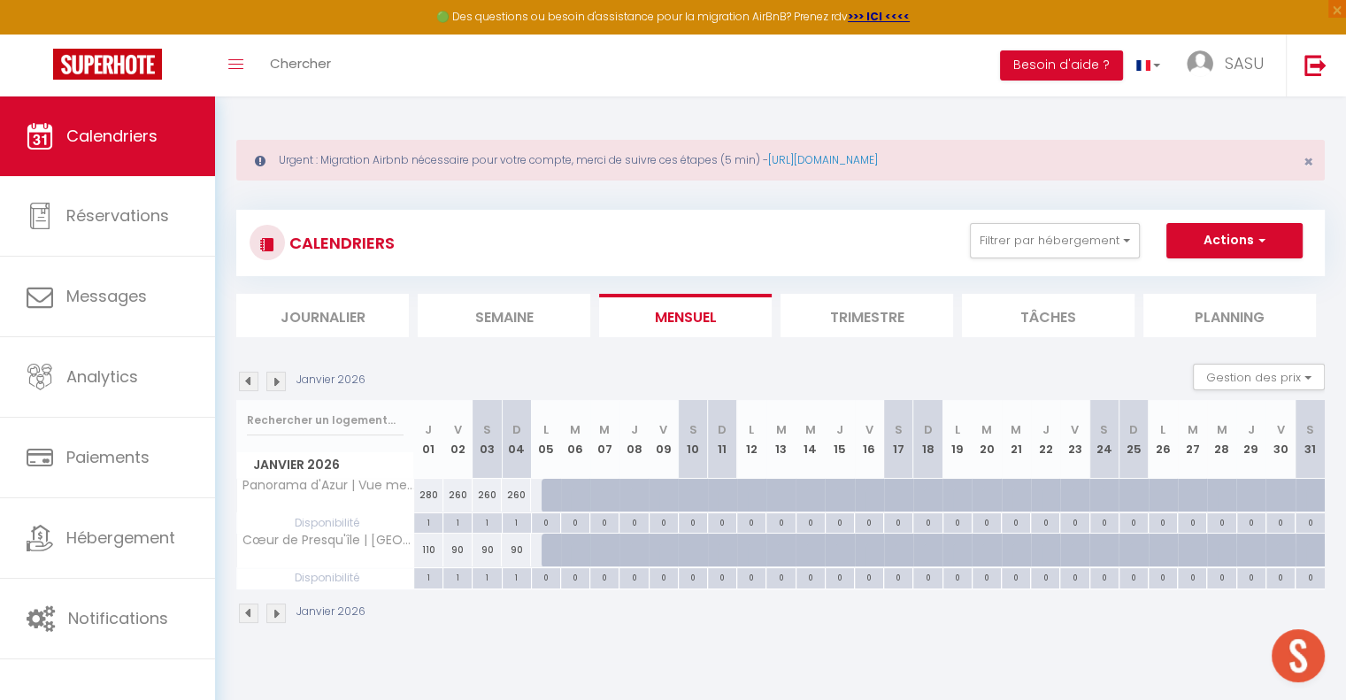
click at [278, 380] on img at bounding box center [275, 381] width 19 height 19
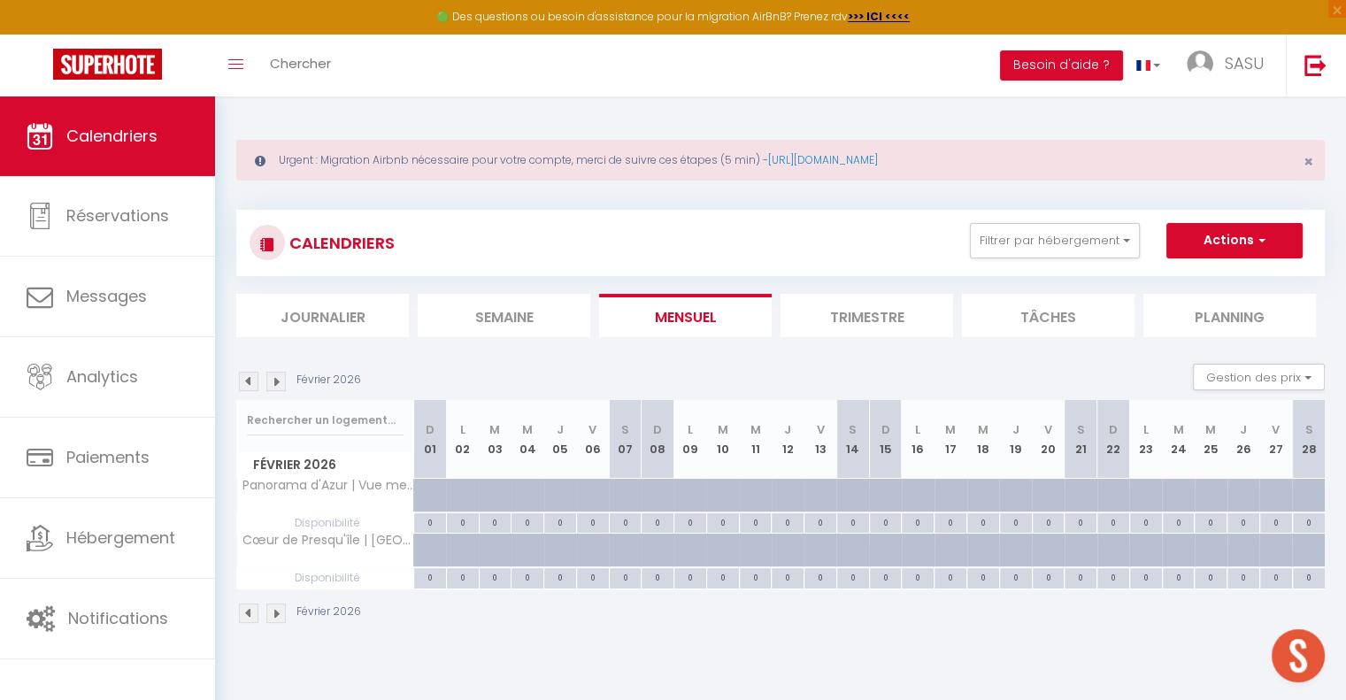
click at [278, 380] on img at bounding box center [275, 381] width 19 height 19
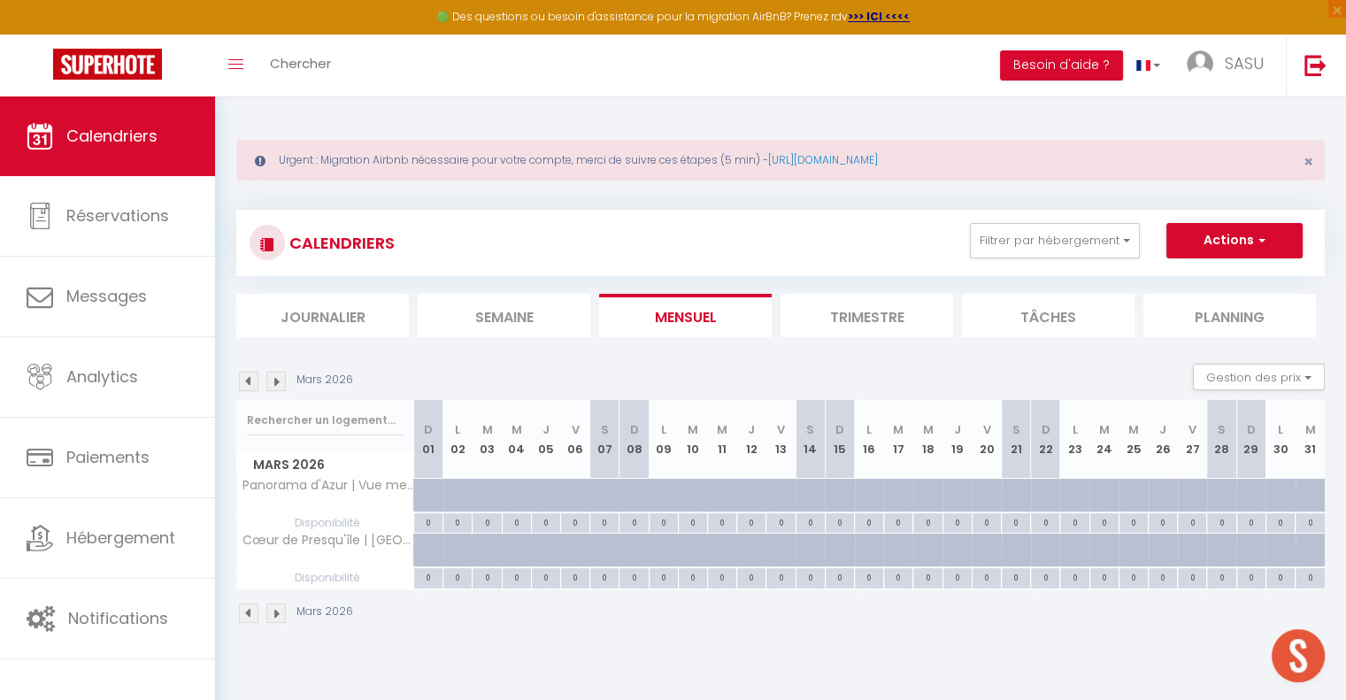
click at [278, 380] on img at bounding box center [275, 381] width 19 height 19
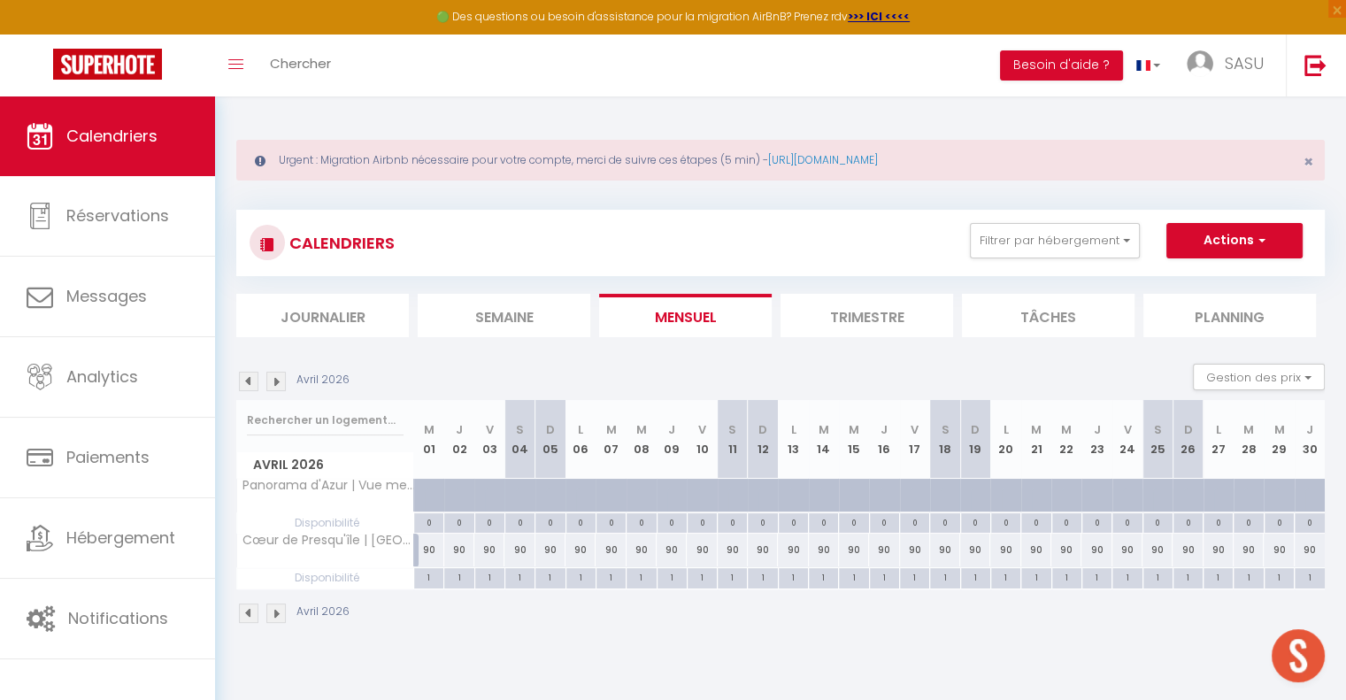
click at [278, 380] on img at bounding box center [275, 381] width 19 height 19
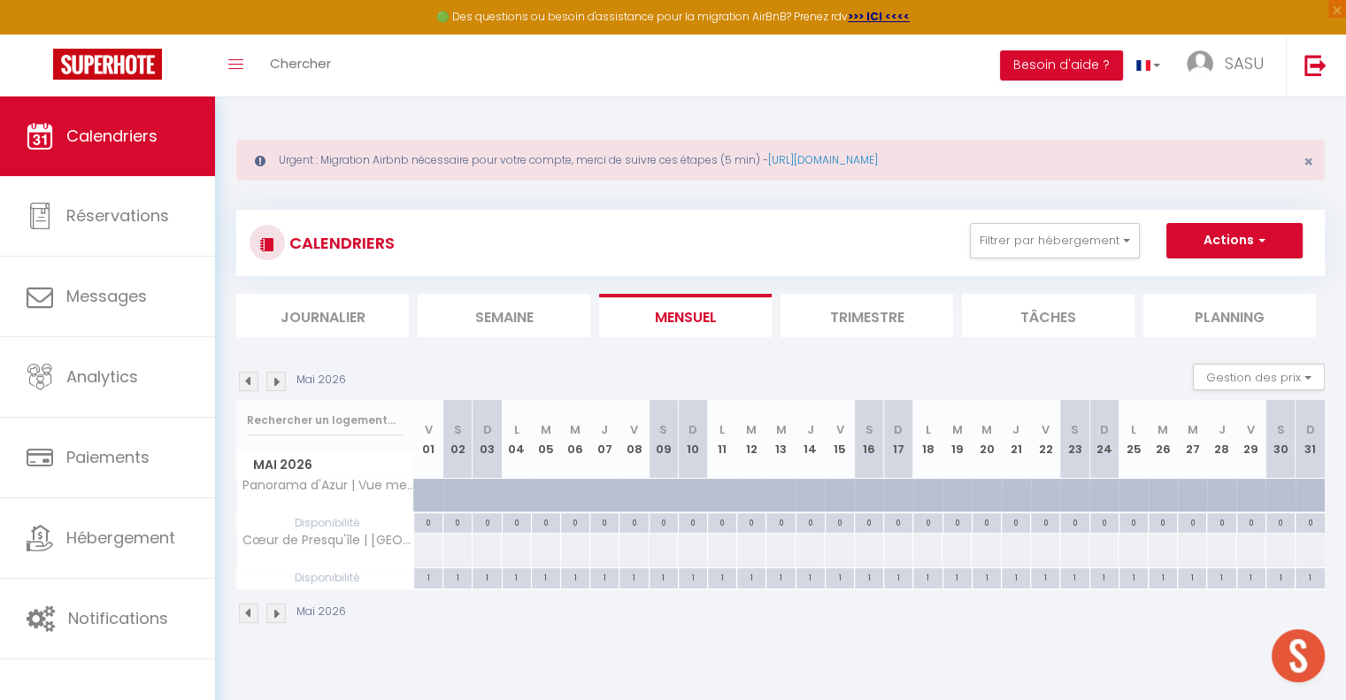
click at [274, 379] on img at bounding box center [275, 381] width 19 height 19
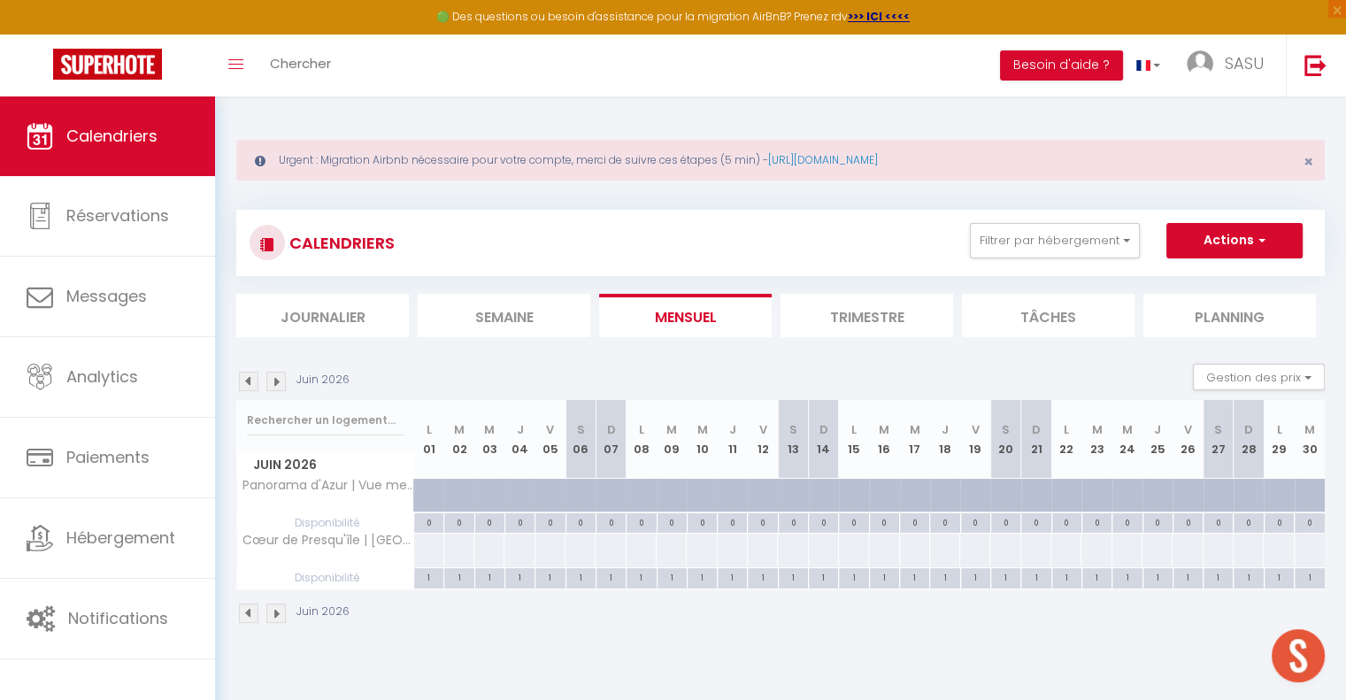
click at [274, 379] on img at bounding box center [275, 381] width 19 height 19
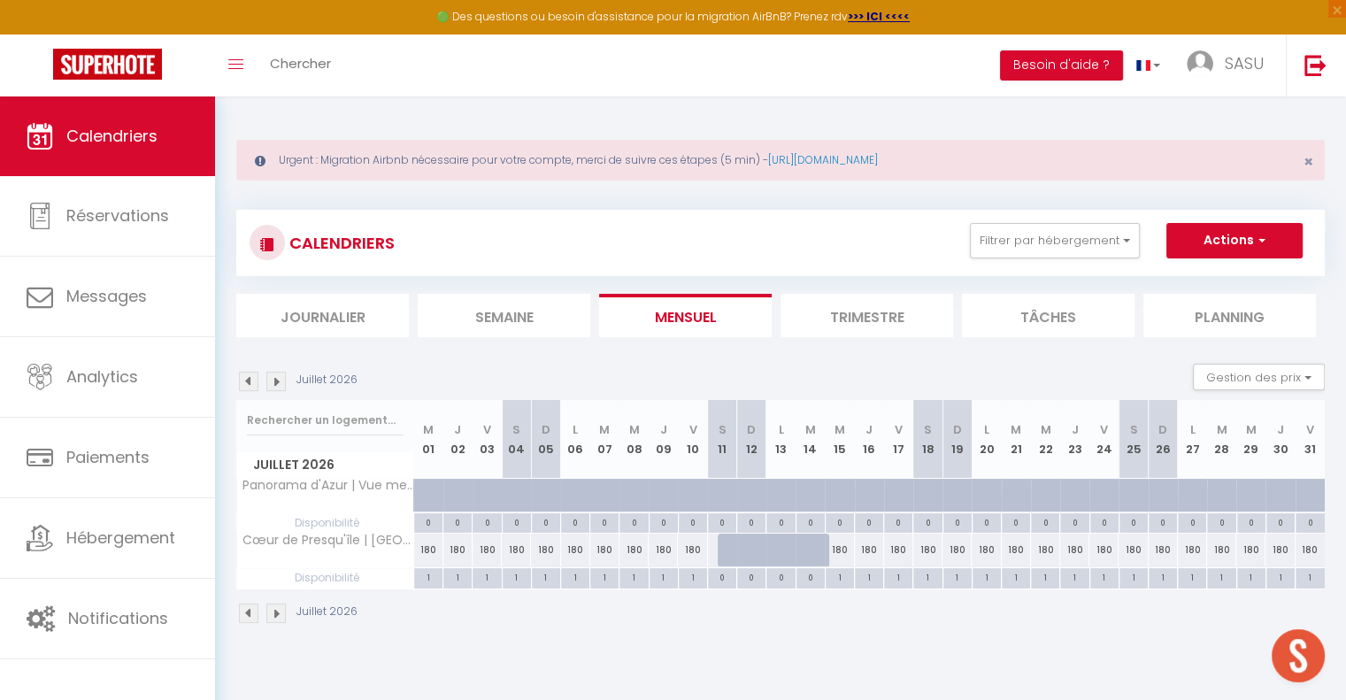
click at [274, 379] on img at bounding box center [275, 381] width 19 height 19
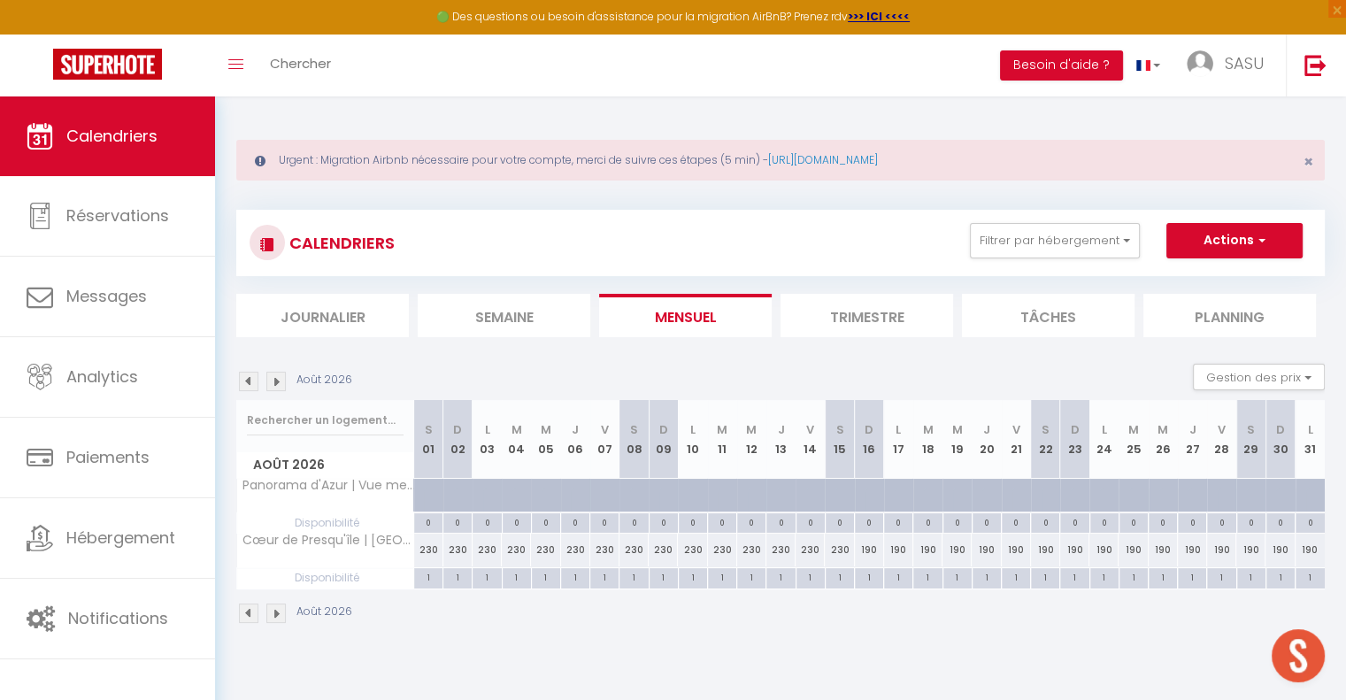
click at [274, 379] on img at bounding box center [275, 381] width 19 height 19
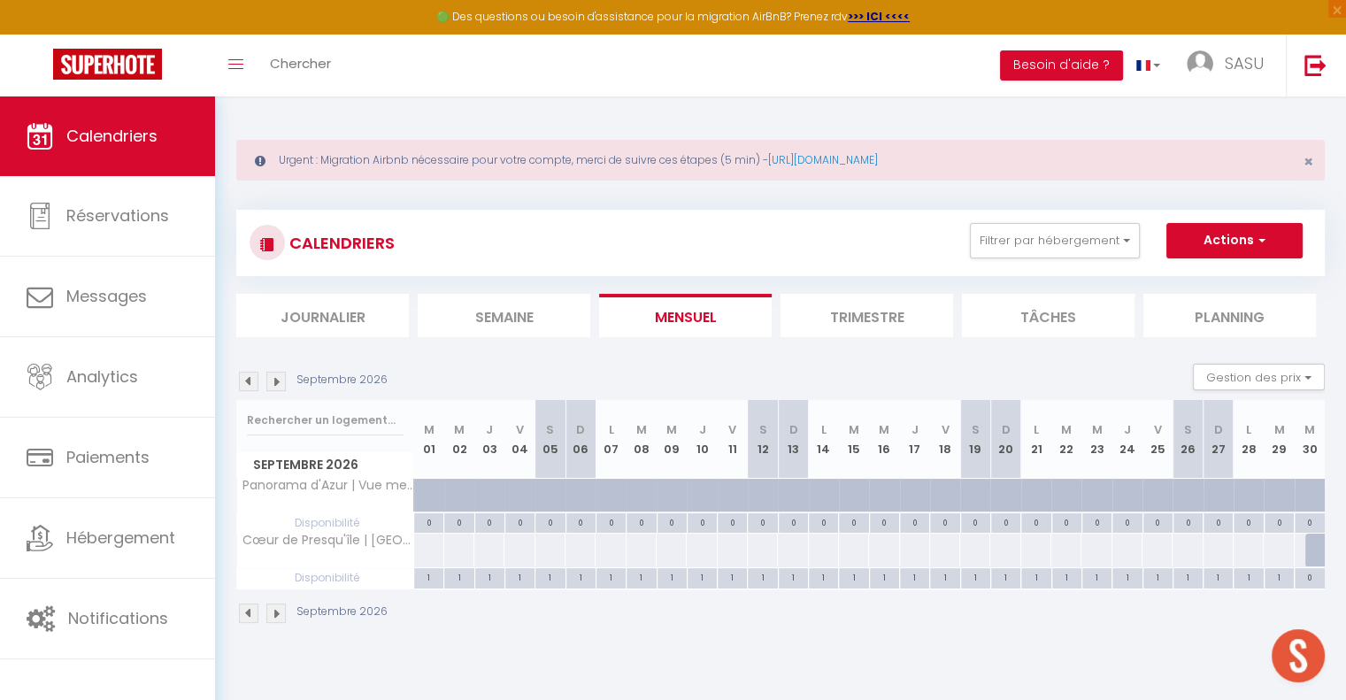
click at [274, 379] on img at bounding box center [275, 381] width 19 height 19
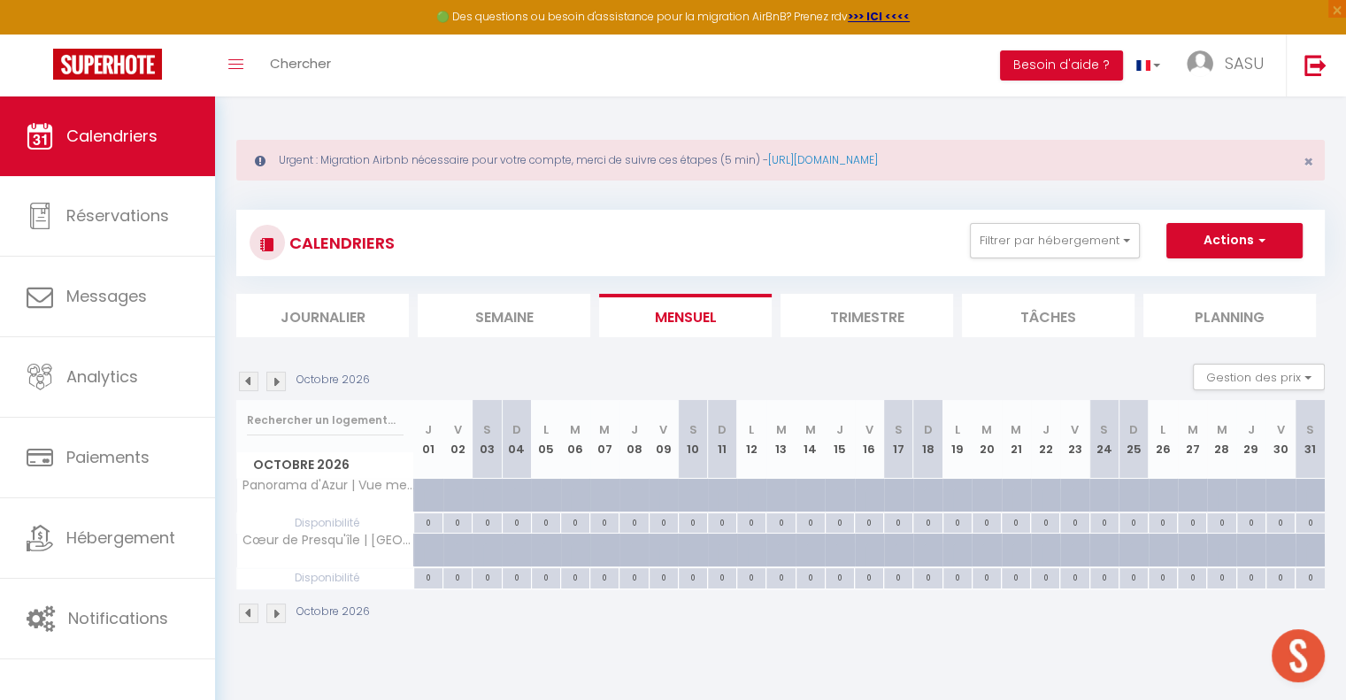
click at [248, 380] on img at bounding box center [248, 381] width 19 height 19
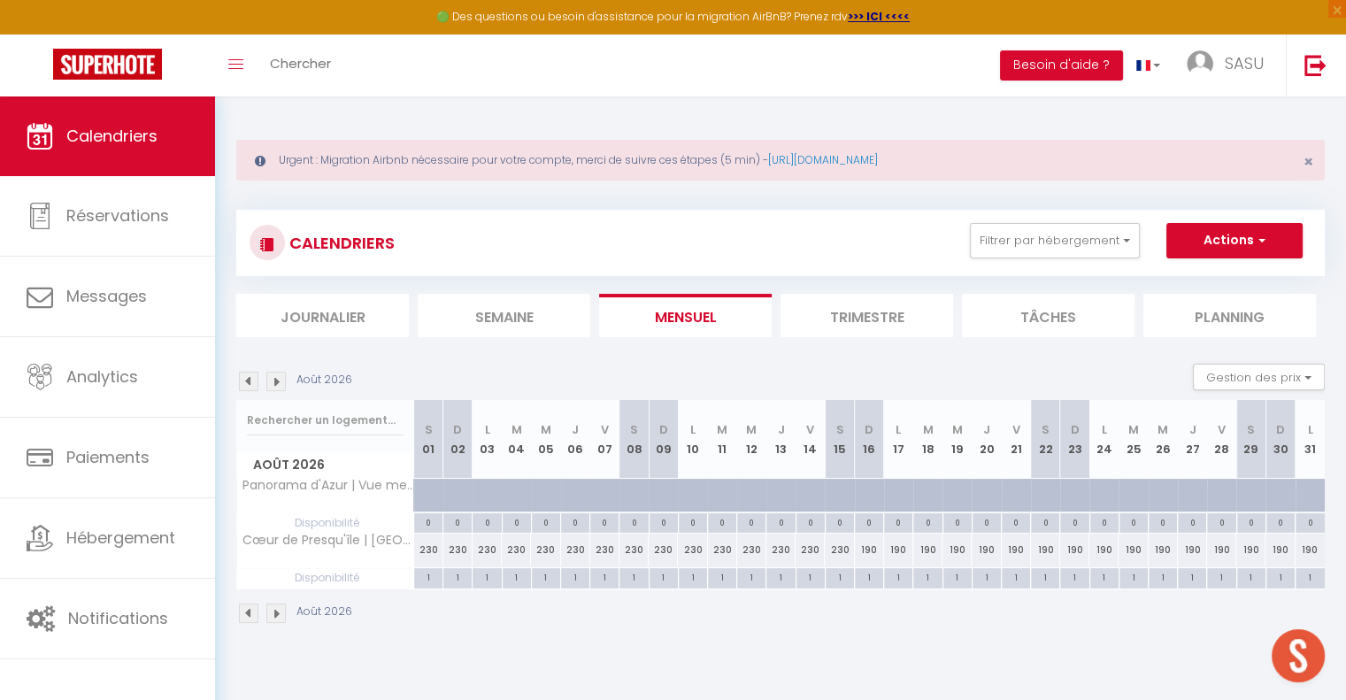
click at [248, 380] on img at bounding box center [248, 381] width 19 height 19
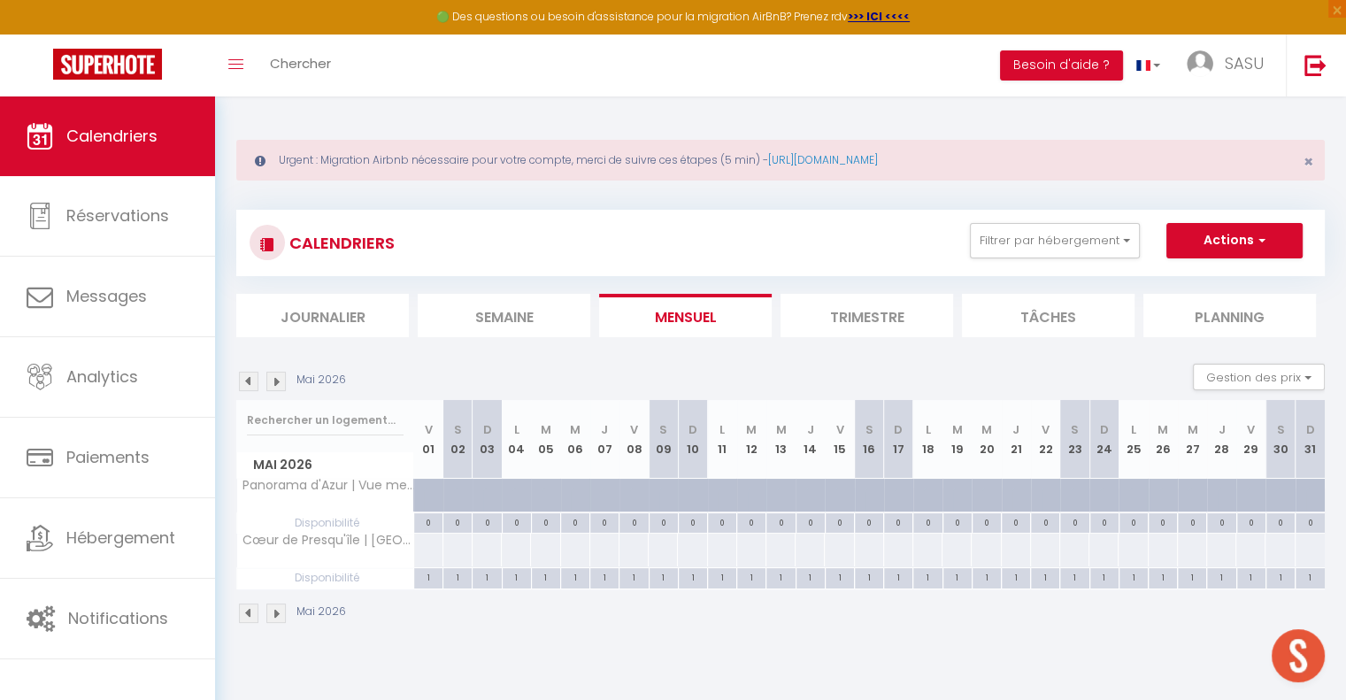
click at [248, 380] on img at bounding box center [248, 381] width 19 height 19
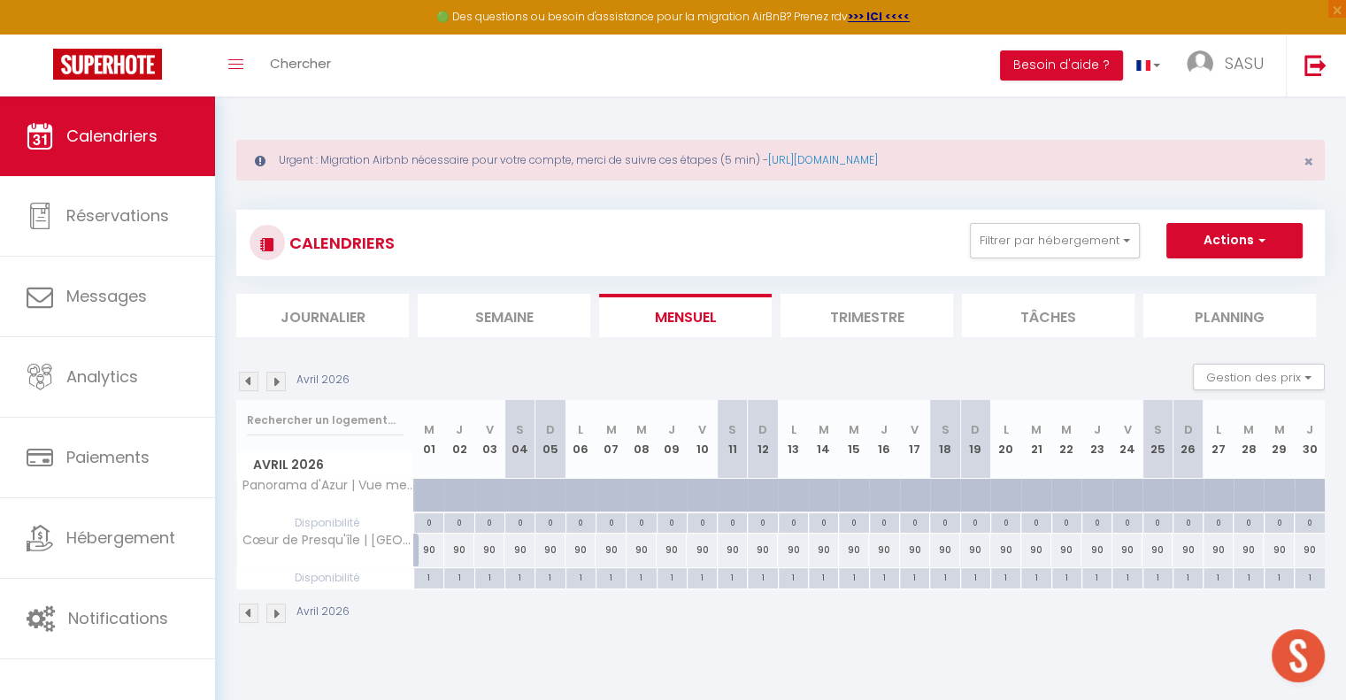
click at [248, 380] on img at bounding box center [248, 381] width 19 height 19
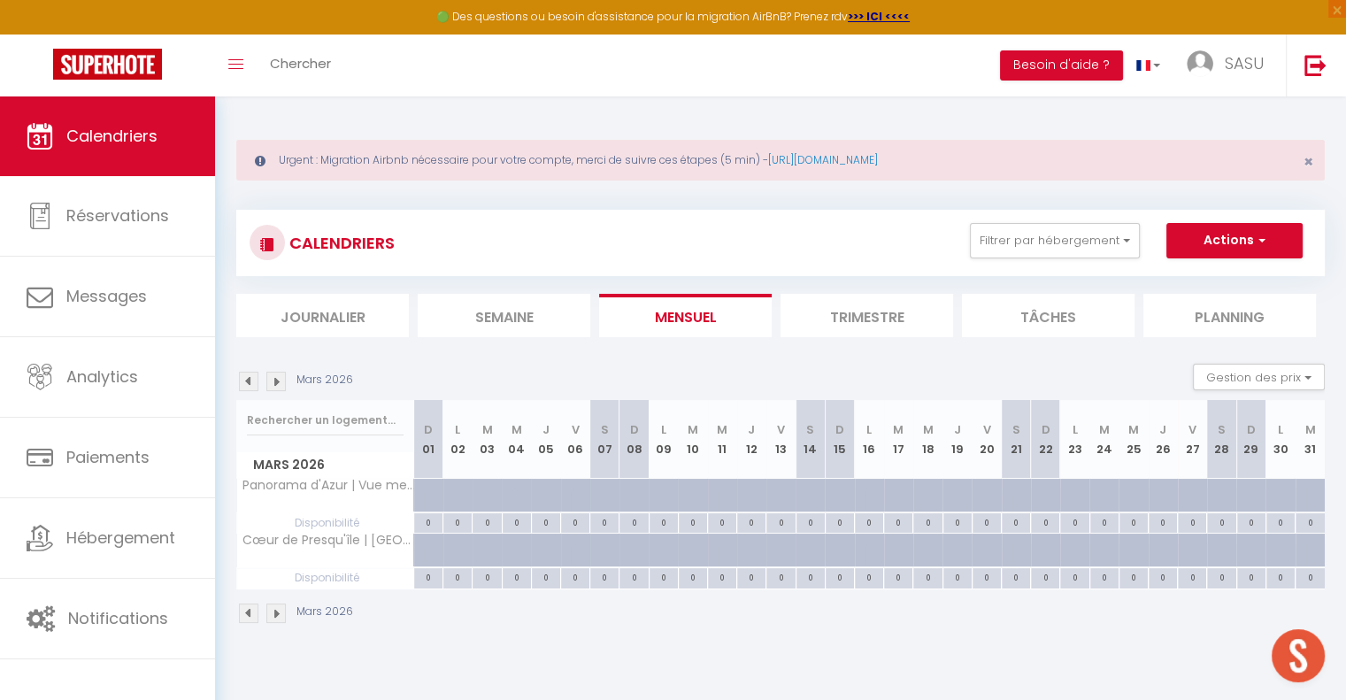
click at [248, 380] on img at bounding box center [248, 381] width 19 height 19
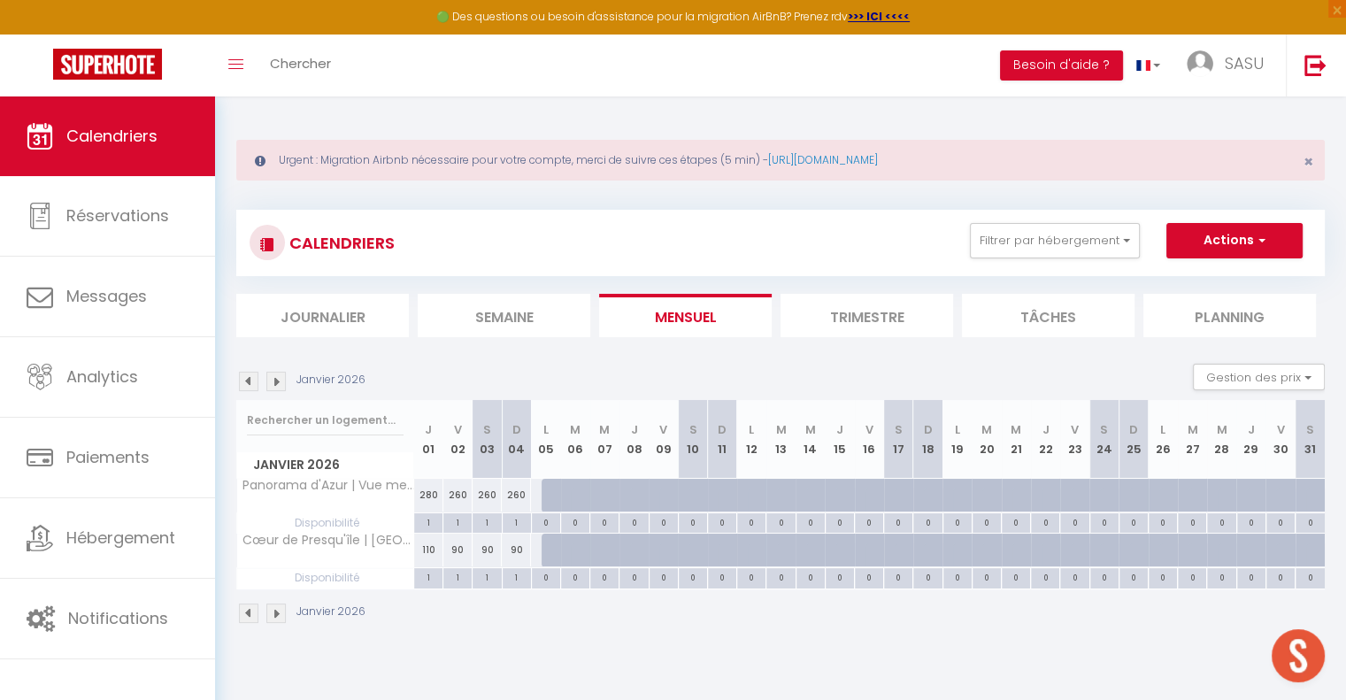
click at [556, 553] on div at bounding box center [555, 550] width 29 height 34
type input "Lun 05 Janvier 2026"
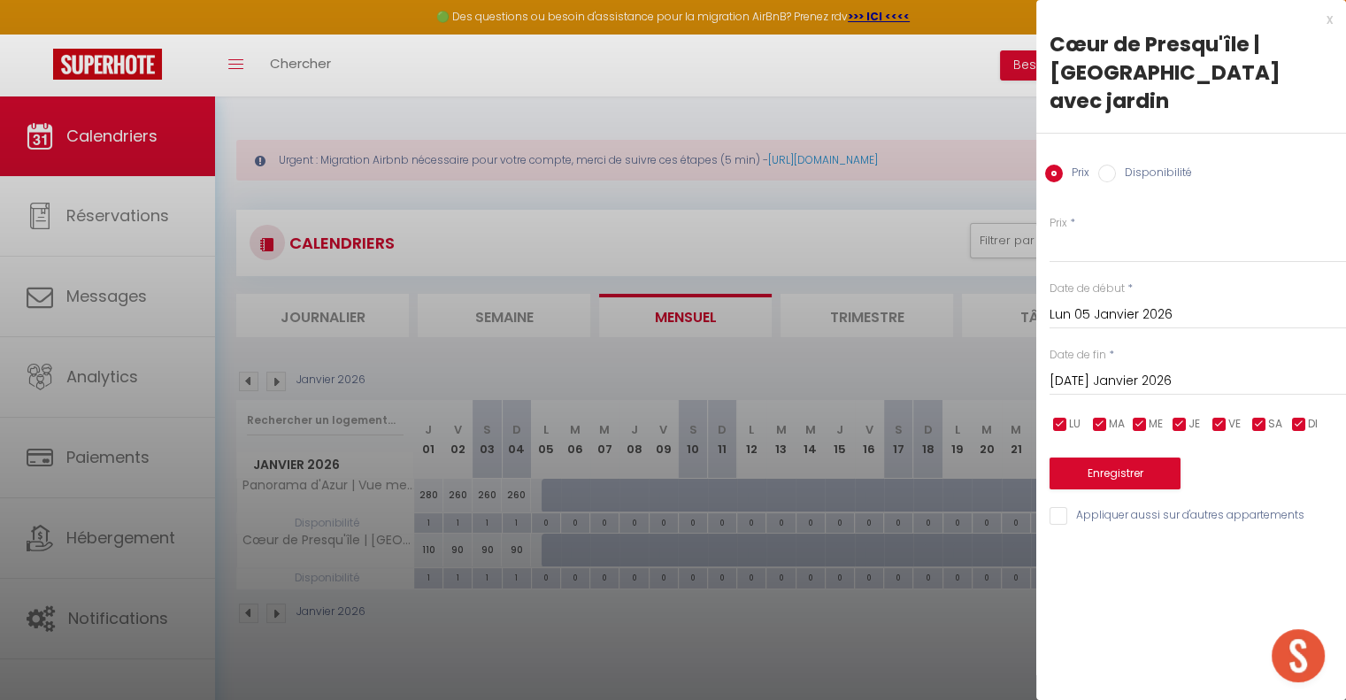
click at [1197, 384] on input "[DATE] Janvier 2026" at bounding box center [1197, 381] width 296 height 23
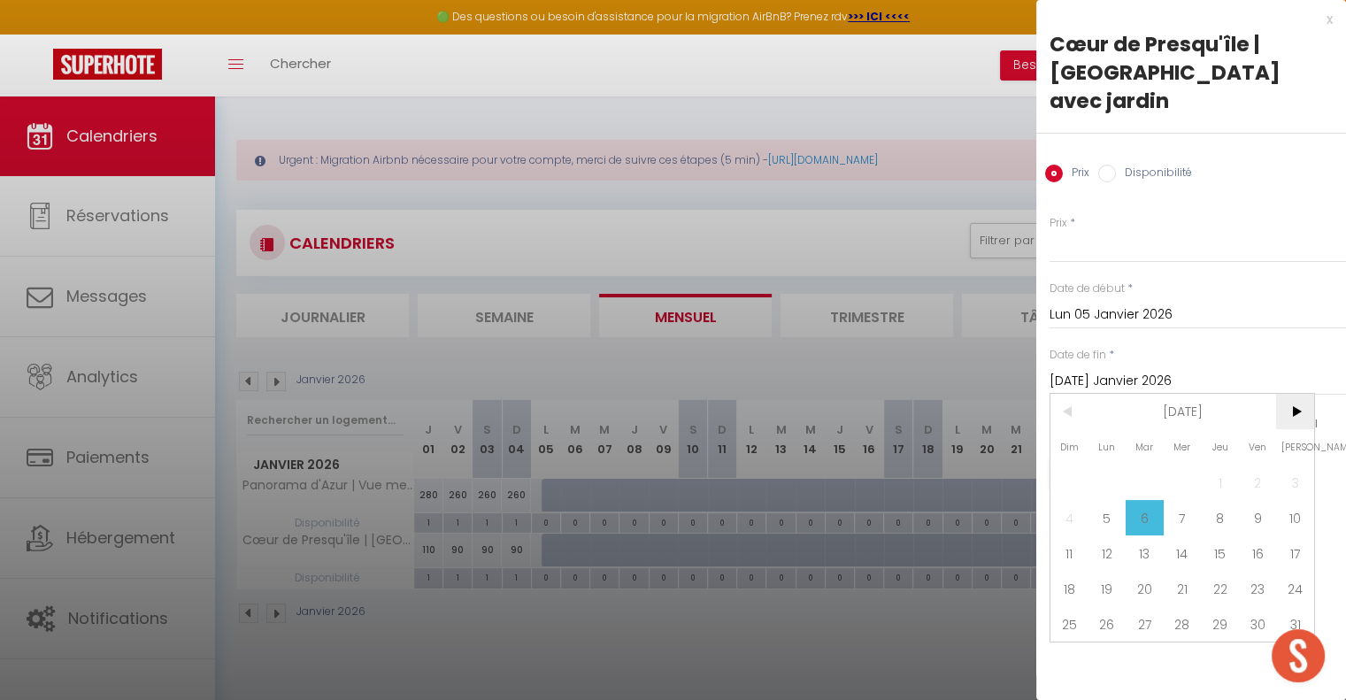
click at [1295, 408] on span ">" at bounding box center [1295, 411] width 38 height 35
click at [1295, 409] on span ">" at bounding box center [1295, 411] width 38 height 35
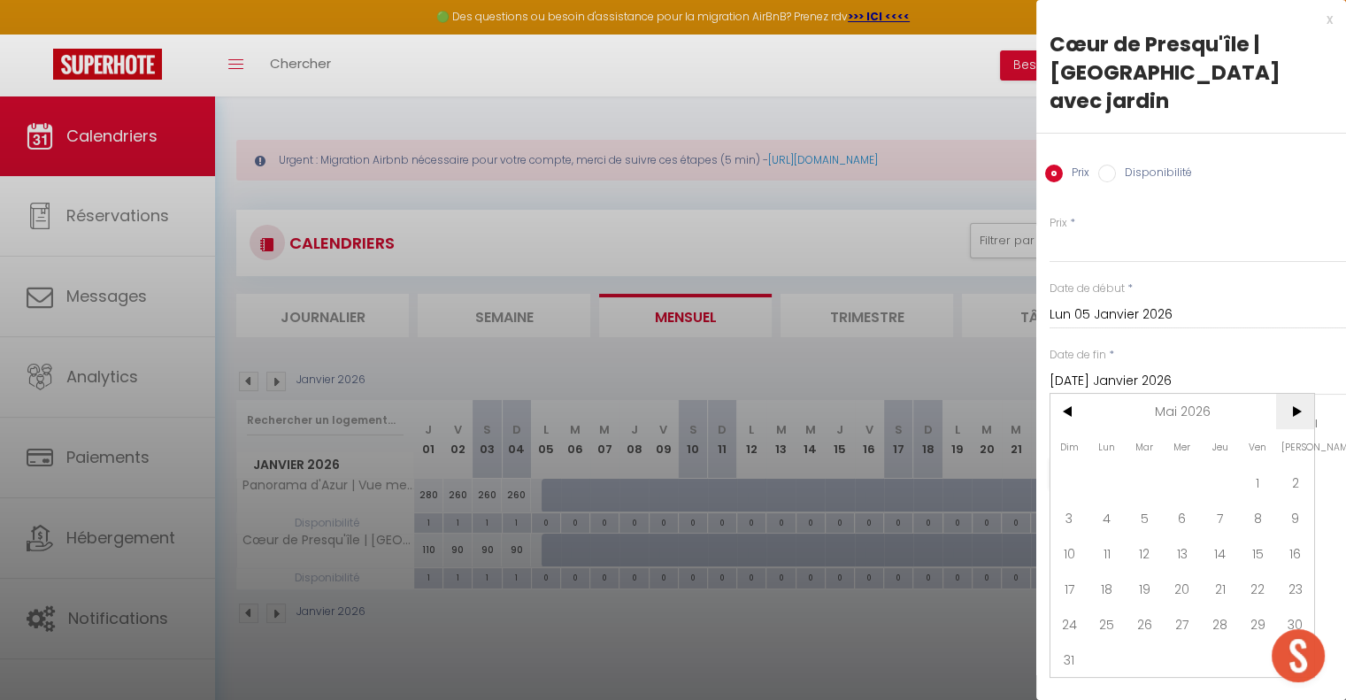
click at [1295, 409] on span ">" at bounding box center [1295, 411] width 38 height 35
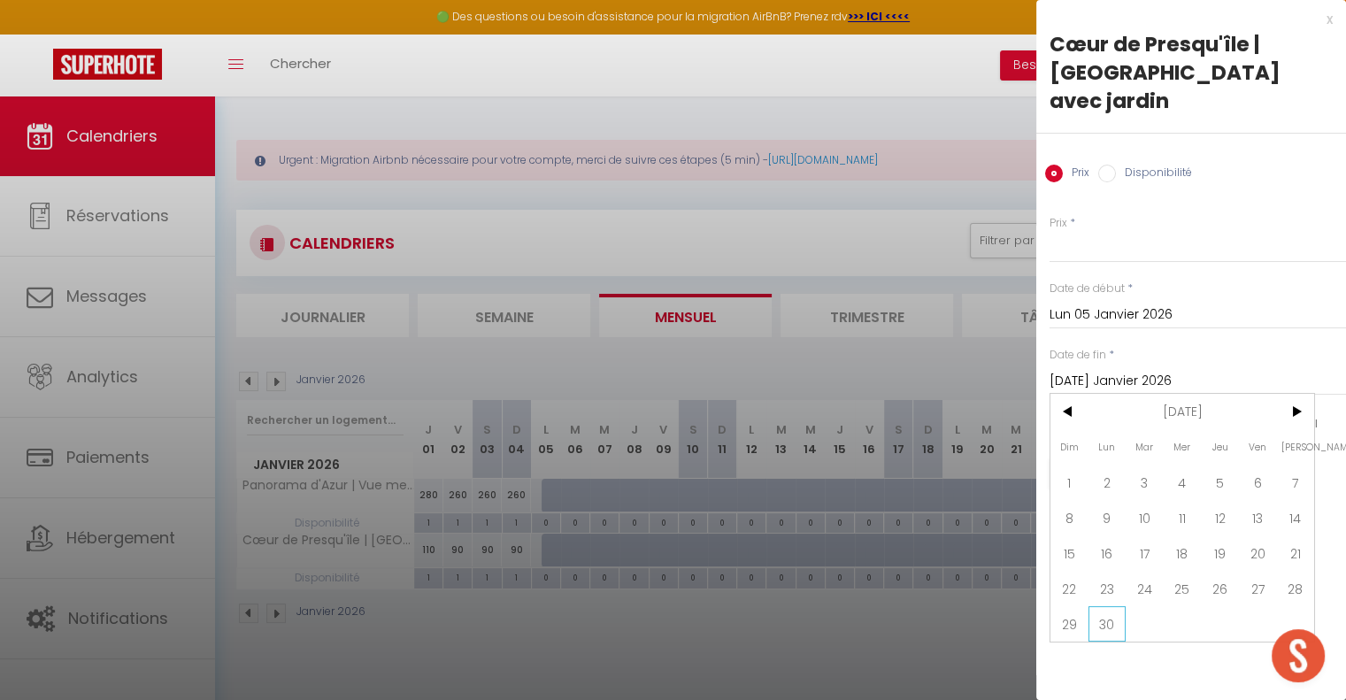
click at [1108, 621] on span "30" at bounding box center [1107, 623] width 38 height 35
type input "Lun 30 Novembre 2026"
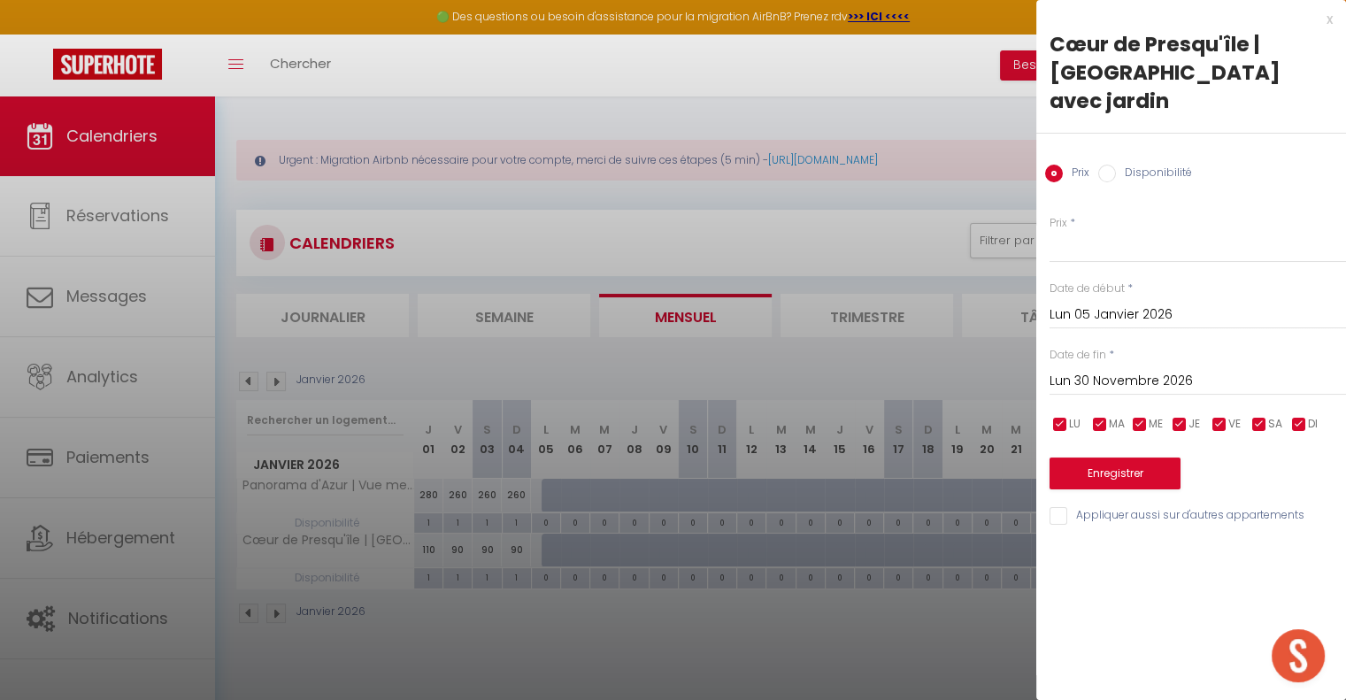
click at [1109, 174] on input "Disponibilité" at bounding box center [1107, 174] width 18 height 18
radio input "true"
radio input "false"
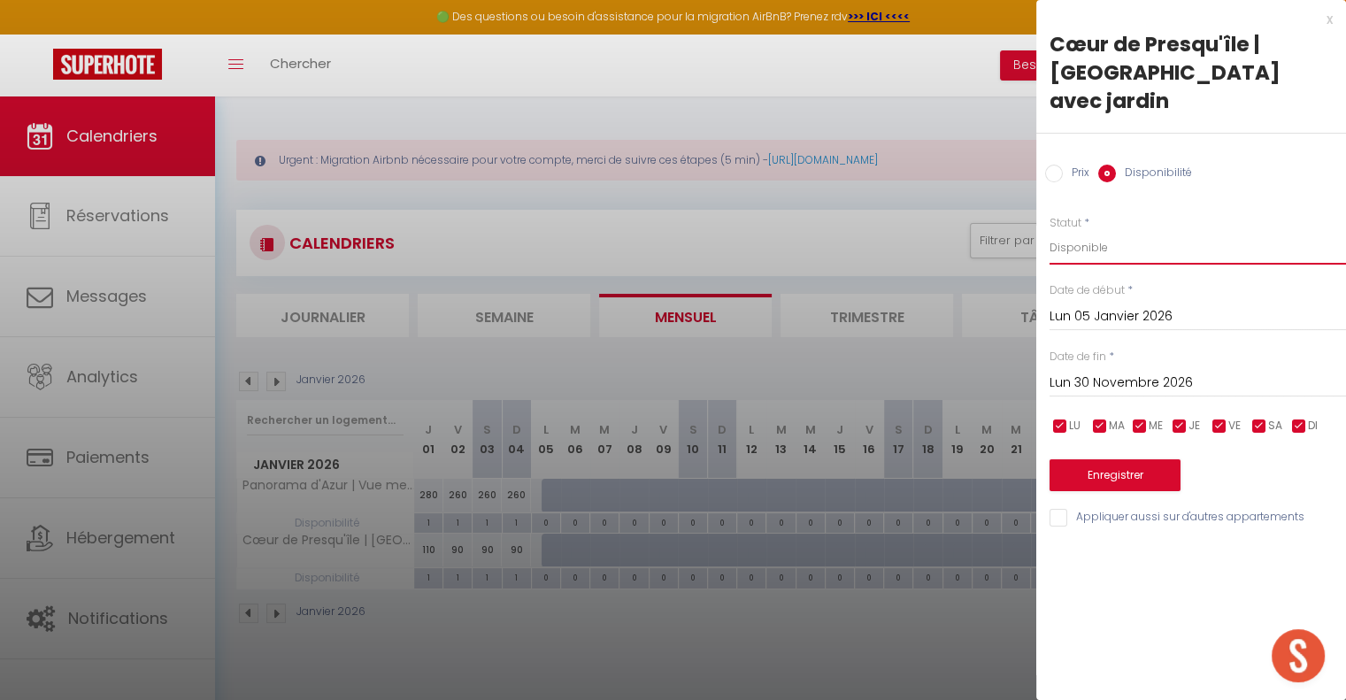
drag, startPoint x: 1111, startPoint y: 238, endPoint x: 1115, endPoint y: 254, distance: 16.3
click at [1111, 238] on select "Disponible Indisponible" at bounding box center [1197, 248] width 296 height 34
select select "0"
click at [1049, 231] on select "Disponible Indisponible" at bounding box center [1197, 248] width 296 height 34
click at [1132, 475] on button "Enregistrer" at bounding box center [1114, 475] width 131 height 32
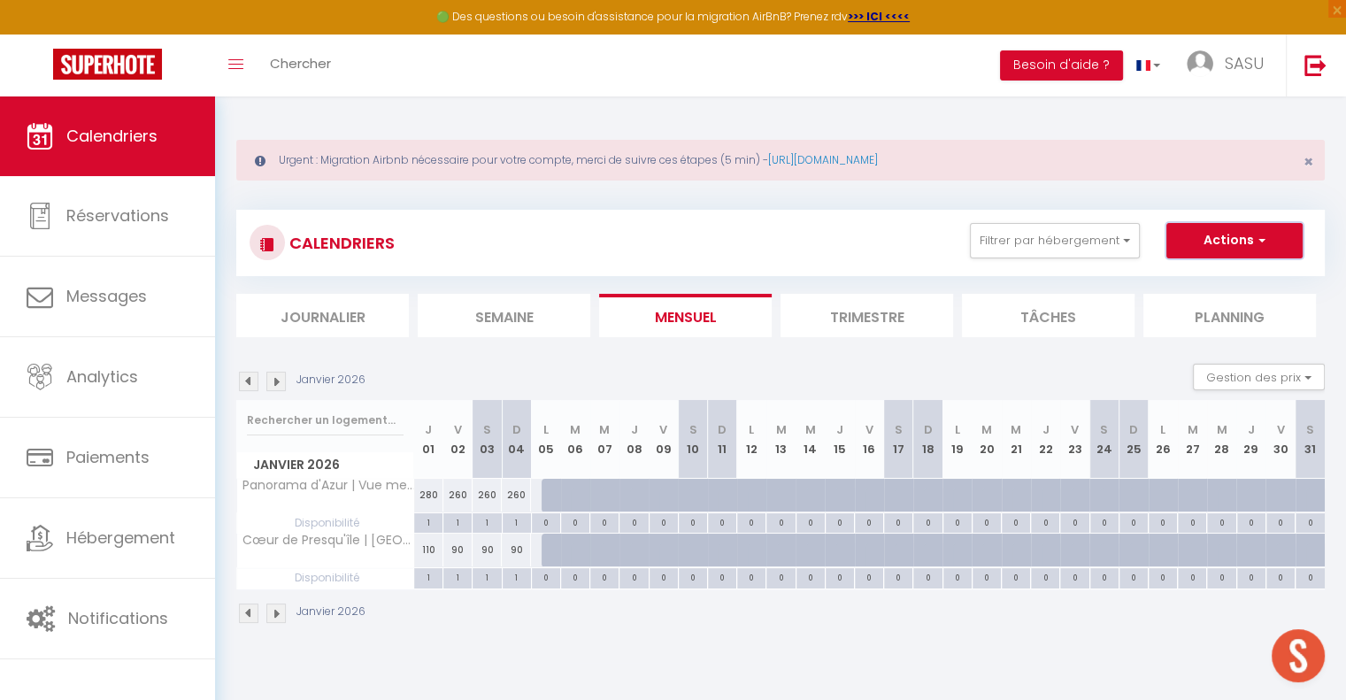
click at [1220, 245] on button "Actions" at bounding box center [1234, 240] width 136 height 35
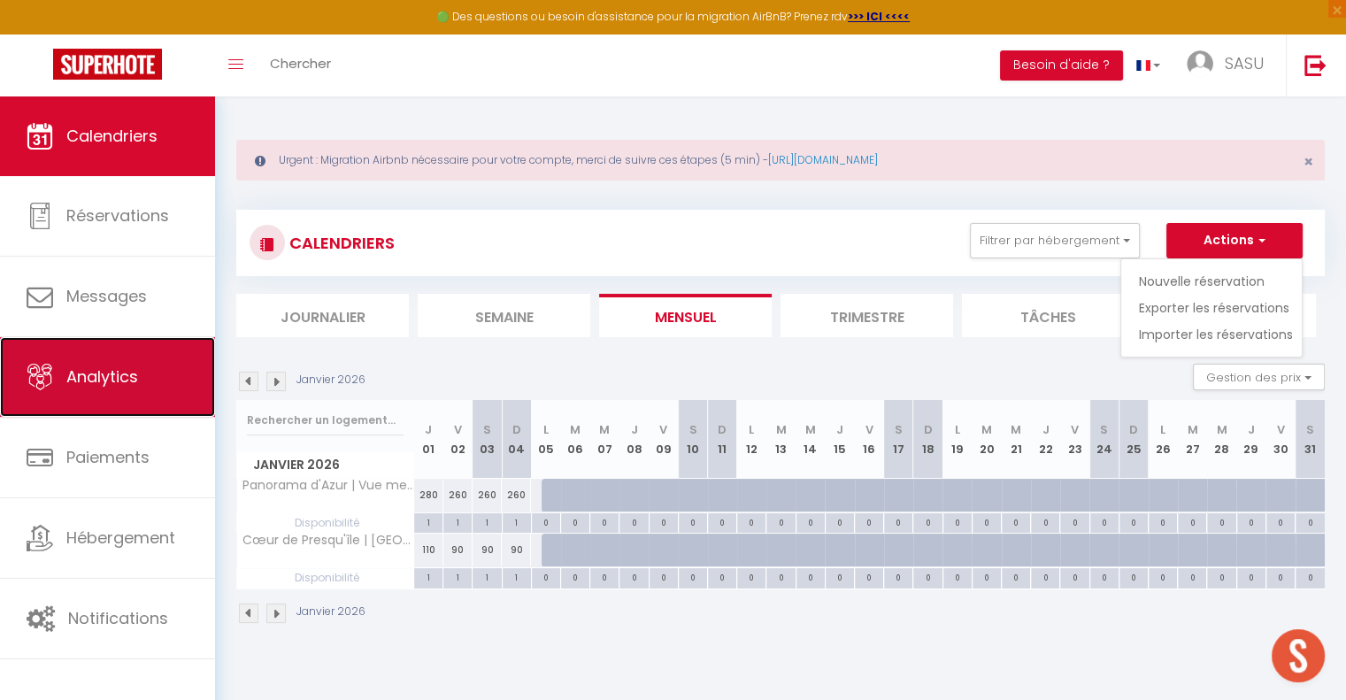
click at [127, 390] on link "Analytics" at bounding box center [107, 377] width 215 height 80
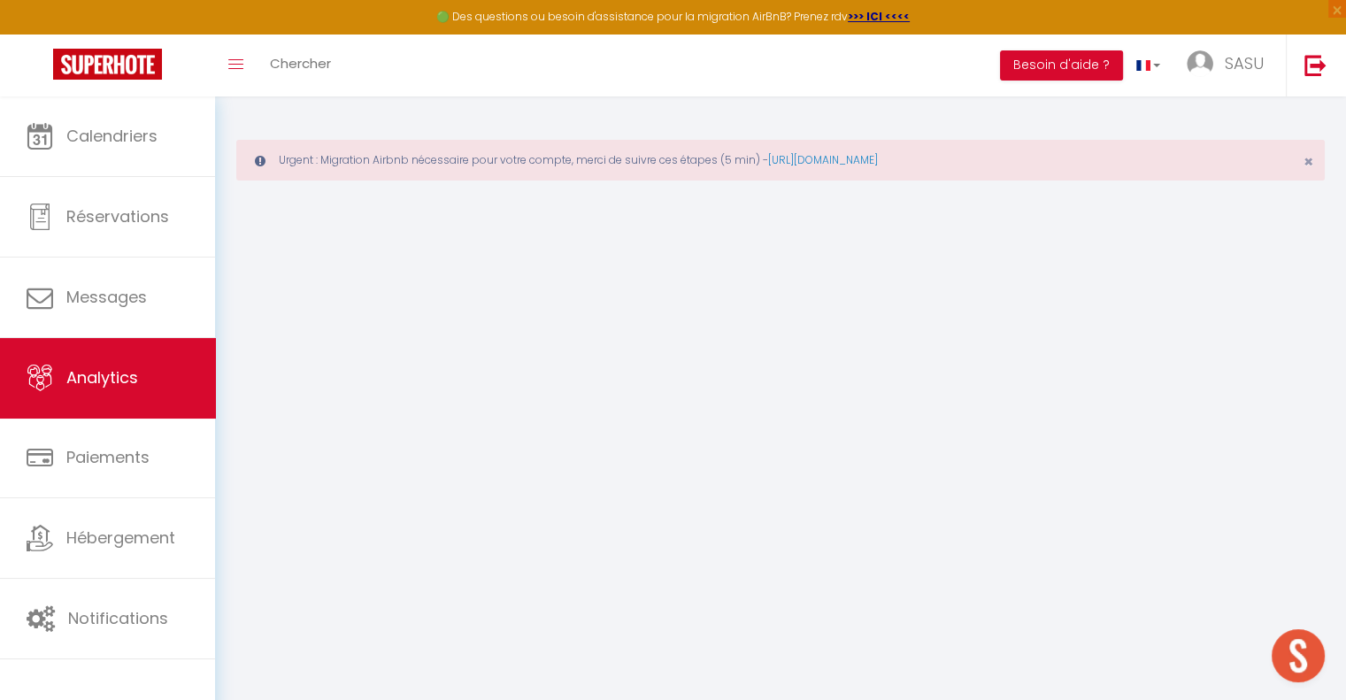
select select "2025"
select select "10"
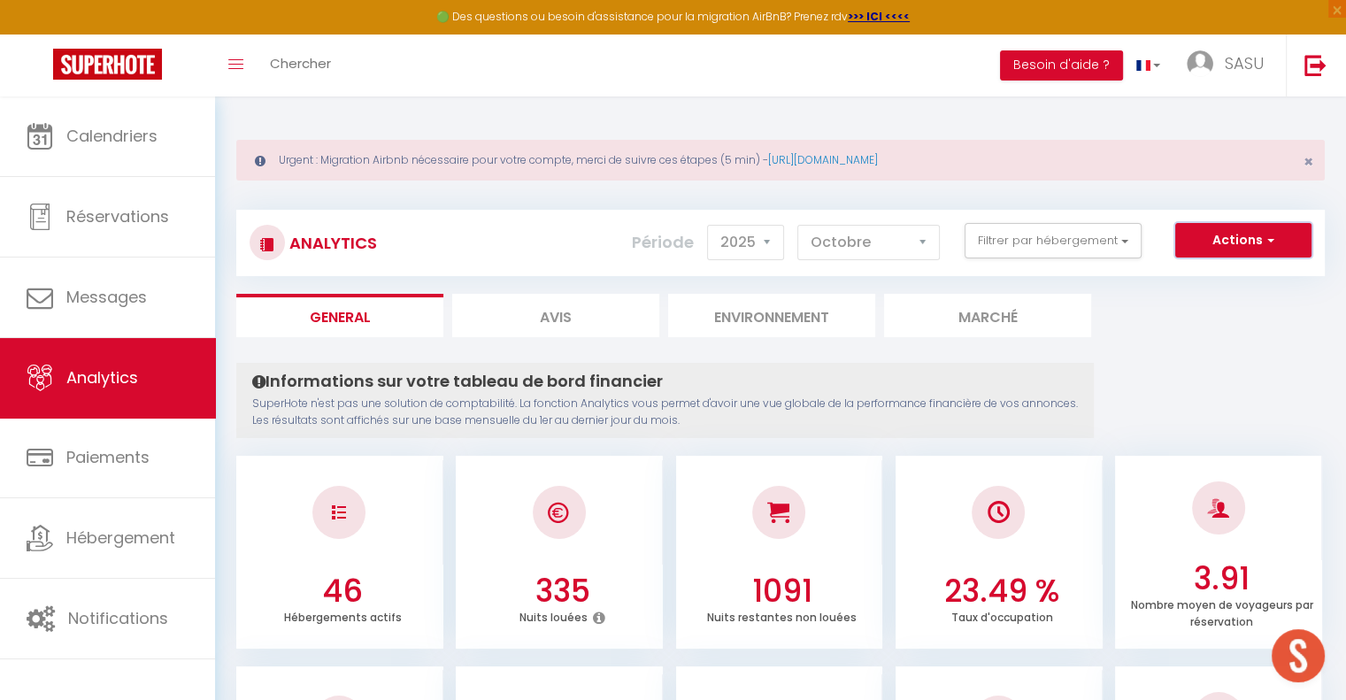
click at [1236, 246] on button "Actions" at bounding box center [1243, 240] width 136 height 35
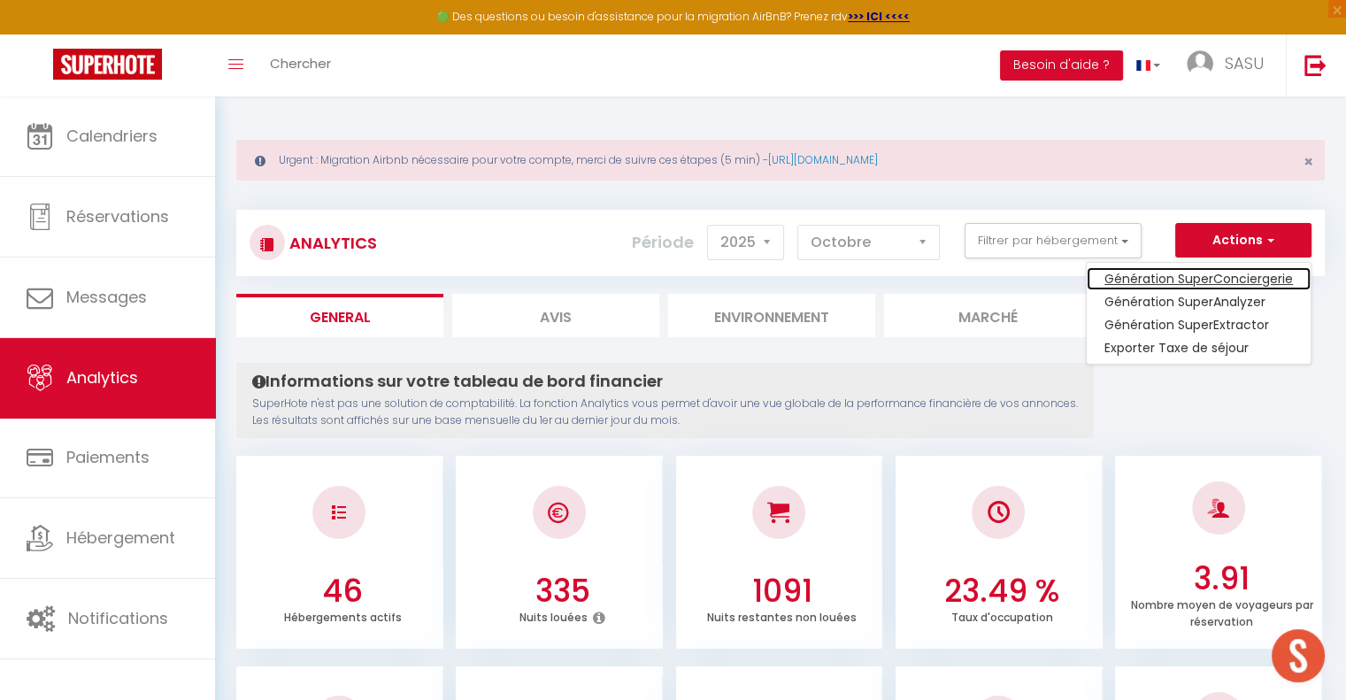
click at [1220, 273] on link "Génération SuperConciergerie" at bounding box center [1198, 278] width 224 height 23
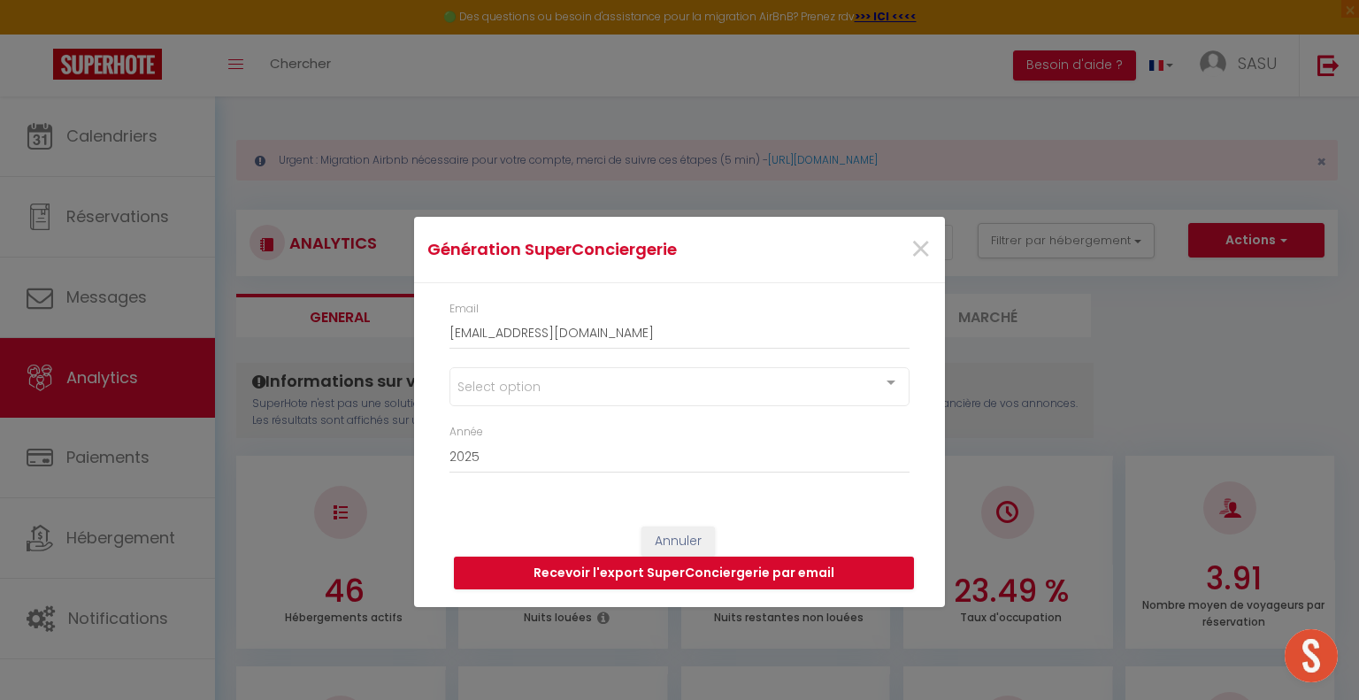
click at [891, 378] on div at bounding box center [890, 385] width 35 height 34
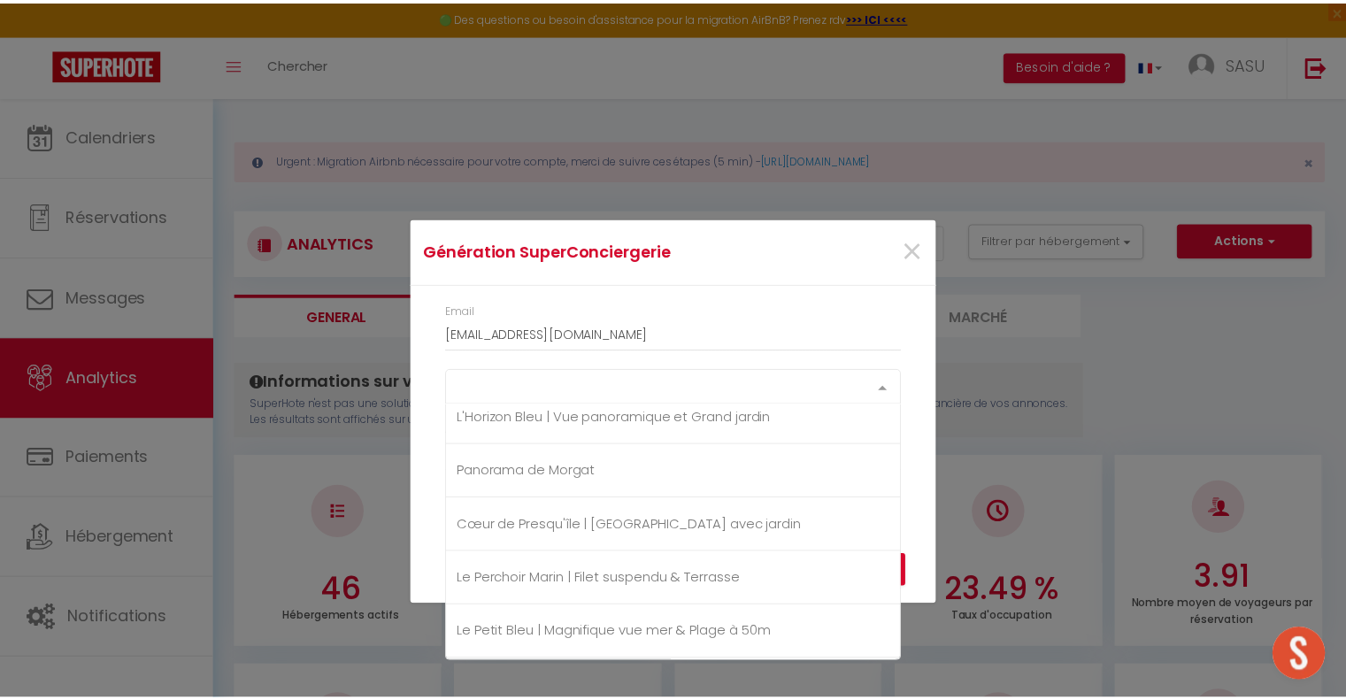
scroll to position [2212, 0]
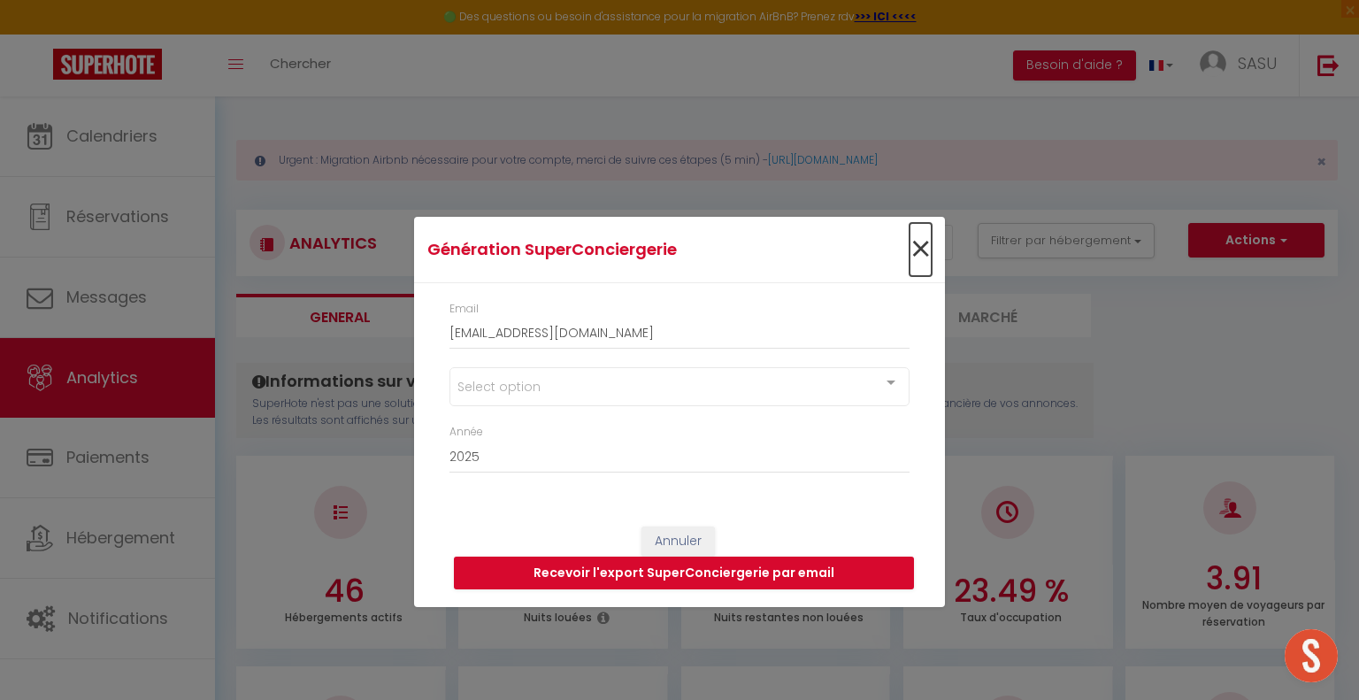
click at [925, 243] on span "×" at bounding box center [921, 249] width 22 height 53
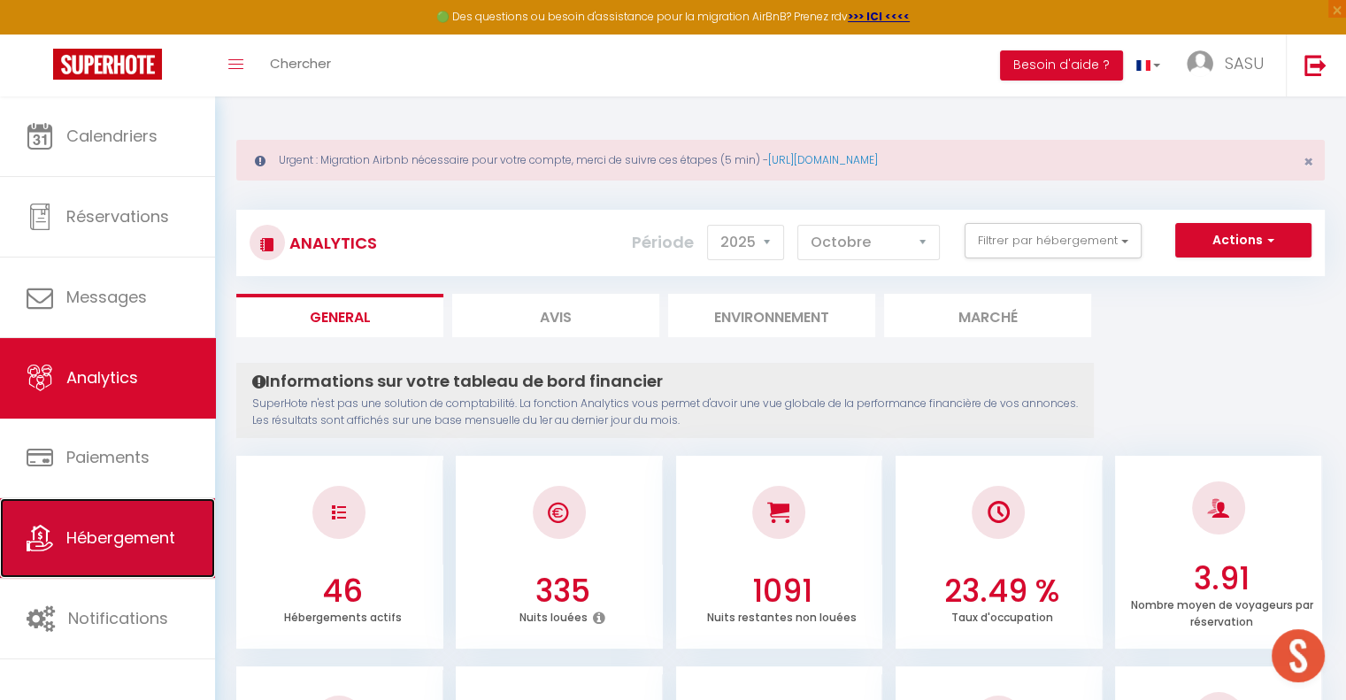
click at [156, 532] on span "Hébergement" at bounding box center [120, 537] width 109 height 22
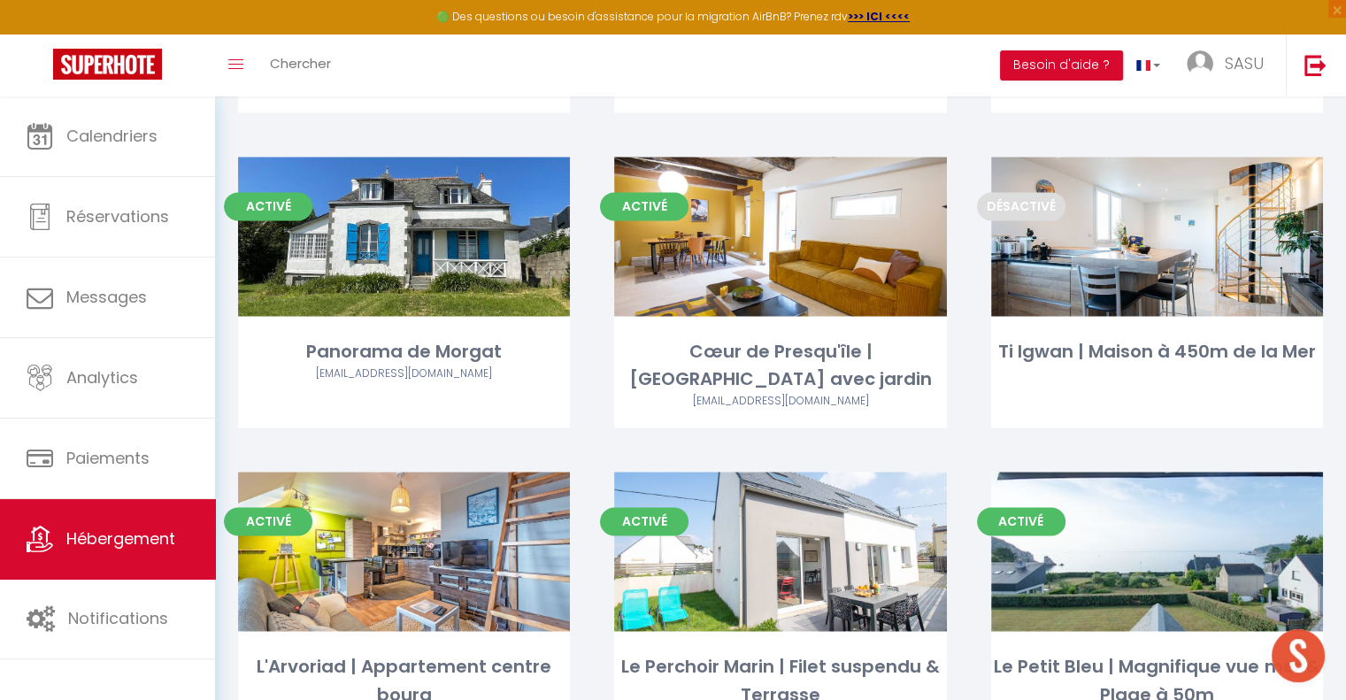
scroll to position [2920, 0]
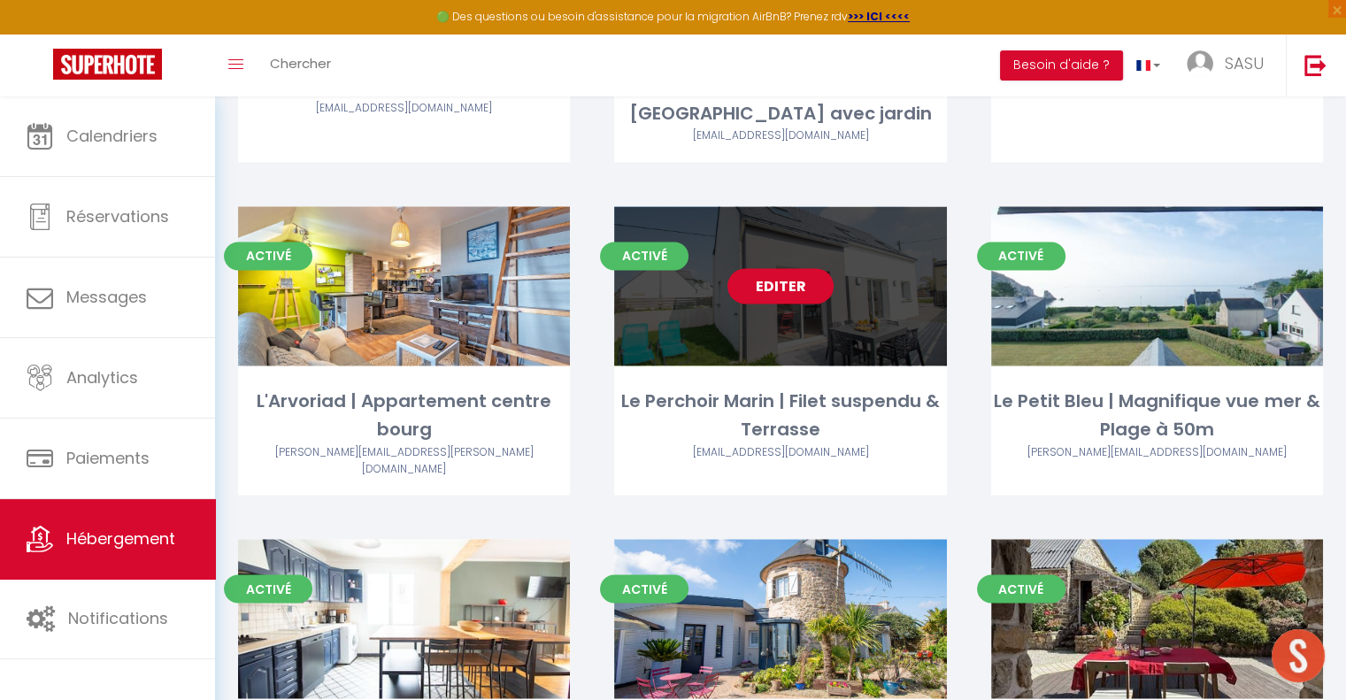
click at [790, 272] on link "Editer" at bounding box center [780, 285] width 106 height 35
select select "3"
select select "2"
select select "1"
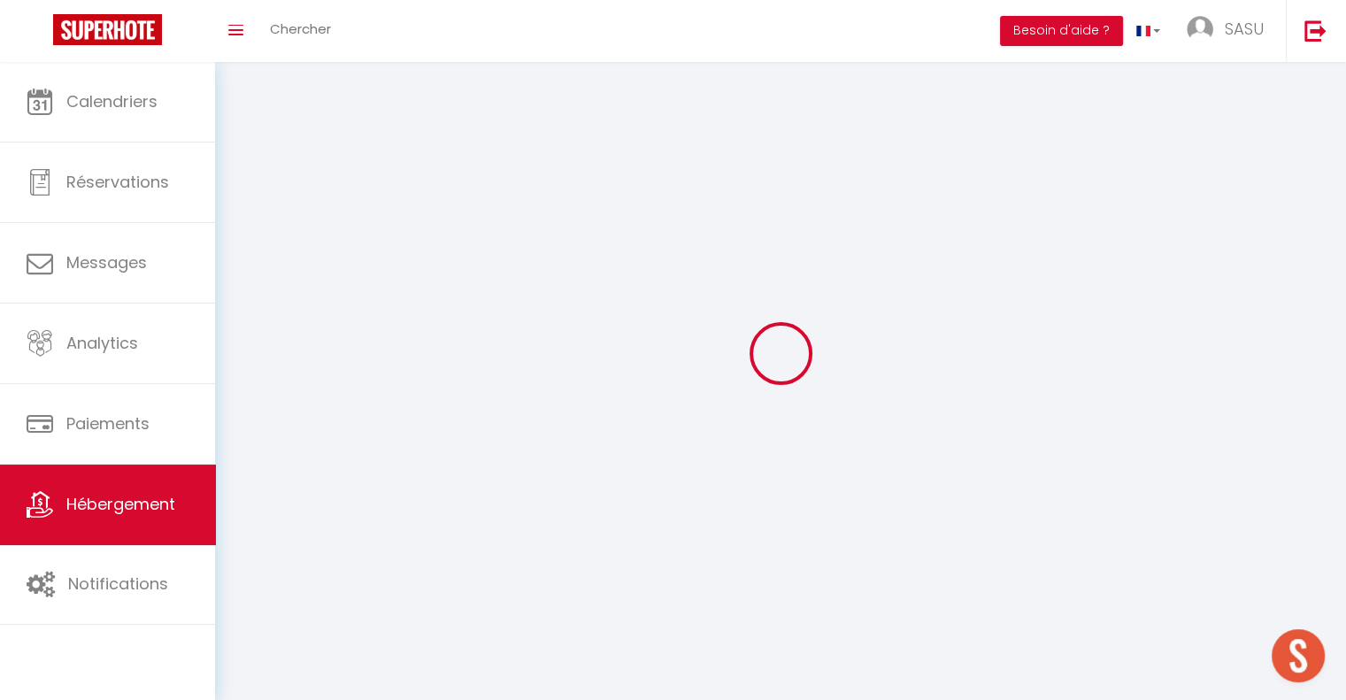
select select
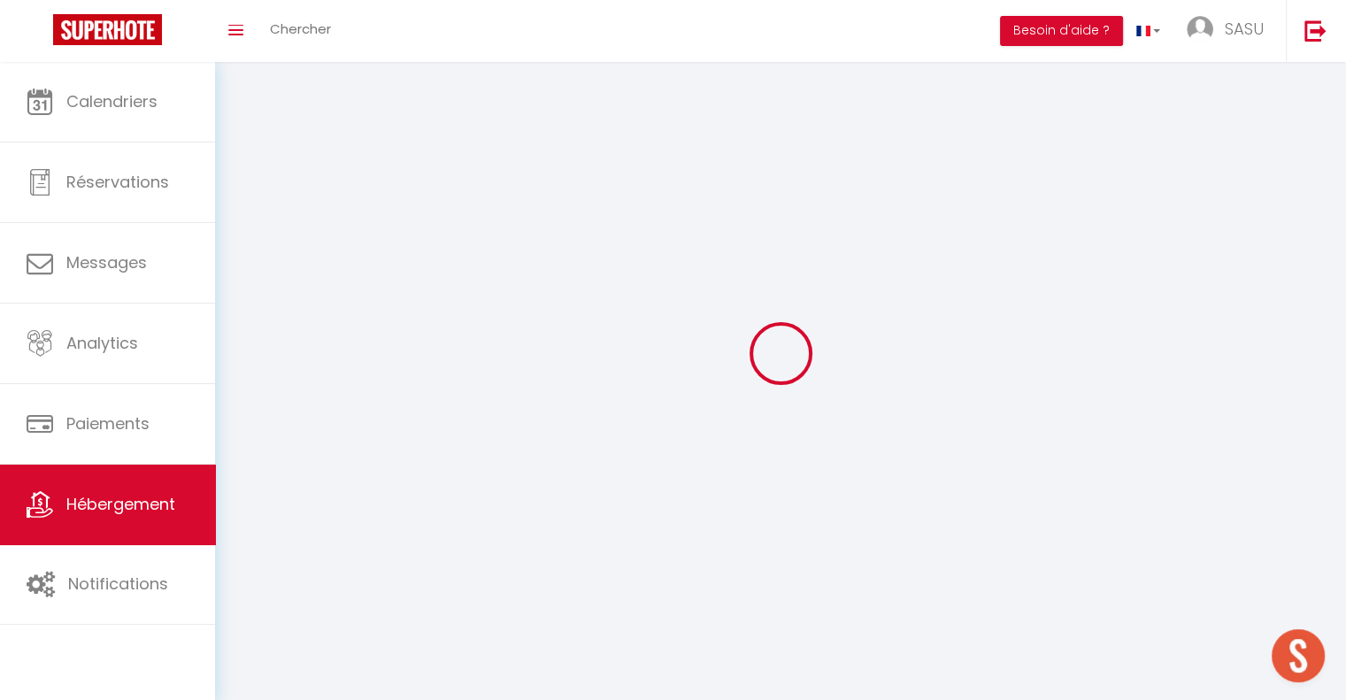
select select
checkbox input "false"
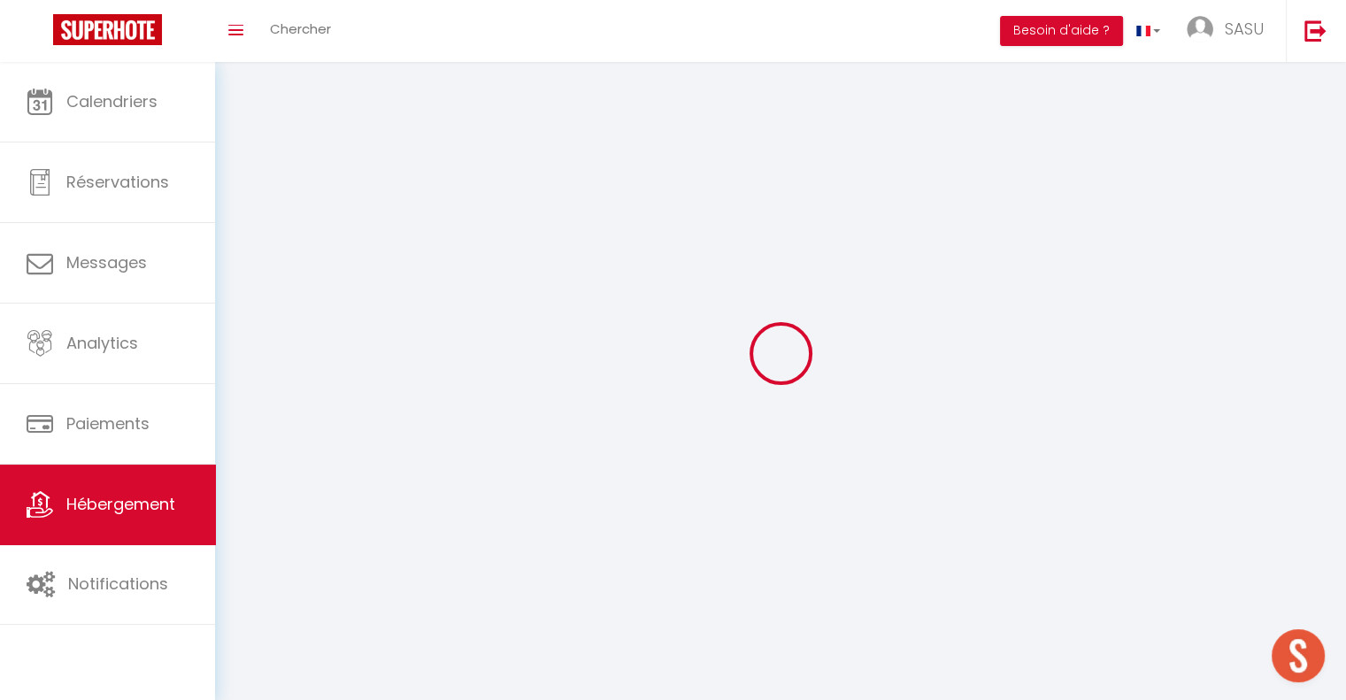
select select
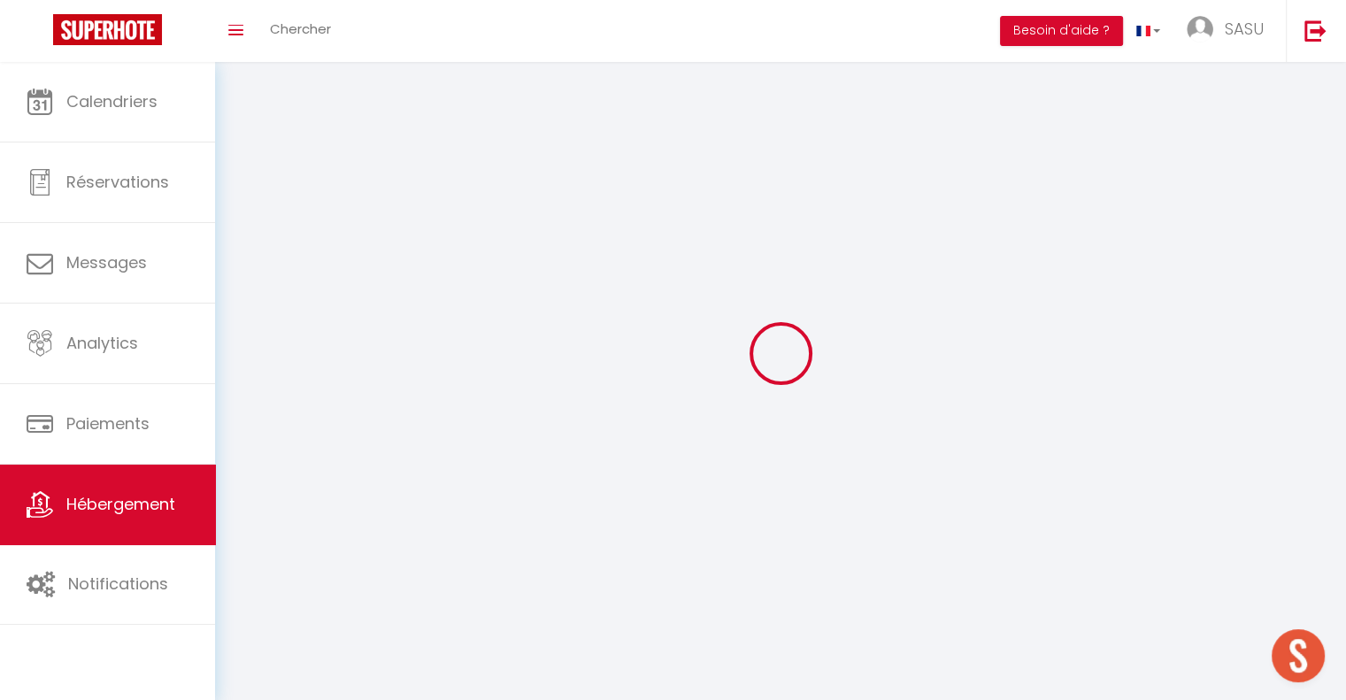
select select
checkbox input "false"
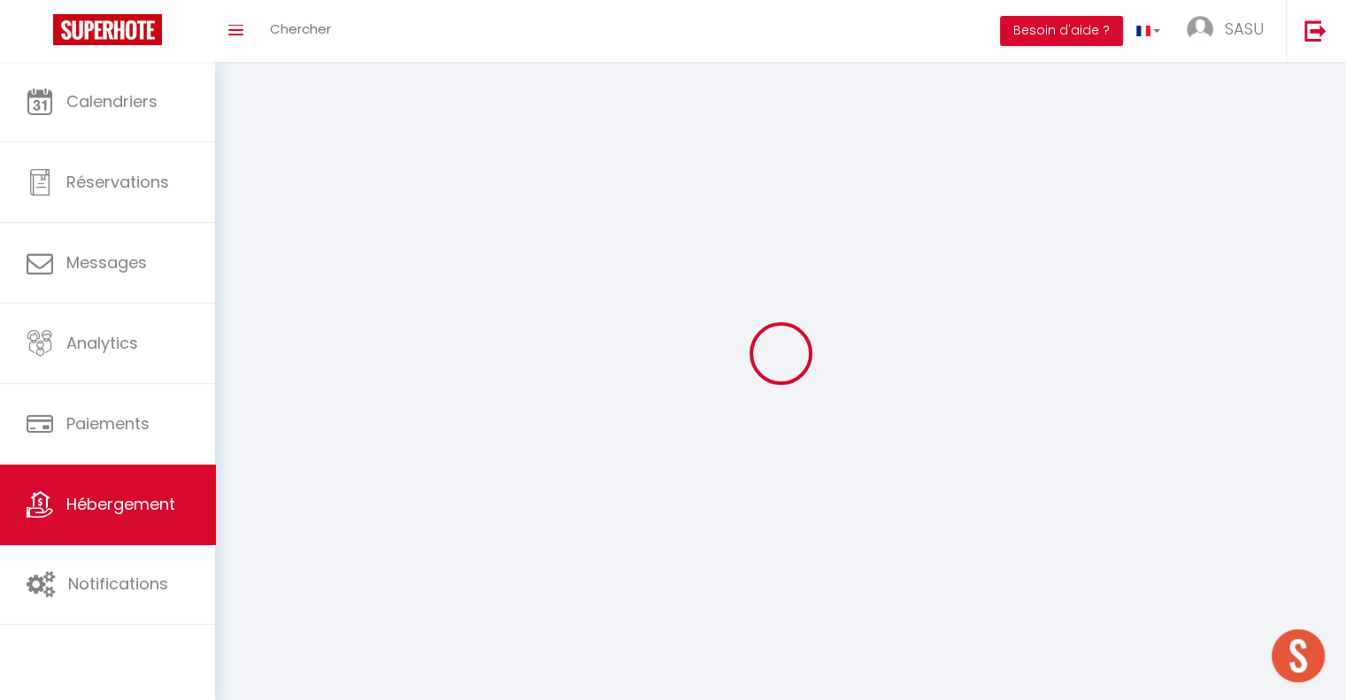
checkbox input "false"
select select
select select "28"
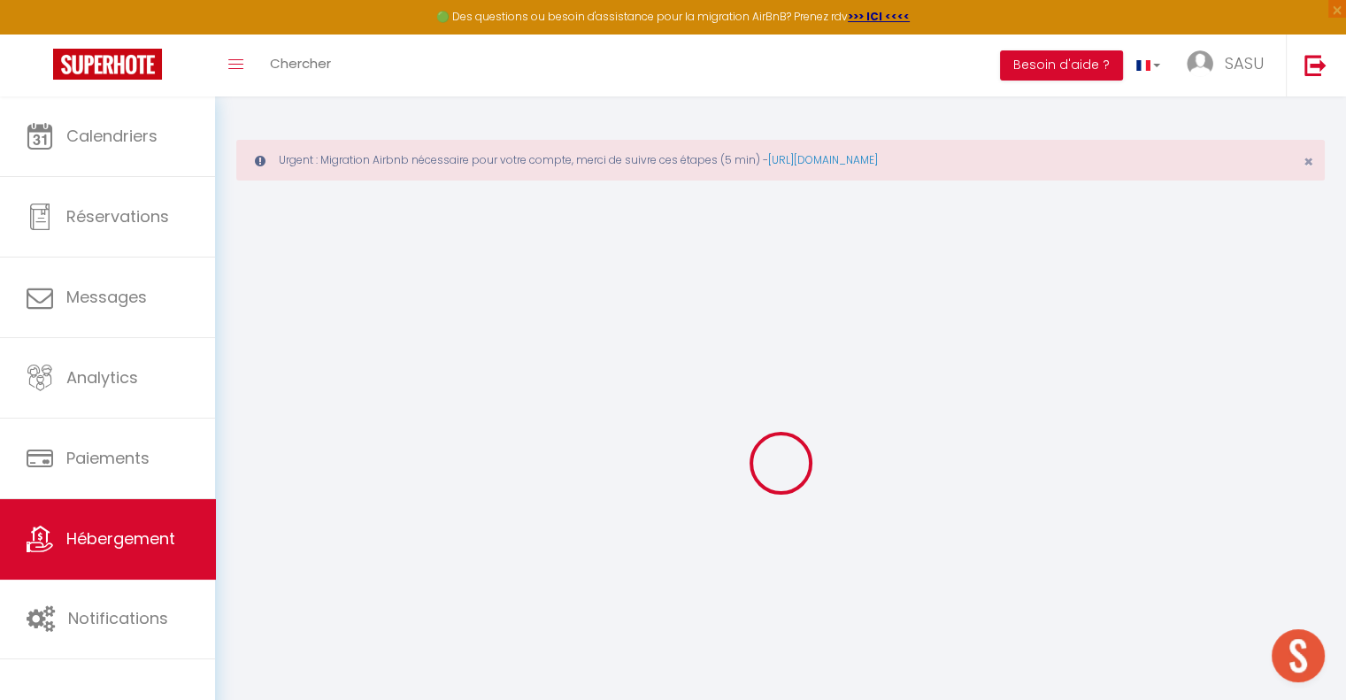
select select
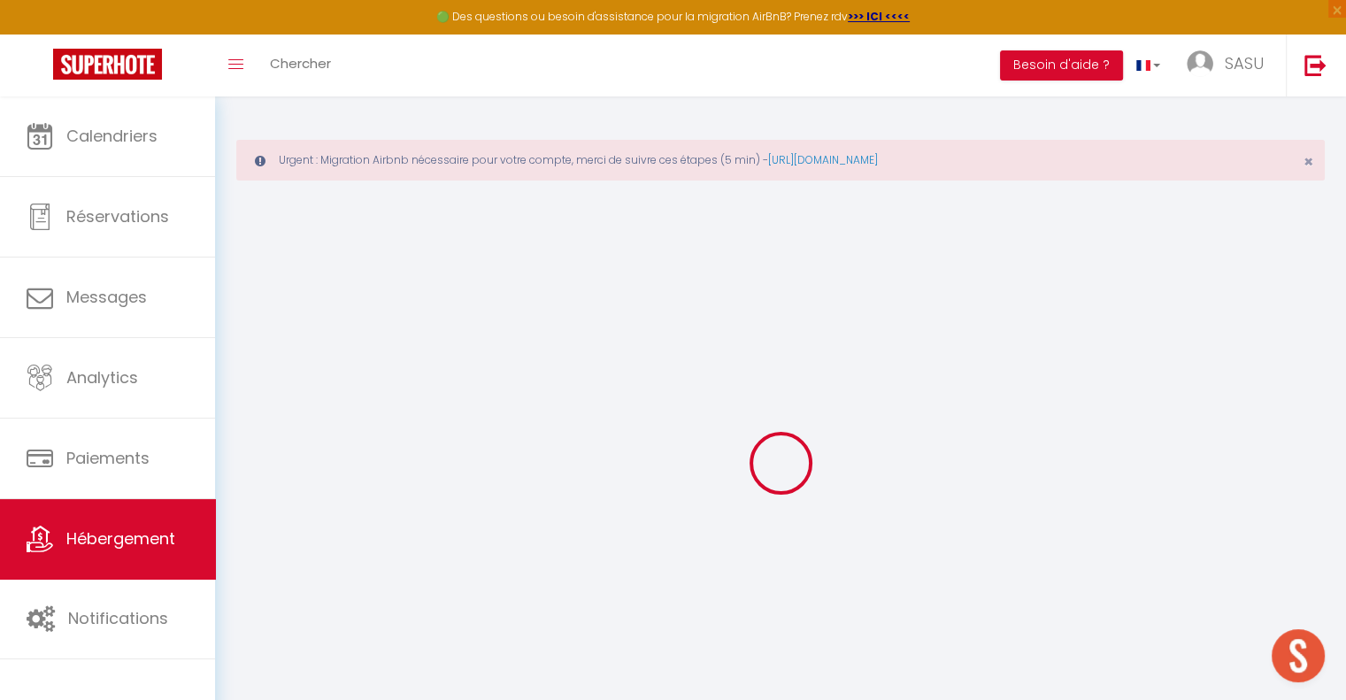
select select
checkbox input "false"
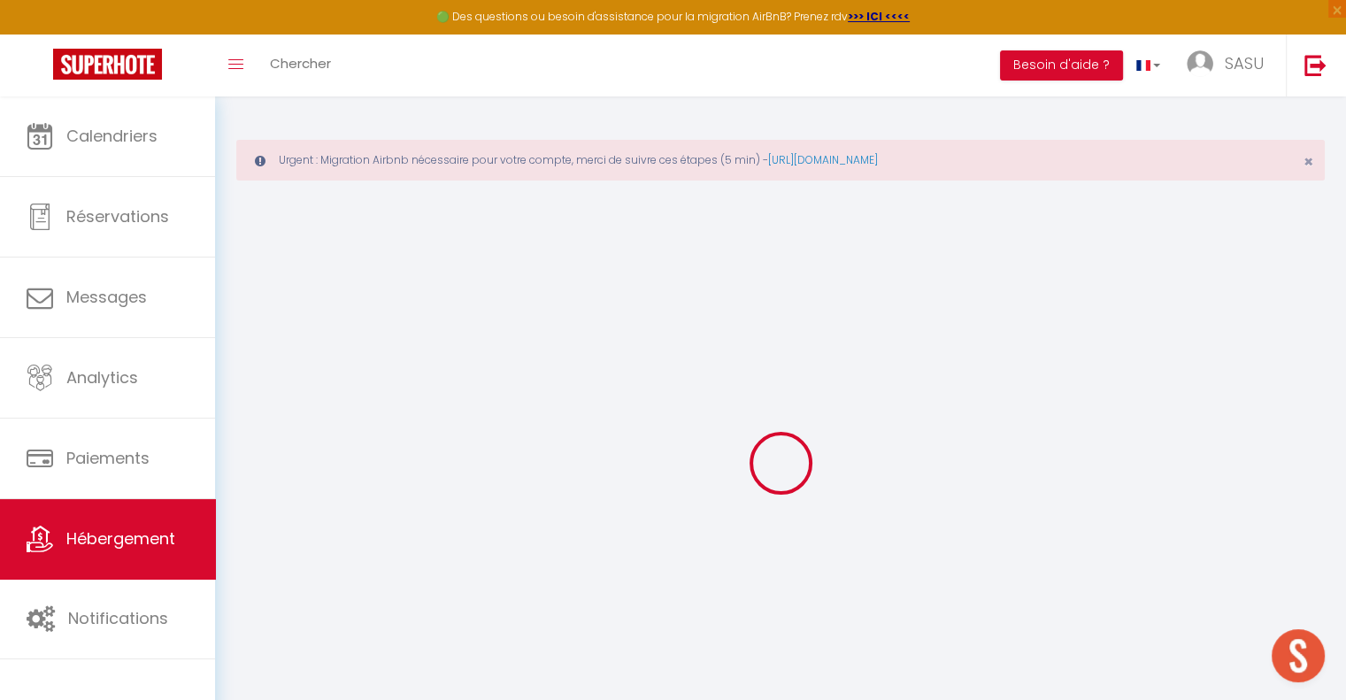
select select
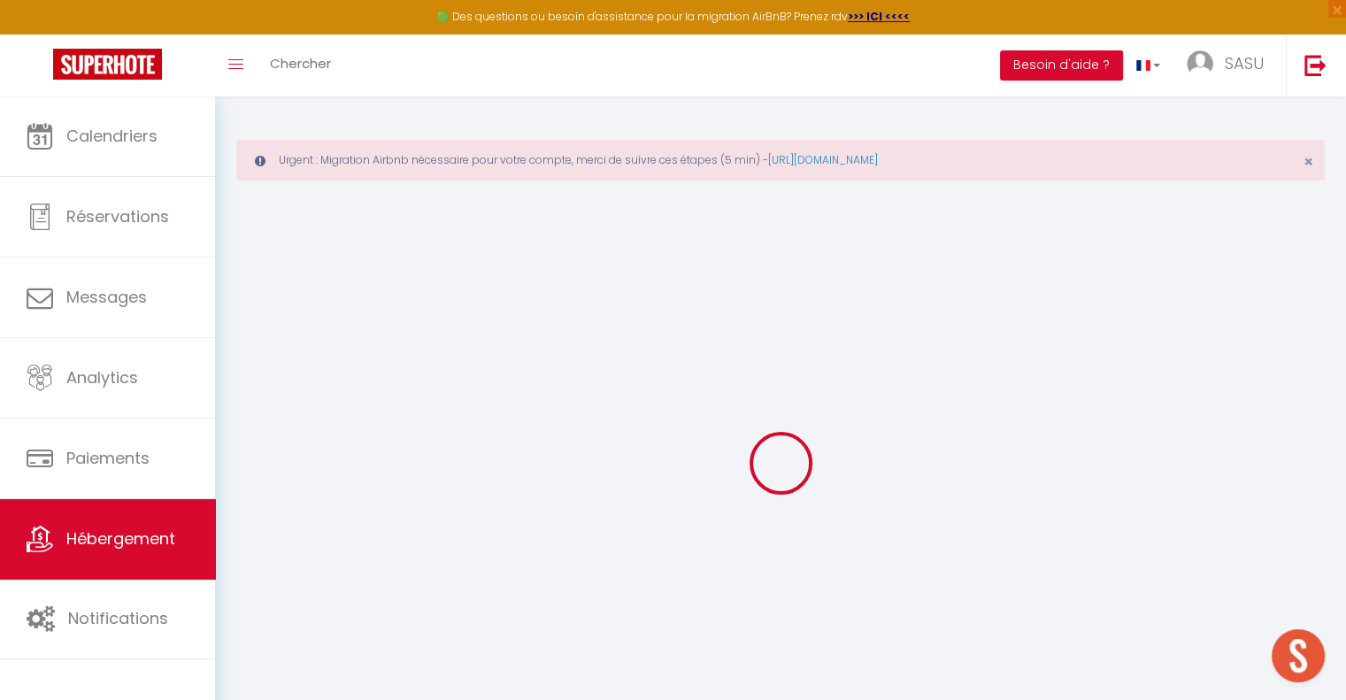
select select
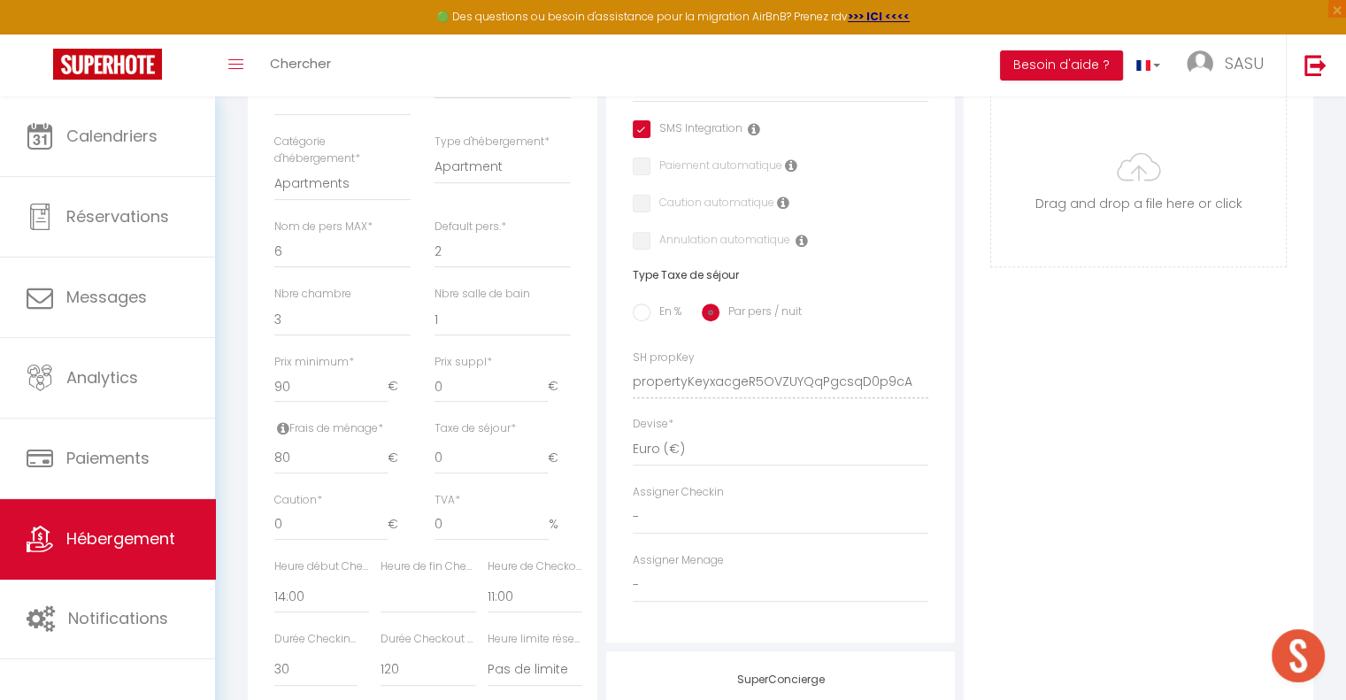
scroll to position [885, 0]
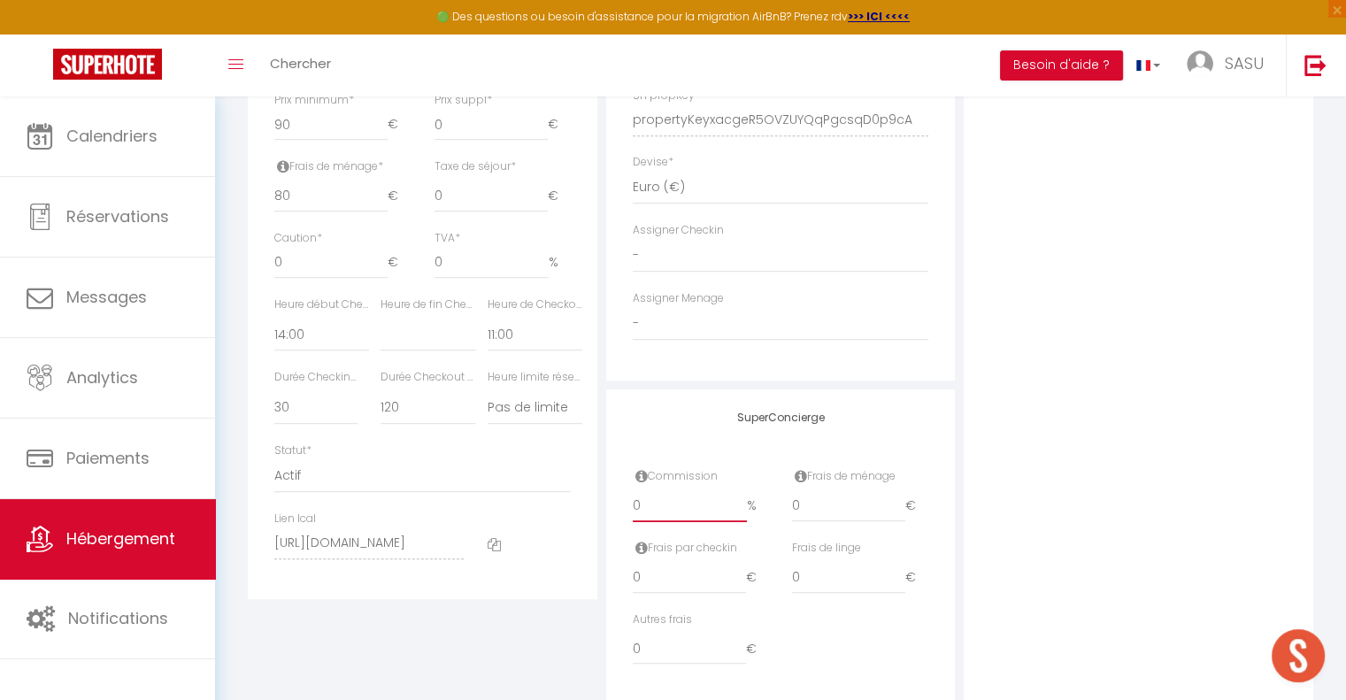
drag, startPoint x: 663, startPoint y: 520, endPoint x: 559, endPoint y: 523, distance: 103.5
click at [568, 523] on div "Détails Nom * Le [PERSON_NAME] | Filet suspendu & Terrasse Prénom propriétaire …" at bounding box center [780, 108] width 1074 height 1194
drag, startPoint x: 815, startPoint y: 512, endPoint x: 717, endPoint y: 517, distance: 98.3
click at [719, 517] on div "Commission 18.33 % Frais de ménage 0 €" at bounding box center [780, 504] width 319 height 72
click at [967, 524] on div "Photo Photo Supprimer Drag and drop a file here or click Ooops, something wrong…" at bounding box center [1137, 108] width 349 height 1194
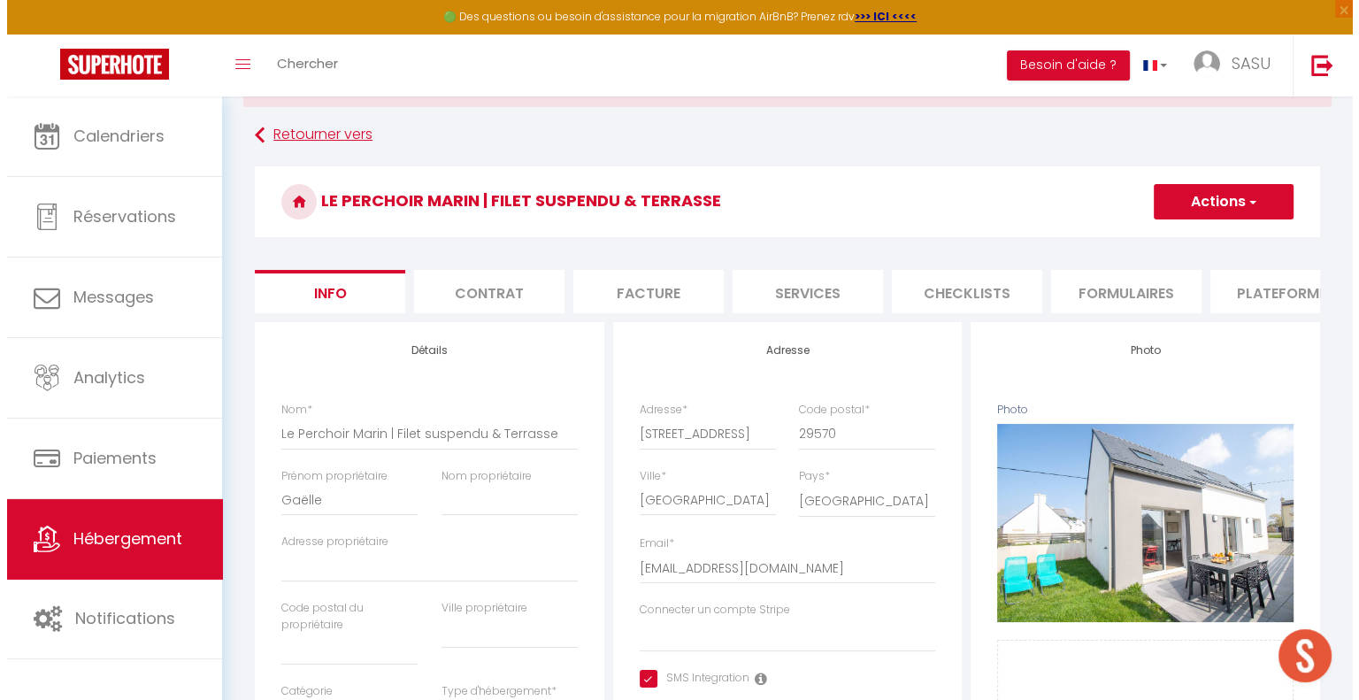
scroll to position [0, 0]
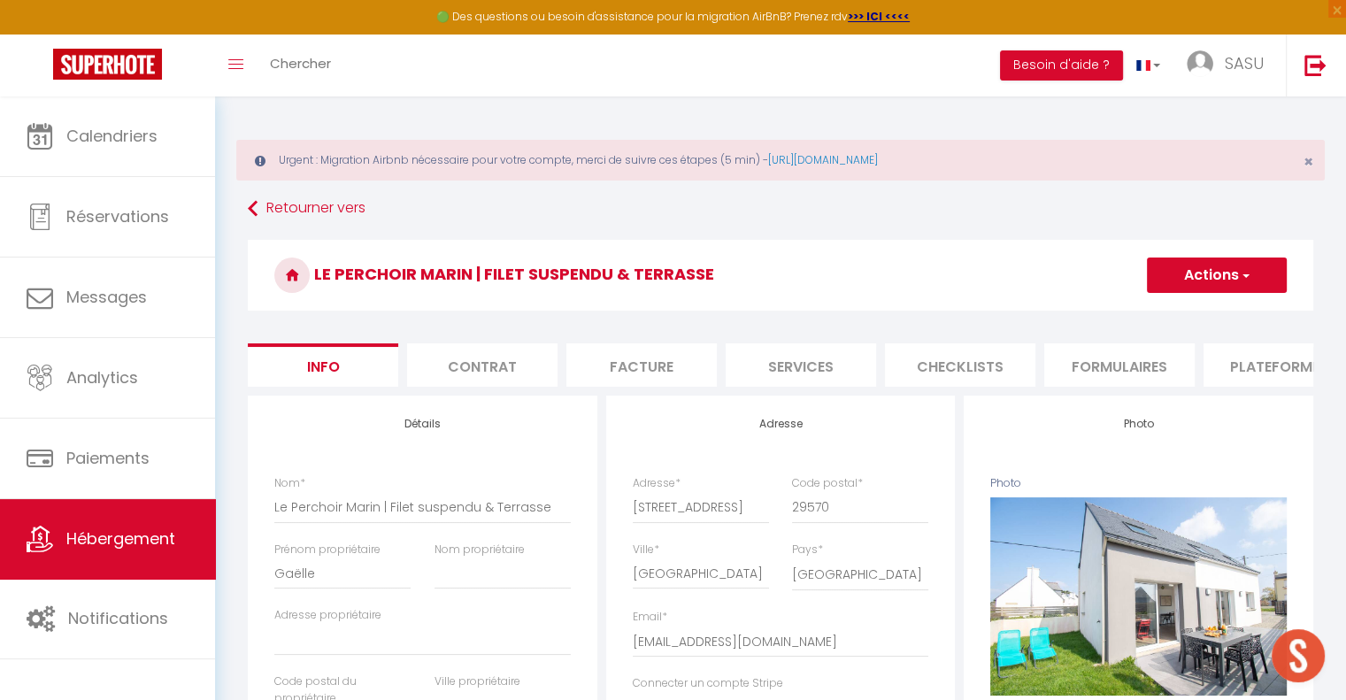
click at [1212, 286] on button "Actions" at bounding box center [1217, 274] width 140 height 35
click at [1167, 310] on input "Enregistrer" at bounding box center [1146, 314] width 65 height 18
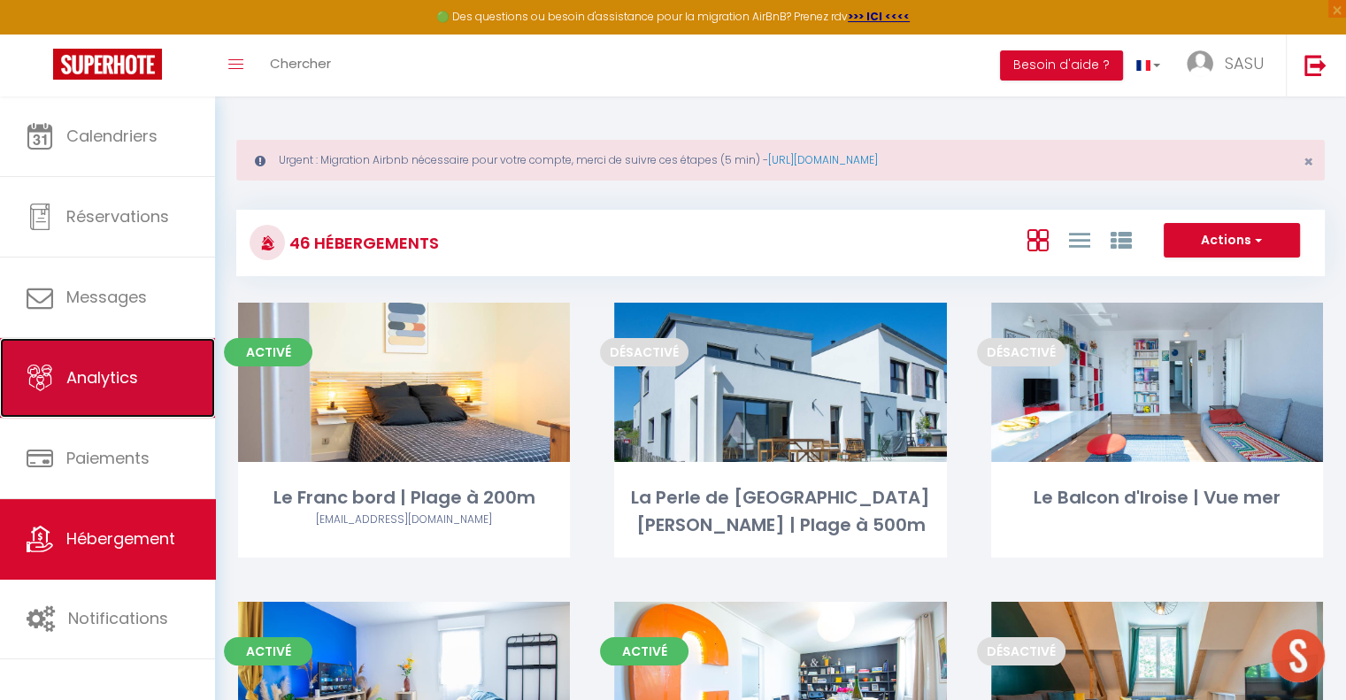
click at [104, 360] on link "Analytics" at bounding box center [107, 378] width 215 height 80
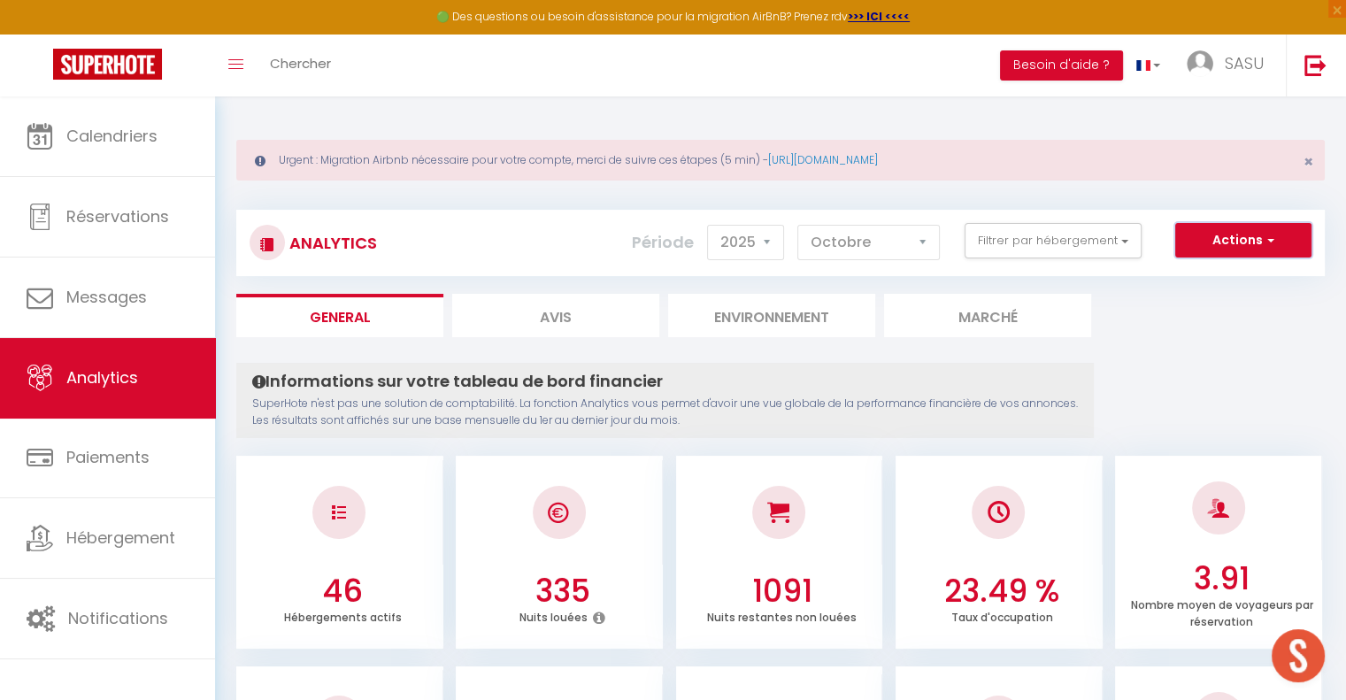
click at [1263, 236] on span "button" at bounding box center [1268, 240] width 11 height 18
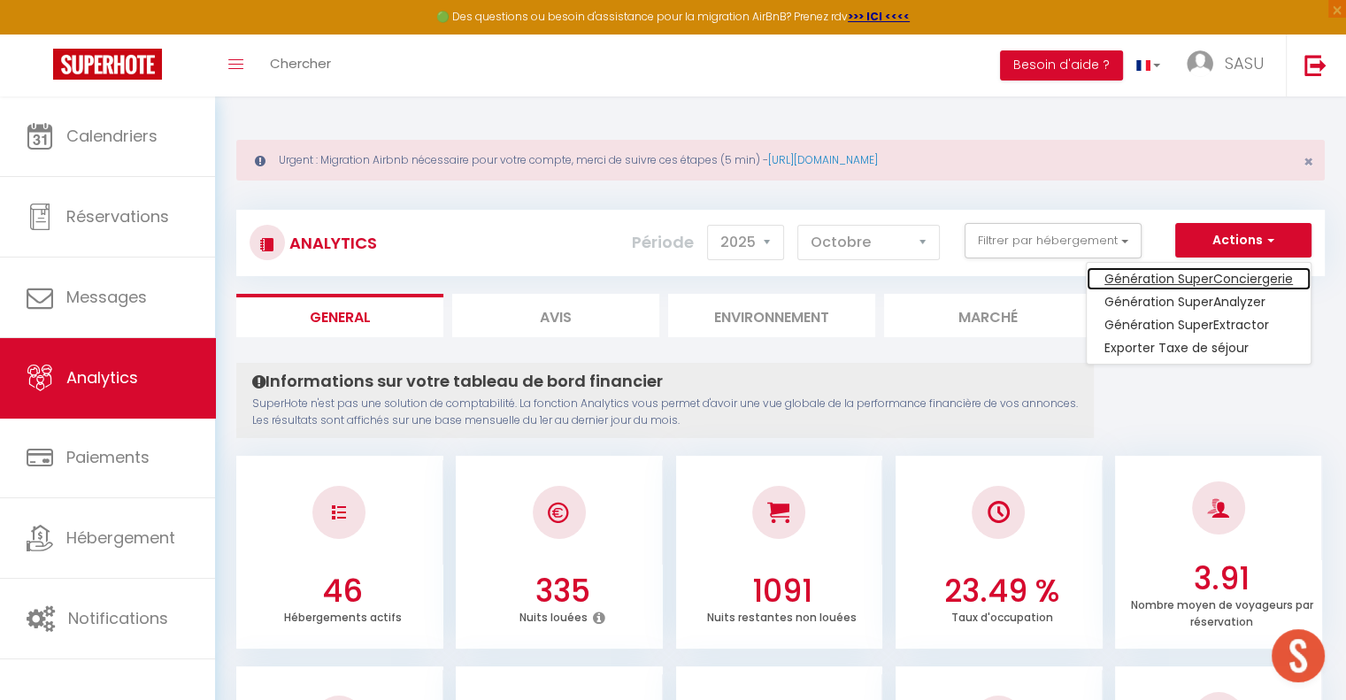
click at [1218, 273] on link "Génération SuperConciergerie" at bounding box center [1198, 278] width 224 height 23
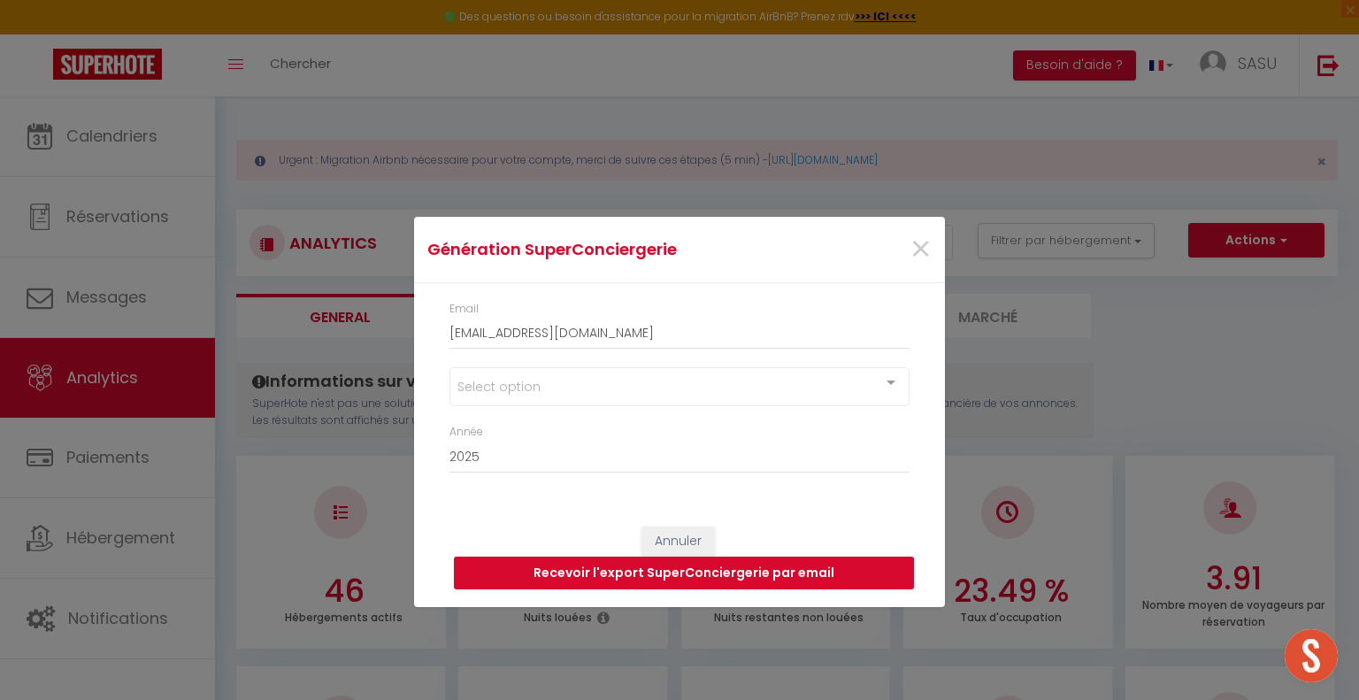
click at [892, 379] on div at bounding box center [890, 385] width 35 height 34
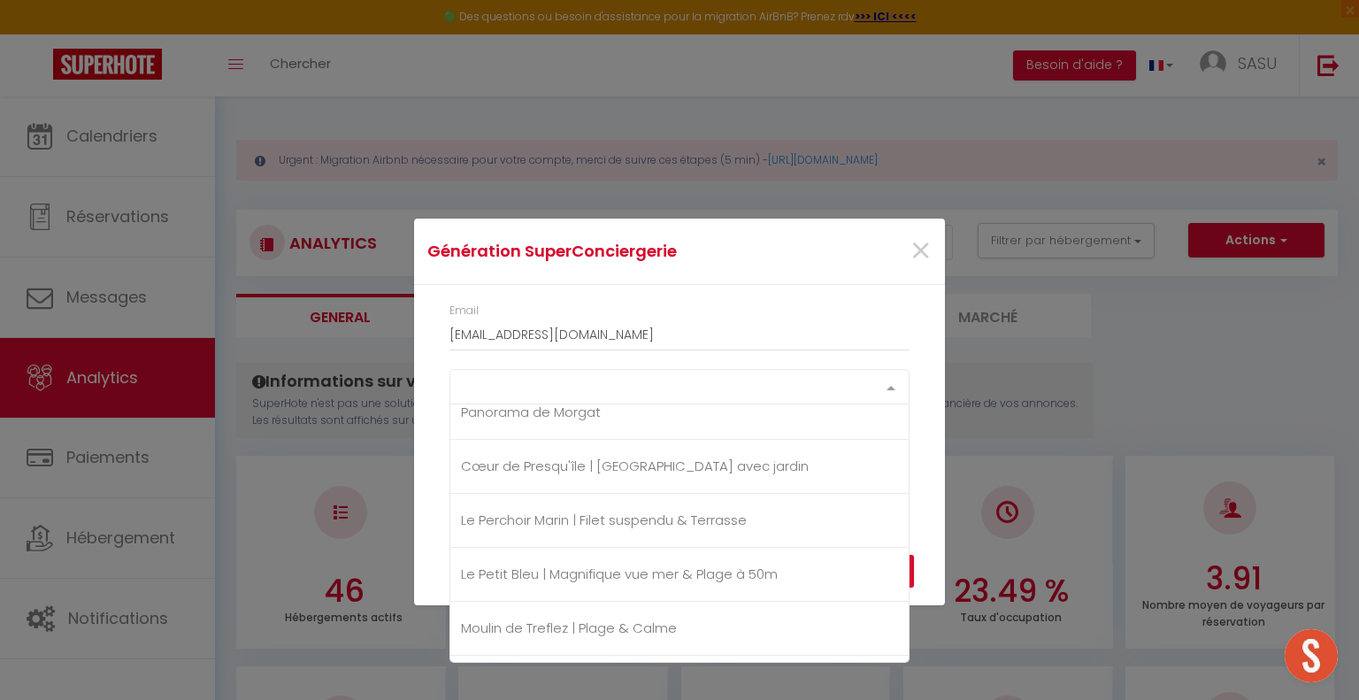
scroll to position [2240, 0]
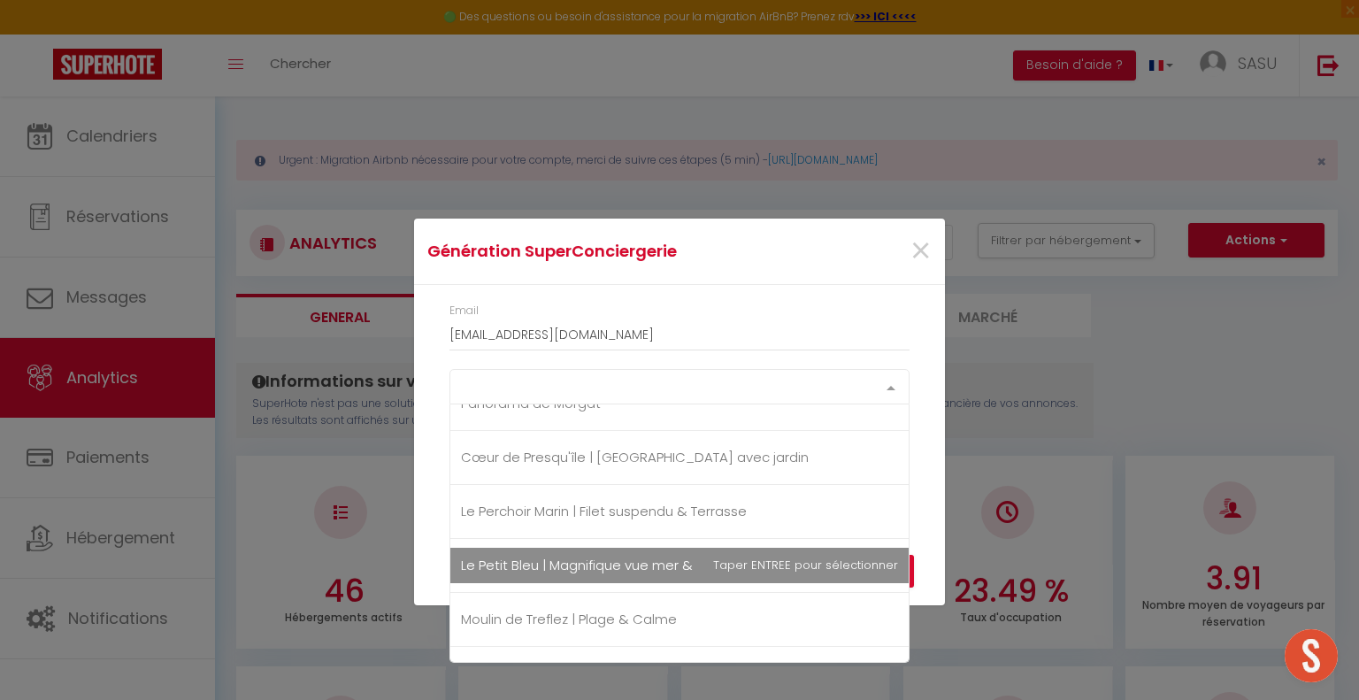
click at [669, 557] on span "Le Petit Bleu | Magnifique vue mer & Plage à 50m" at bounding box center [619, 565] width 317 height 19
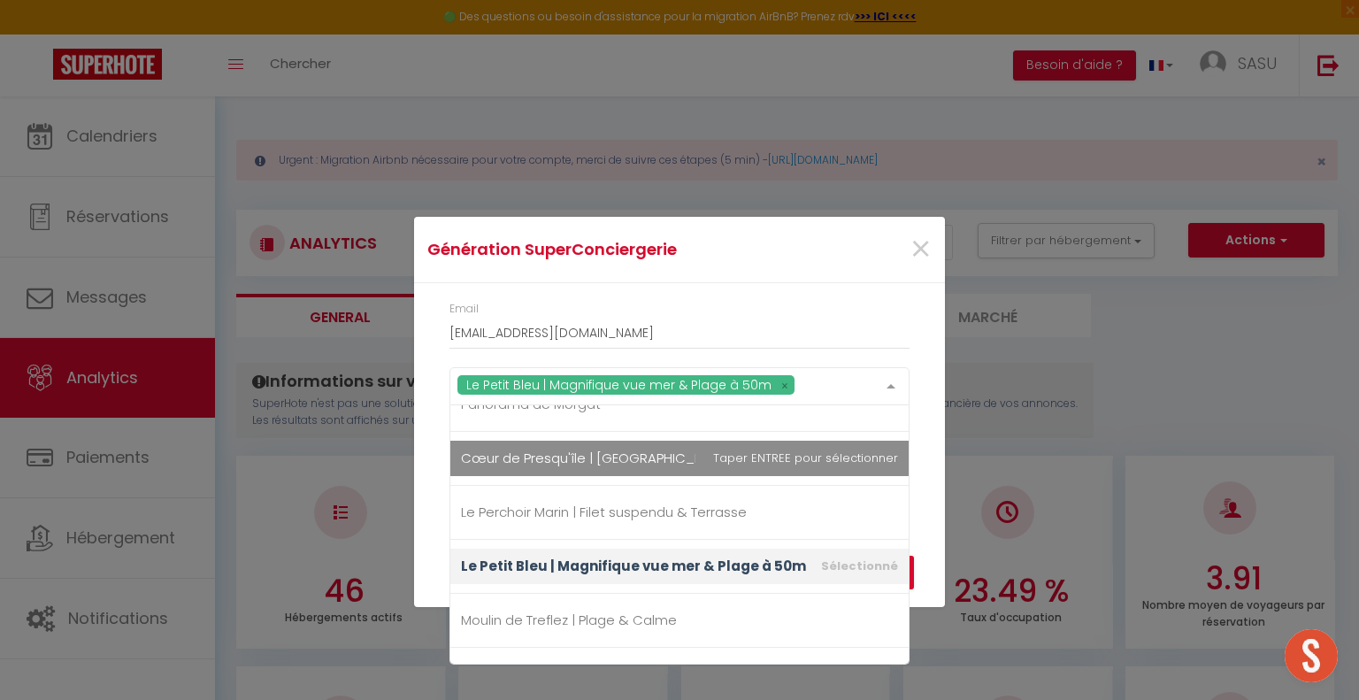
click at [931, 381] on div "Email [EMAIL_ADDRESS][DOMAIN_NAME] Le Petit Bleu | Magnifique vue mer & Plage à…" at bounding box center [679, 396] width 531 height 226
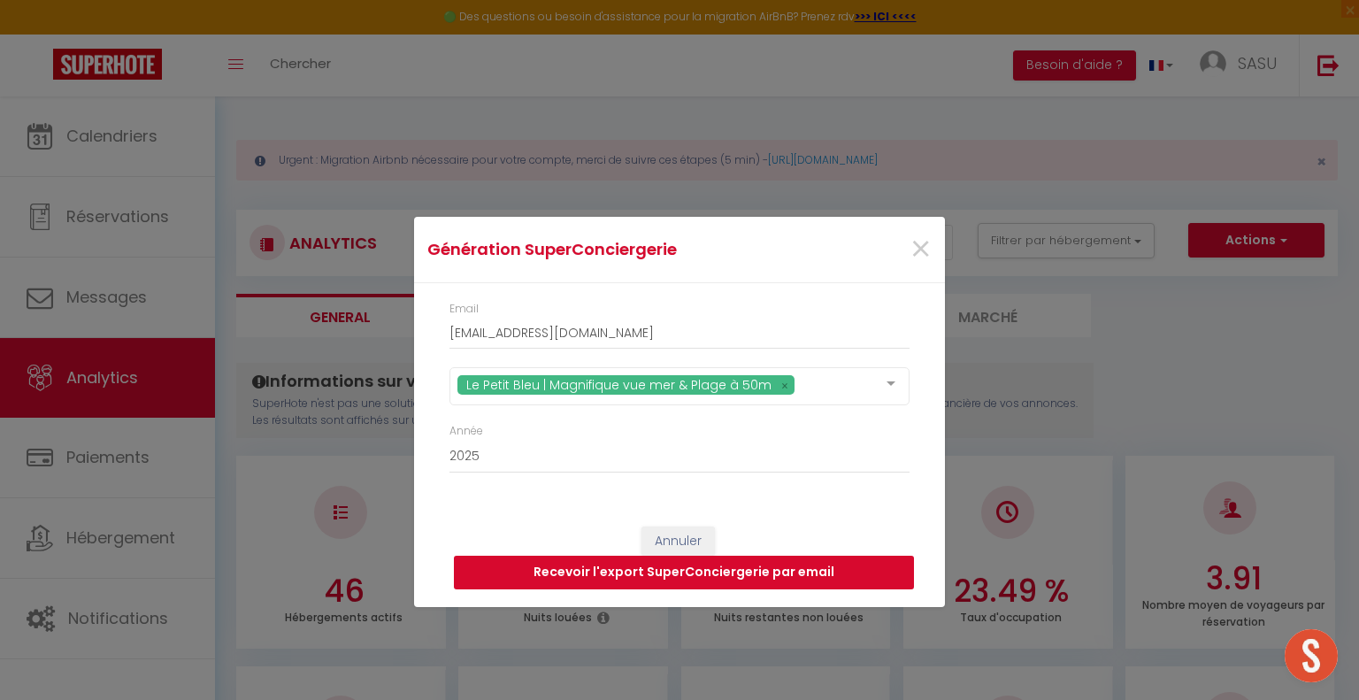
click at [845, 578] on button "Recevoir l'export SuperConciergerie par email" at bounding box center [684, 573] width 460 height 34
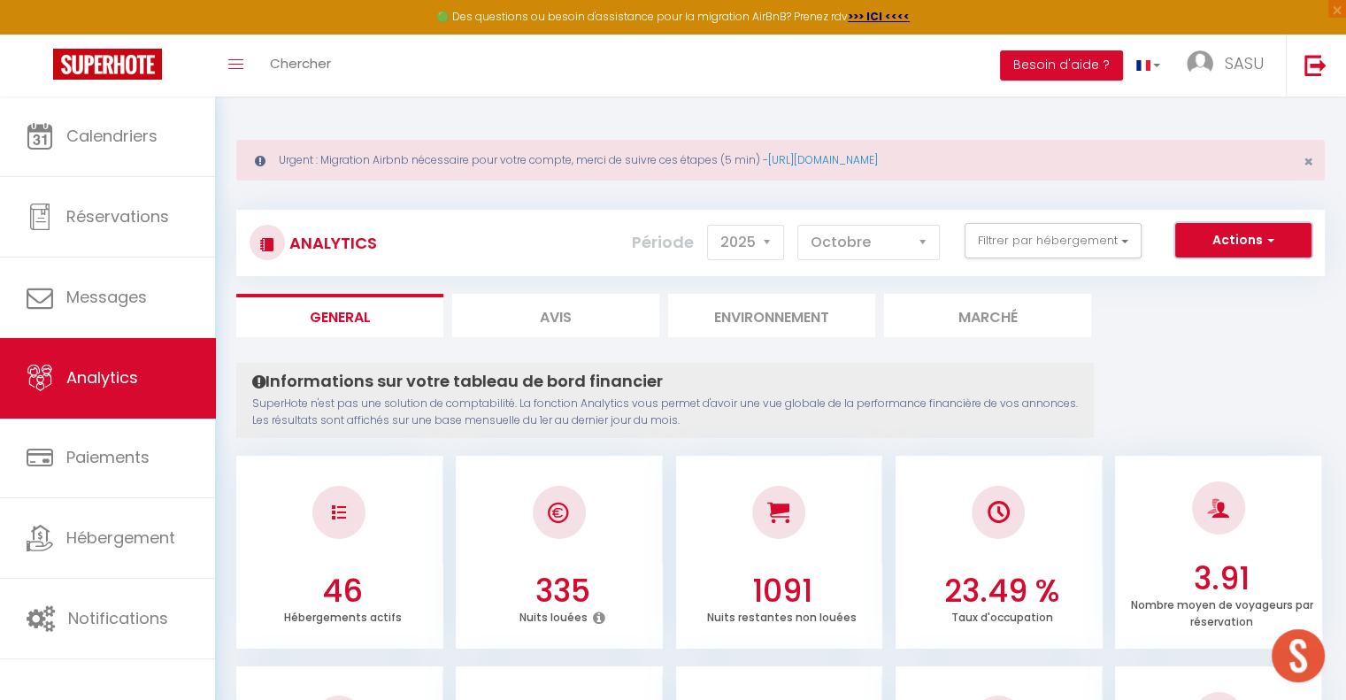
click at [1201, 242] on button "Actions" at bounding box center [1243, 240] width 136 height 35
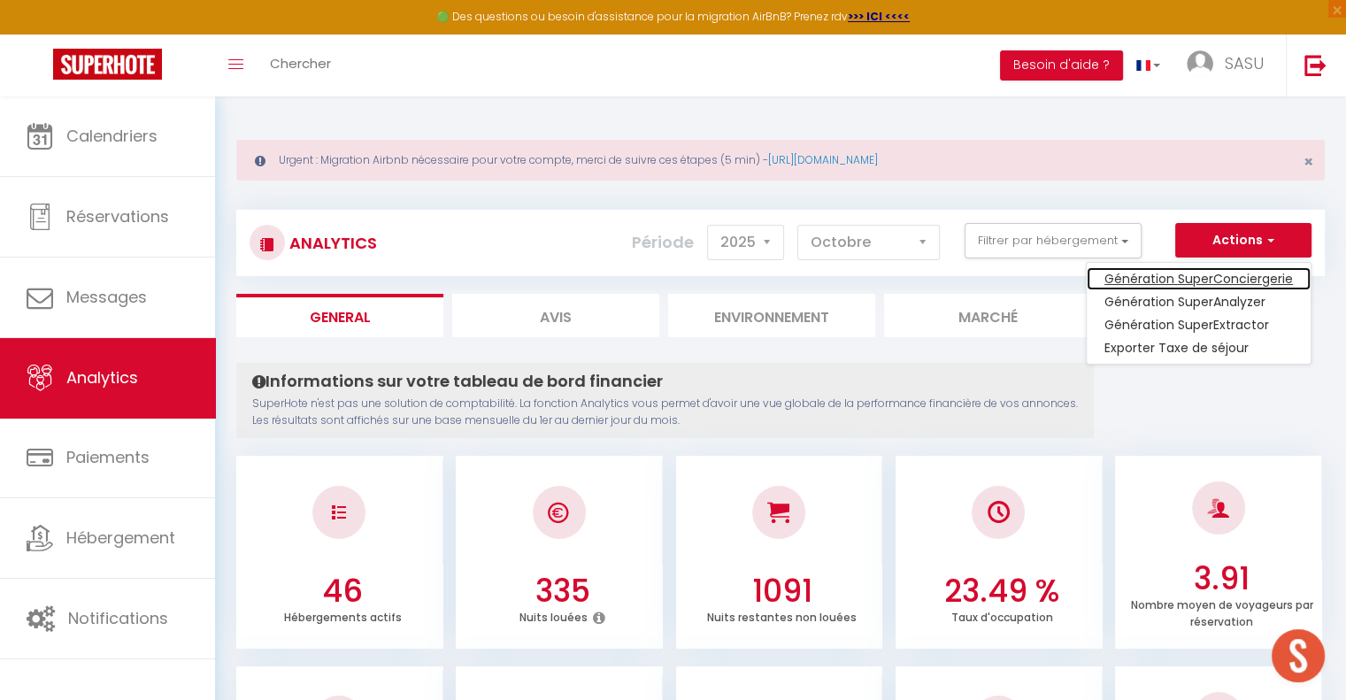
click at [1189, 280] on link "Génération SuperConciergerie" at bounding box center [1198, 278] width 224 height 23
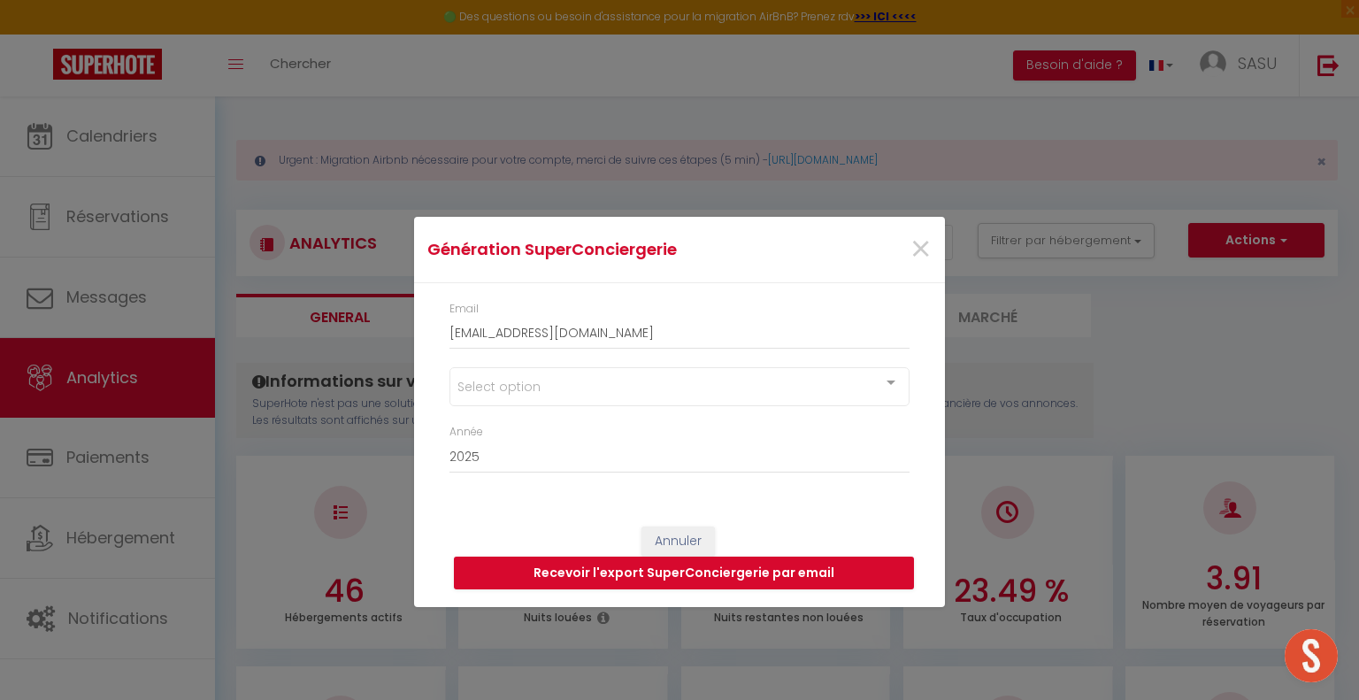
click at [893, 380] on div at bounding box center [890, 385] width 35 height 34
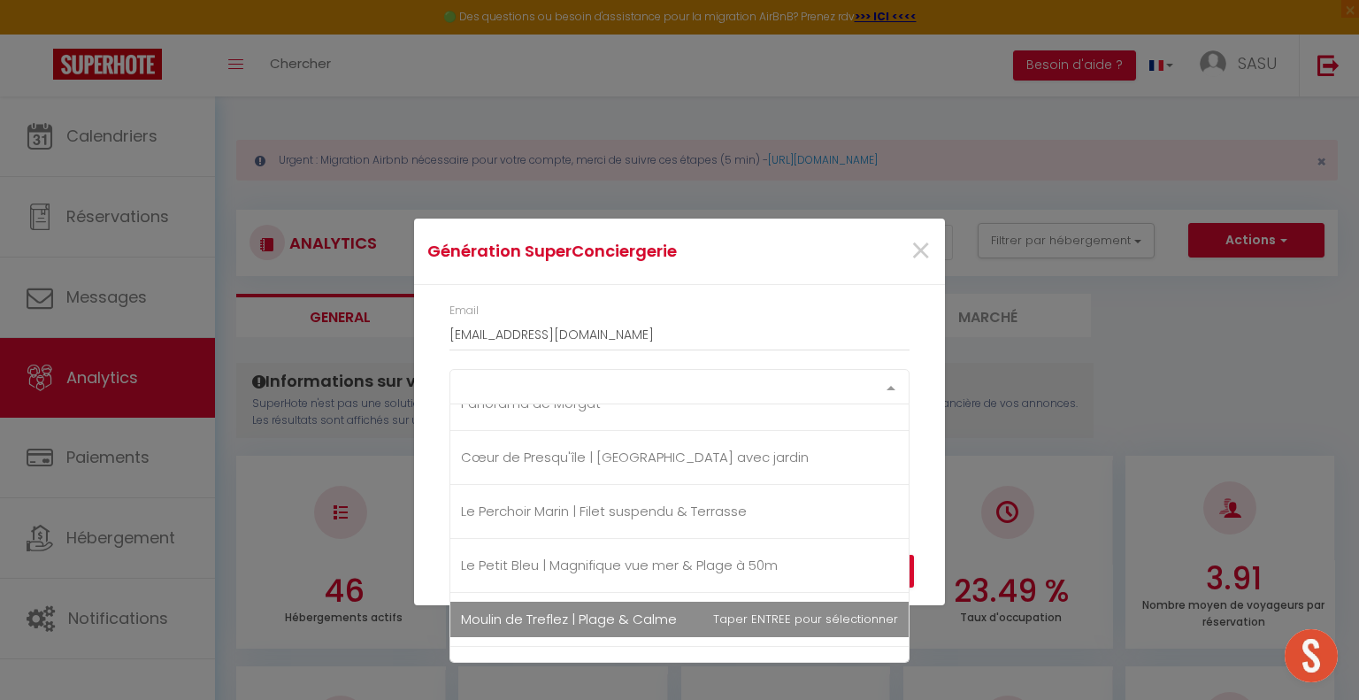
click at [677, 602] on span "Moulin de Treflez | Plage & Calme" at bounding box center [679, 619] width 458 height 35
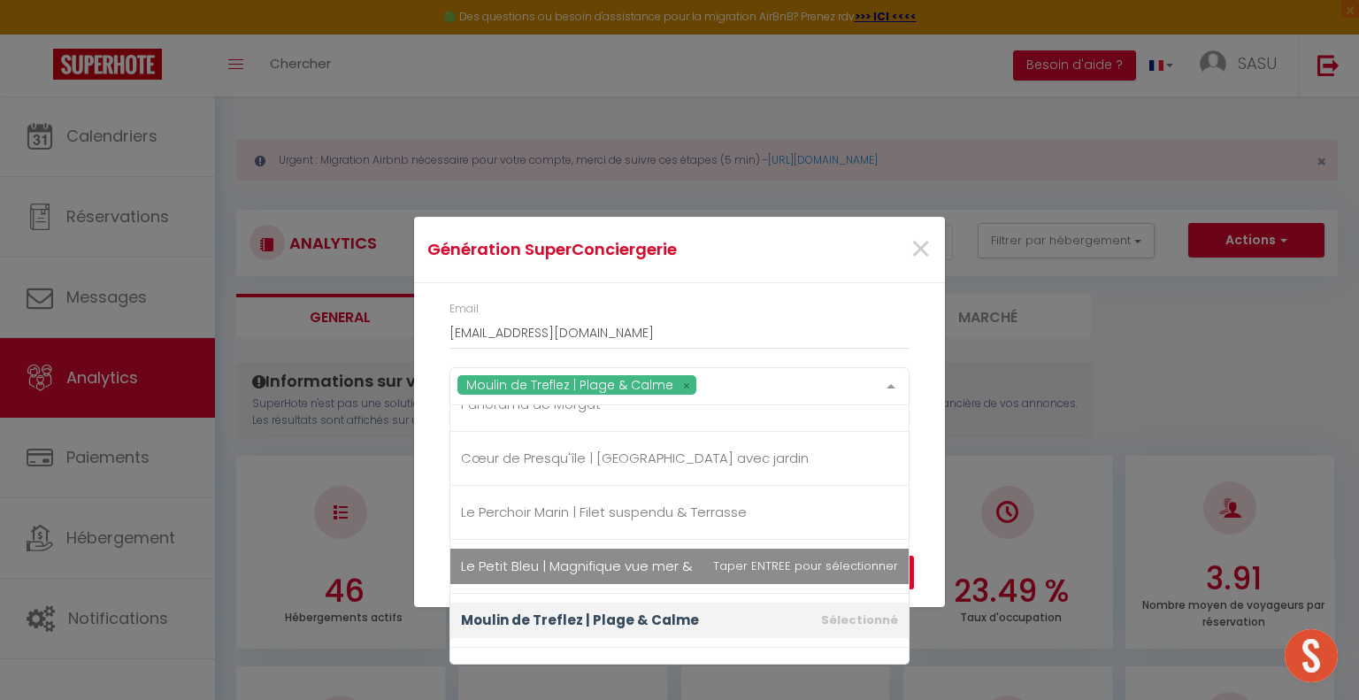
scroll to position [2329, 0]
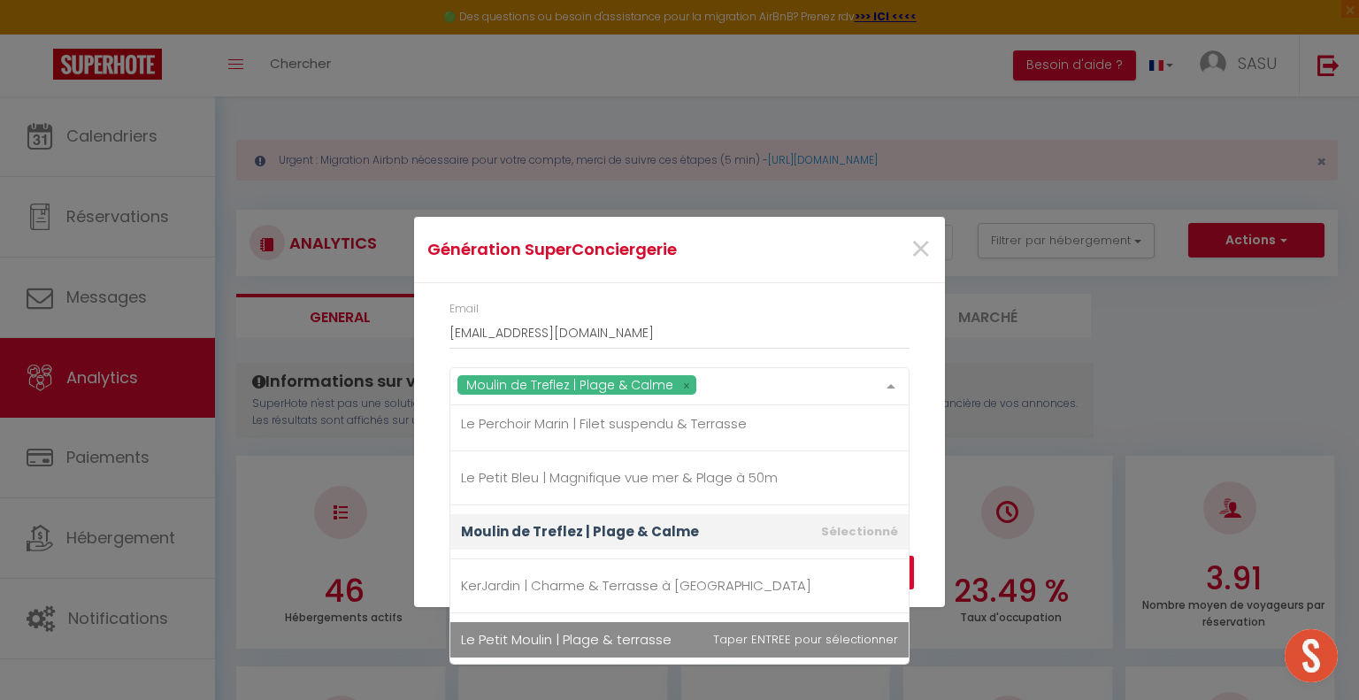
click at [621, 630] on span "Le Petit Moulin | Plage & terrasse" at bounding box center [566, 639] width 211 height 19
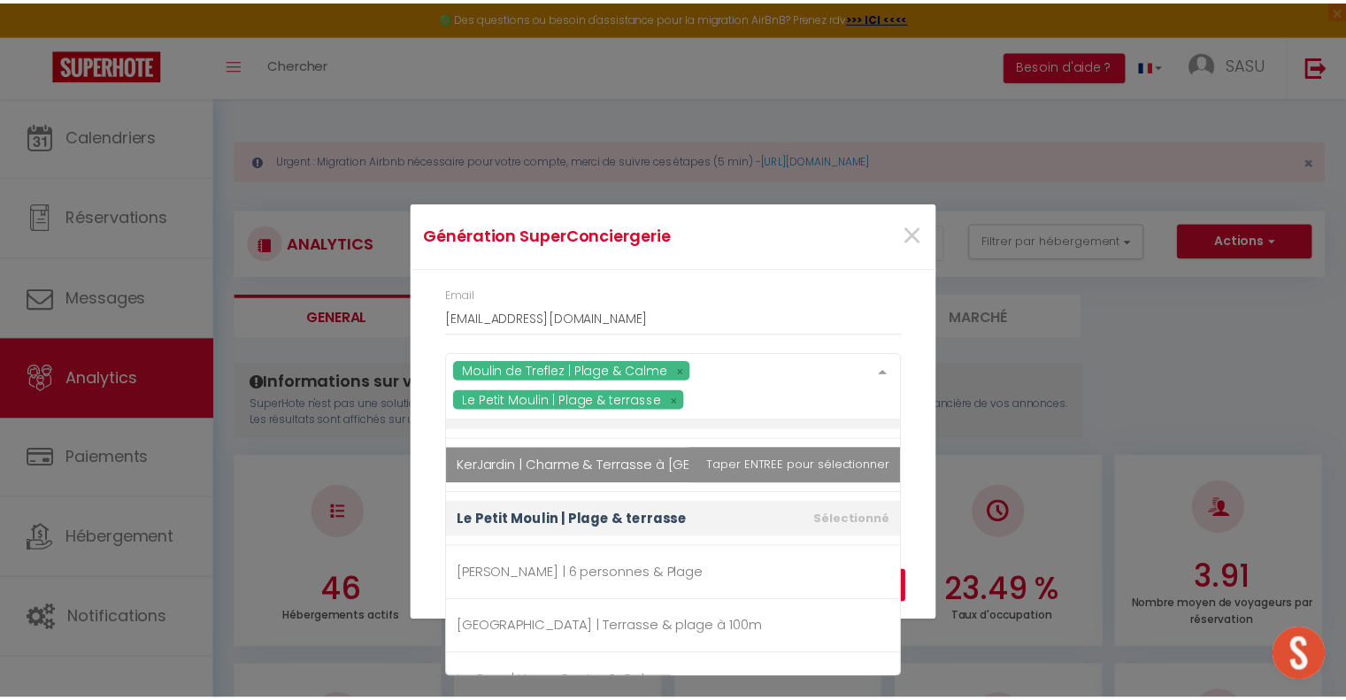
scroll to position [2484, 0]
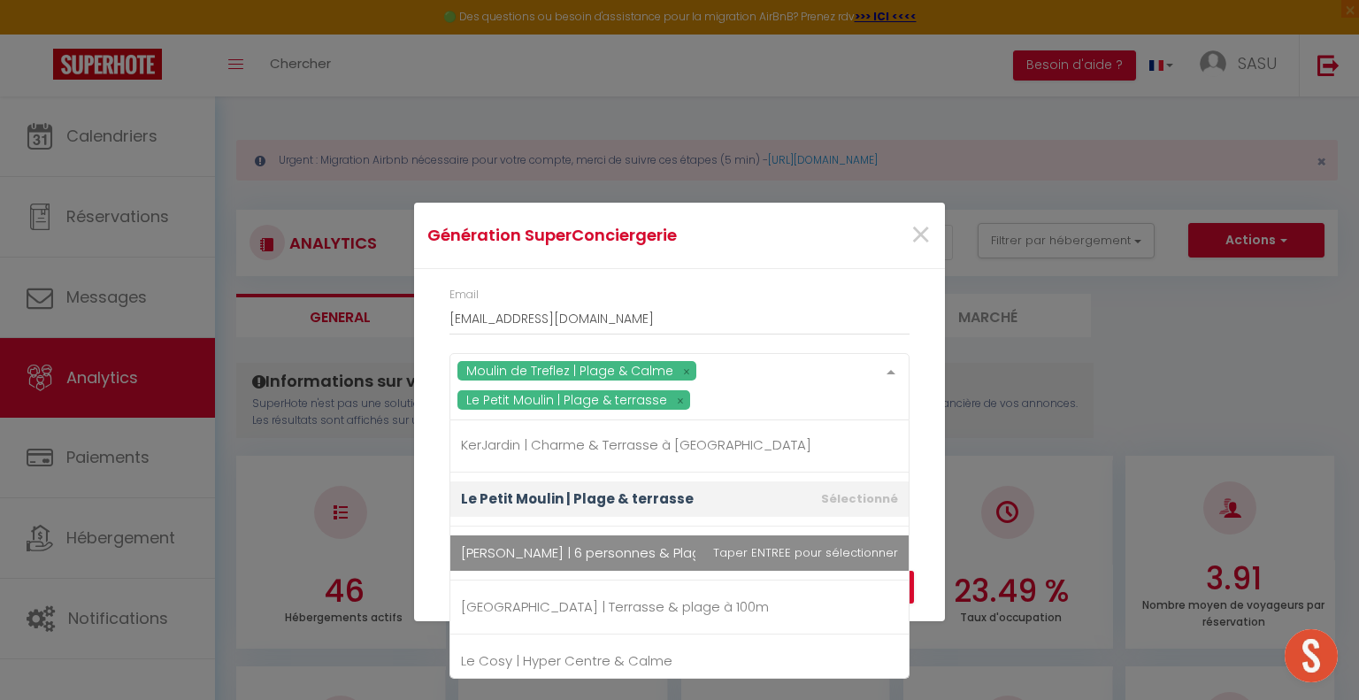
click at [629, 548] on span "[PERSON_NAME] | 6 personnes & Plage" at bounding box center [585, 552] width 249 height 19
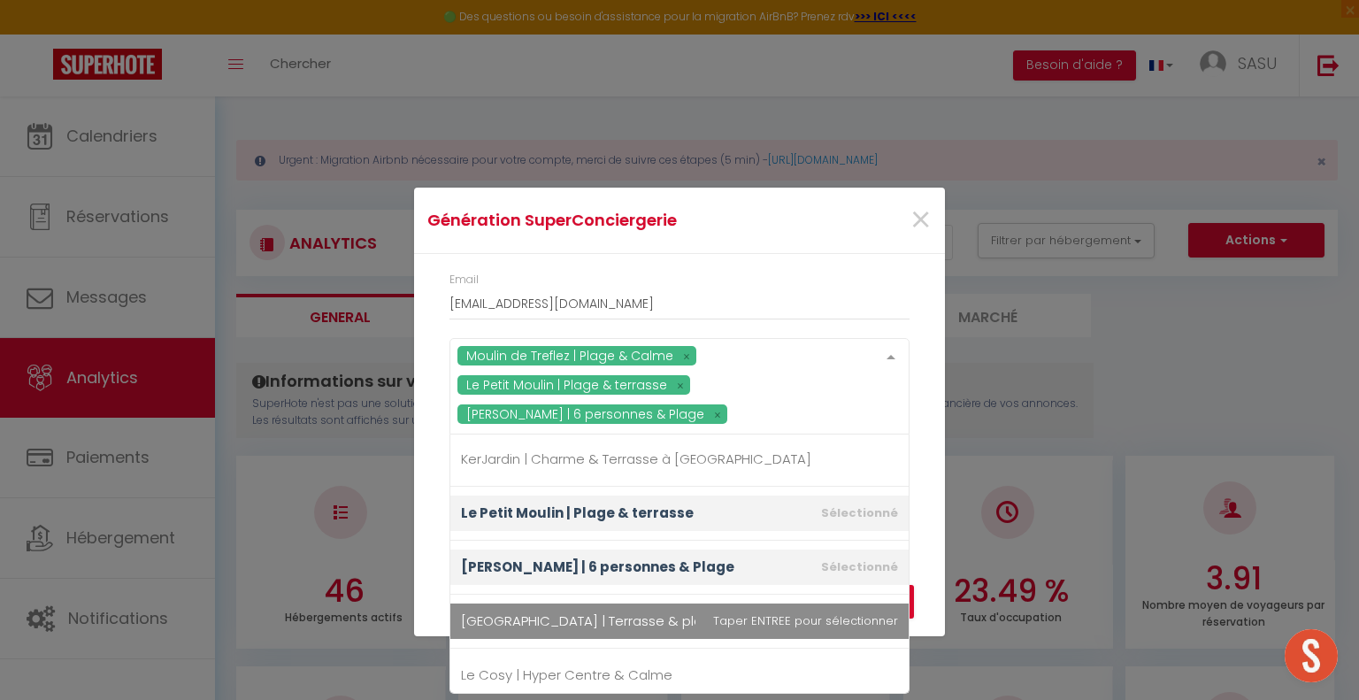
click at [939, 549] on div "Annuler Recevoir l'export SuperConciergerie par email" at bounding box center [679, 587] width 531 height 98
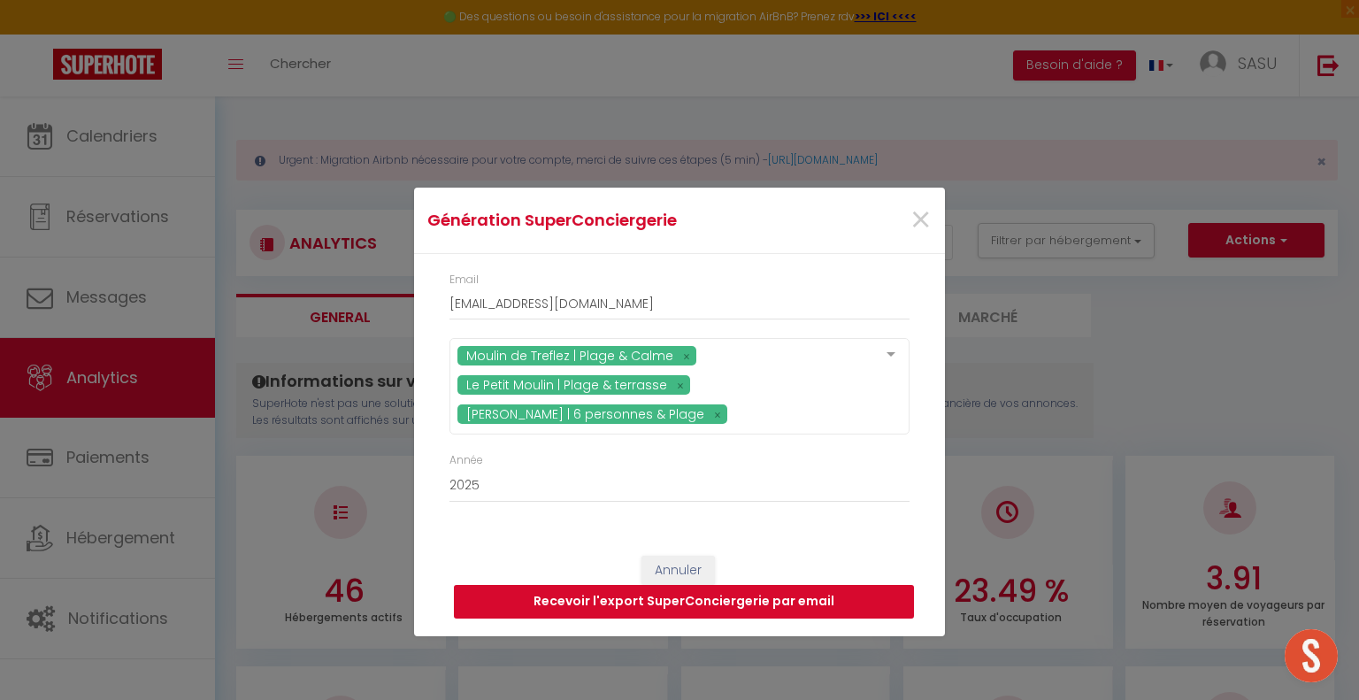
click at [819, 604] on button "Recevoir l'export SuperConciergerie par email" at bounding box center [684, 602] width 460 height 34
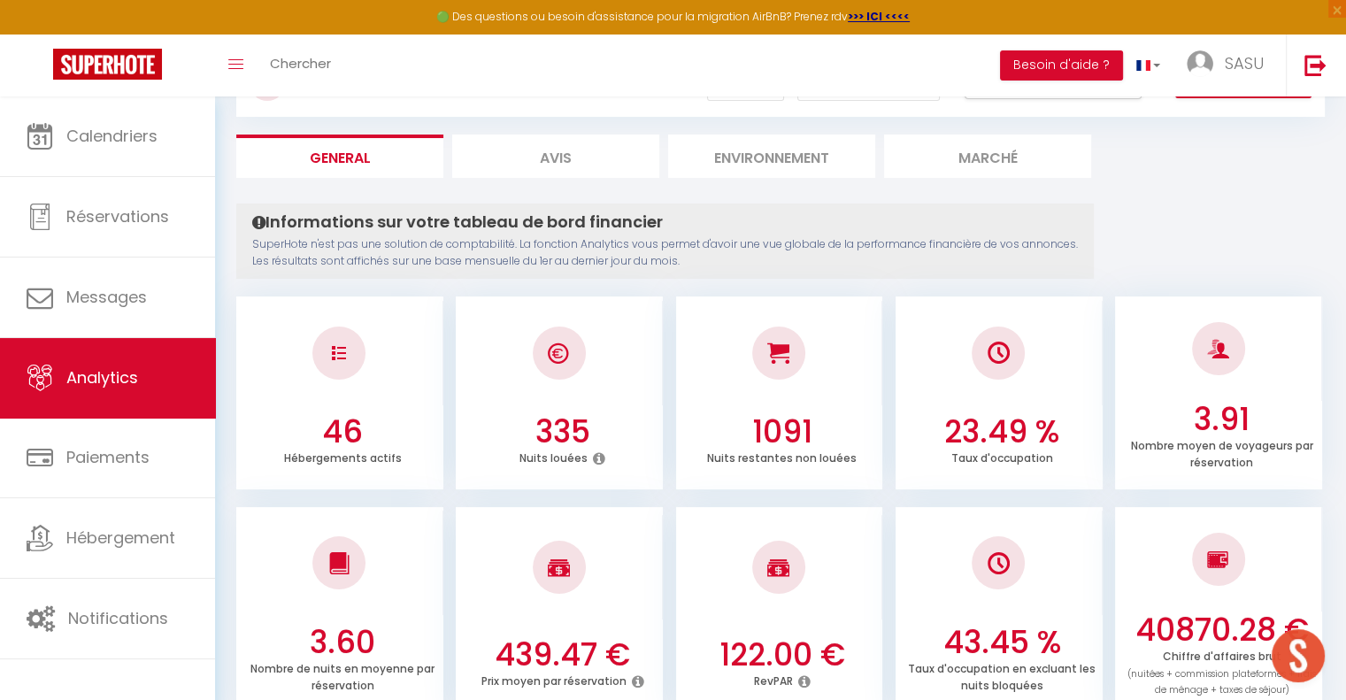
scroll to position [86, 0]
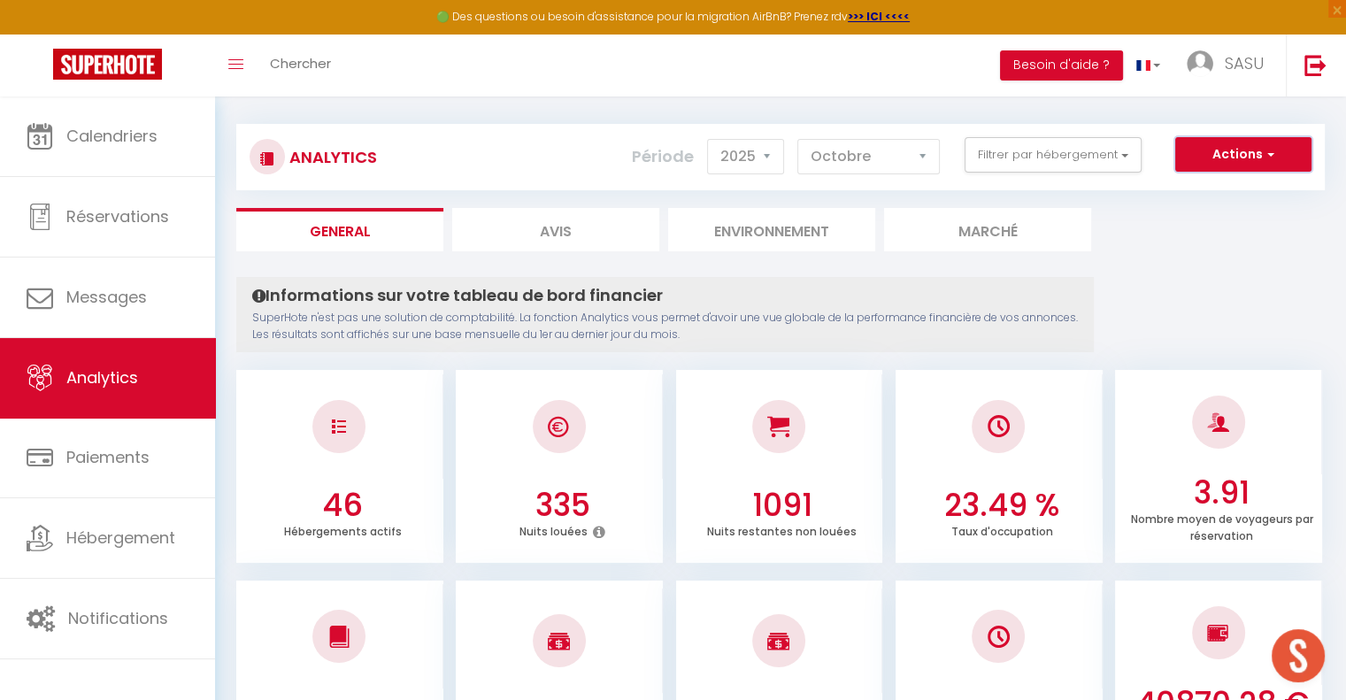
click at [1244, 162] on button "Actions" at bounding box center [1243, 154] width 136 height 35
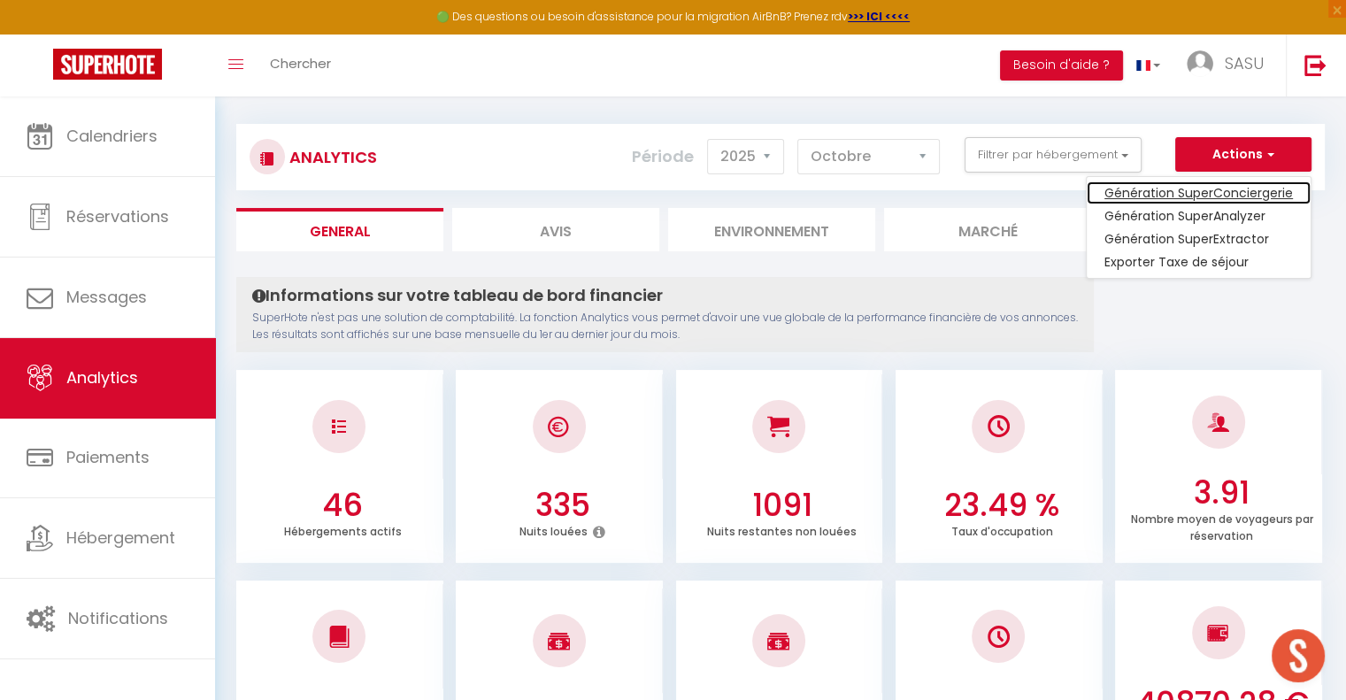
click at [1217, 186] on link "Génération SuperConciergerie" at bounding box center [1198, 192] width 224 height 23
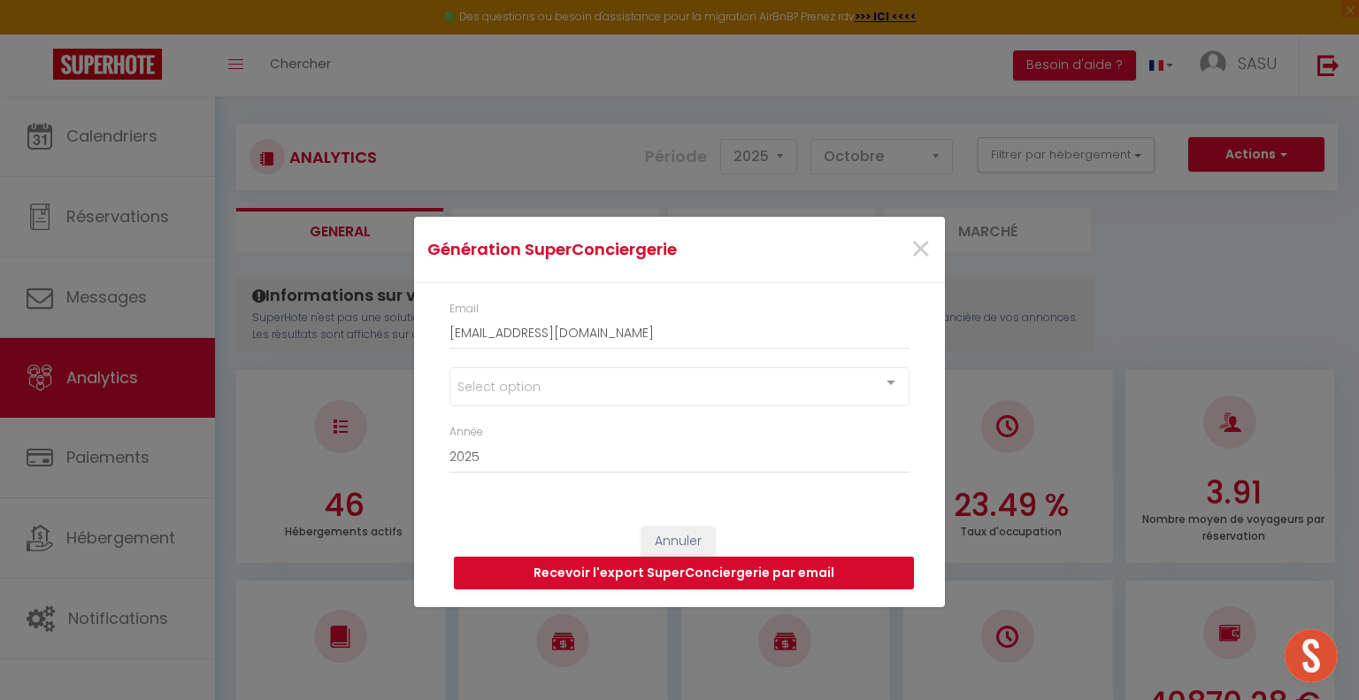
click at [894, 392] on div at bounding box center [890, 385] width 35 height 34
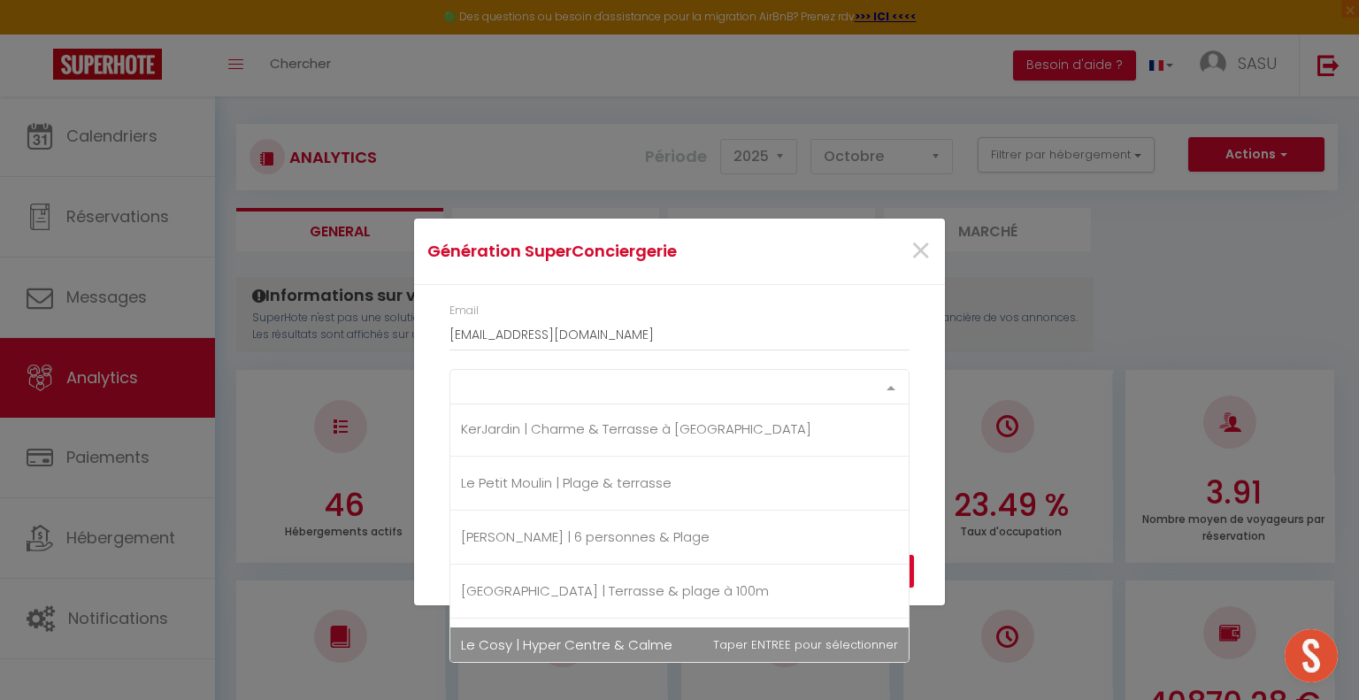
click at [626, 635] on span "Le Cosy | Hyper Centre & Calme" at bounding box center [566, 644] width 211 height 19
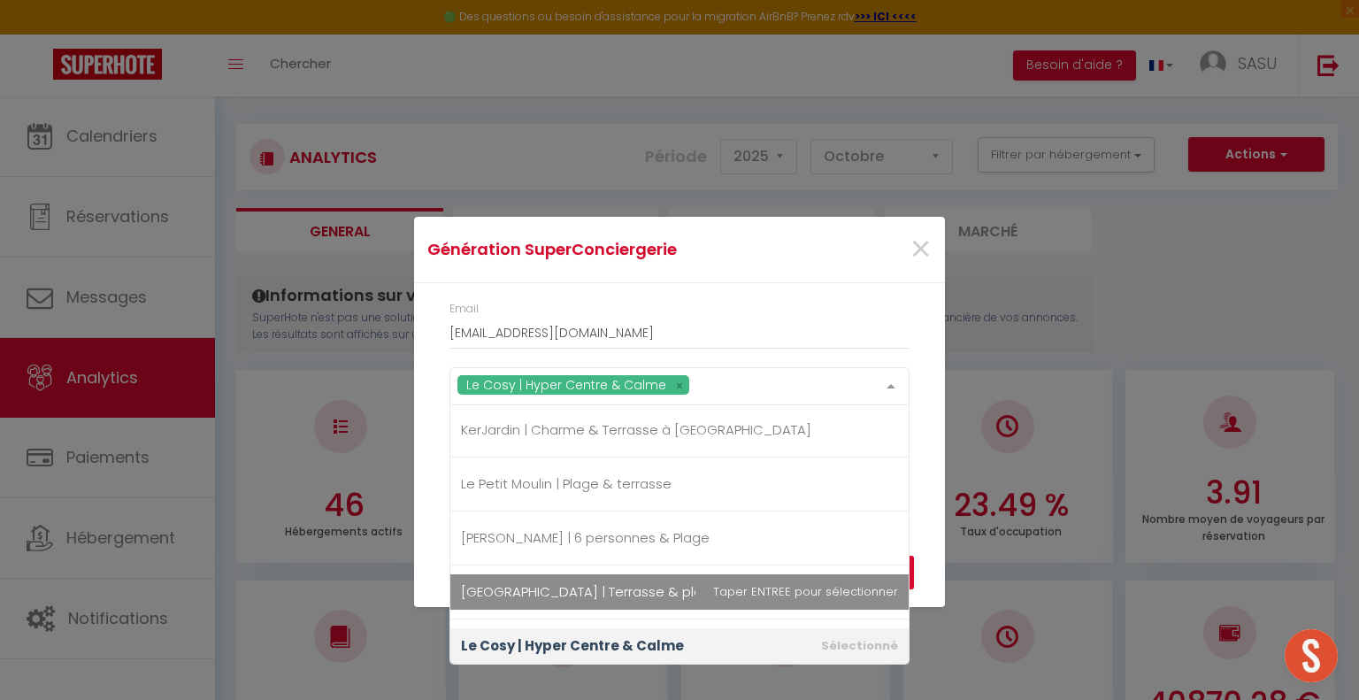
click at [933, 372] on div "Email [EMAIL_ADDRESS][DOMAIN_NAME] Le Cosy | Hyper Centre & Calme Cloooose [GEO…" at bounding box center [679, 396] width 531 height 226
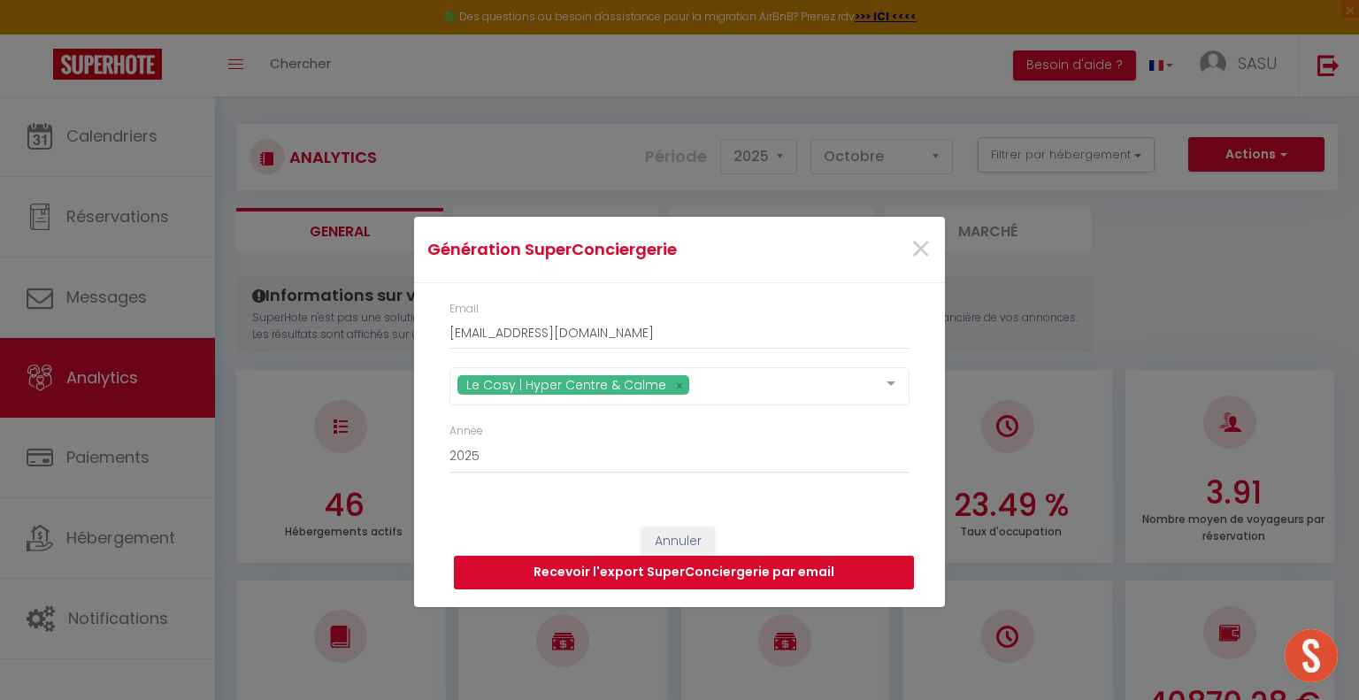
click at [840, 576] on button "Recevoir l'export SuperConciergerie par email" at bounding box center [684, 573] width 460 height 34
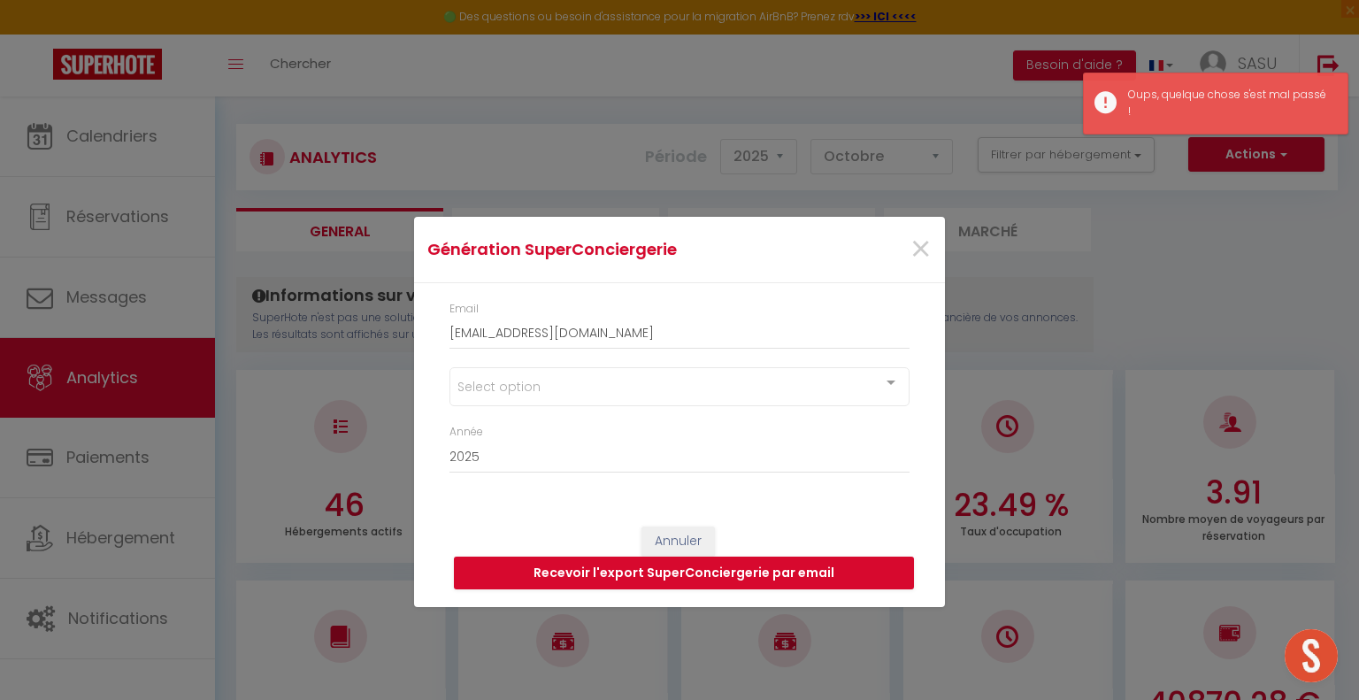
click at [806, 395] on div "Select option" at bounding box center [679, 386] width 460 height 39
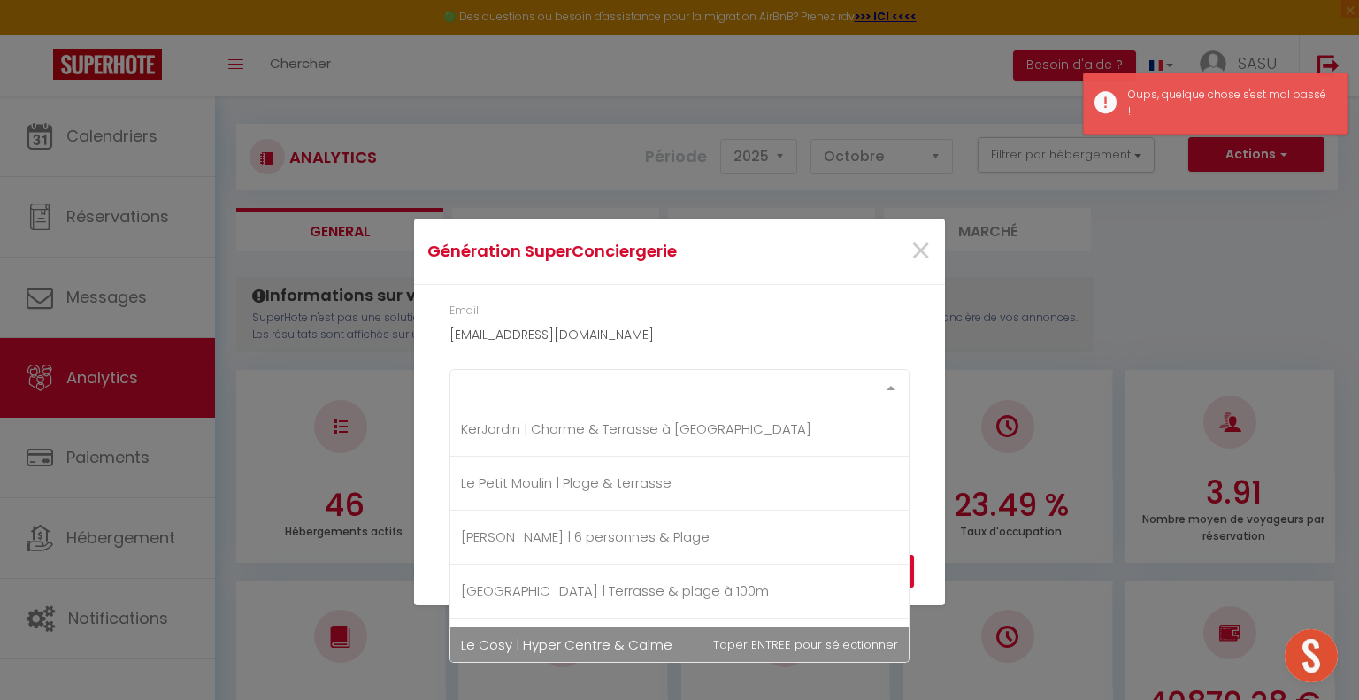
click at [577, 646] on span "Le Cosy | Hyper Centre & Calme" at bounding box center [679, 644] width 458 height 35
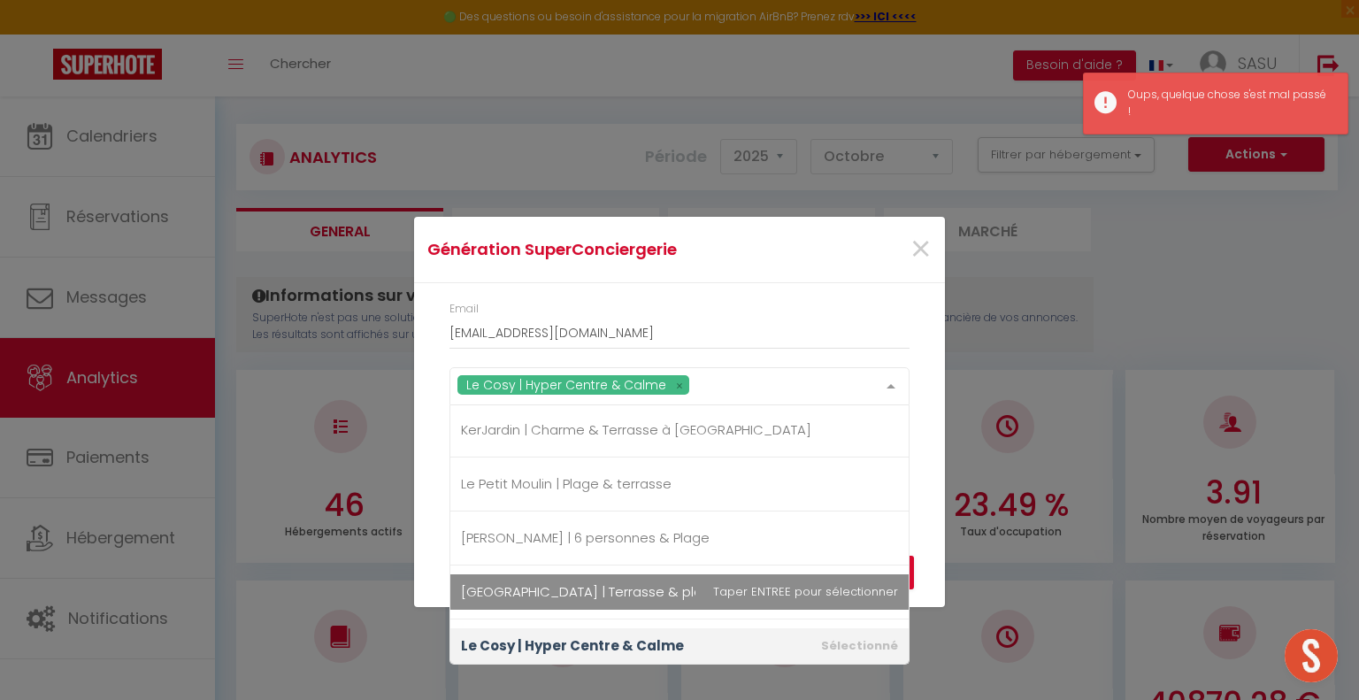
click at [939, 538] on div "Annuler Recevoir l'export SuperConciergerie par email" at bounding box center [679, 558] width 531 height 98
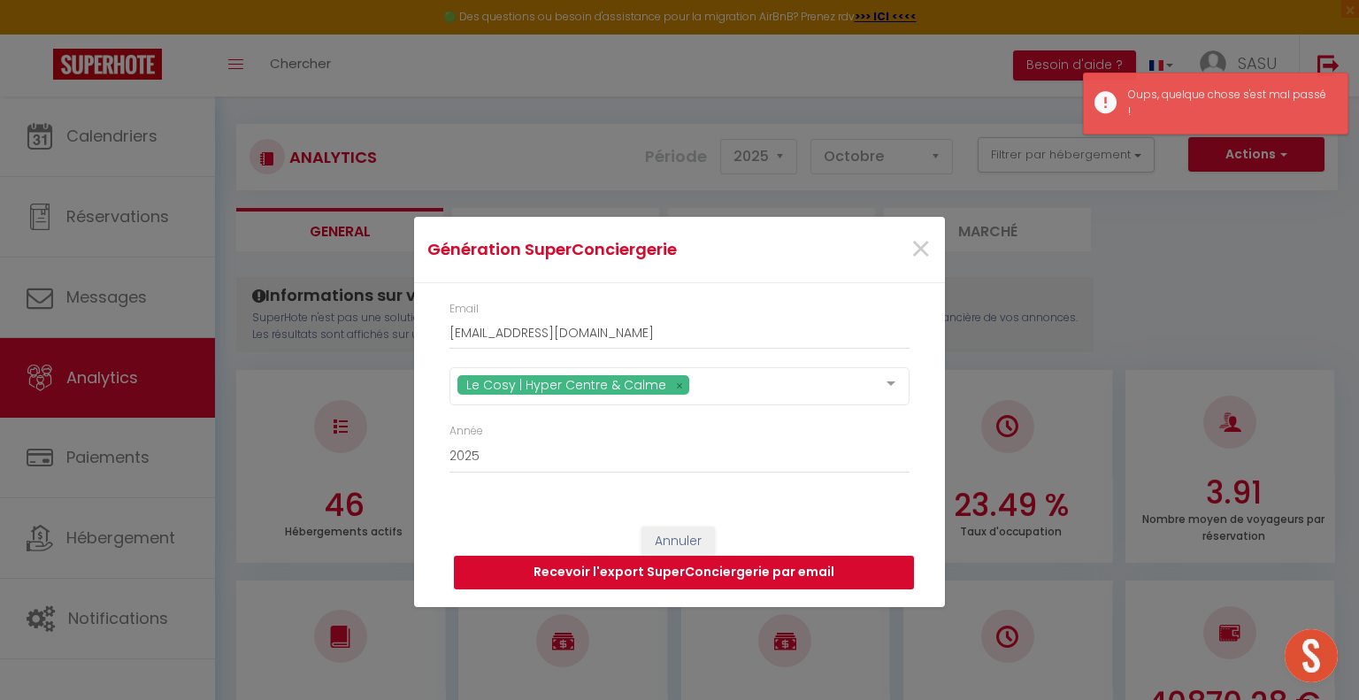
click at [810, 569] on button "Recevoir l'export SuperConciergerie par email" at bounding box center [684, 573] width 460 height 34
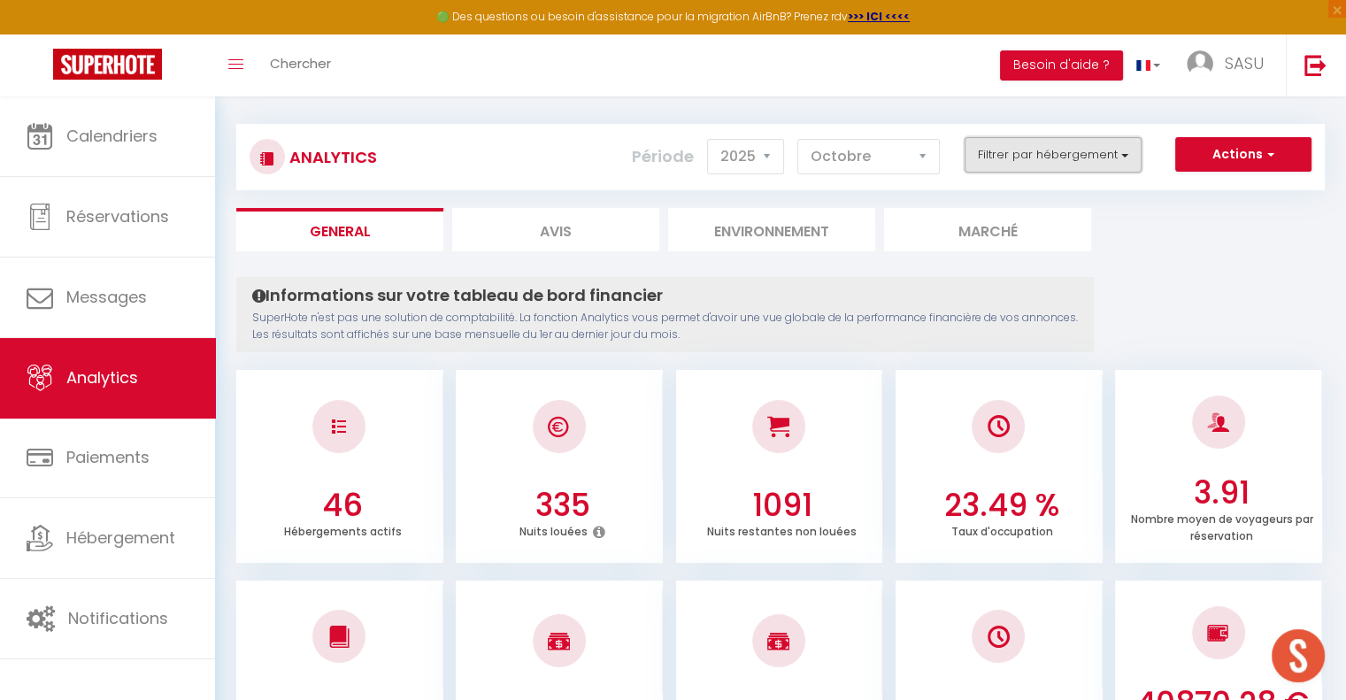
click at [1107, 152] on button "Filtrer par hébergement" at bounding box center [1052, 154] width 177 height 35
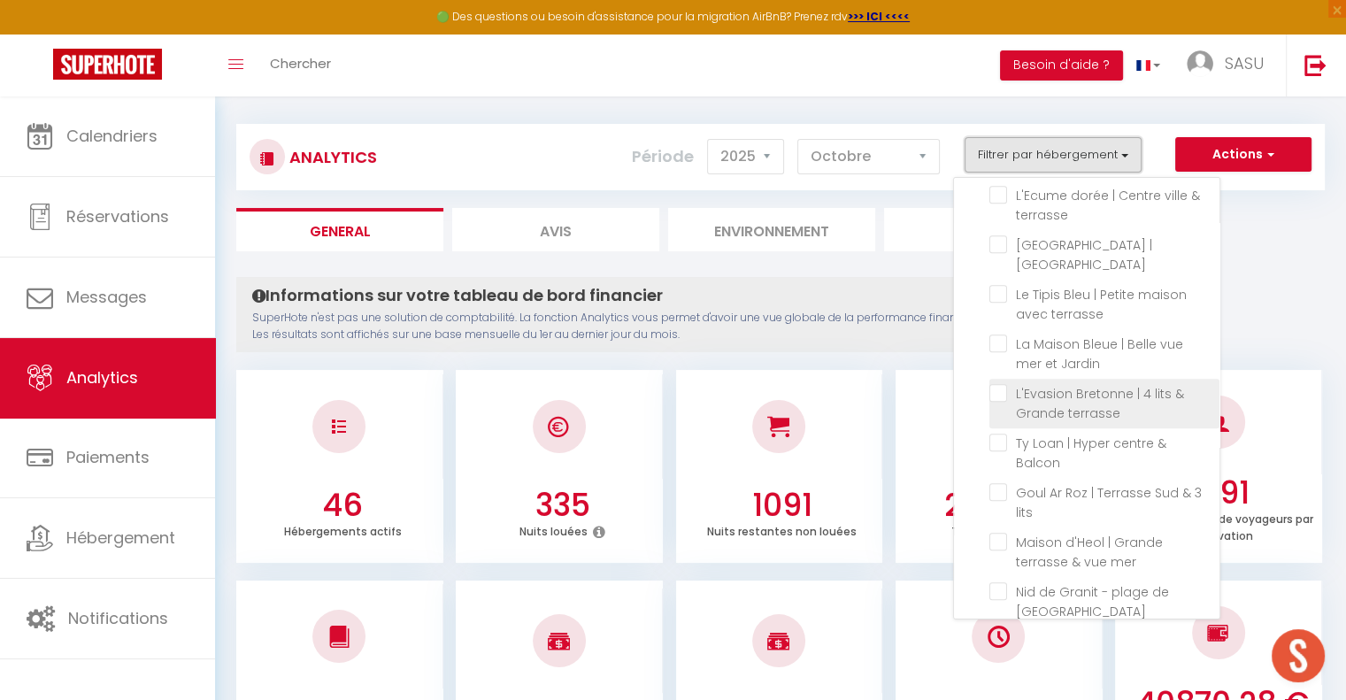
scroll to position [1300, 0]
